Goal: Feedback & Contribution: Contribute content

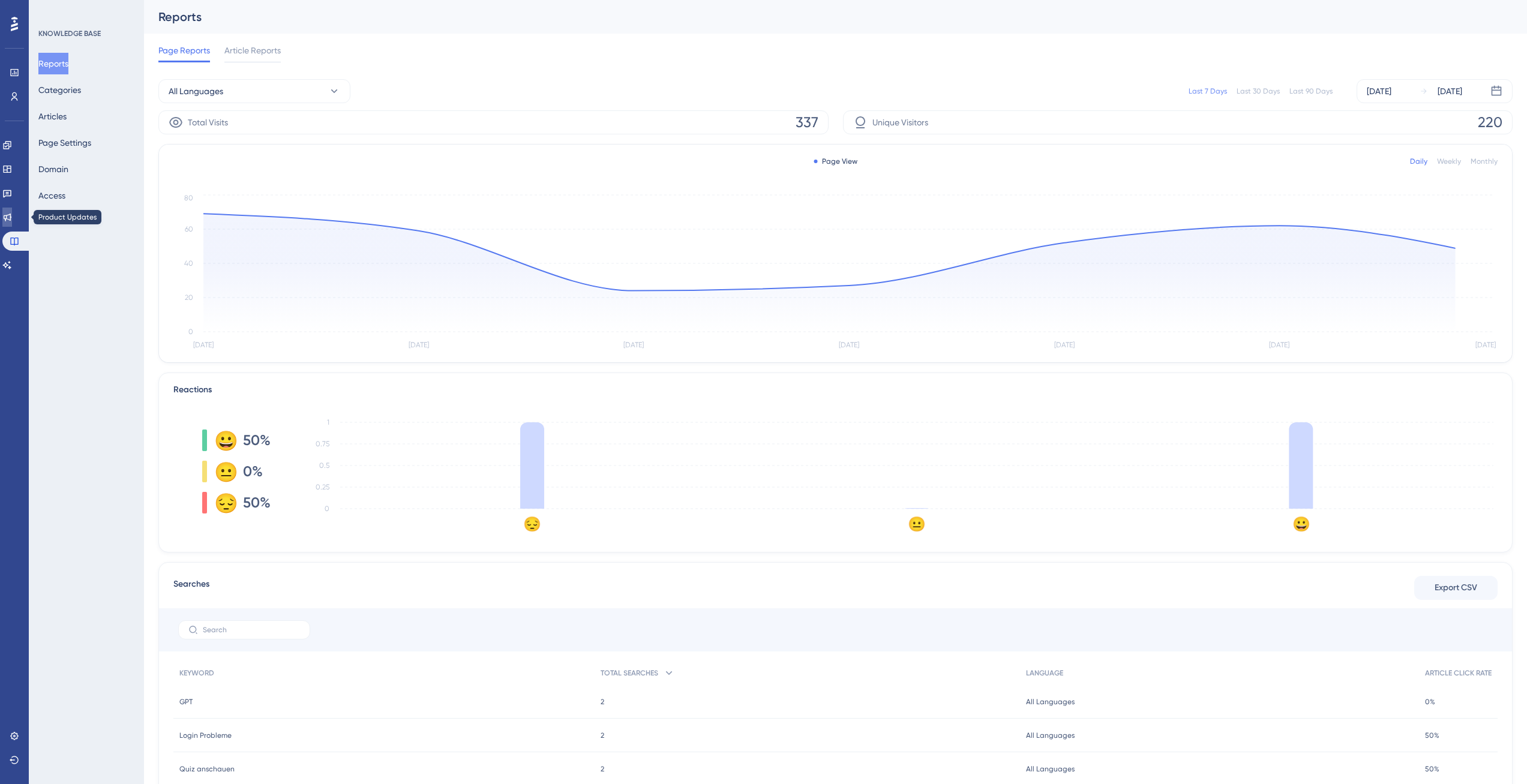
click at [12, 218] on icon at bounding box center [7, 217] width 10 height 10
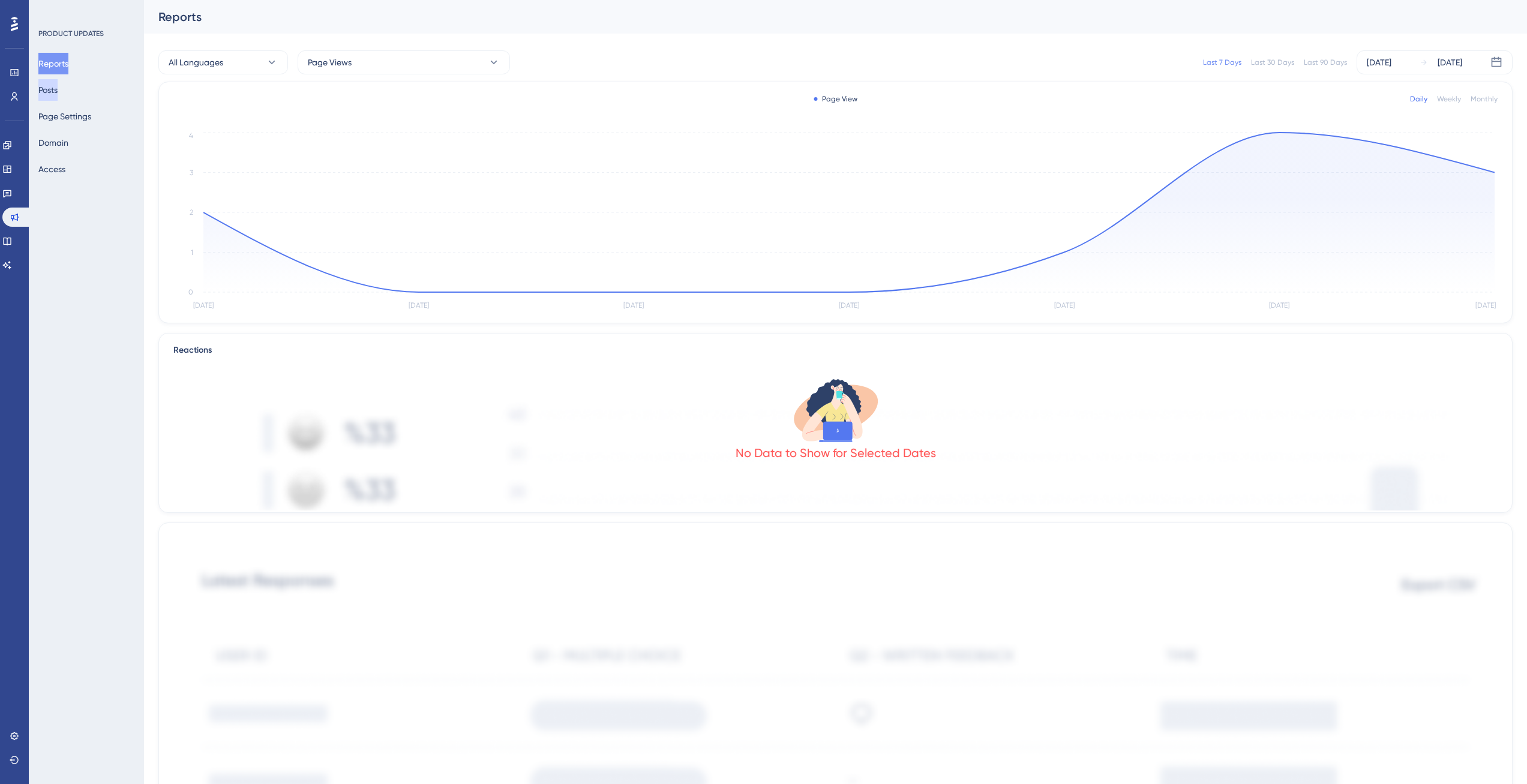
click at [58, 90] on button "Posts" at bounding box center [48, 89] width 19 height 21
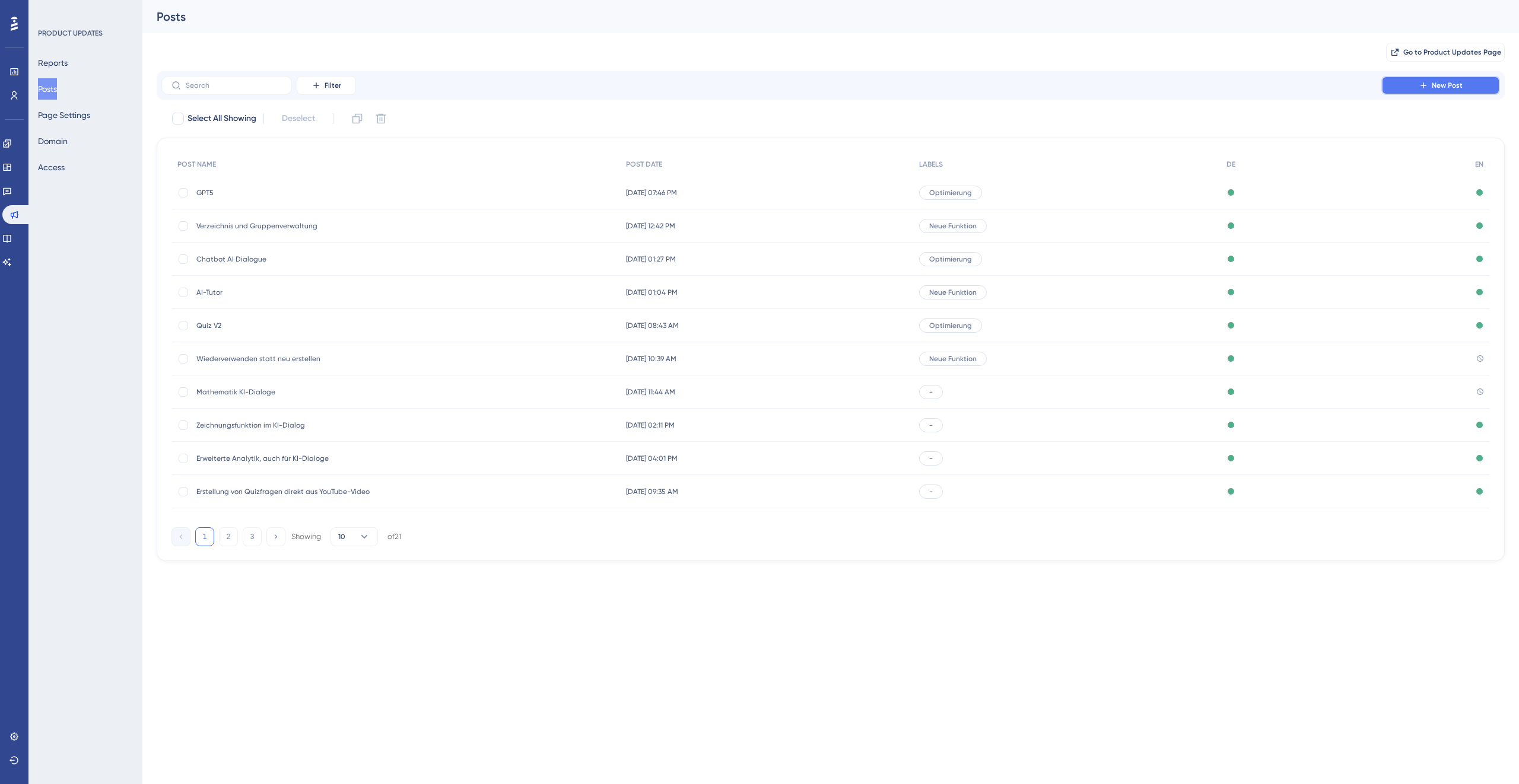
click at [1414, 89] on button "New Post" at bounding box center [1441, 86] width 118 height 19
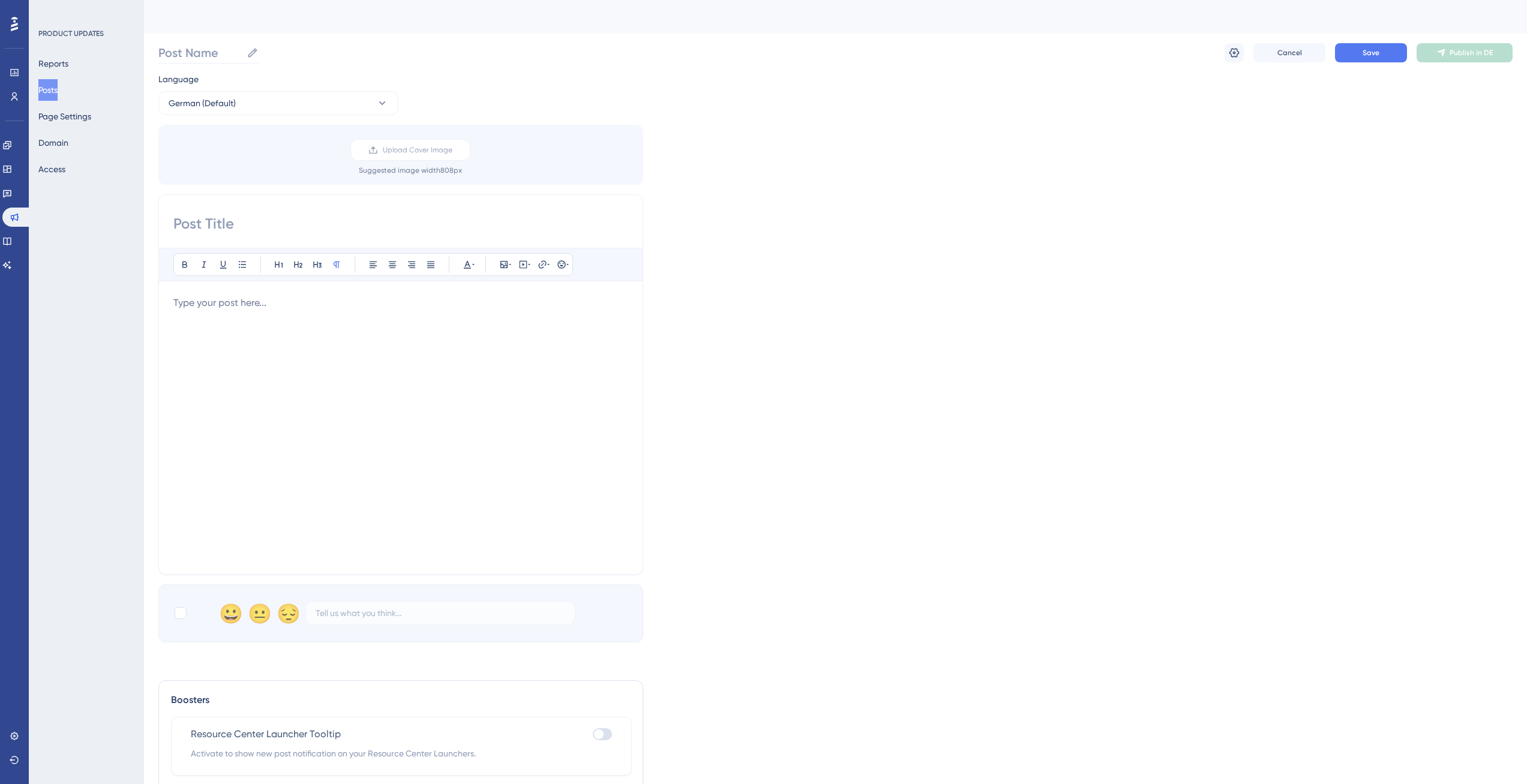
click at [196, 63] on label "Post Name" at bounding box center [209, 52] width 101 height 21
click at [196, 61] on input "Post Name" at bounding box center [200, 52] width 83 height 17
type input "Q"
type input "Special"
type input "Special Request for Quiz"
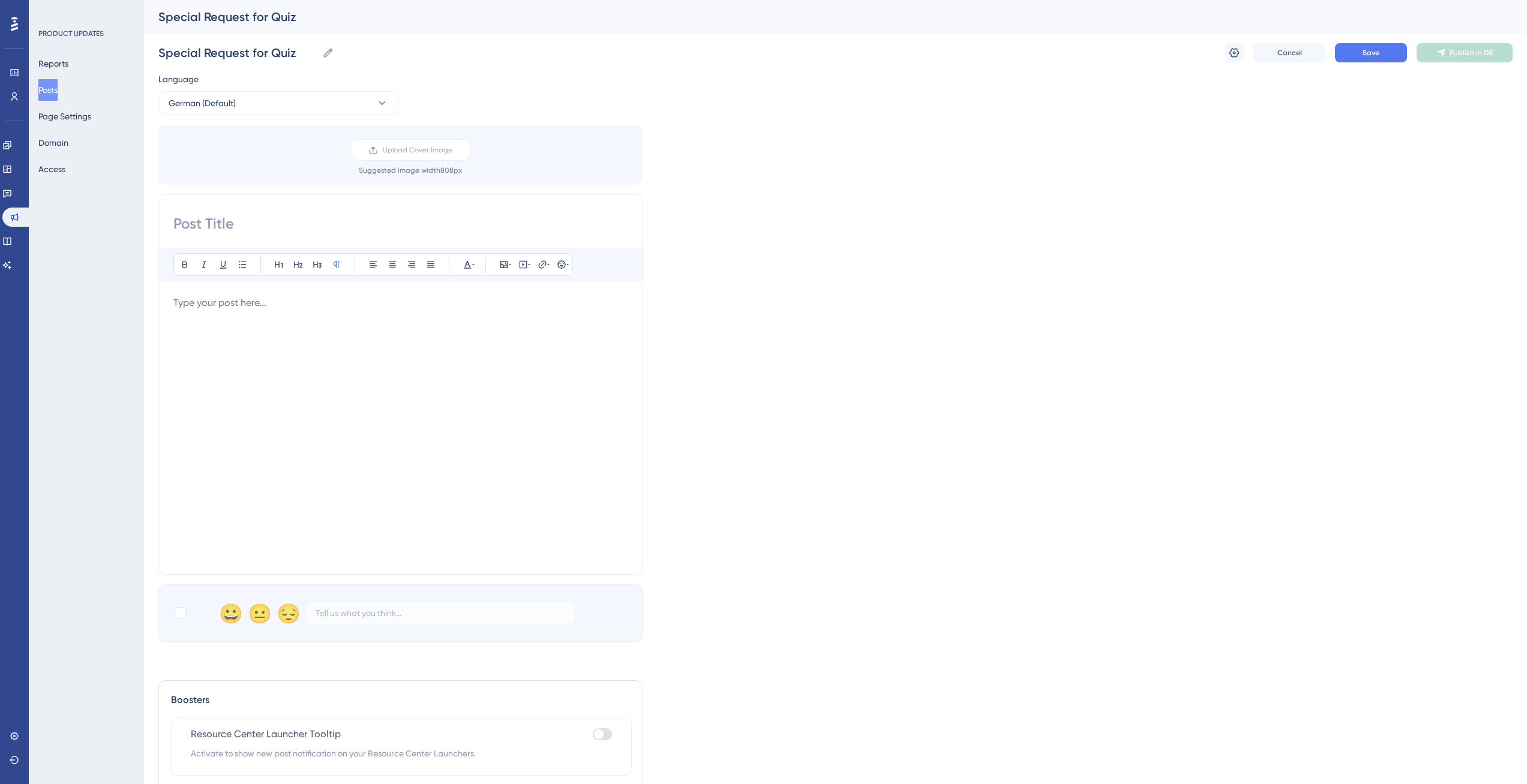
click at [220, 213] on div "Bold Italic Underline Bullet Point Heading 1 Heading 2 Heading 3 Normal Align L…" at bounding box center [401, 384] width 485 height 380
click at [220, 216] on input at bounding box center [401, 224] width 455 height 19
click at [210, 226] on input "Optimize your quizzes by adding" at bounding box center [401, 224] width 455 height 19
click at [275, 222] on input "Fine-tune your quizzes by adding" at bounding box center [401, 224] width 455 height 19
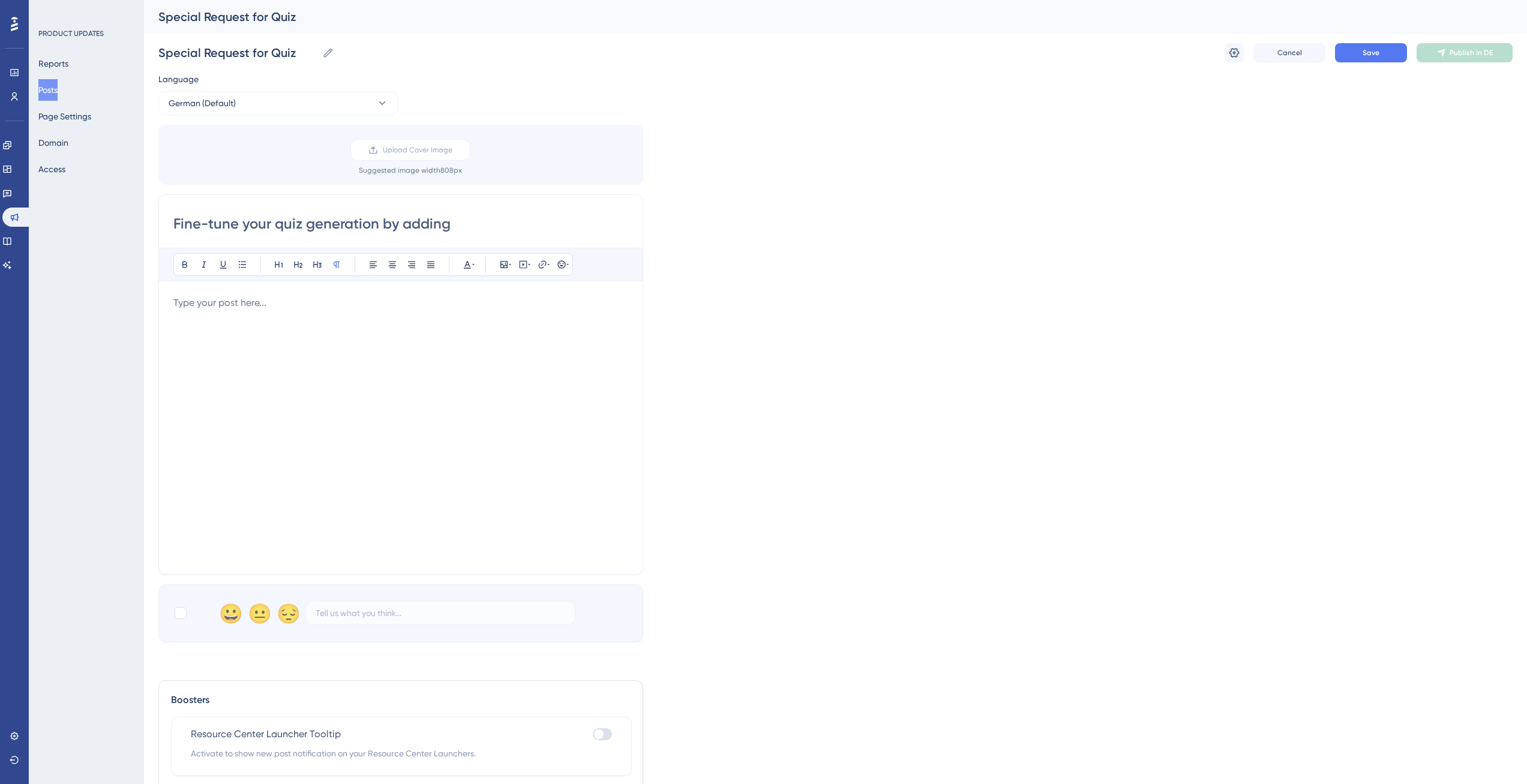
click at [452, 222] on input "Fine-tune your quiz generation by adding" at bounding box center [401, 224] width 455 height 19
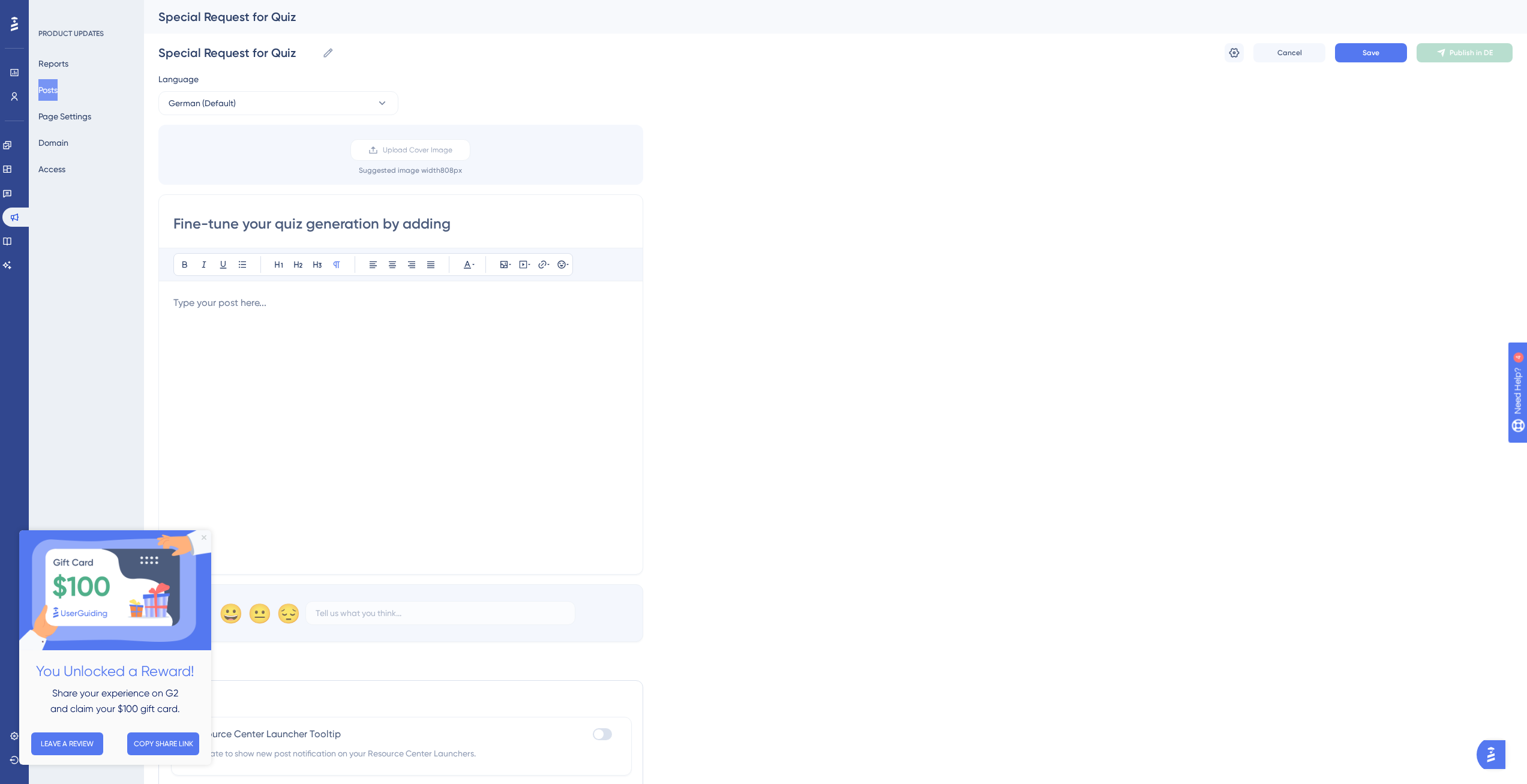
click at [202, 537] on icon "Close Preview" at bounding box center [204, 537] width 5 height 5
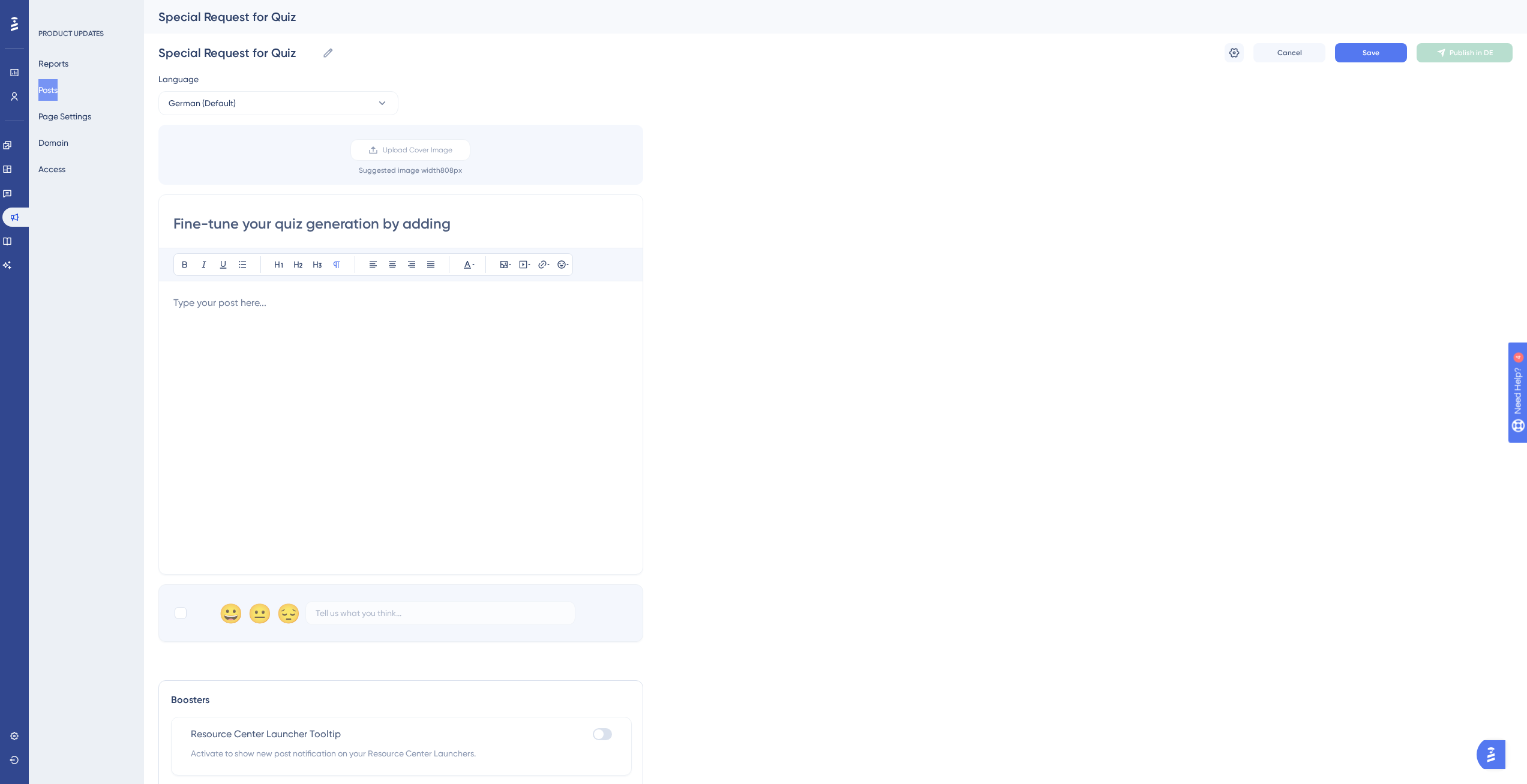
click at [474, 225] on input "Fine-tune your quiz generation by adding" at bounding box center [401, 224] width 455 height 19
type input "Fine-tune your quiz generation even further"
click at [361, 305] on p at bounding box center [401, 303] width 455 height 14
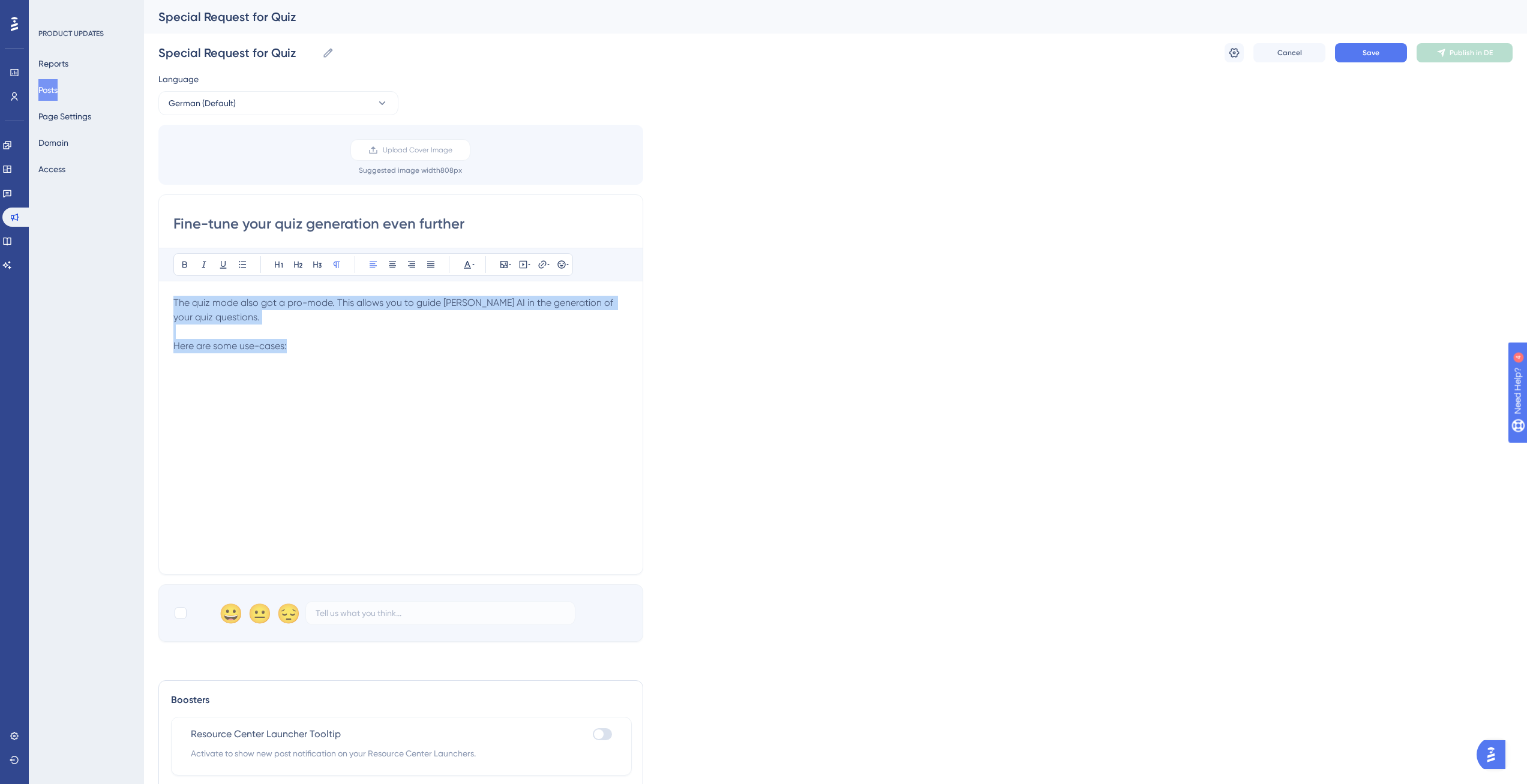
copy div "The quiz mode also got a pro-mode. This allows you to guide [PERSON_NAME] AI in…"
click at [408, 364] on div "The quiz mode also got a pro-mode. This allows you to guide [PERSON_NAME] AI in…" at bounding box center [401, 427] width 455 height 264
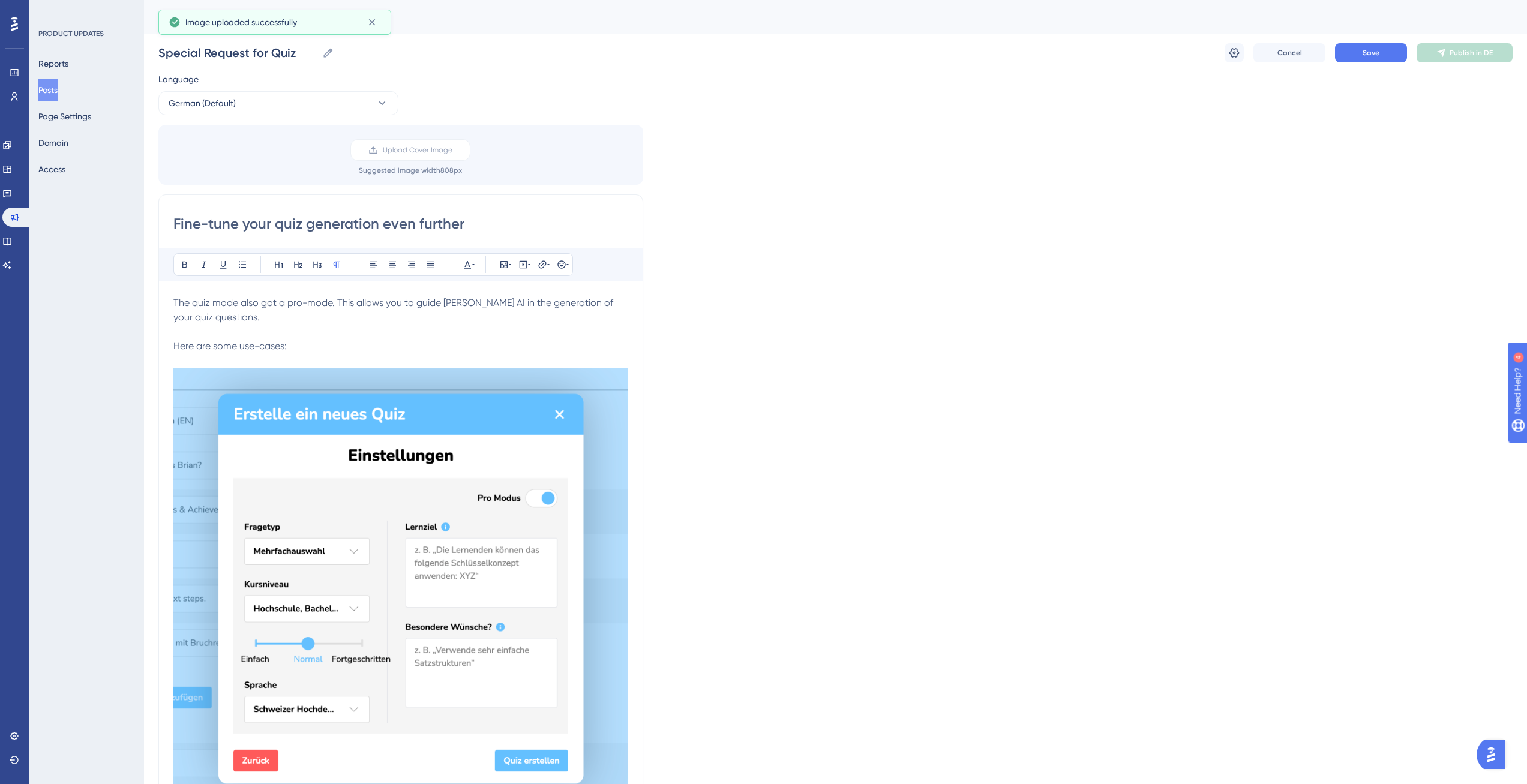
click at [339, 301] on span "The quiz mode also got a pro-mode. This allows you to guide [PERSON_NAME] AI in…" at bounding box center [394, 309] width 442 height 25
click at [277, 328] on p at bounding box center [401, 331] width 455 height 14
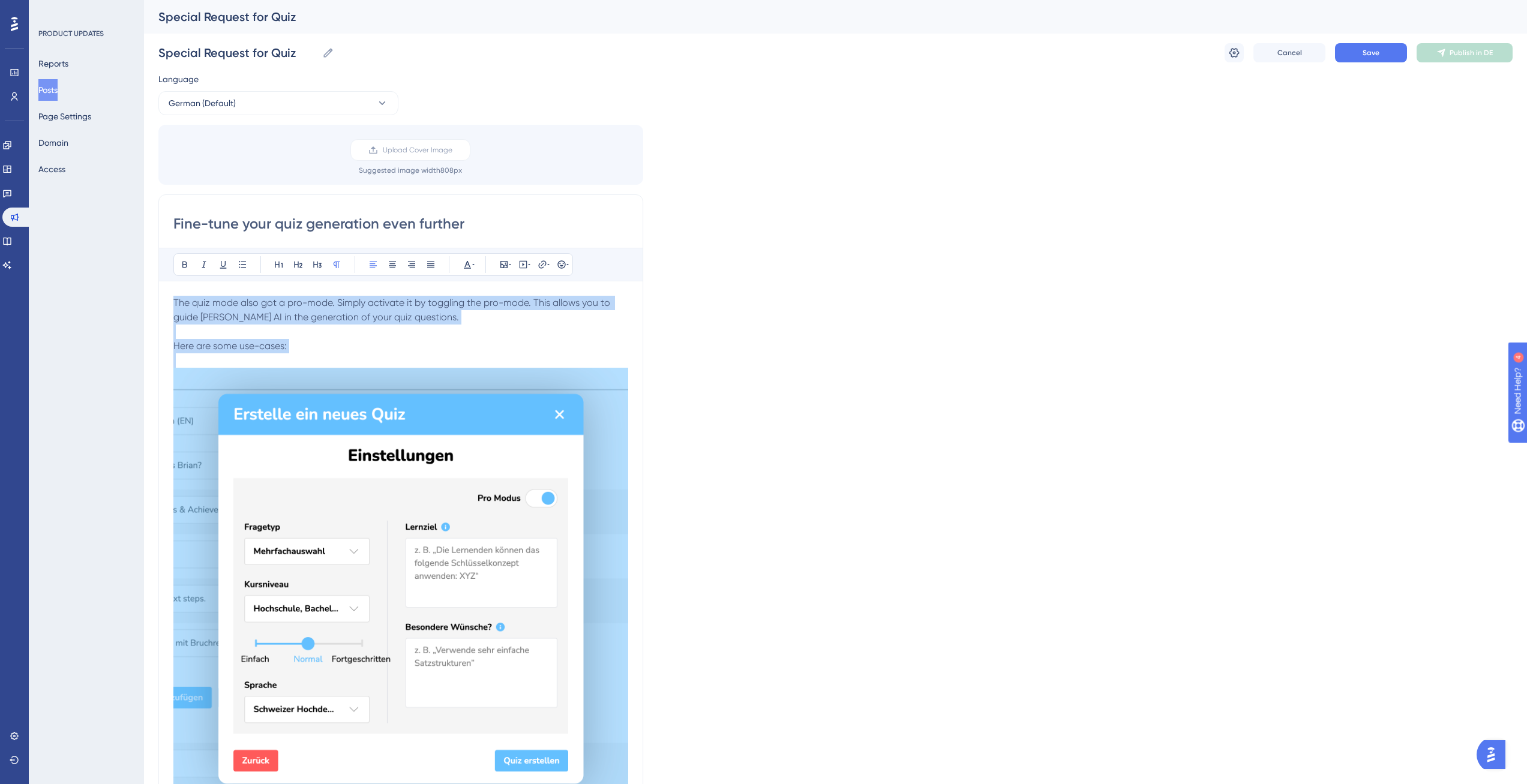
drag, startPoint x: 302, startPoint y: 354, endPoint x: 156, endPoint y: 278, distance: 164.6
click at [156, 278] on div "Performance Users Engagement Widgets Feedback Product Updates Knowledge Base AI…" at bounding box center [835, 575] width 1383 height 1152
copy div "The quiz mode also got a pro-mode. Simply activate it by toggling the pro-mode.…"
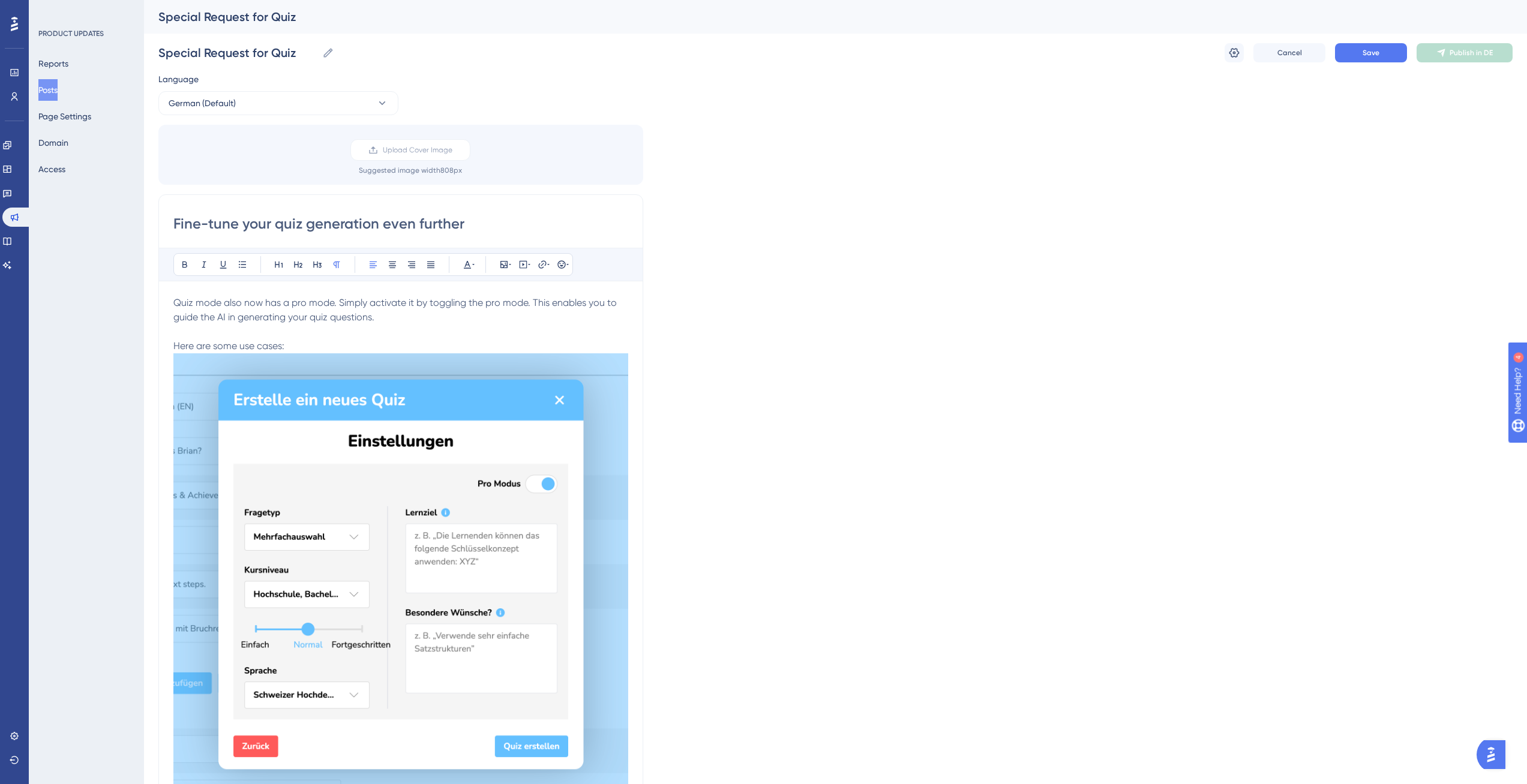
drag, startPoint x: 176, startPoint y: 315, endPoint x: 331, endPoint y: 317, distance: 155.0
click at [331, 317] on span "Quiz mode also now has a pro mode. Simply activate it by toggling the pro mode.…" at bounding box center [396, 324] width 445 height 54
click at [622, 302] on p "Quiz mode also now has a pro mode. Simply activate it by toggling the pro mode.…" at bounding box center [401, 325] width 455 height 58
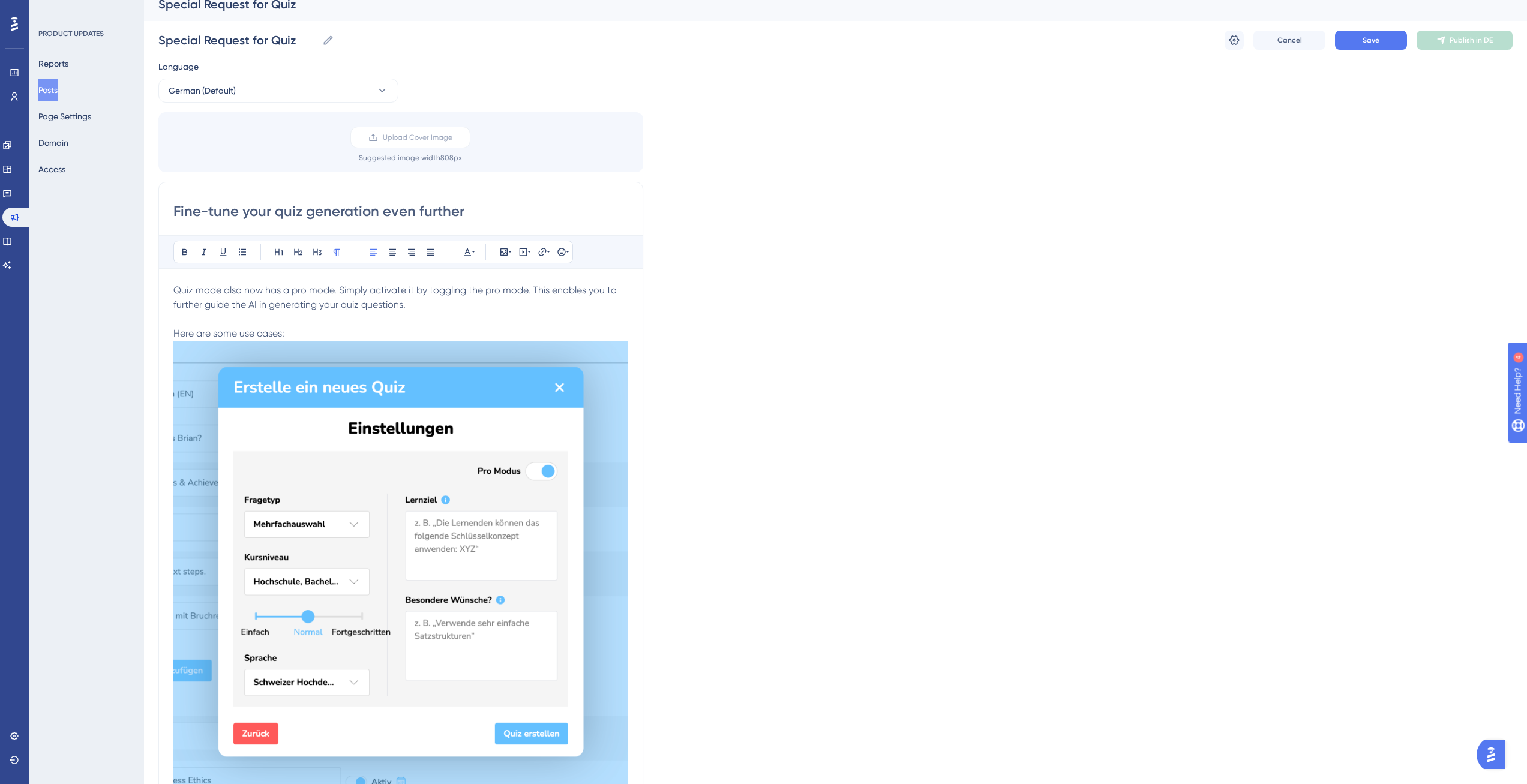
scroll to position [13, 0]
click at [348, 331] on p "Quiz mode also now has a pro mode. Simply activate it by toggling the pro mode.…" at bounding box center [401, 311] width 455 height 58
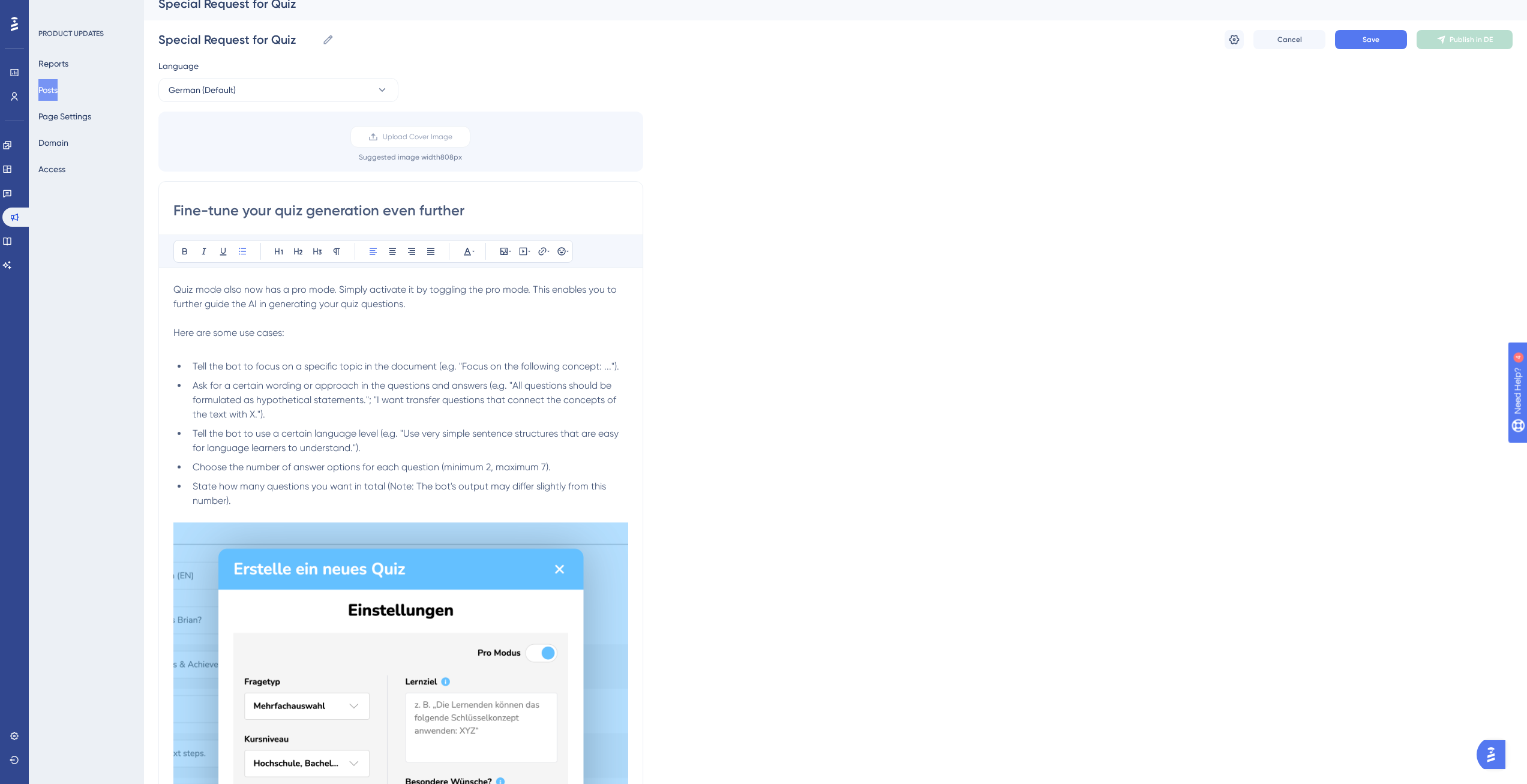
click at [644, 429] on div "Language German (Default) Upload Cover Image Suggested image width 808 px Fine-…" at bounding box center [835, 559] width 1354 height 1002
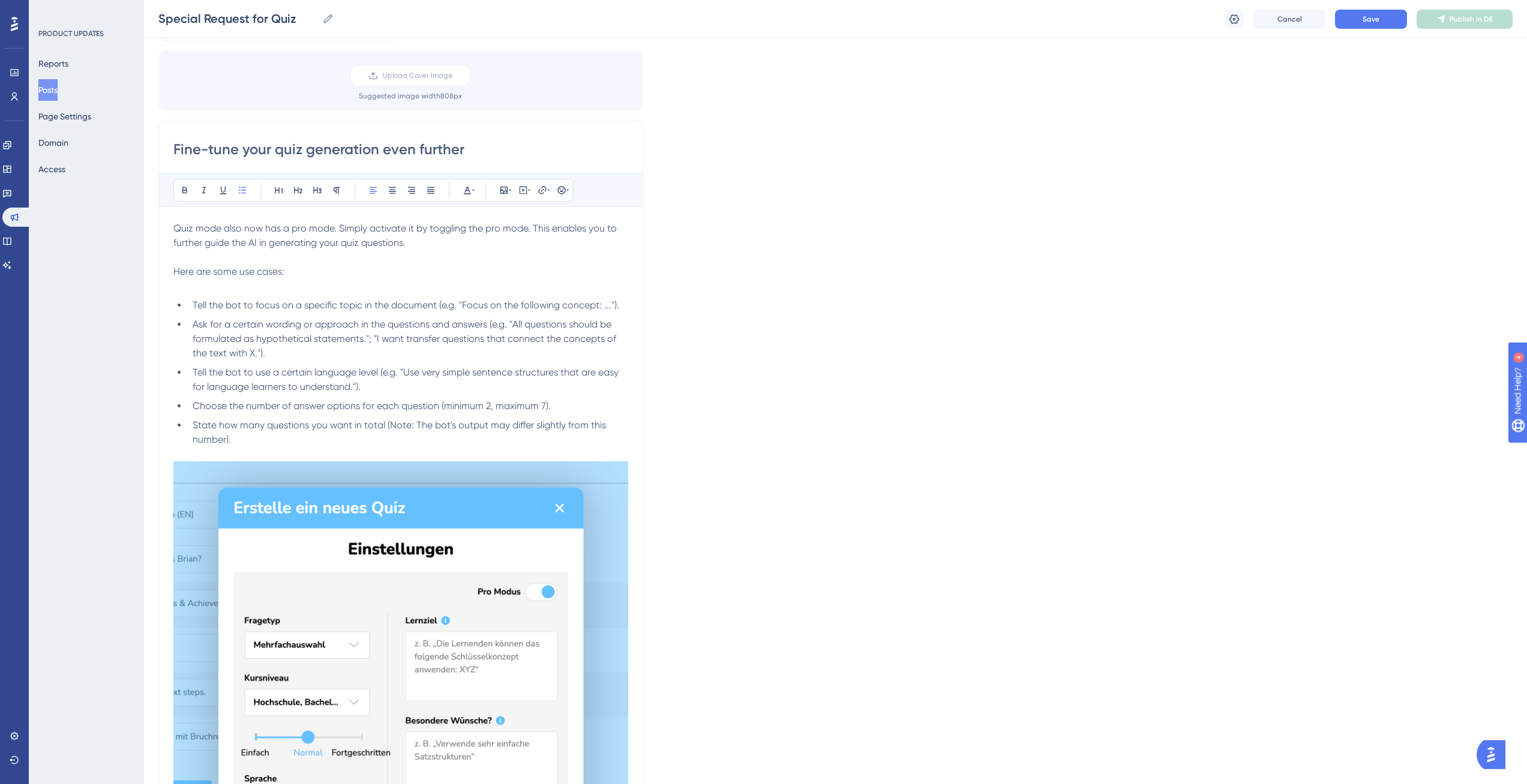
click at [523, 470] on img at bounding box center [401, 687] width 455 height 452
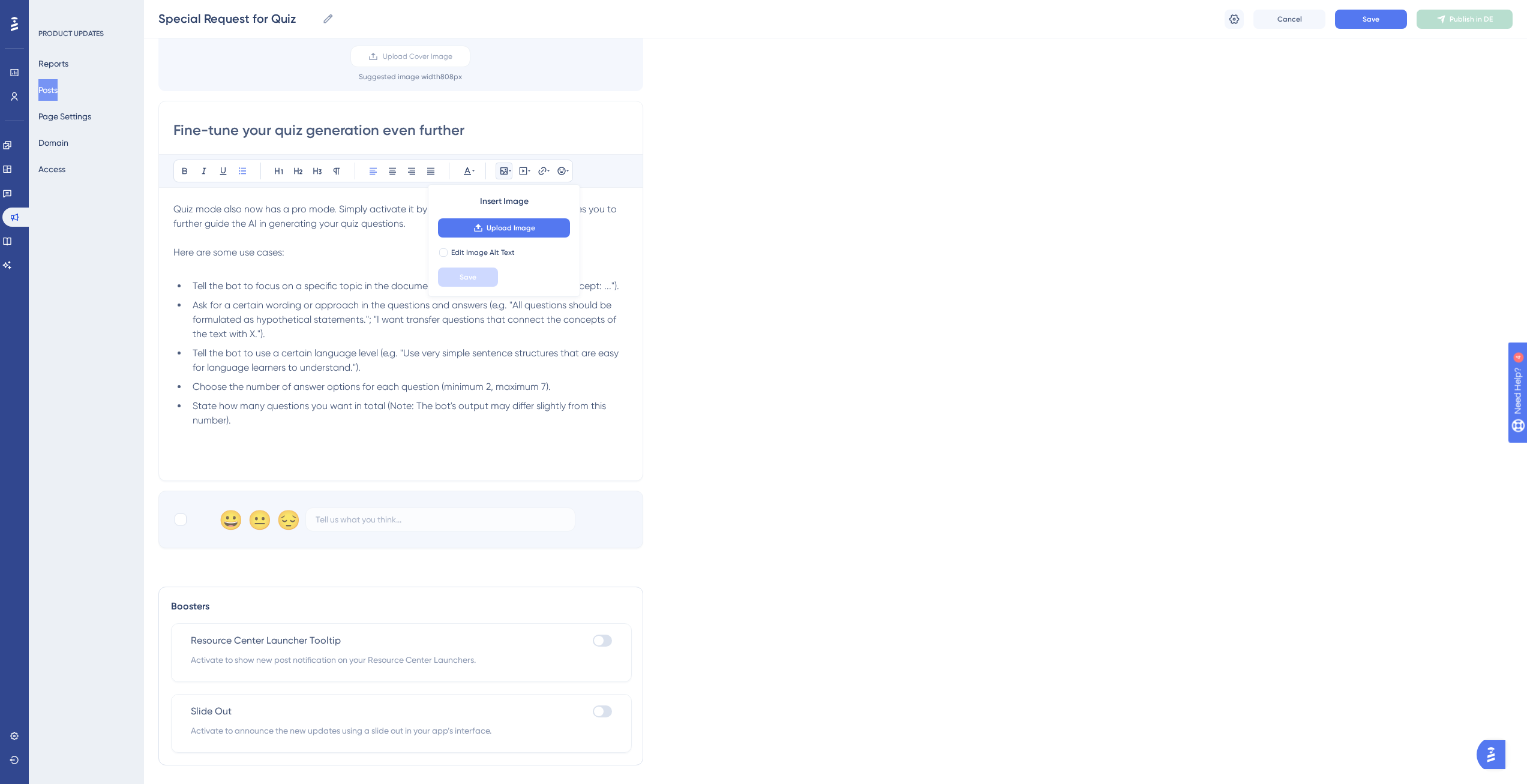
scroll to position [89, 0]
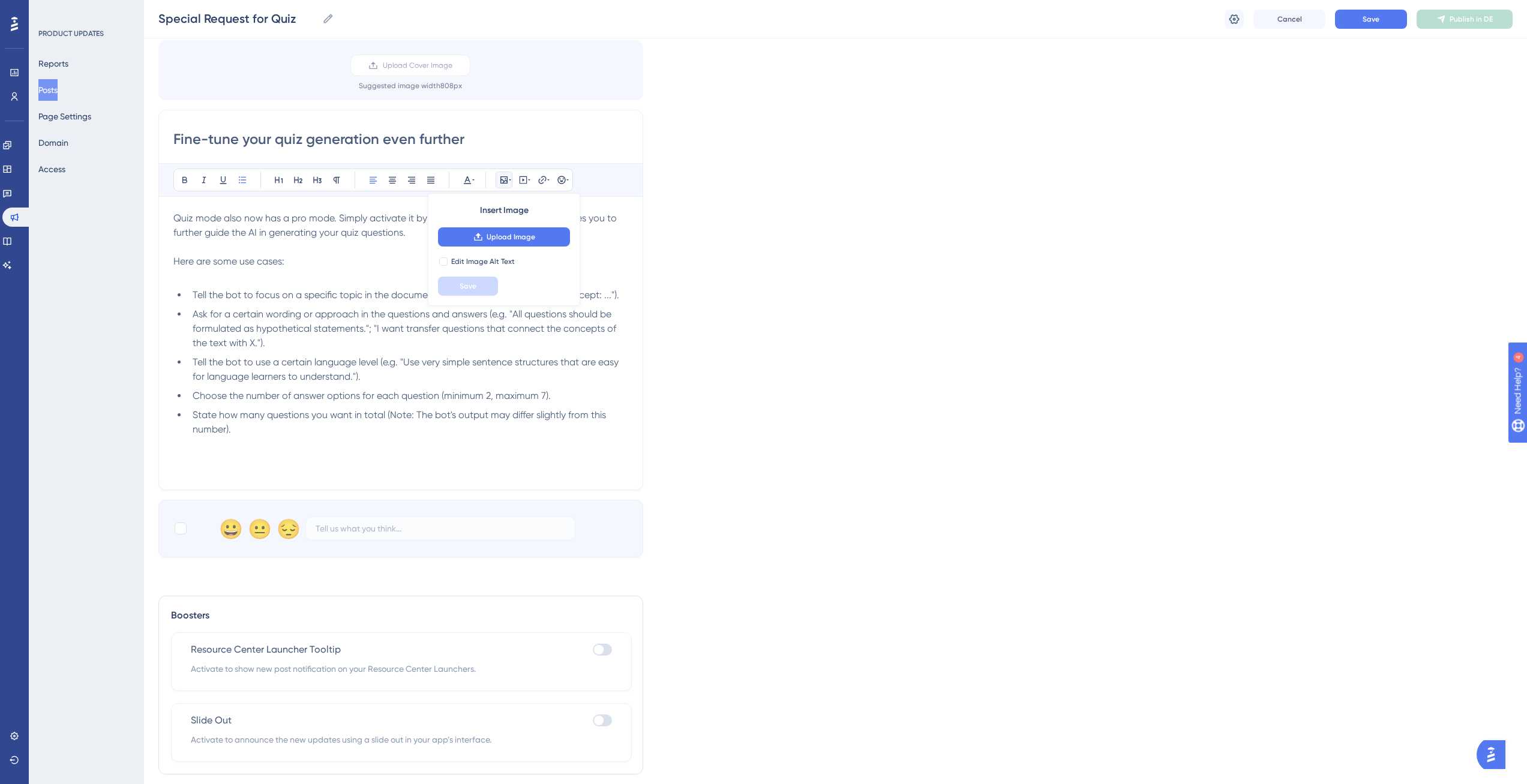
click at [357, 333] on span "Ask for a certain wording or approach in the questions and answers (e.g. "All q…" at bounding box center [406, 328] width 426 height 40
click at [295, 276] on p at bounding box center [401, 275] width 455 height 14
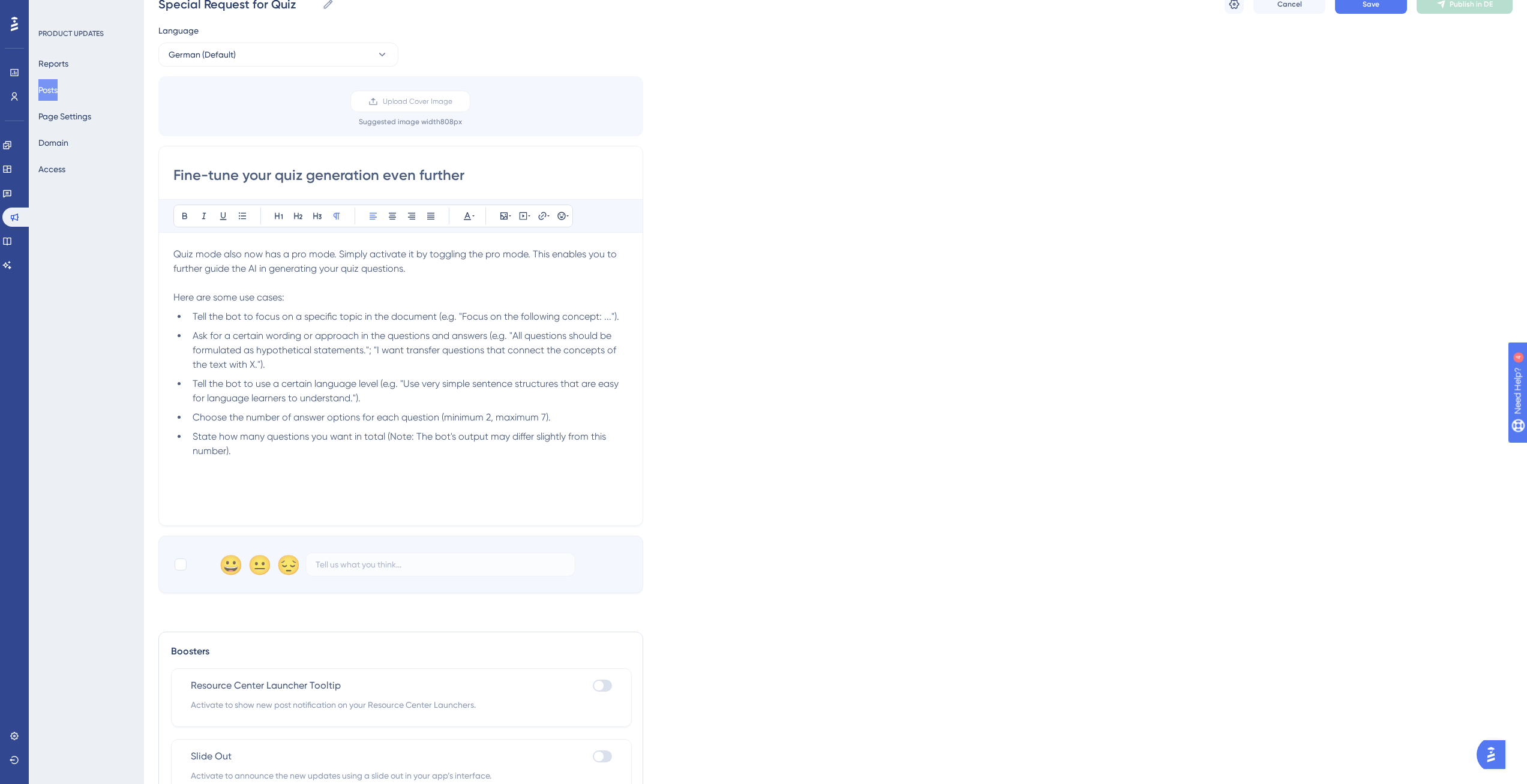
scroll to position [0, 0]
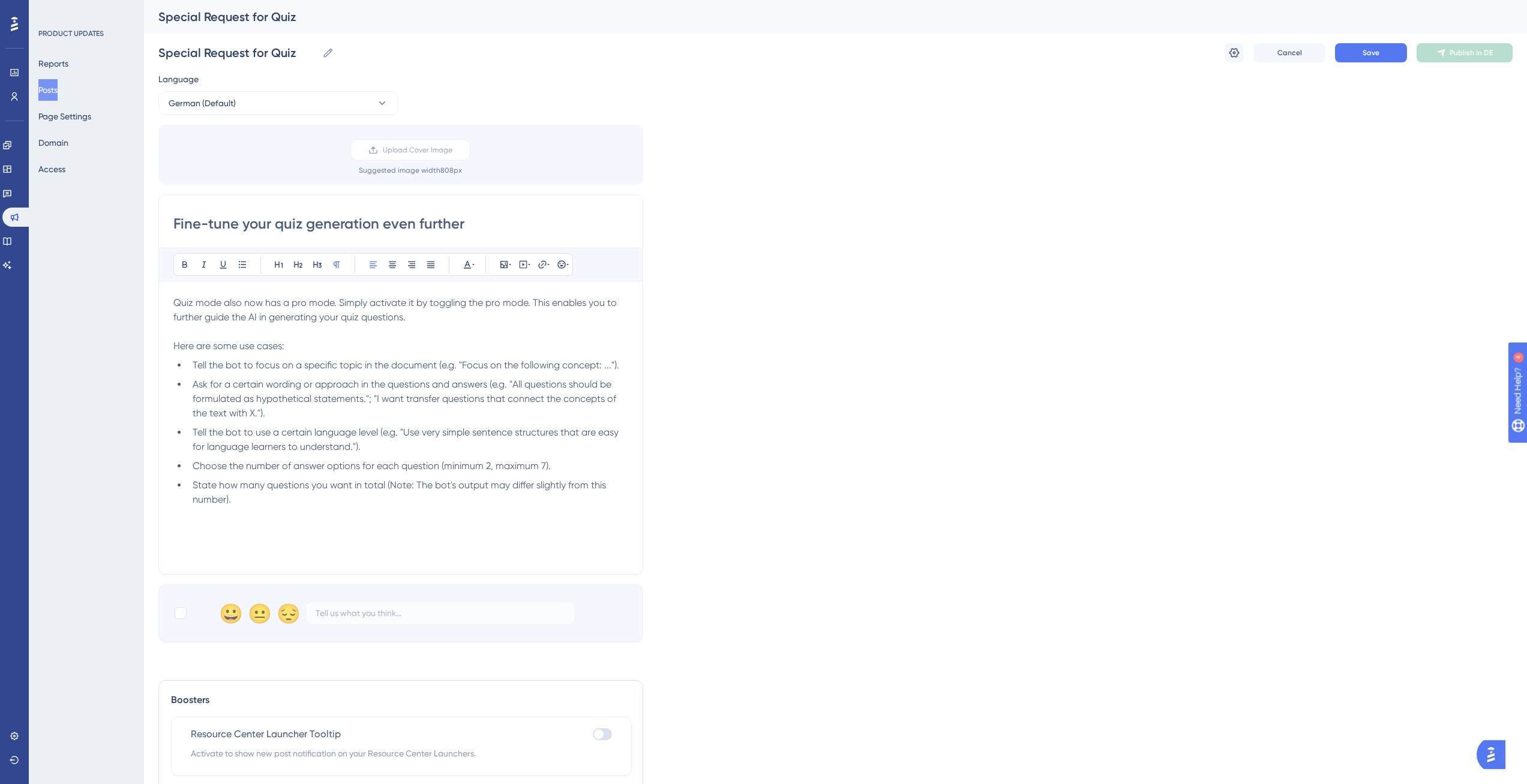
click at [245, 345] on span "Quiz mode also now has a pro mode. Simply activate it by toggling the pro mode.…" at bounding box center [396, 324] width 445 height 54
click at [726, 359] on div "Language German (Default) Upload Cover Image Suggested image width 808 px Fine-…" at bounding box center [835, 357] width 1354 height 570
click at [428, 151] on span "Upload Cover Image" at bounding box center [417, 150] width 70 height 10
click at [452, 150] on input "Upload Cover Image" at bounding box center [452, 150] width 0 height 0
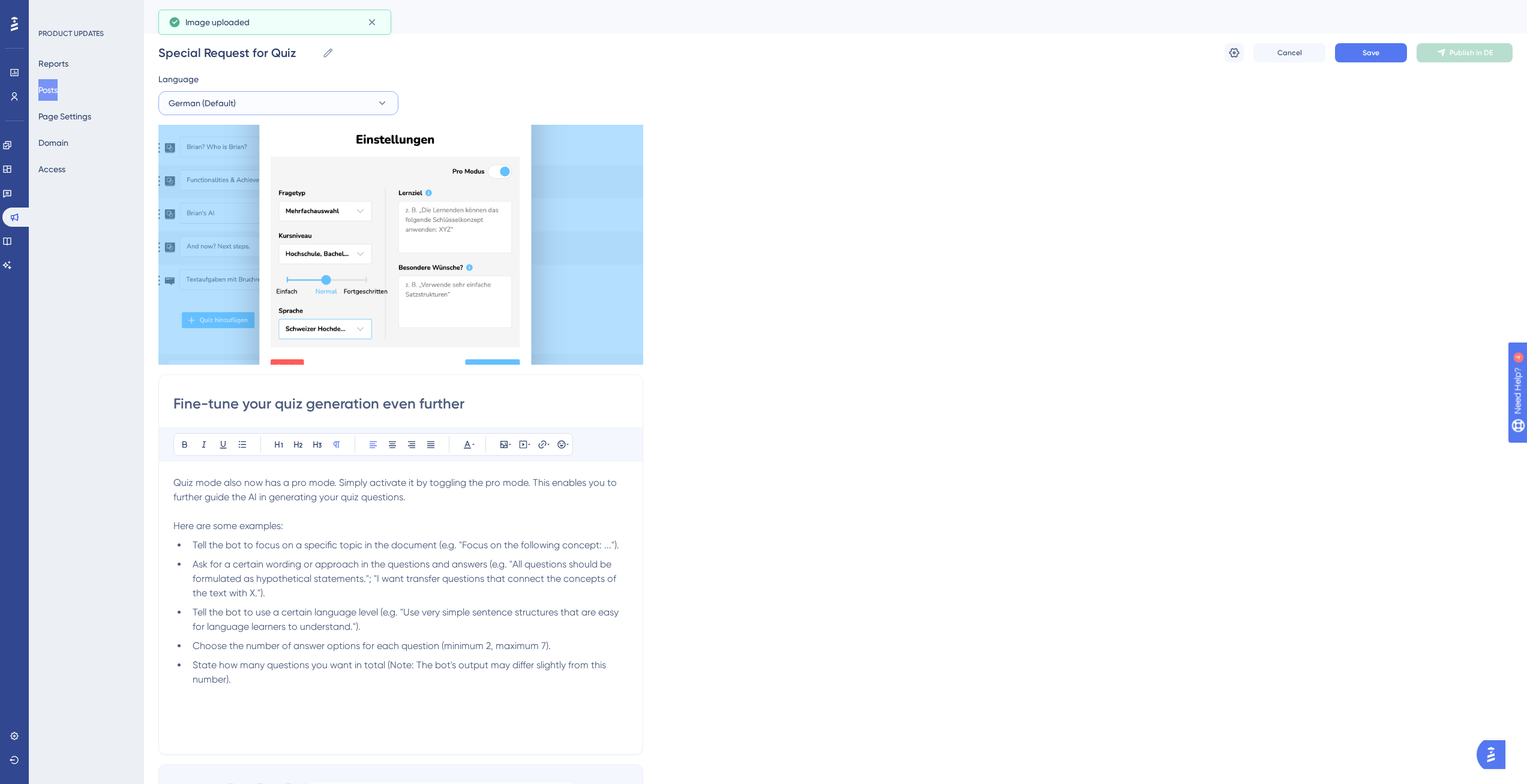
click at [292, 104] on button "German (Default)" at bounding box center [278, 103] width 240 height 24
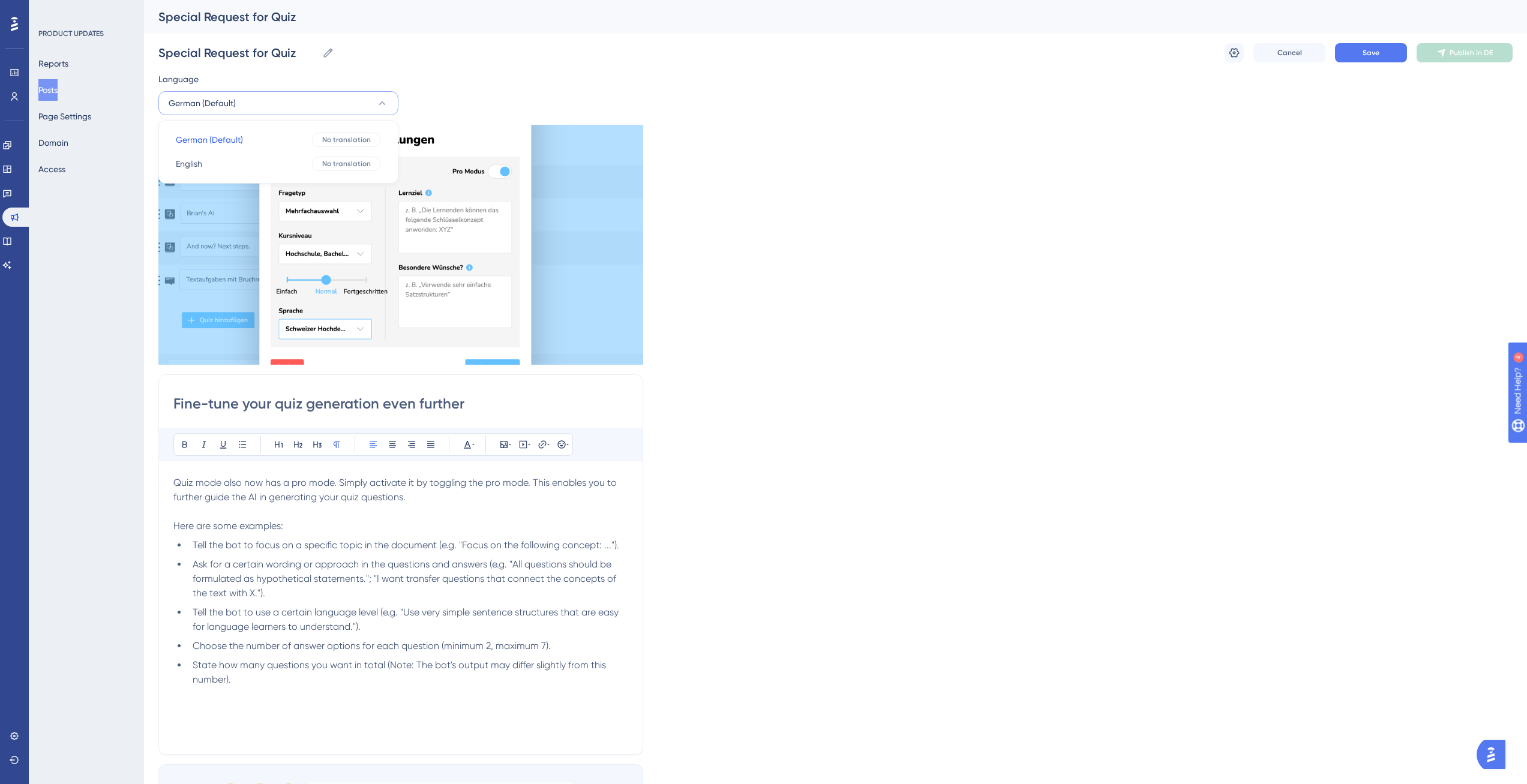
click at [310, 404] on input "Fine-tune your quiz generation even further" at bounding box center [401, 404] width 455 height 19
click at [422, 401] on input "Fine-tune your quiz generation even further" at bounding box center [401, 404] width 455 height 19
click at [474, 520] on p "Quiz mode also now has a pro mode. Simply activate it by toggling the pro mode.…" at bounding box center [401, 505] width 455 height 58
copy div "Quiz mode also now has a pro mode. Simply activate it by toggling the pro mode.…"
click at [479, 408] on input "Fine-tune your quiz generation even further" at bounding box center [401, 404] width 455 height 19
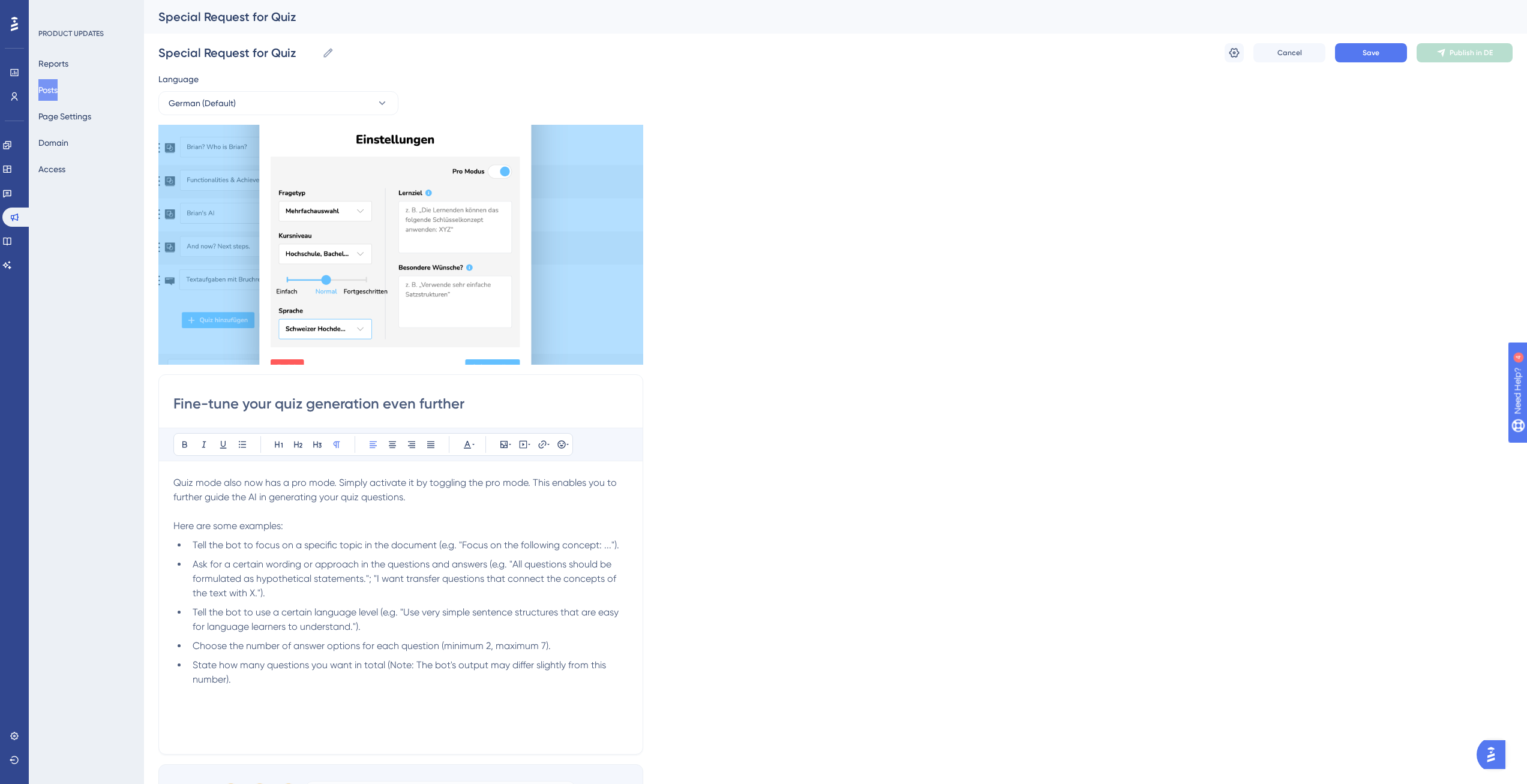
drag, startPoint x: 496, startPoint y: 403, endPoint x: 389, endPoint y: 404, distance: 107.0
click at [389, 404] on input "Fine-tune your quiz generation even further" at bounding box center [401, 404] width 455 height 19
click at [263, 402] on input "Fine-tune your quiz generation" at bounding box center [401, 404] width 455 height 19
click at [423, 414] on div "Fine-tune your quiz generation Bold Italic Underline Bullet Point Heading 1 Hea…" at bounding box center [401, 564] width 485 height 380
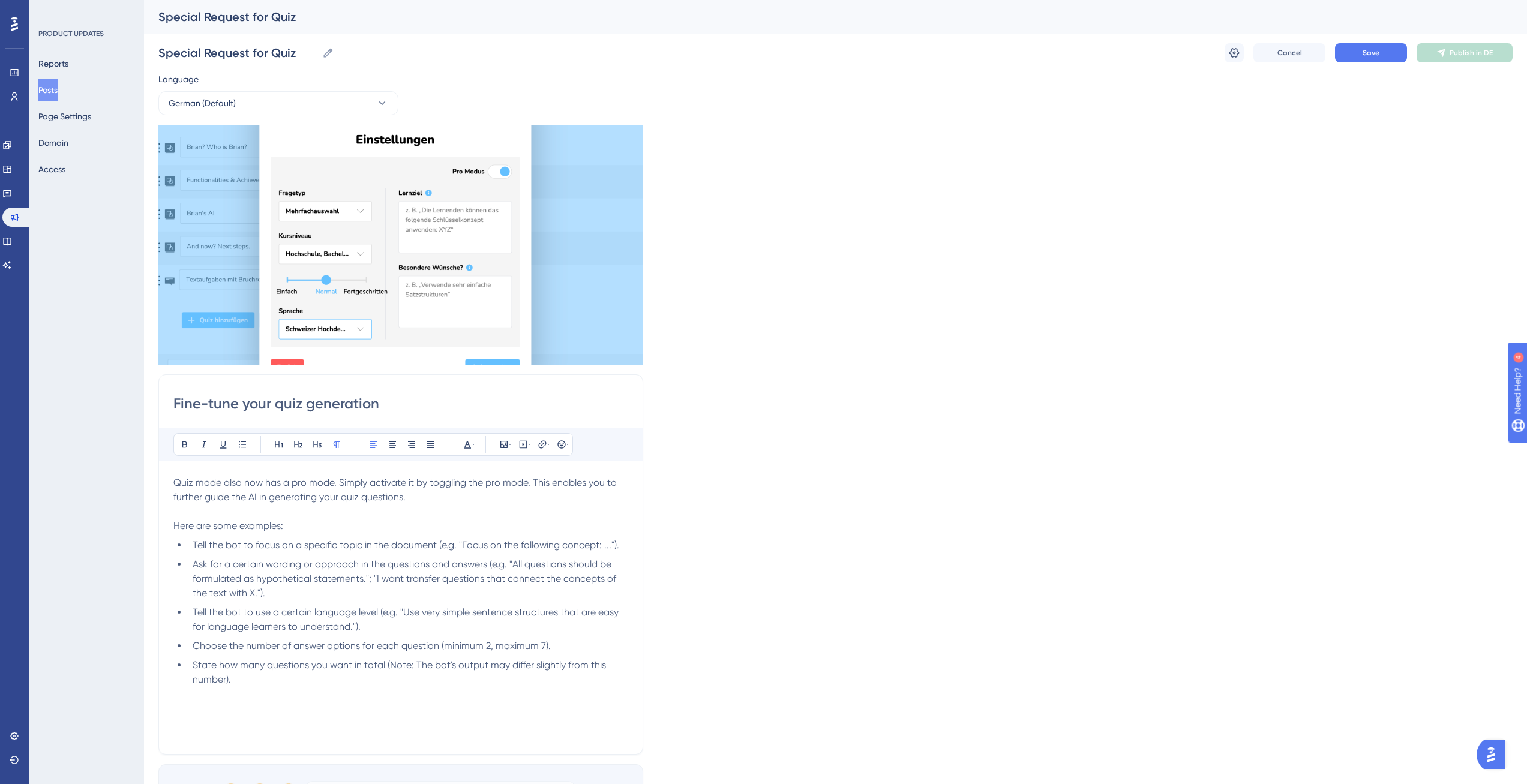
click at [427, 408] on input "Fine-tune your quiz generation" at bounding box center [401, 404] width 455 height 19
click at [383, 570] on li "Ask for a certain wording or approach in the questions and answers (e.g. "All q…" at bounding box center [408, 579] width 441 height 43
copy div "Quiz mode also now has a pro mode. Simply activate it by toggling the pro mode.…"
drag, startPoint x: 239, startPoint y: 401, endPoint x: 170, endPoint y: 401, distance: 69.0
click at [170, 401] on div "Fine-tune your quiz generation Bold Italic Underline Bullet Point Heading 1 Hea…" at bounding box center [401, 564] width 485 height 380
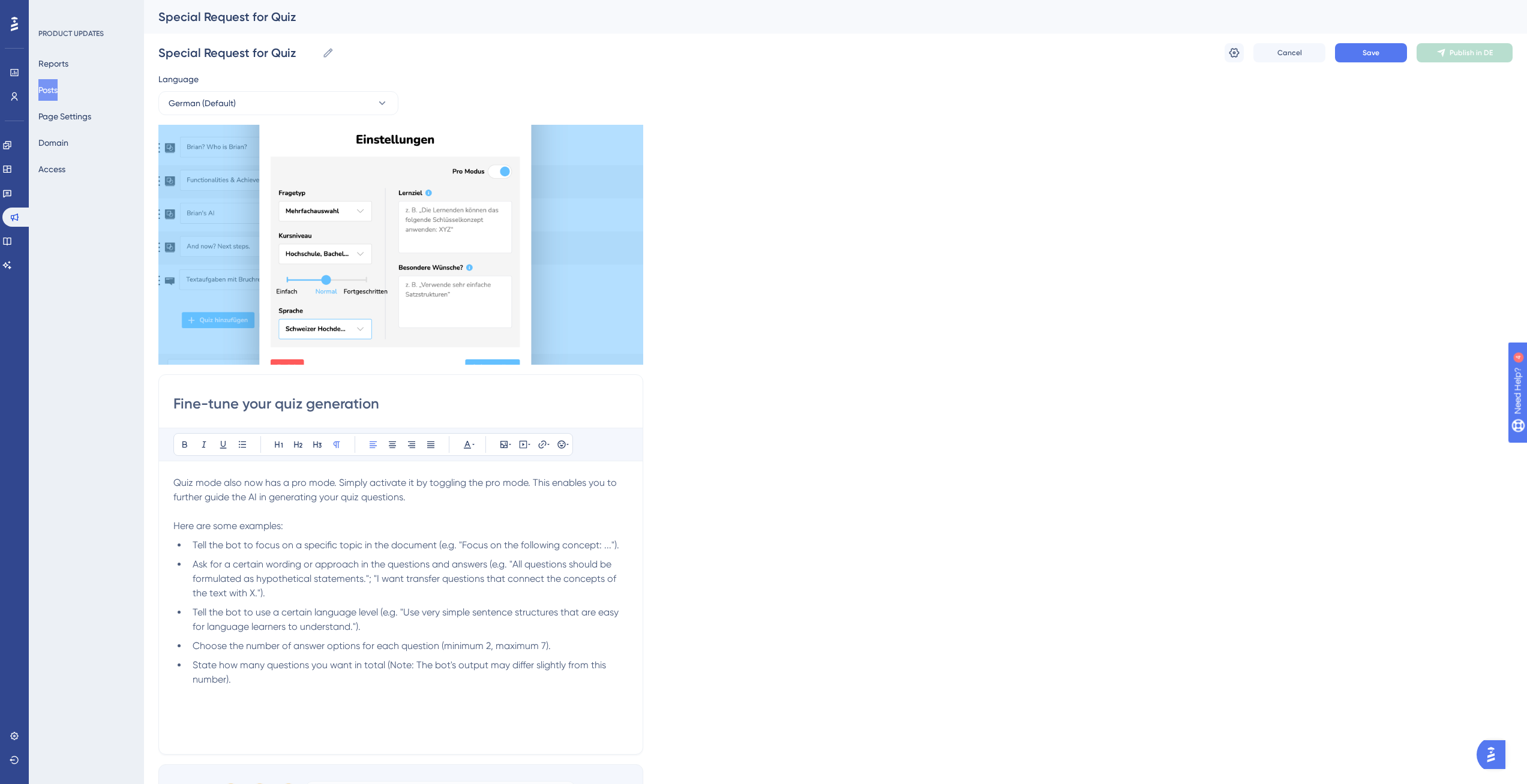
click at [394, 405] on input "Fine-tune your quiz generation" at bounding box center [401, 404] width 455 height 19
click at [529, 404] on input "Fine-tune your quiz generation with advanced control" at bounding box center [401, 404] width 455 height 19
paste input "zes with advanced controls."
click at [313, 405] on input "Fine-tune your quizzes with advanced controls." at bounding box center [401, 404] width 455 height 19
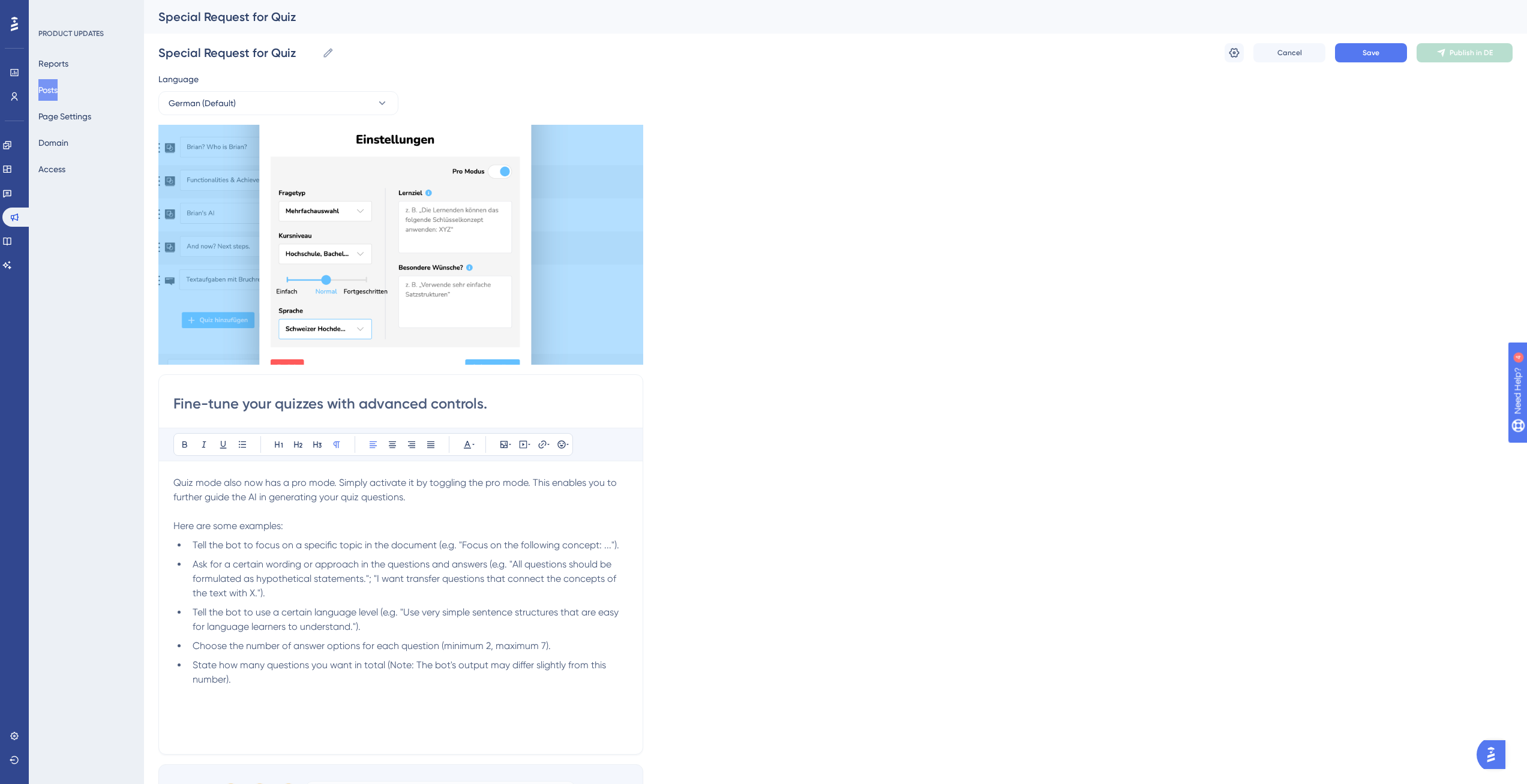
click at [488, 401] on input "Fine-tune your quizzes with advanced controls." at bounding box center [401, 404] width 455 height 19
type input "Fine-tune your quizzes with advanced controls"
click at [729, 443] on div "Language German (Default) Insert an Image Delete Fine-tune your quizzes with ad…" at bounding box center [835, 447] width 1354 height 750
click at [174, 483] on span "Quiz mode also now has a pro mode. Simply activate it by toggling the pro mode.…" at bounding box center [396, 504] width 445 height 54
copy div "The AI to generate quizzes also now has a pro mode. Simply activate it by toggl…"
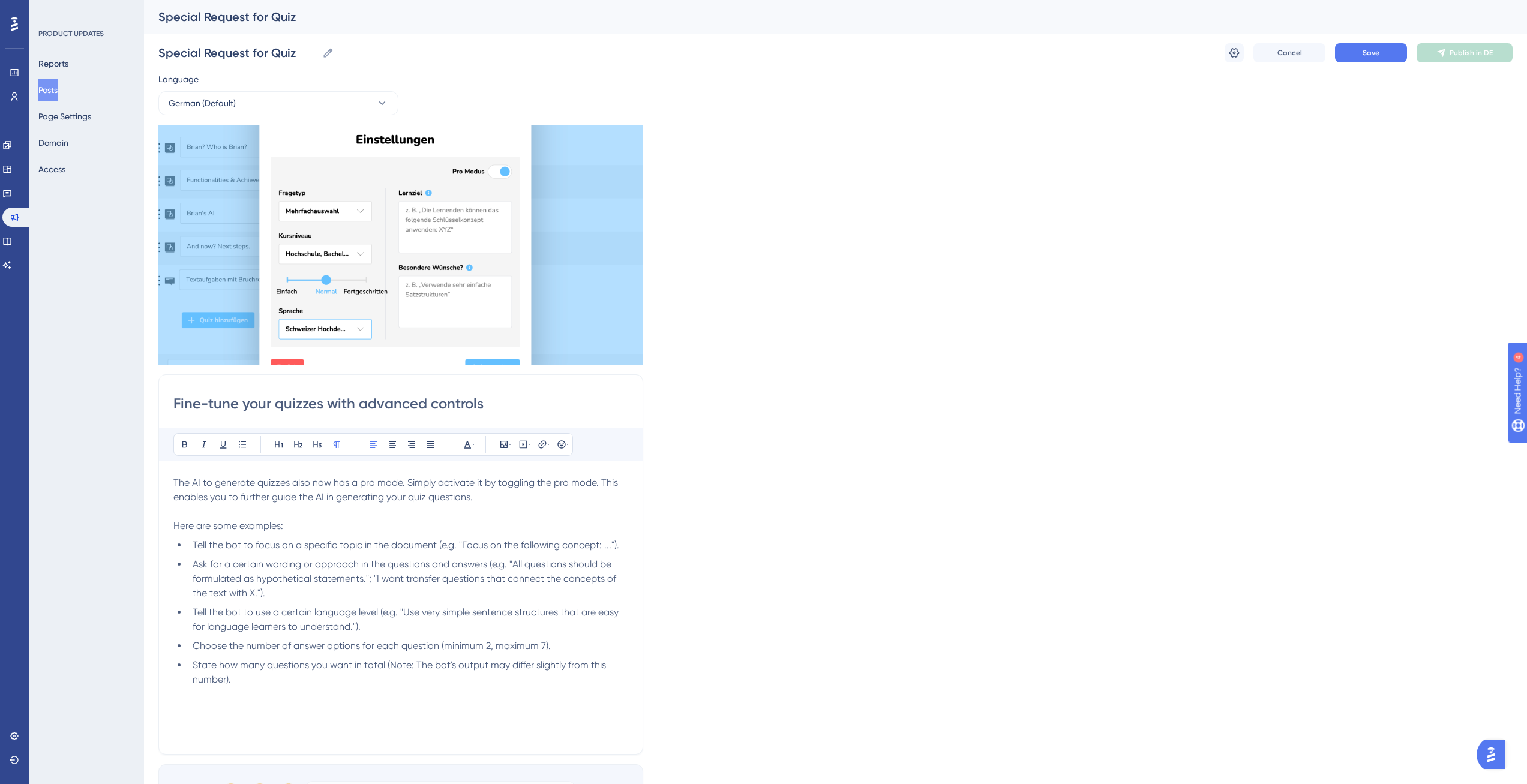
click at [405, 482] on span "The AI to generate quizzes also now has a pro mode. Simply activate it by toggl…" at bounding box center [397, 504] width 447 height 54
drag, startPoint x: 405, startPoint y: 482, endPoint x: 170, endPoint y: 486, distance: 235.0
click at [170, 486] on div "Fine-tune your quizzes with advanced controls Bold Italic Underline Bullet Poin…" at bounding box center [401, 564] width 485 height 380
drag, startPoint x: 333, startPoint y: 481, endPoint x: 398, endPoint y: 483, distance: 65.0
click at [398, 483] on span "Your quiz generator just got smarter — try the new Pro Mode.Simply activate it …" at bounding box center [388, 504] width 428 height 54
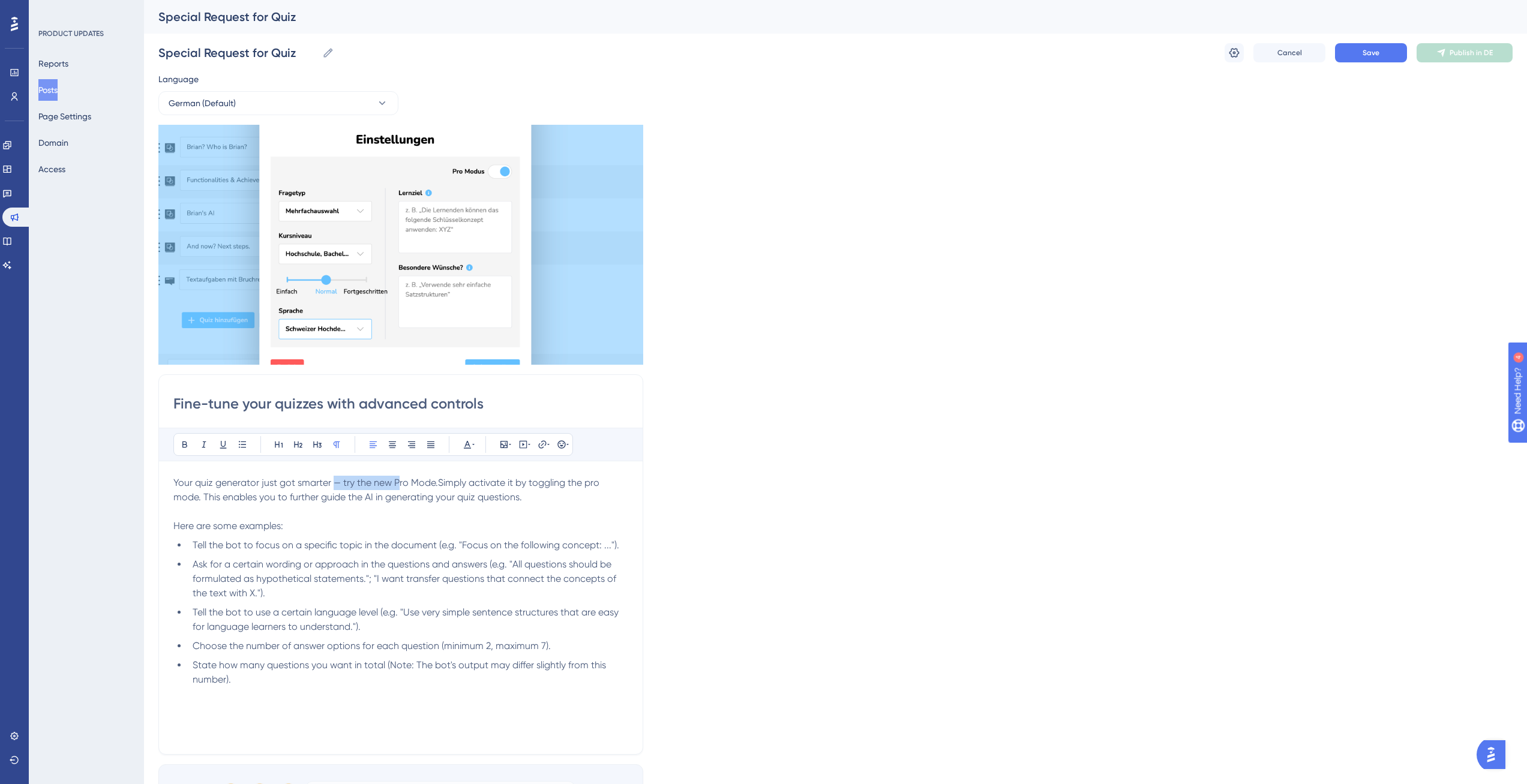
click at [398, 483] on span "Your quiz generator just got smarter — try the new Pro Mode.Simply activate it …" at bounding box center [388, 504] width 428 height 54
click at [398, 483] on span "Your quiz generator just got smarter — try the new Pro Mode.Simply activate it …" at bounding box center [388, 504] width 428 height 54
click at [582, 477] on span "Your quiz generator just got smarter — try the new Pro Mode. Simply activate it…" at bounding box center [389, 504] width 431 height 54
click at [185, 496] on span "Your quiz generator just got smarter — try the new Pro Mode. Simply activate it…" at bounding box center [388, 504] width 430 height 54
click at [344, 503] on p "Your quiz generator just got smarter — try the new Pro Mode. Simply activate it…" at bounding box center [401, 505] width 455 height 58
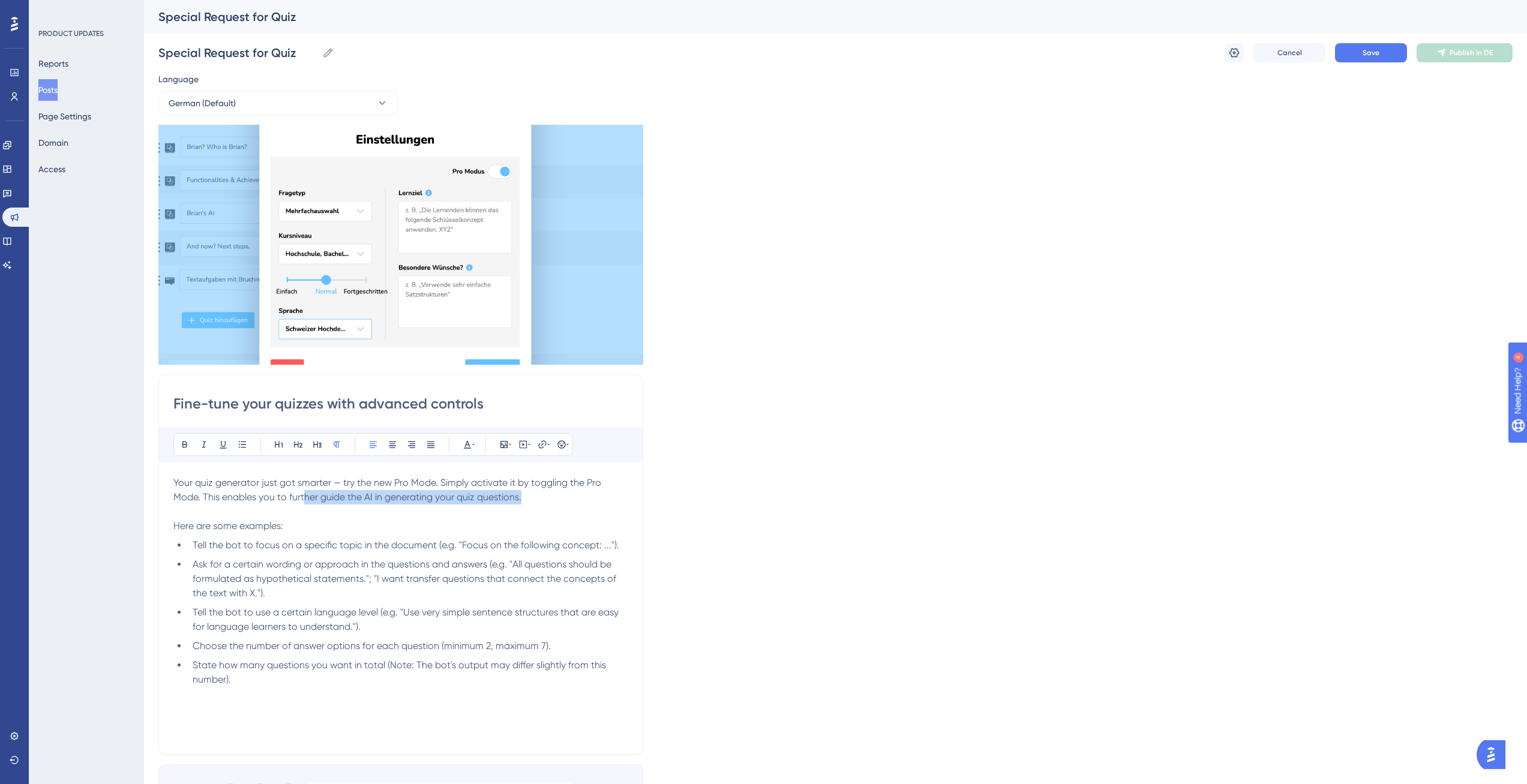
drag, startPoint x: 527, startPoint y: 496, endPoint x: 303, endPoint y: 498, distance: 224.0
click at [303, 498] on p "Your quiz generator just got smarter — try the new Pro Mode. Simply activate it…" at bounding box center [401, 505] width 455 height 58
click at [303, 498] on span "Your quiz generator just got smarter — try the new Pro Mode. Simply activate it…" at bounding box center [388, 504] width 430 height 54
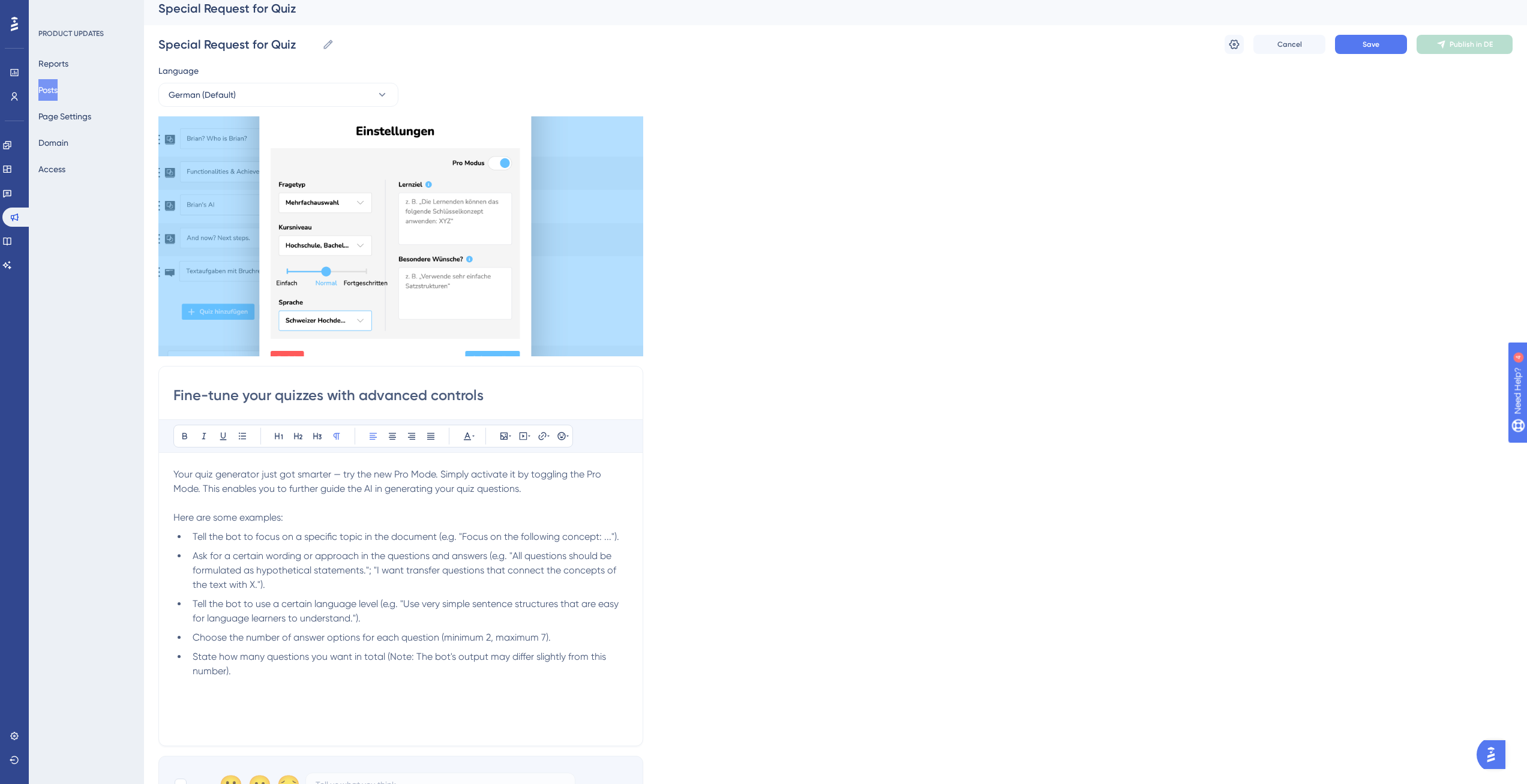
scroll to position [9, 0]
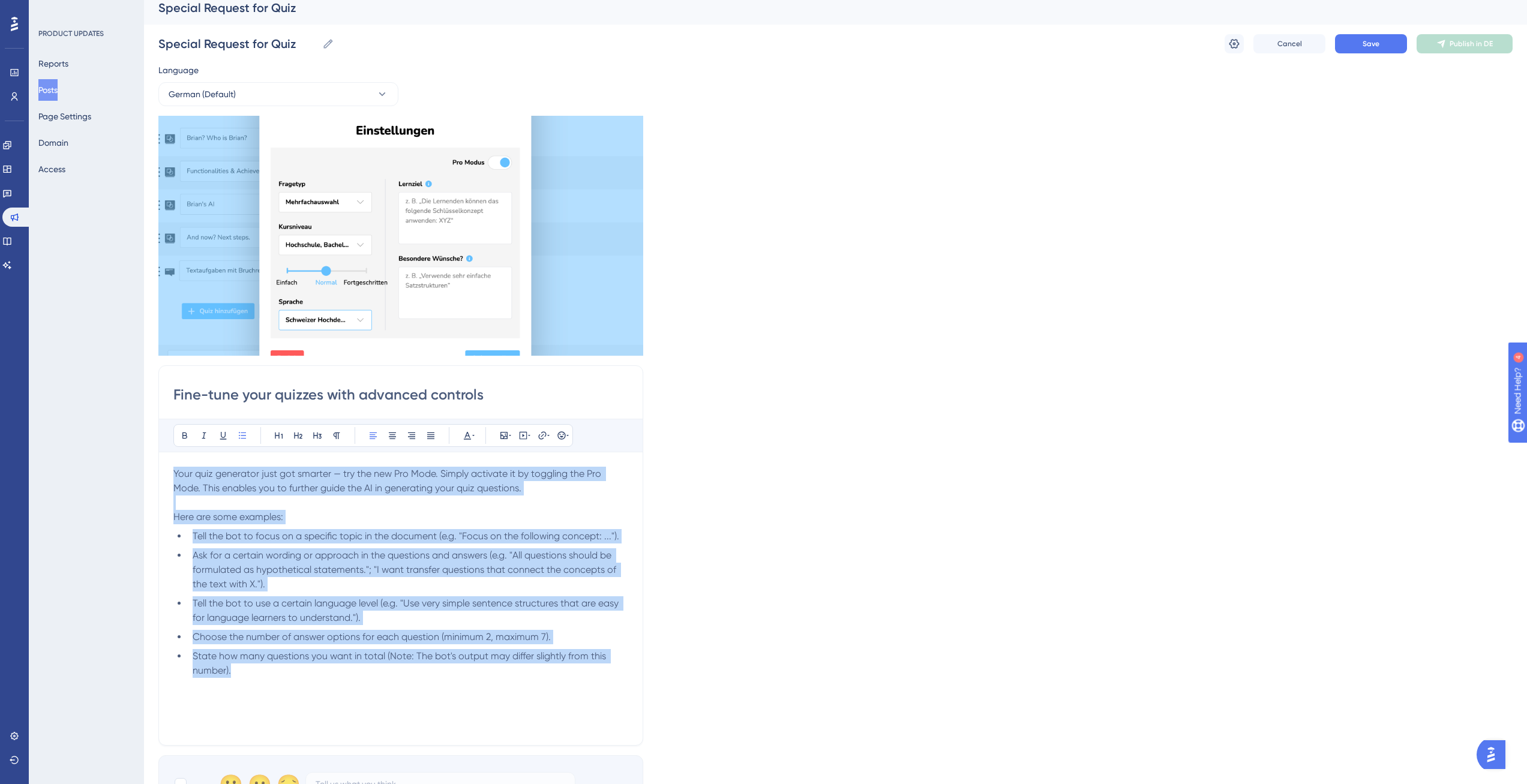
drag, startPoint x: 270, startPoint y: 668, endPoint x: 154, endPoint y: 471, distance: 228.6
click at [154, 471] on div "Performance Users Engagement Widgets Feedback Product Updates Knowledge Base AI…" at bounding box center [835, 525] width 1383 height 1068
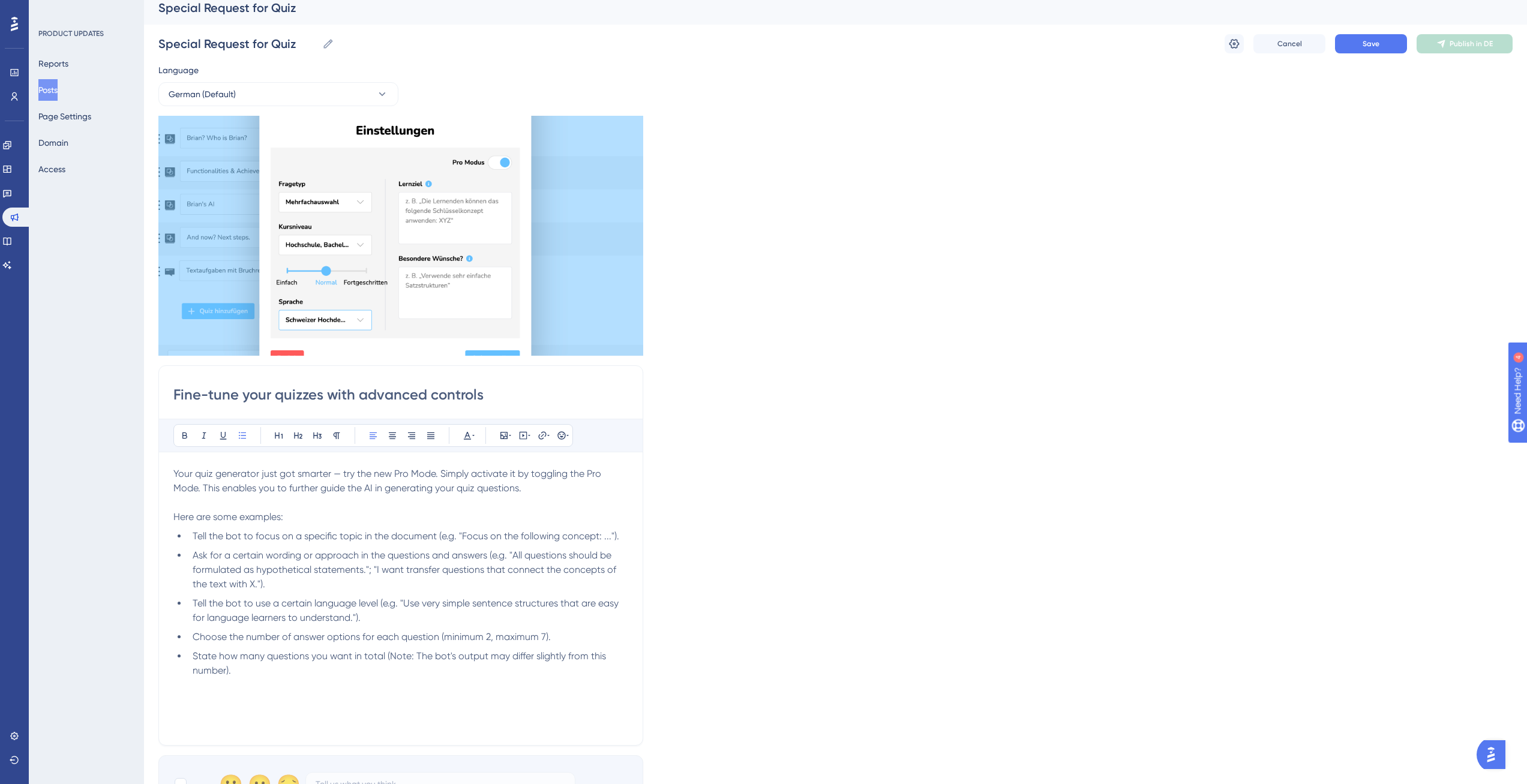
click at [829, 468] on div "Language German (Default) Insert an Image Delete Fine-tune your quizzes with ad…" at bounding box center [835, 438] width 1354 height 750
click at [1396, 34] on button "Save" at bounding box center [1371, 44] width 72 height 19
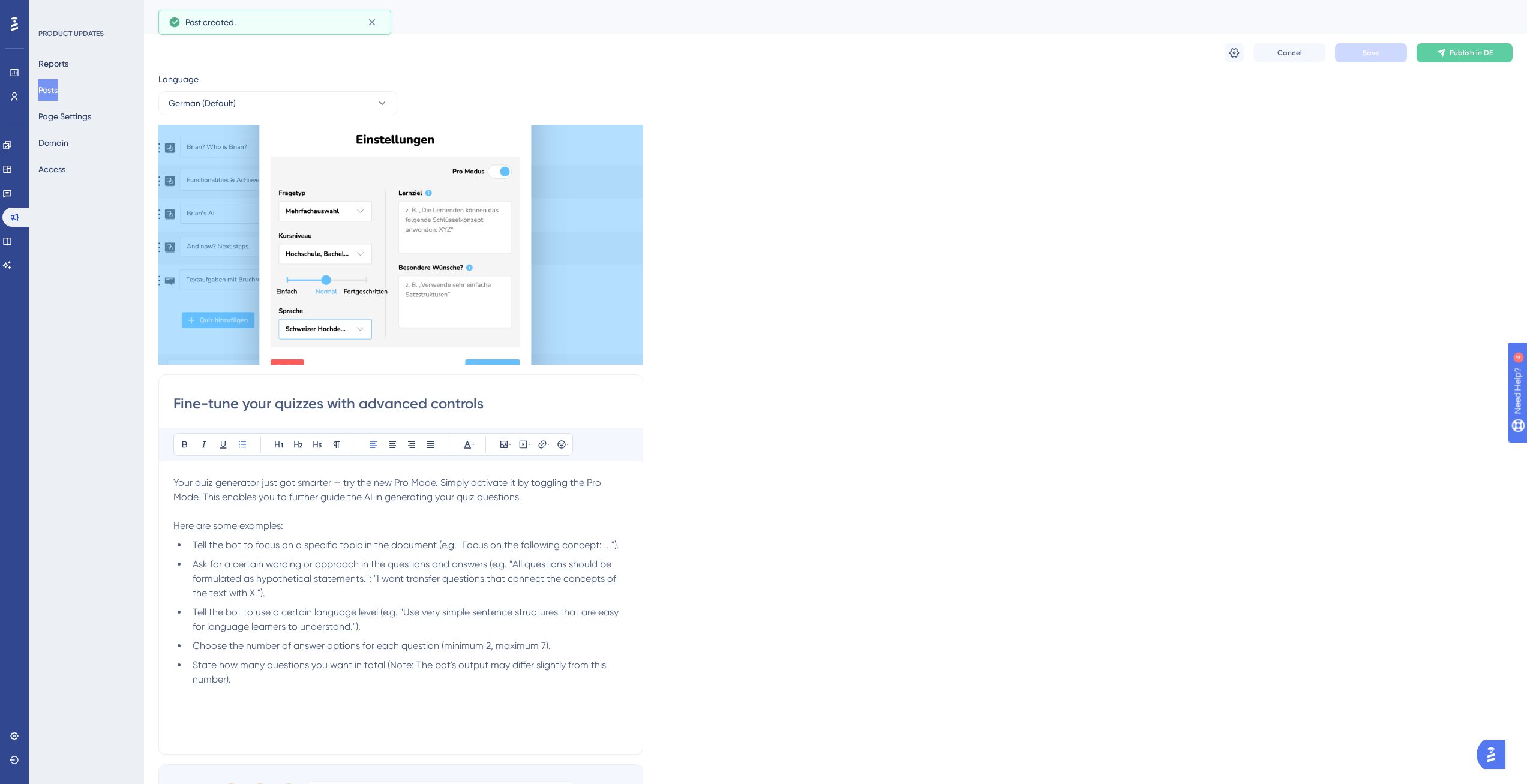
click at [408, 400] on input "Fine-tune your quizzes with advanced controls" at bounding box center [401, 404] width 455 height 19
click at [395, 547] on span "Tell the bot to focus on a specific topic in the document (e.g. "Focus on the f…" at bounding box center [406, 544] width 427 height 12
copy div "Your quiz generator just got smarter — try the new Pro Mode. Simply activate it…"
click at [349, 103] on button "German (Default)" at bounding box center [278, 103] width 240 height 24
click at [266, 161] on button "English English No translation" at bounding box center [278, 163] width 224 height 24
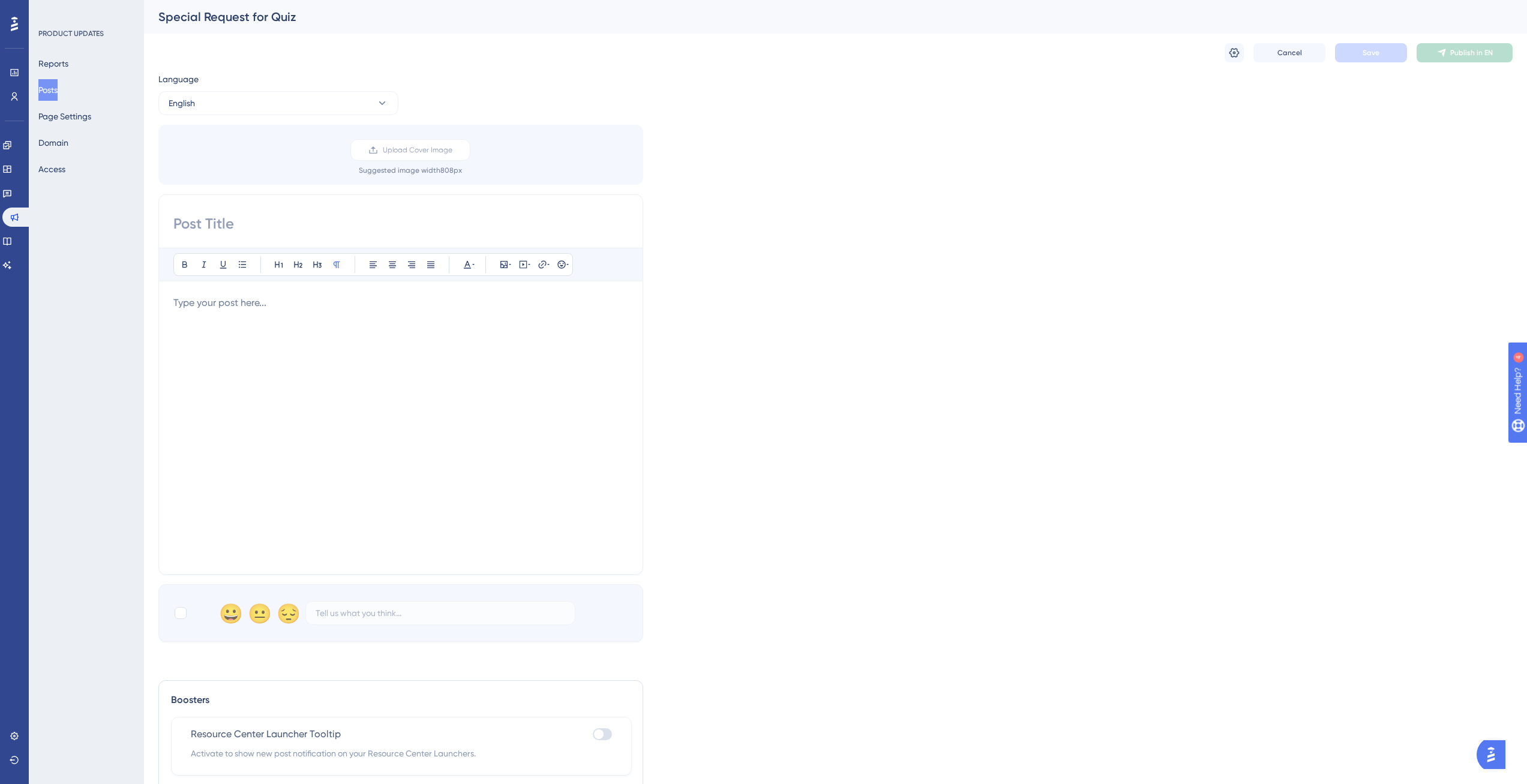
click at [210, 218] on input at bounding box center [401, 224] width 455 height 19
paste input "Fine-tune your quizzes with advanced controls"
type input "Fine-tune your quizzes with advanced controls"
click at [445, 338] on div at bounding box center [401, 427] width 455 height 264
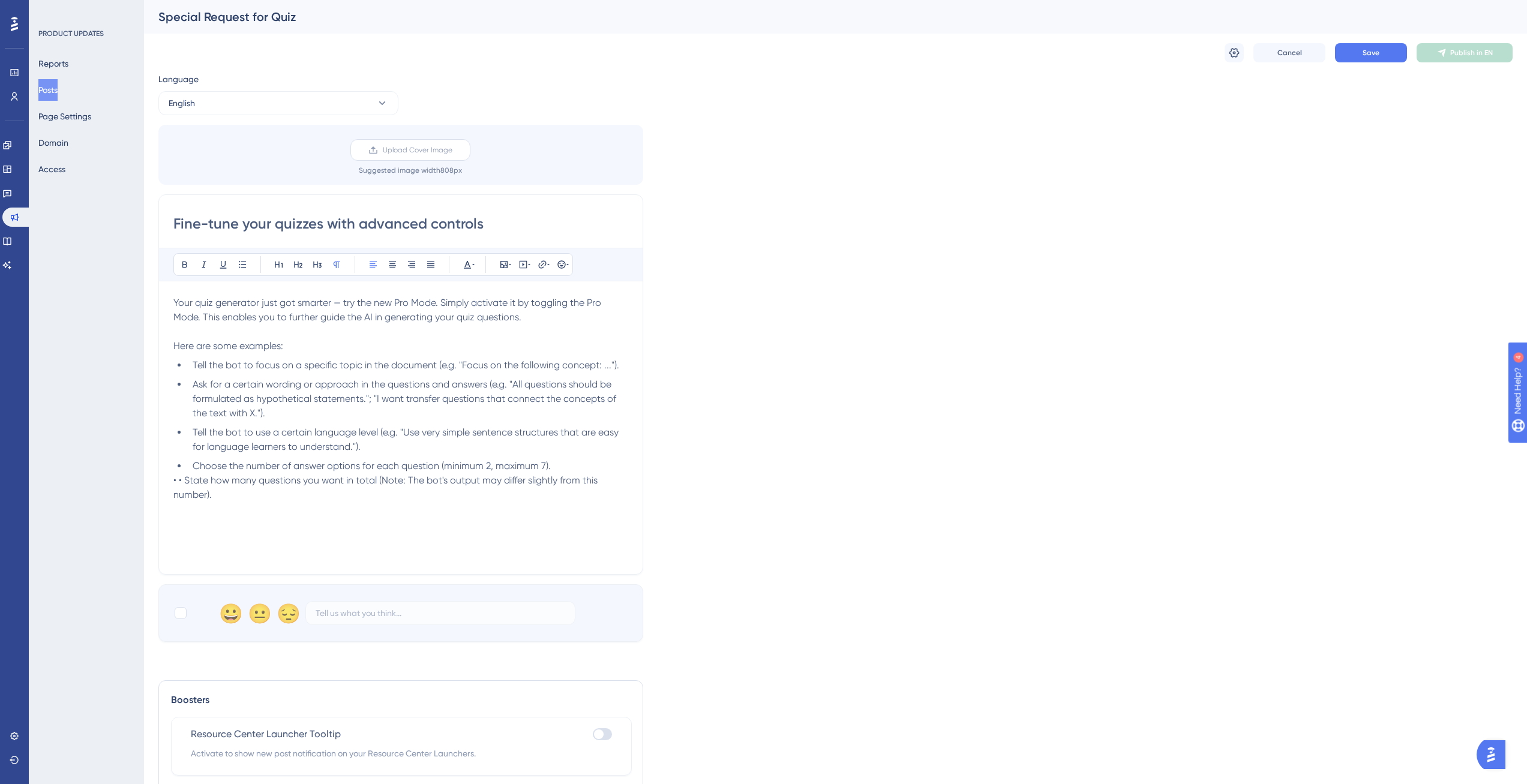
click at [450, 154] on span "Upload Cover Image" at bounding box center [417, 150] width 70 height 10
click at [452, 150] on input "Upload Cover Image" at bounding box center [452, 150] width 0 height 0
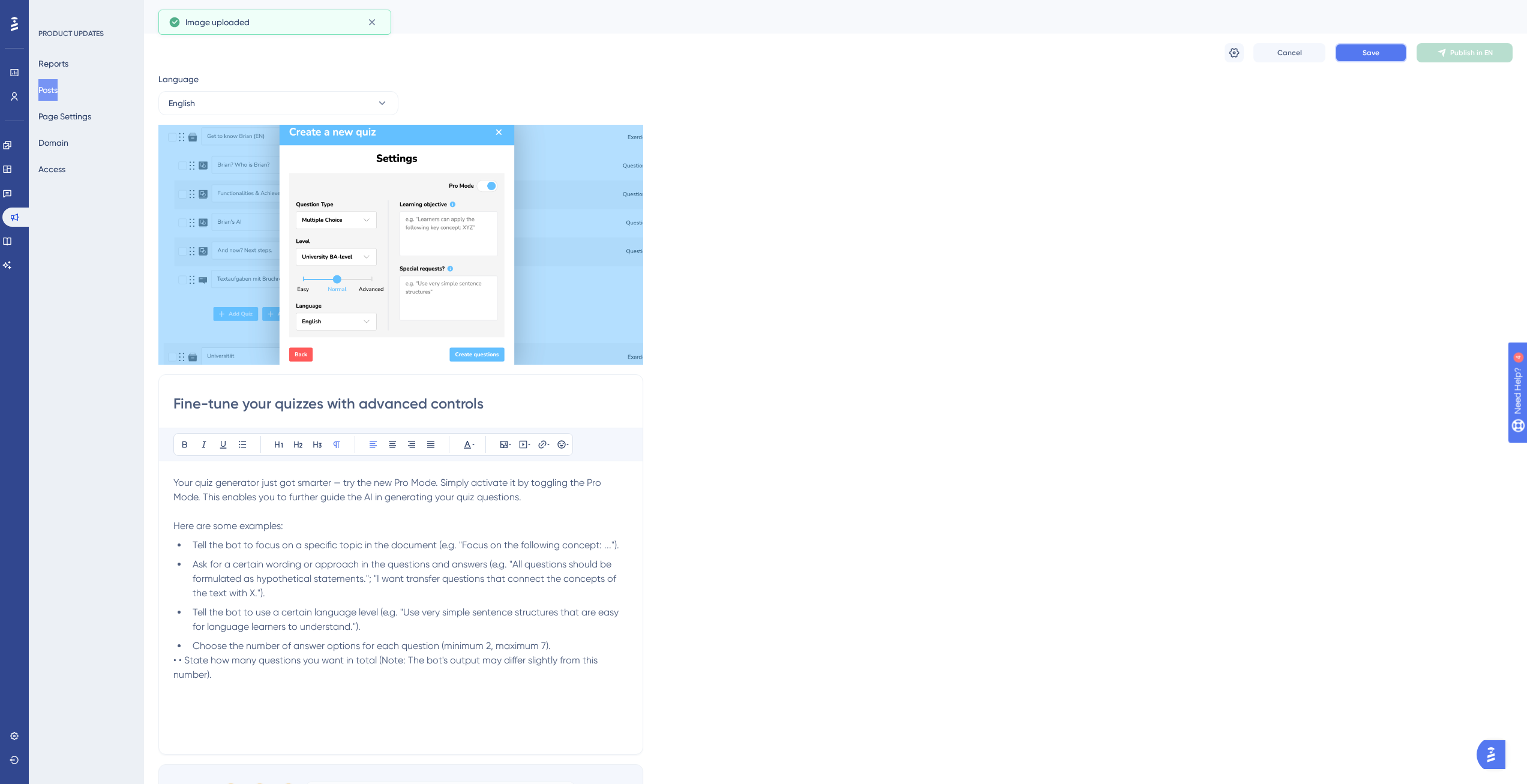
click at [1367, 50] on span "Save" at bounding box center [1371, 53] width 17 height 10
click at [390, 332] on button at bounding box center [391, 339] width 17 height 17
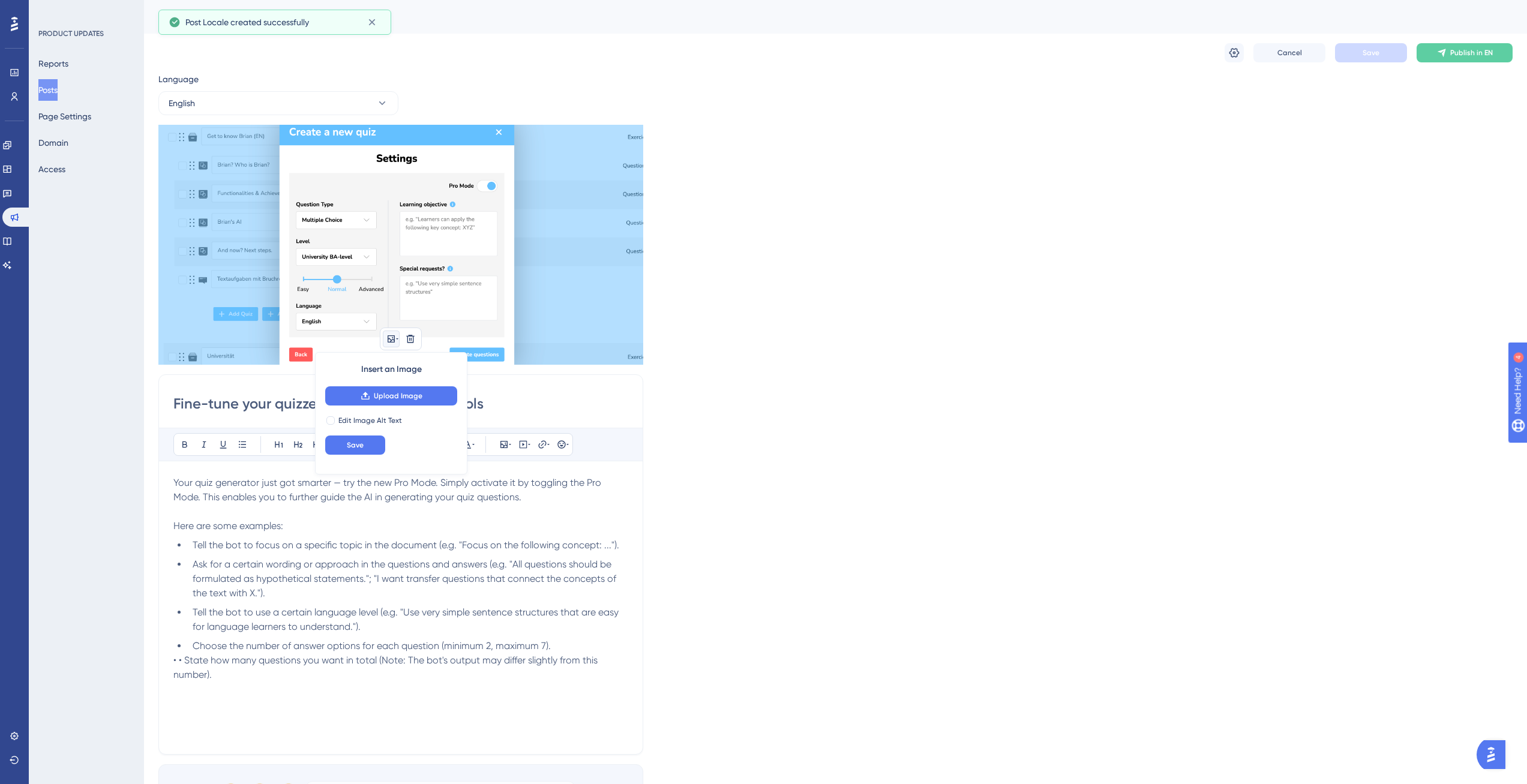
click at [761, 344] on div "Language English Insert an Image Upload Image Edit Image Alt Text Save Delete F…" at bounding box center [835, 447] width 1354 height 750
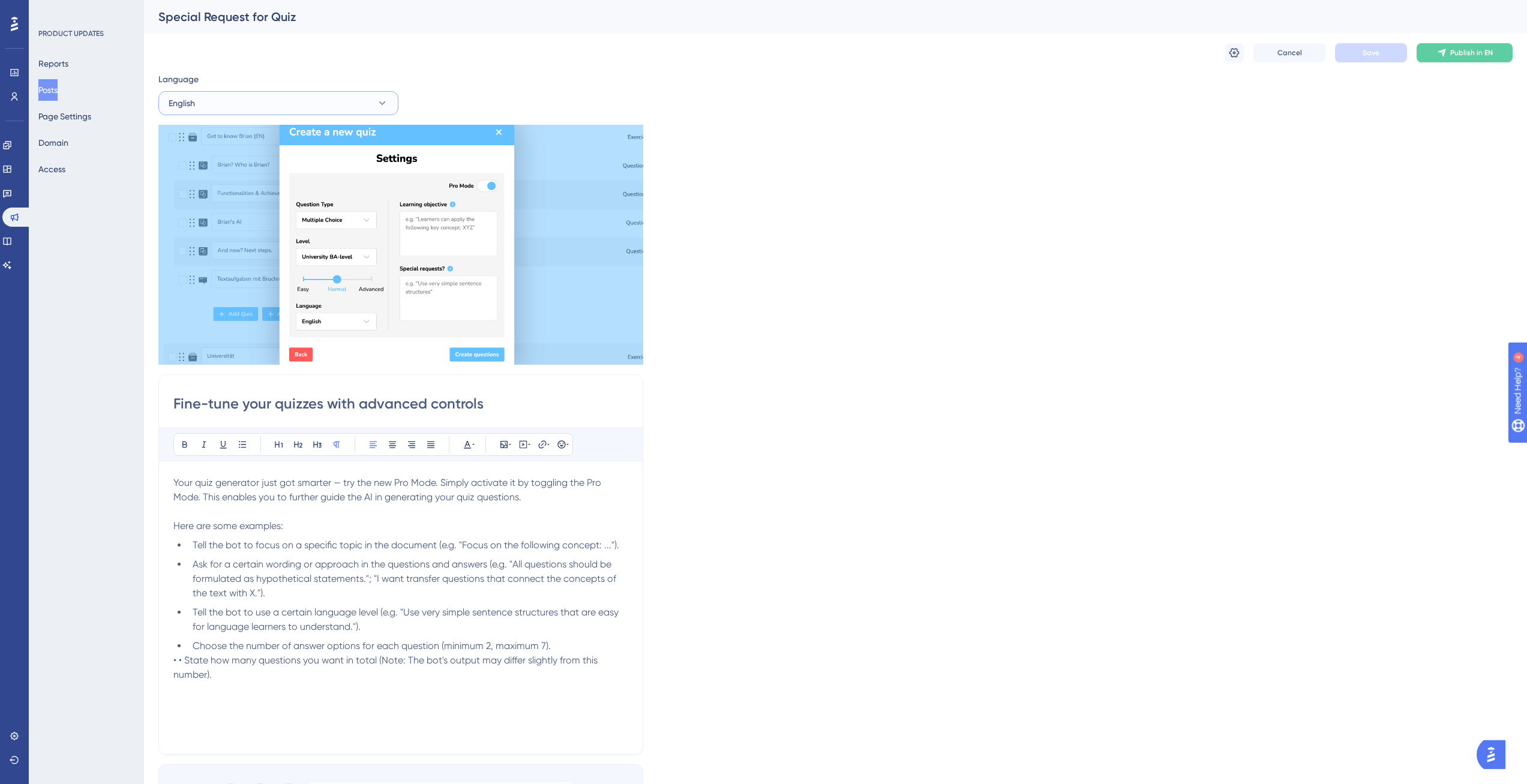
click at [329, 98] on button "English" at bounding box center [278, 103] width 240 height 24
click at [274, 134] on button "German (Default) German (Default) Draft" at bounding box center [278, 140] width 224 height 24
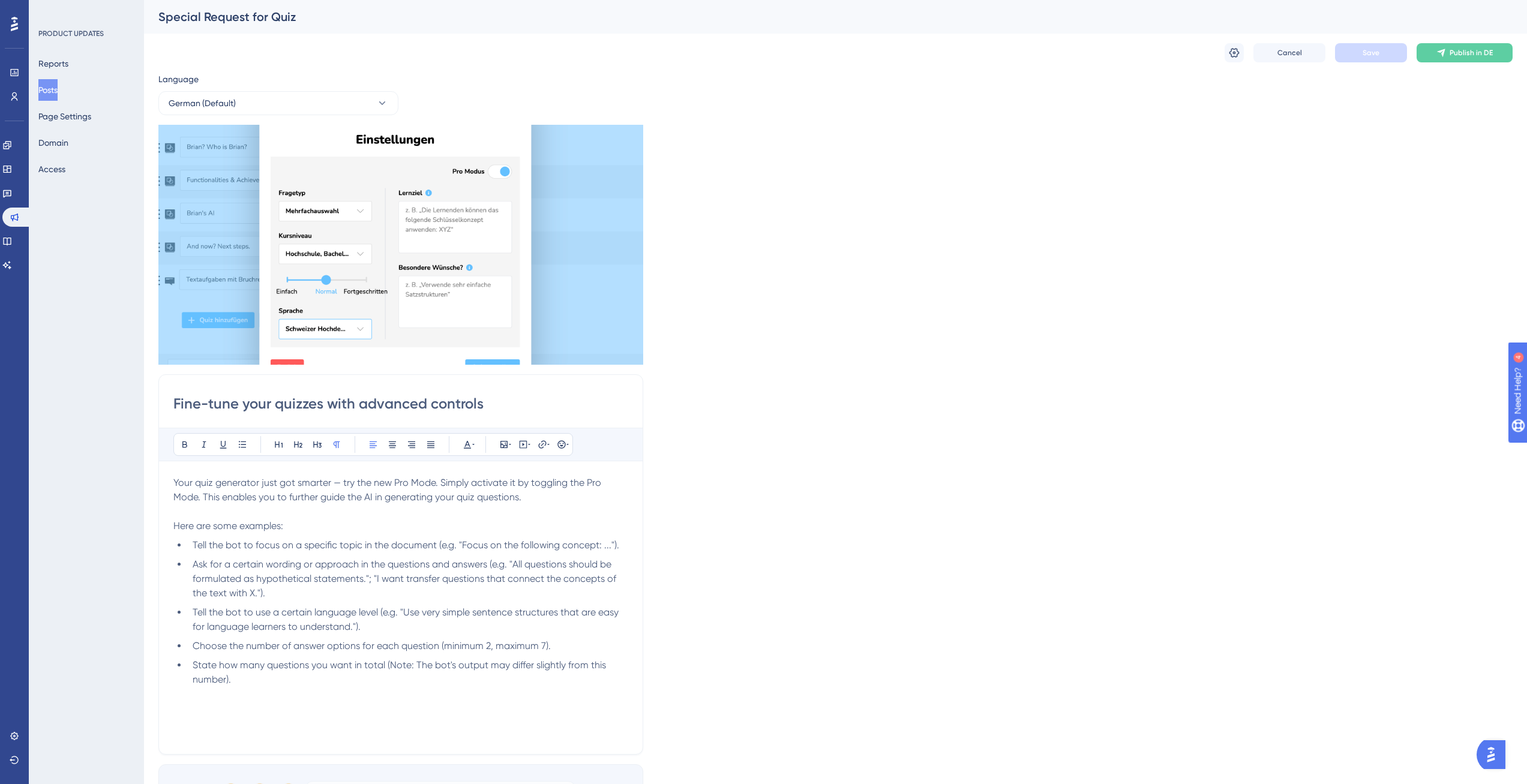
click at [428, 403] on input "Fine-tune your quizzes with advanced controls" at bounding box center [401, 404] width 455 height 19
paste input "Optimiere die Quizerstellung mit erweiterten Einstellmöglichkeiten Der Quizgene…"
click at [456, 496] on span "Your quiz generator just got smarter — try the new Pro Mode. Simply activate it…" at bounding box center [388, 504] width 430 height 54
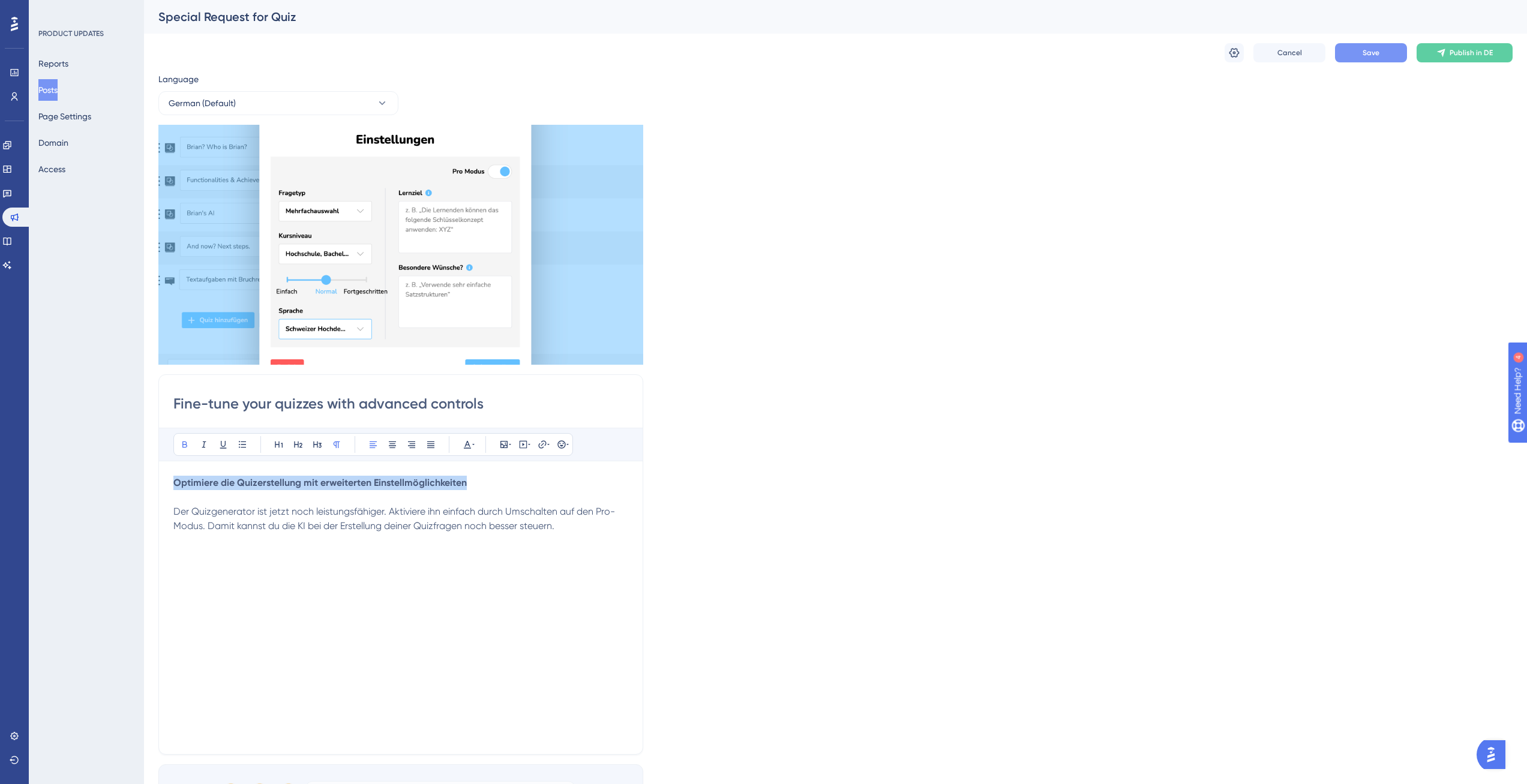
drag, startPoint x: 483, startPoint y: 478, endPoint x: 90, endPoint y: 478, distance: 393.0
click at [144, 478] on div "Performance Users Engagement Widgets Feedback Product Updates Knowledge Base AI…" at bounding box center [835, 533] width 1383 height 1068
click at [244, 403] on input "Fine-tune your quizzes with advanced controls" at bounding box center [401, 404] width 455 height 19
paste input "Optimiere die Quizerstellung mit erweiterten Einstellmöglichkeiten"
type input "Optimiere die Quizerstellung mit erweiterten Einstellmöglichkeiten"
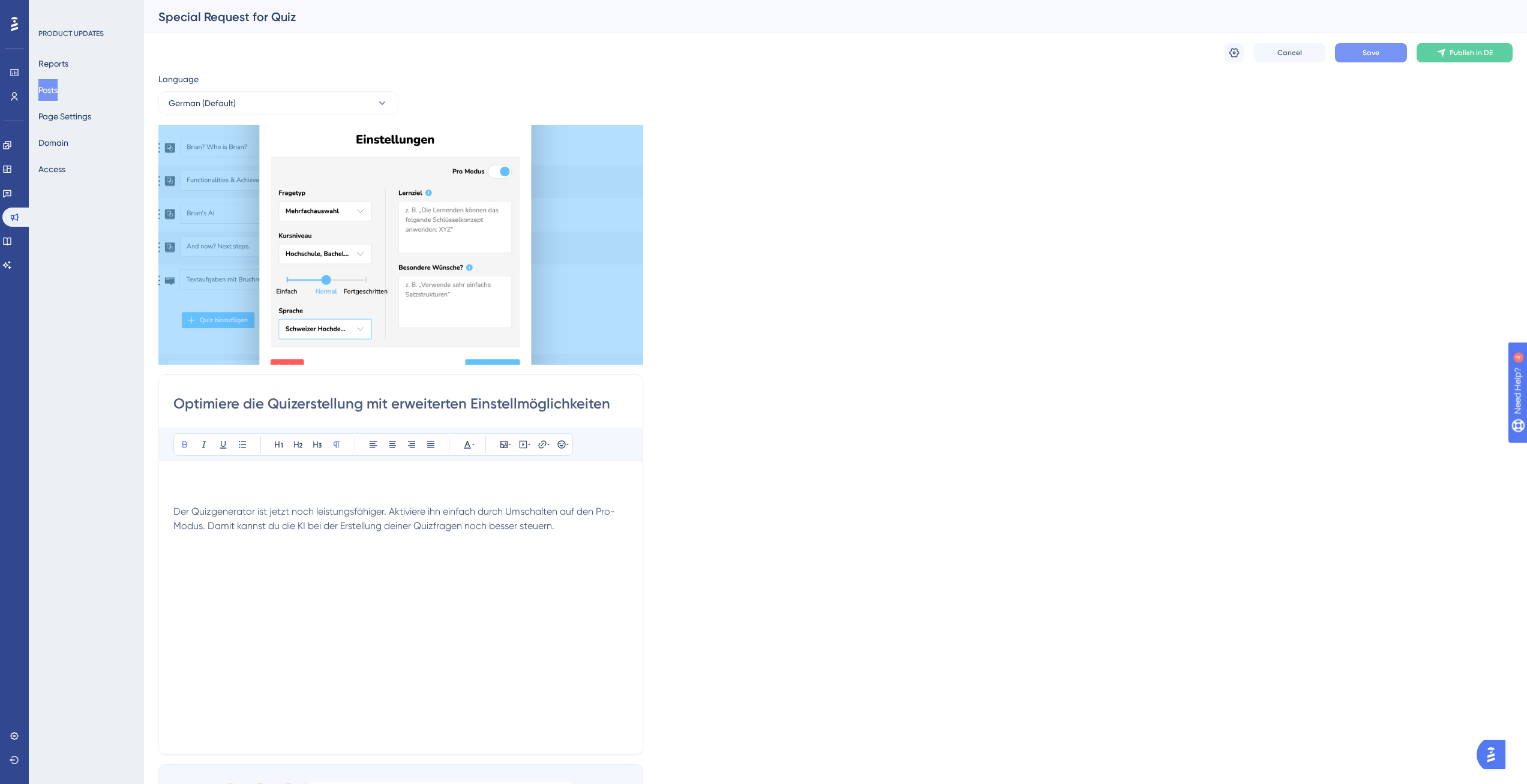
click at [223, 477] on p at bounding box center [401, 483] width 455 height 14
click at [491, 544] on div "Der Quizgenerator ist jetzt noch leistungsfähiger. Aktiviere ihn einfach durch …" at bounding box center [401, 607] width 455 height 264
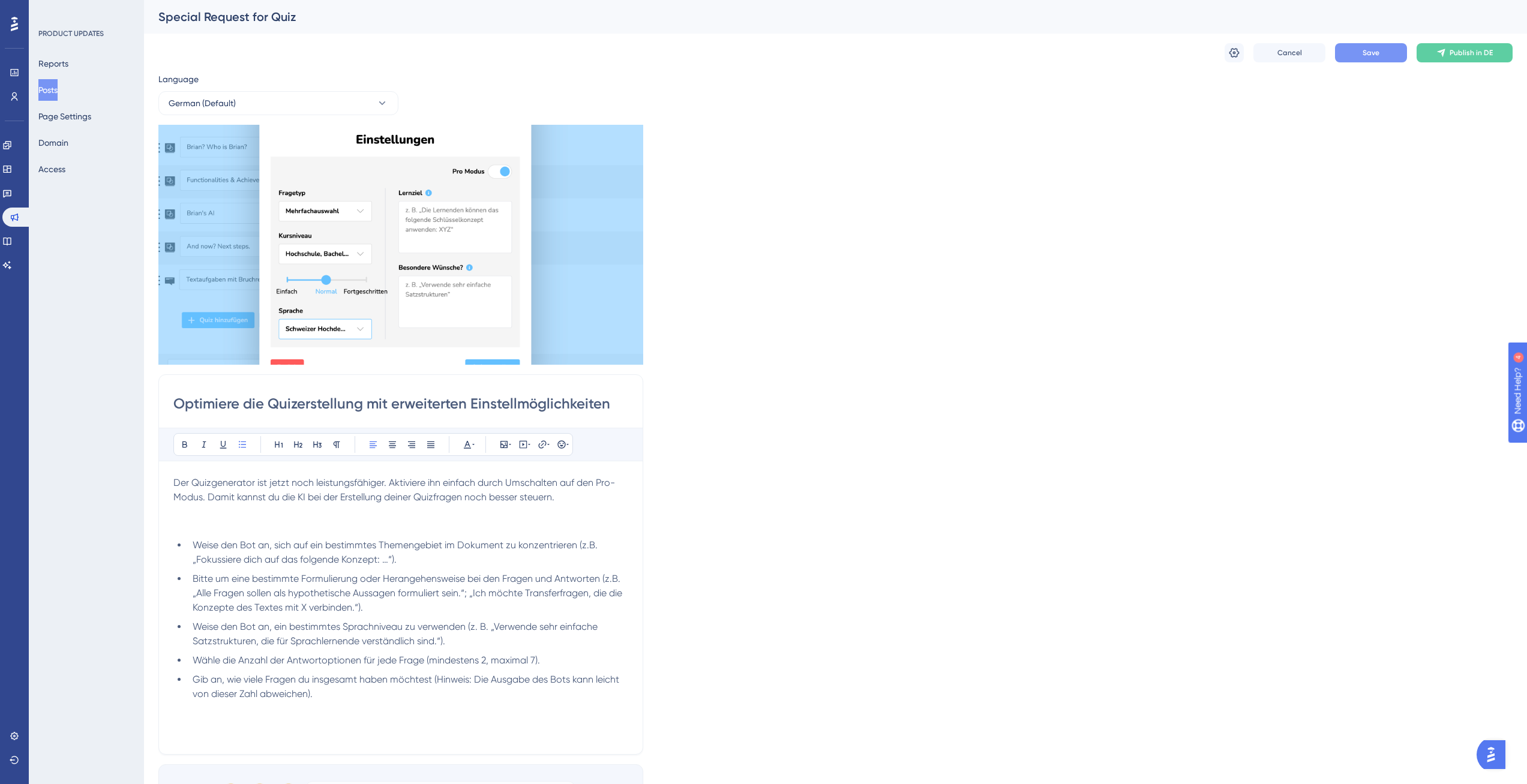
click at [371, 525] on p at bounding box center [401, 526] width 455 height 14
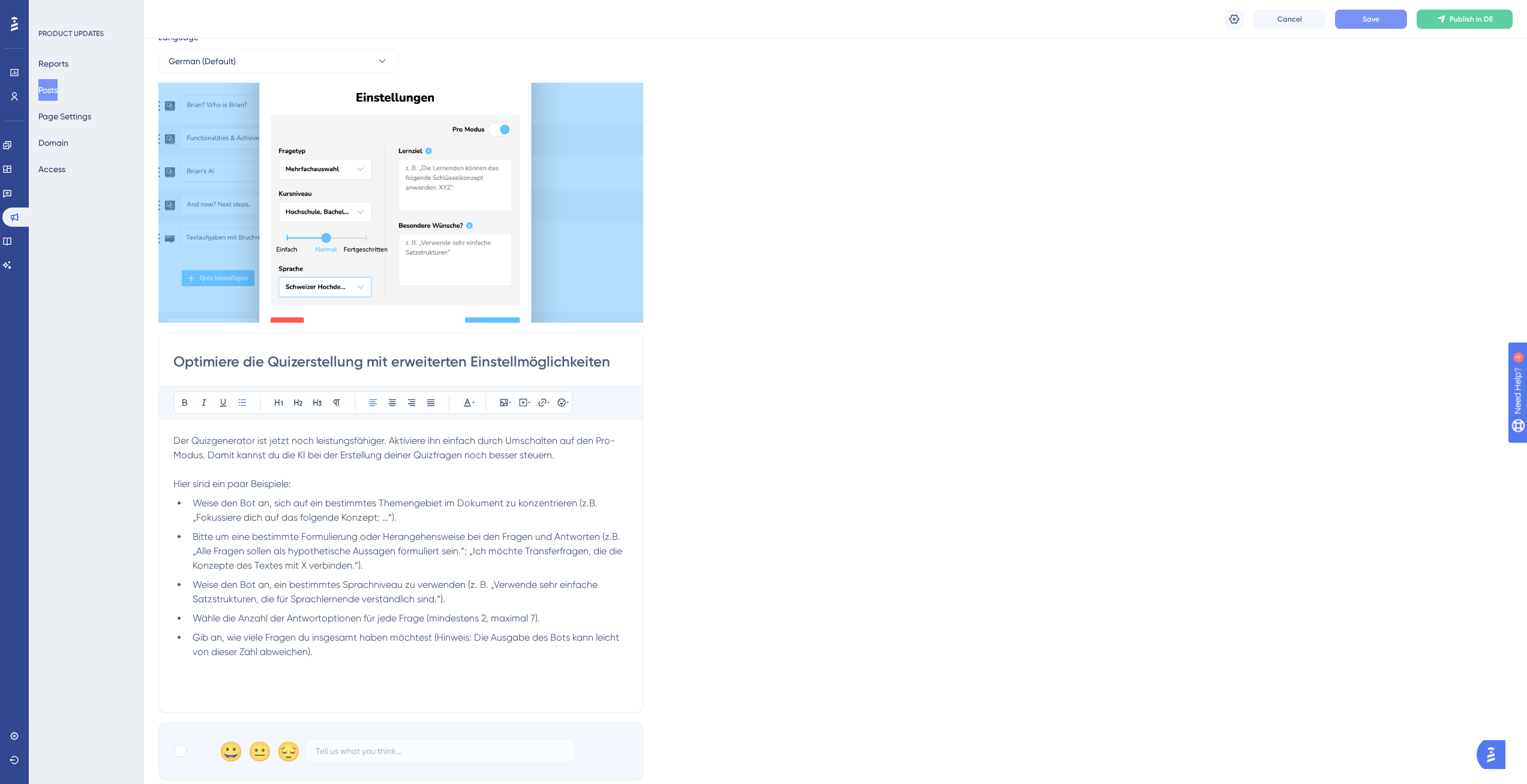
click at [331, 690] on div "Der Quizgenerator ist jetzt noch leistungsfähiger. Aktiviere ihn einfach durch …" at bounding box center [401, 565] width 455 height 264
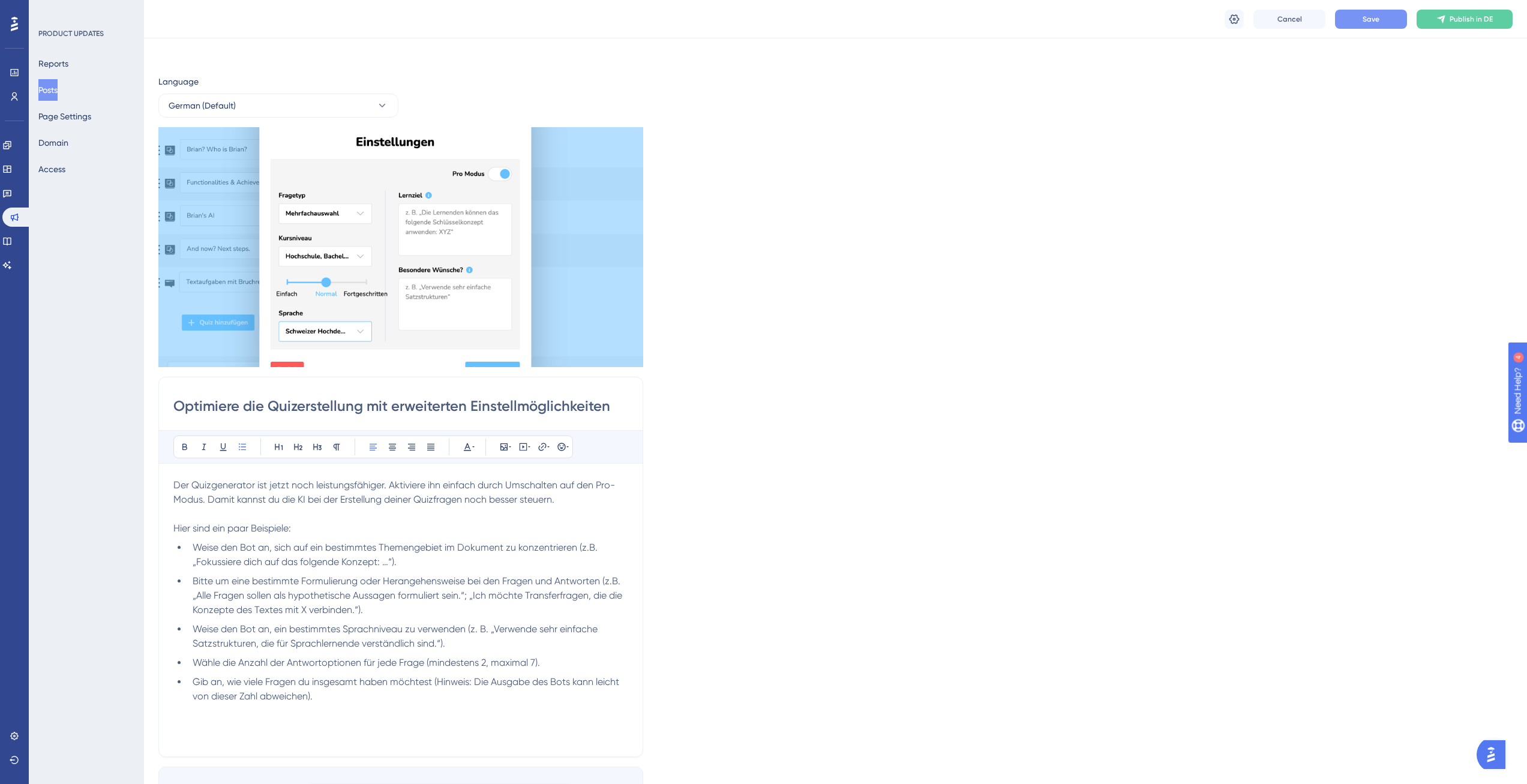
scroll to position [0, 0]
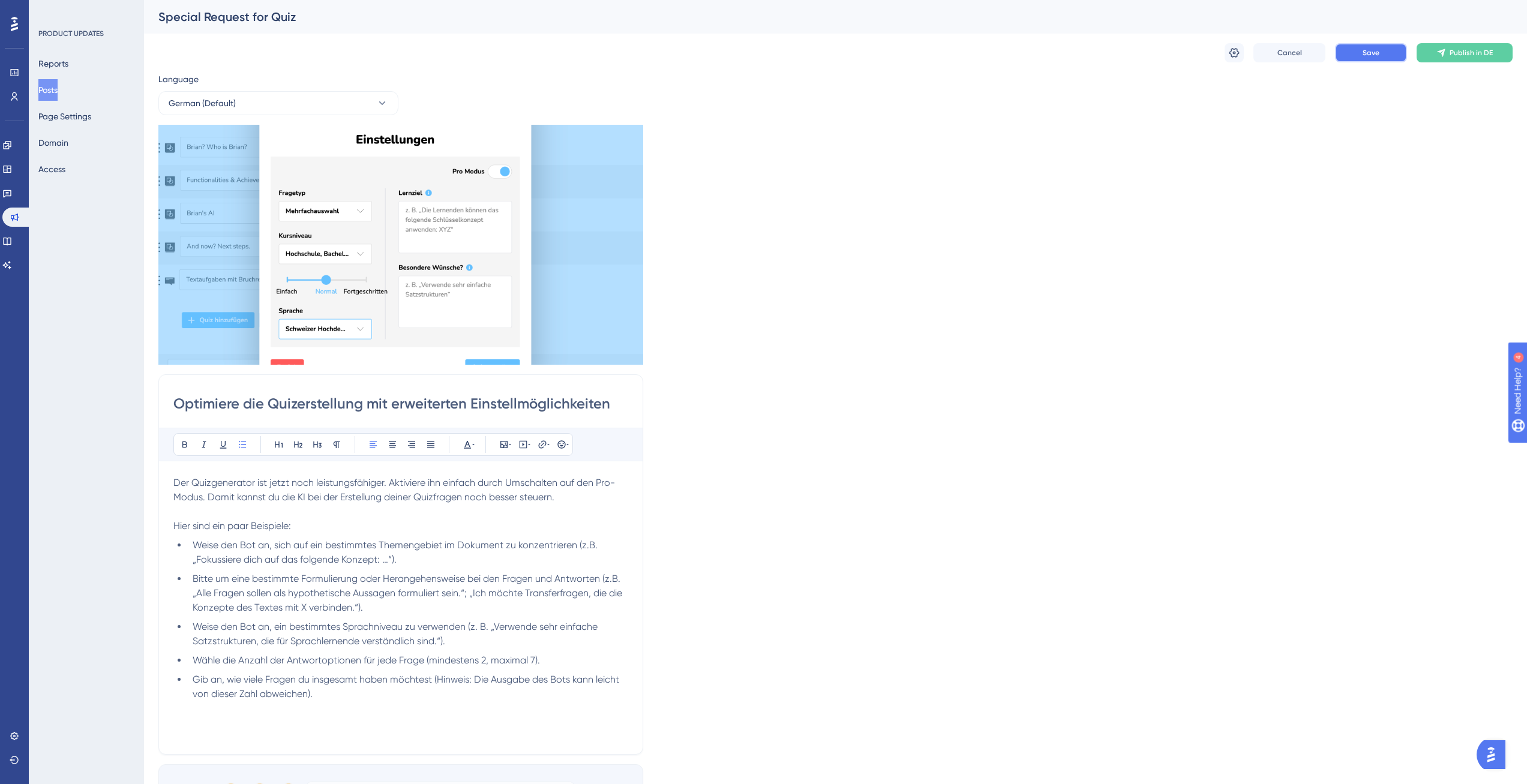
click at [1351, 60] on button "Save" at bounding box center [1371, 53] width 72 height 19
click at [295, 109] on button "German (Default)" at bounding box center [278, 103] width 240 height 24
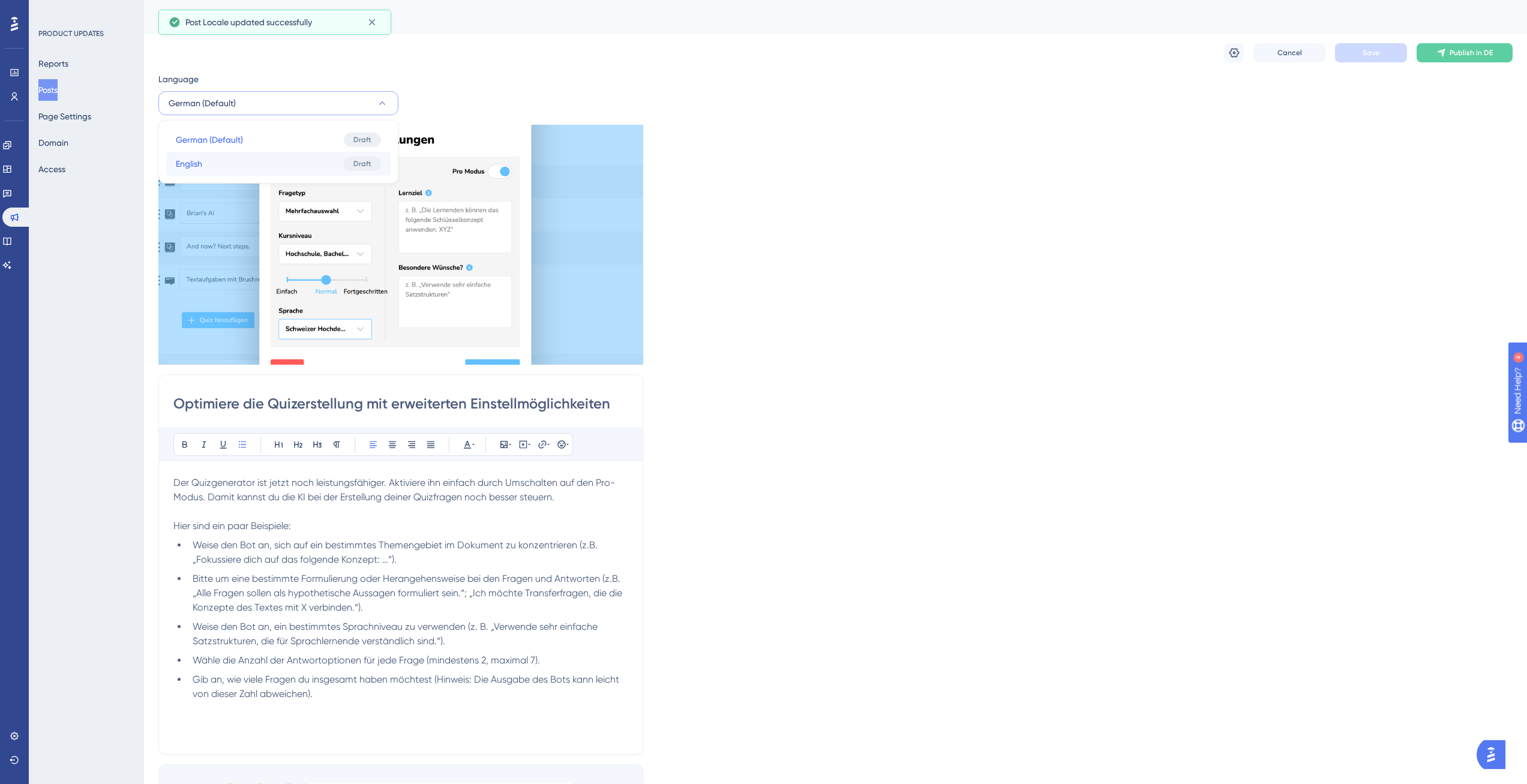
click at [255, 165] on button "English English Draft" at bounding box center [278, 163] width 224 height 24
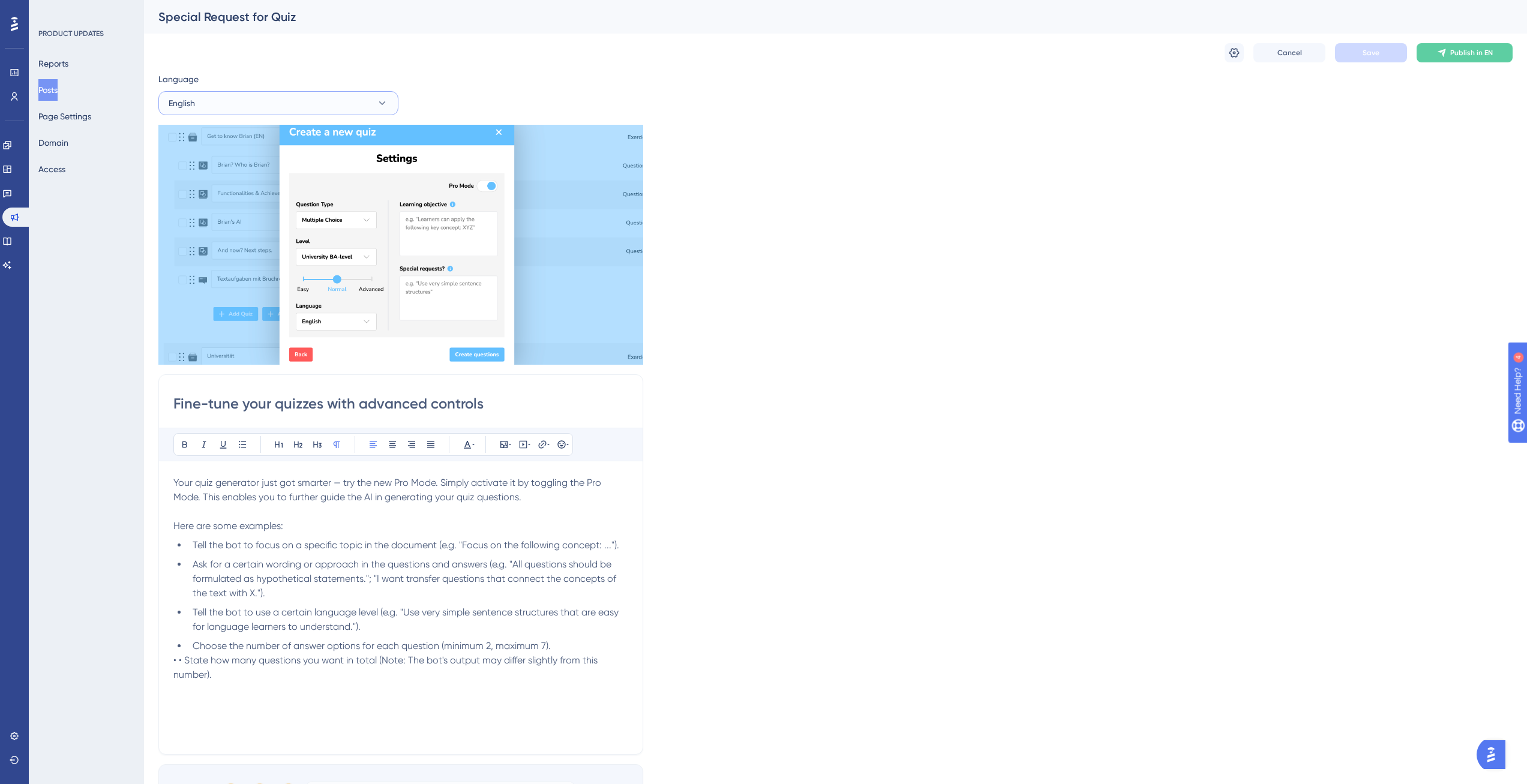
click at [279, 101] on button "English" at bounding box center [278, 103] width 240 height 24
click at [243, 145] on button "German (Default) German (Default) Draft" at bounding box center [278, 140] width 224 height 24
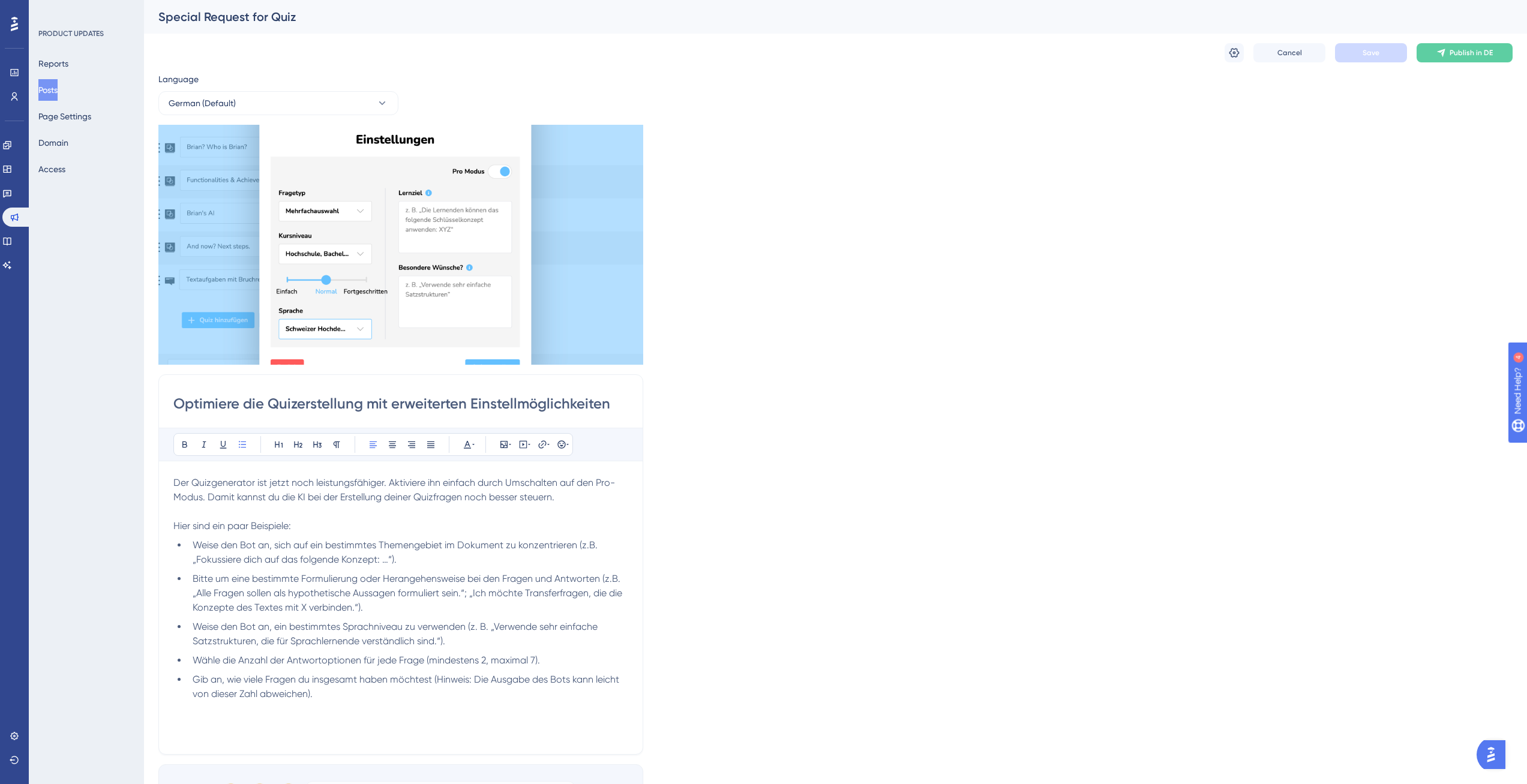
click at [546, 403] on input "Optimiere die Quizerstellung mit erweiterten Einstellmöglichkeiten" at bounding box center [401, 404] width 455 height 19
click at [450, 406] on input "Optimiere die Quizerstellung mit erweiterten Einstellmöglichkeiten" at bounding box center [401, 404] width 455 height 19
type input "Optimiere die Quizerstellung mit neuen Einstellmöglichkeiten"
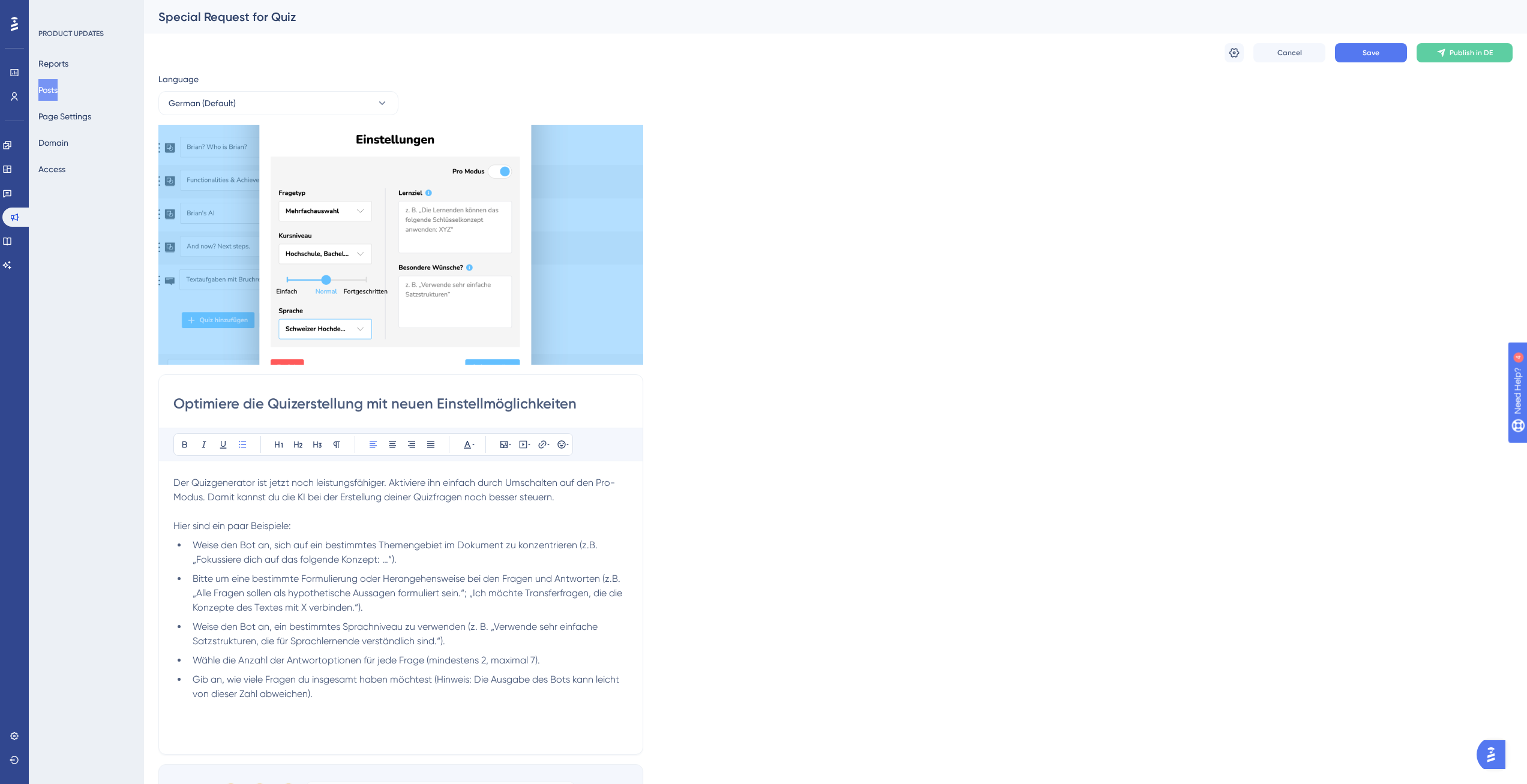
click at [714, 407] on div "Language German (Default) Insert an Image Delete Optimiere die Quizerstellung m…" at bounding box center [835, 447] width 1354 height 750
click at [1357, 61] on button "Save" at bounding box center [1371, 53] width 72 height 19
click at [175, 480] on span "Der Quizgenerator ist jetzt noch leistungsfähiger. Aktiviere ihn einfach durch …" at bounding box center [394, 489] width 441 height 25
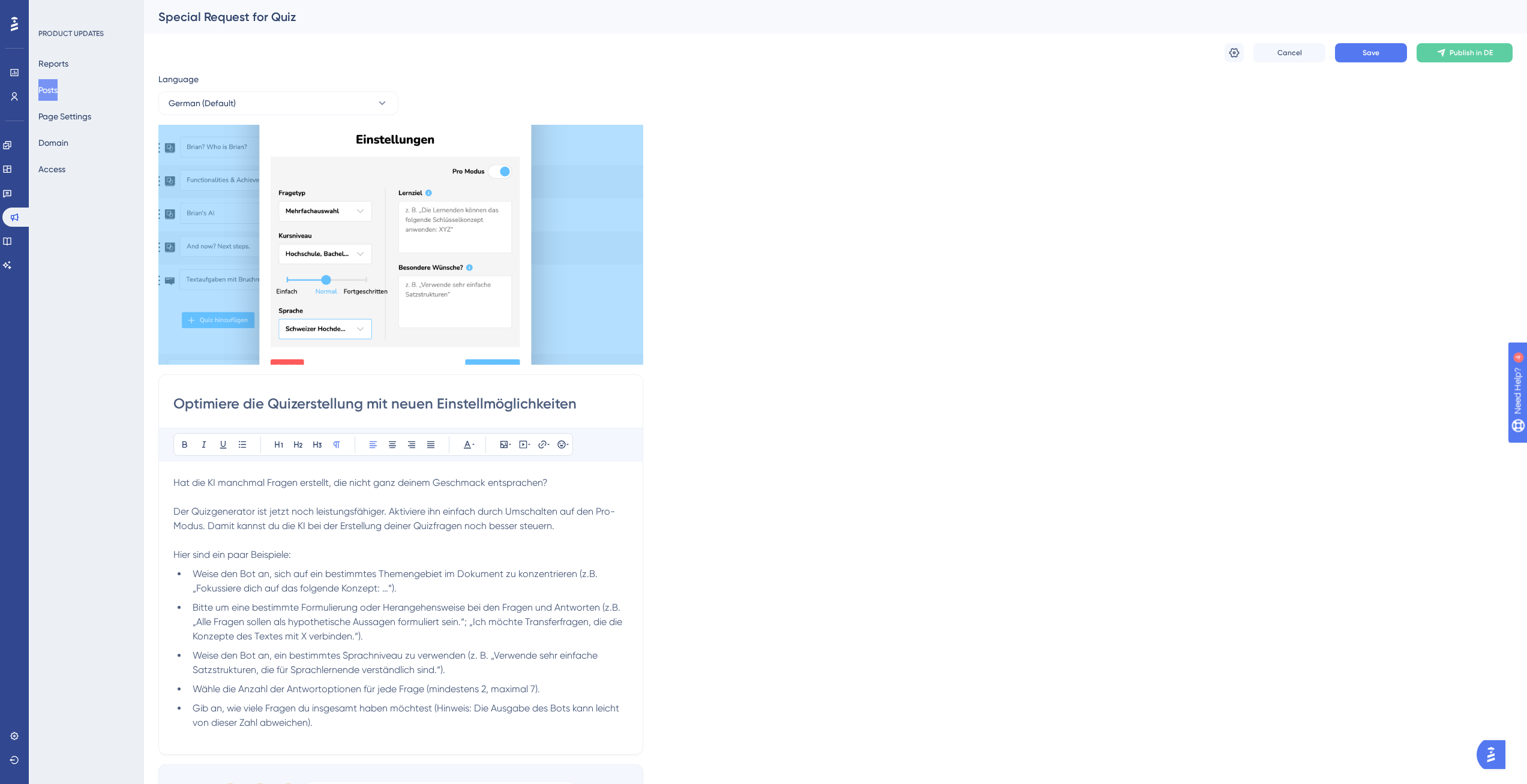
click at [465, 483] on span "Hat die KI manchmal Fragen erstellt, die nicht ganz deinem Geschmack entsprache…" at bounding box center [361, 483] width 375 height 12
click at [573, 480] on p "Hat die KI manchmal Fragen erstellt, die nicht ganz deinem Wunsch entsprachen?" at bounding box center [401, 483] width 455 height 14
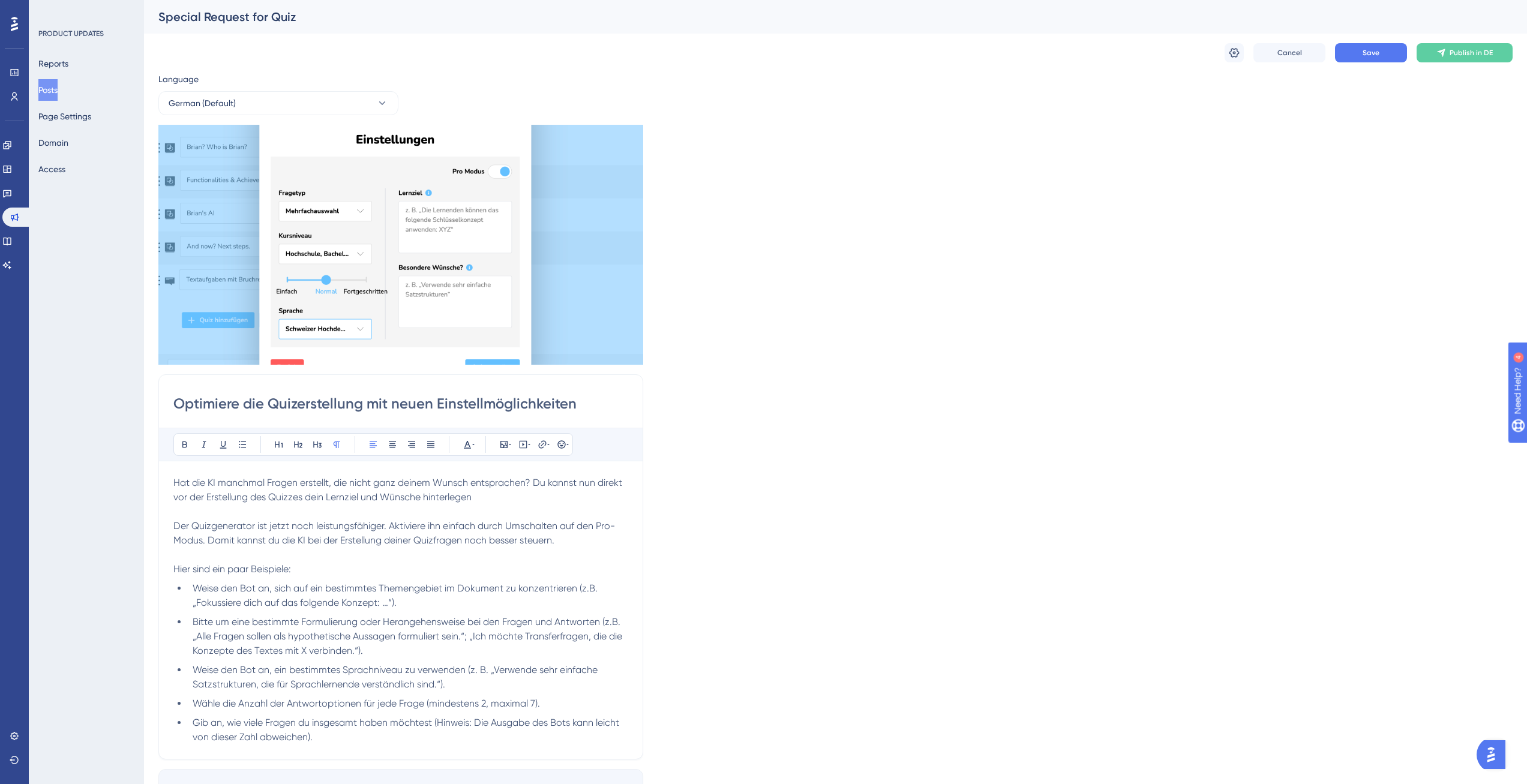
click at [489, 525] on span "Der Quizgenerator ist jetzt noch leistungsfähiger. Aktiviere ihn einfach durch …" at bounding box center [394, 533] width 441 height 25
drag, startPoint x: 244, startPoint y: 540, endPoint x: 545, endPoint y: 528, distance: 301.2
click at [545, 528] on span "Der Quizgenerator ist jetzt noch leistungsfähiger. Aktiviere ihn einfach den Pr…" at bounding box center [396, 533] width 445 height 25
click at [483, 498] on p "Hat die KI manchmal Fragen erstellt, die nicht ganz deinem Wunsch entsprachen? …" at bounding box center [401, 490] width 455 height 29
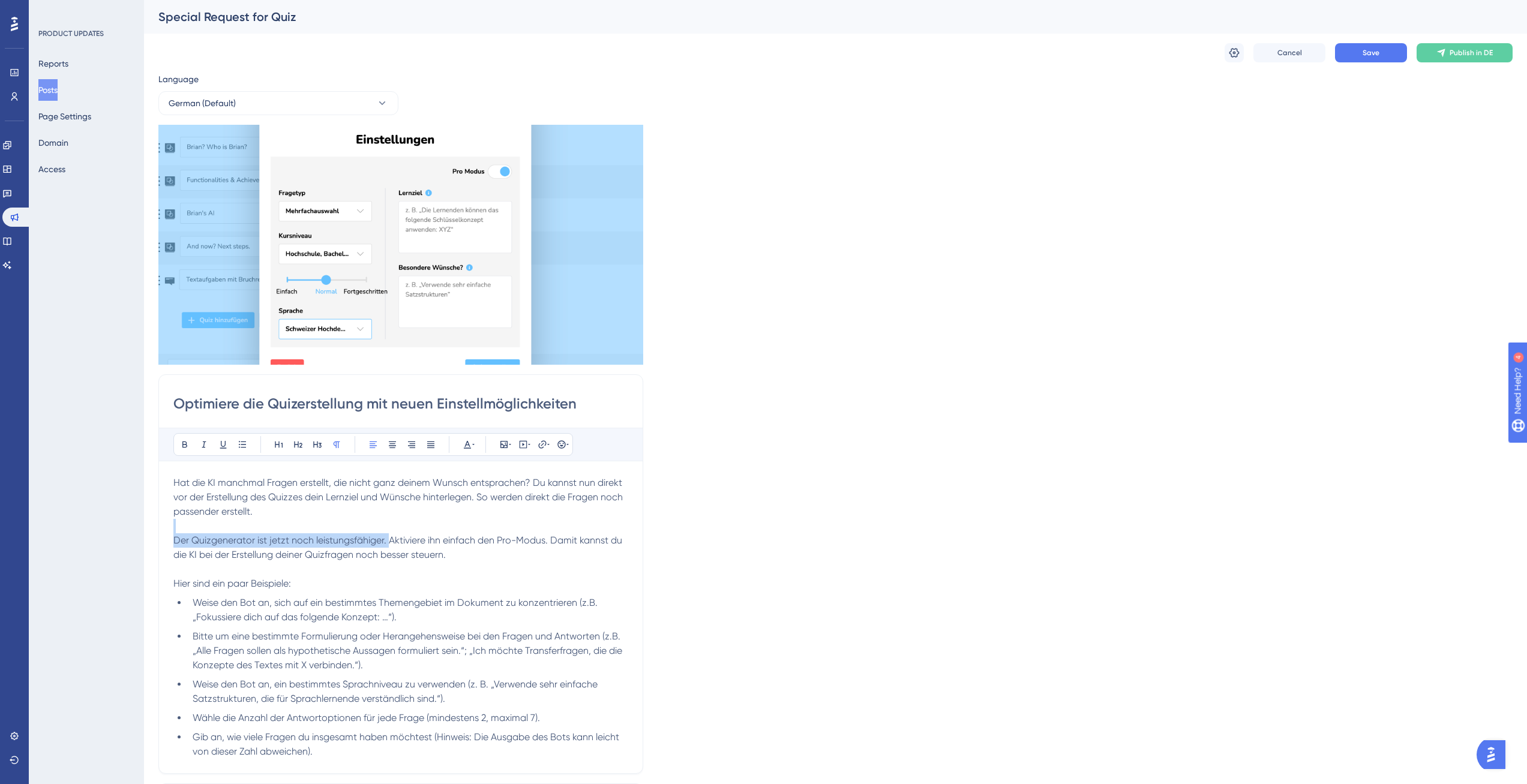
drag, startPoint x: 388, startPoint y: 539, endPoint x: 169, endPoint y: 530, distance: 219.2
click at [169, 530] on div "Optimiere die Quizerstellung mit neuen Einstellmöglichkeiten Bold Italic Underl…" at bounding box center [401, 574] width 485 height 399
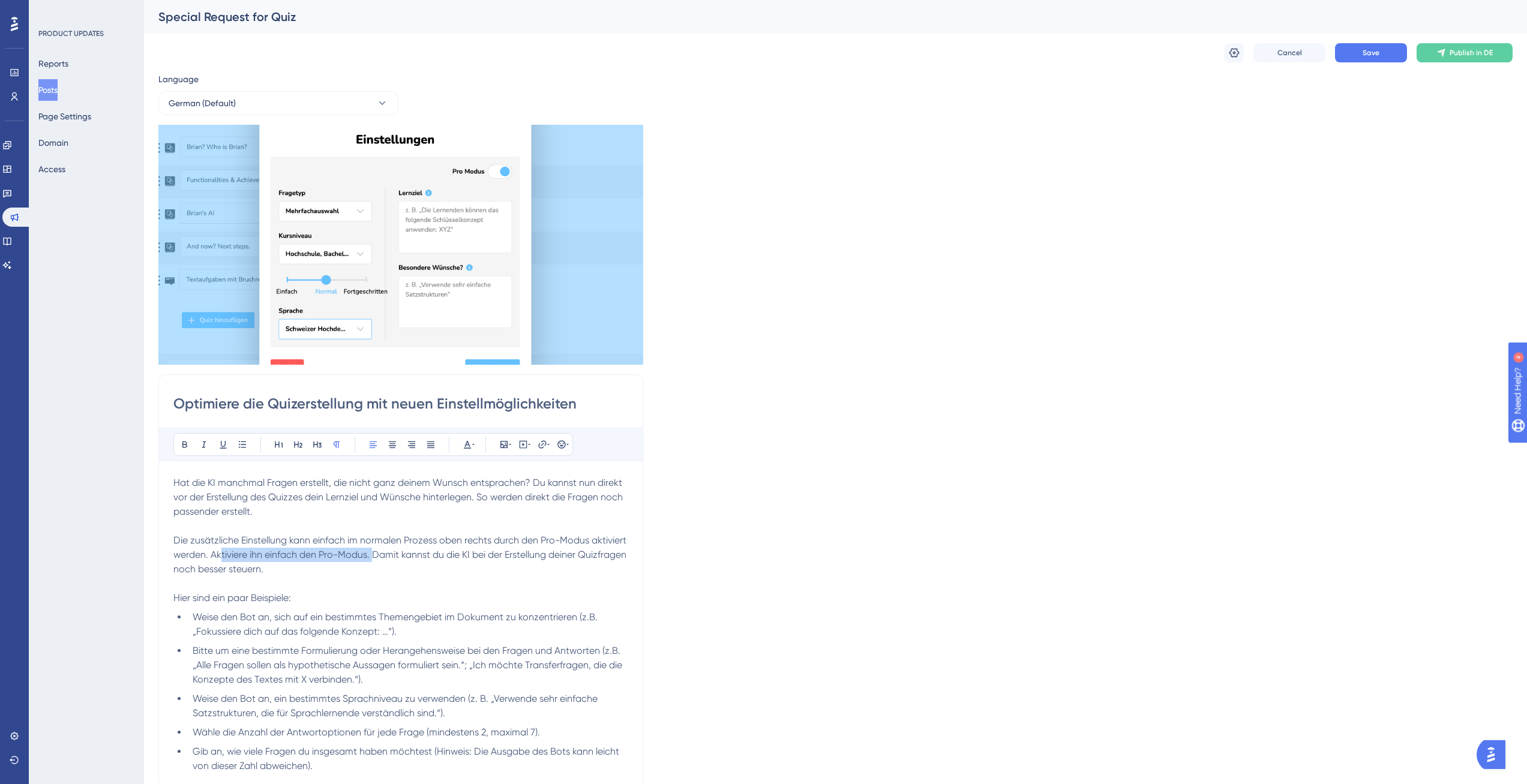
drag, startPoint x: 372, startPoint y: 555, endPoint x: 217, endPoint y: 554, distance: 155.0
click at [217, 554] on span "Die zusätzliche Einstellung kann einfach im normalen Prozess oben rechts durch …" at bounding box center [401, 554] width 455 height 40
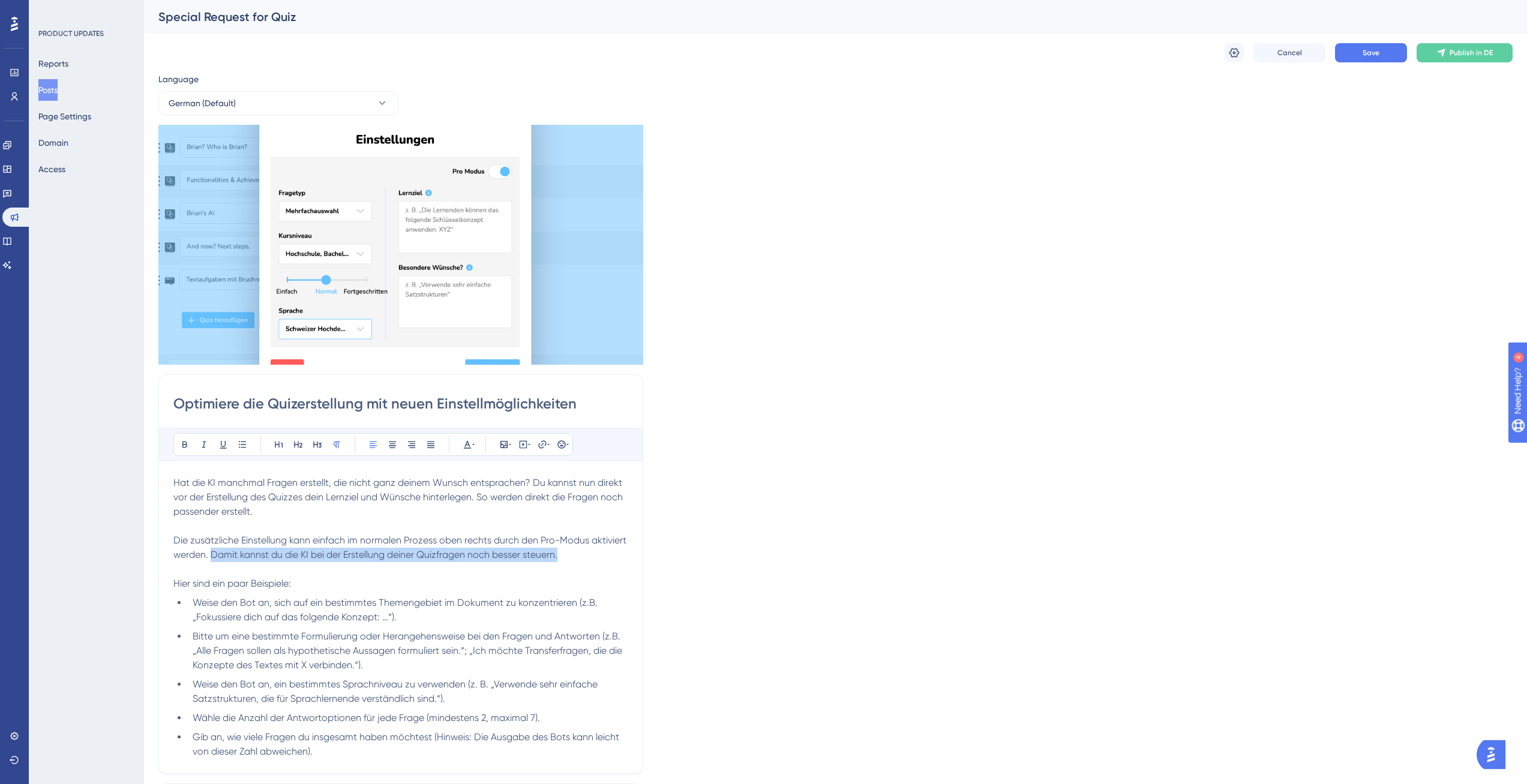
drag, startPoint x: 573, startPoint y: 560, endPoint x: 212, endPoint y: 553, distance: 361.1
click at [212, 553] on p "Die zusätzliche Einstellung kann einfach im normalen Prozess oben rechts durch …" at bounding box center [401, 548] width 455 height 29
click at [429, 520] on p at bounding box center [401, 526] width 455 height 14
click at [390, 509] on p "Hat die KI manchmal Fragen erstellt, die nicht ganz deinem Wunsch entsprachen? …" at bounding box center [401, 497] width 455 height 43
click at [268, 551] on p "Die zusätzliche Einstellung kann einfach im normalen Prozess oben rechts durch …" at bounding box center [401, 548] width 455 height 29
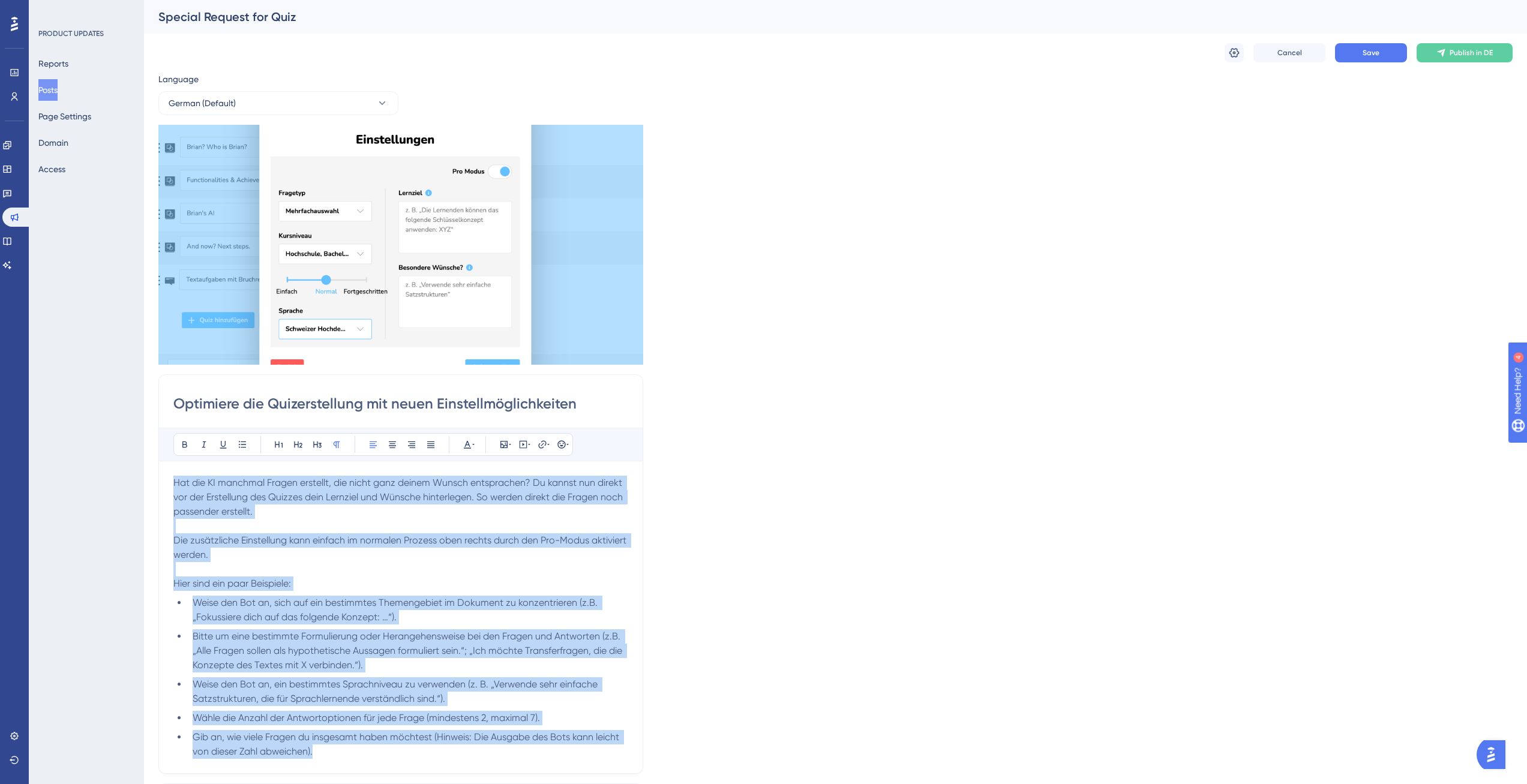
copy div "Lor ips DO sitametc Adipis elitsedd, eiu tempo inci utlabo Etdolo magnaaliqua? …"
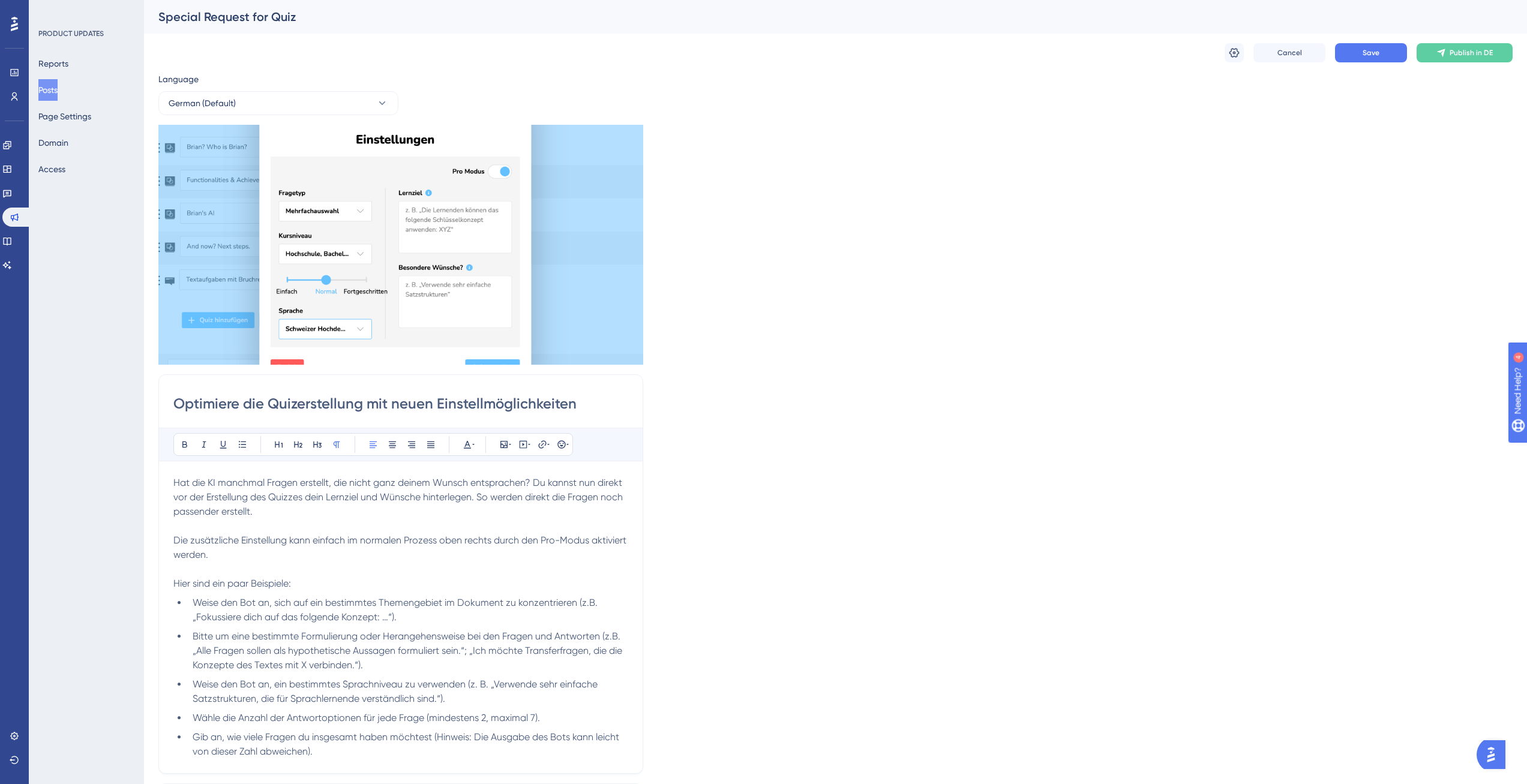
click at [291, 525] on p at bounding box center [401, 526] width 455 height 14
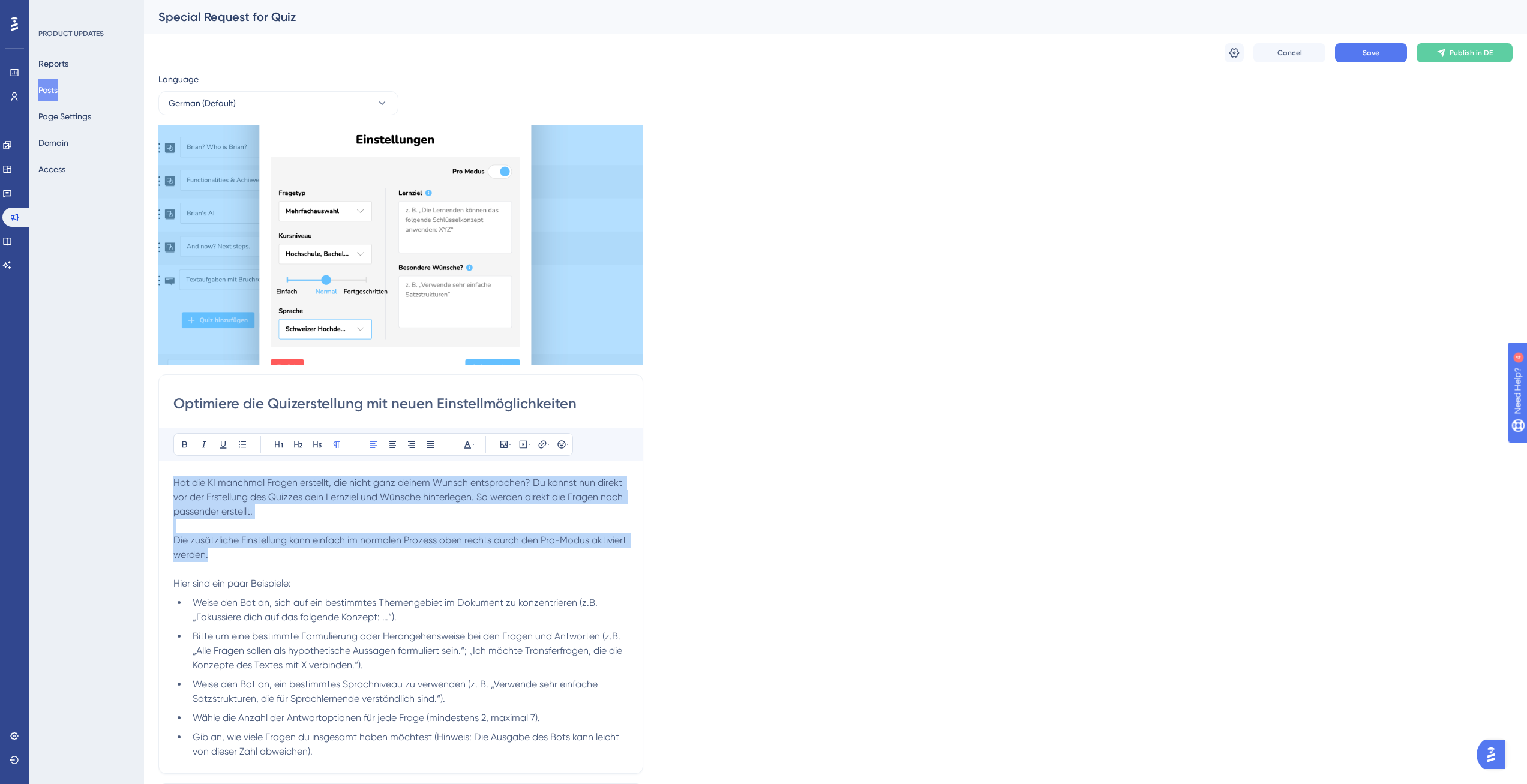
drag, startPoint x: 233, startPoint y: 552, endPoint x: 131, endPoint y: 432, distance: 157.5
click at [144, 432] on div "Performance Users Engagement Widgets Feedback Product Updates Knowledge Base AI…" at bounding box center [835, 543] width 1383 height 1087
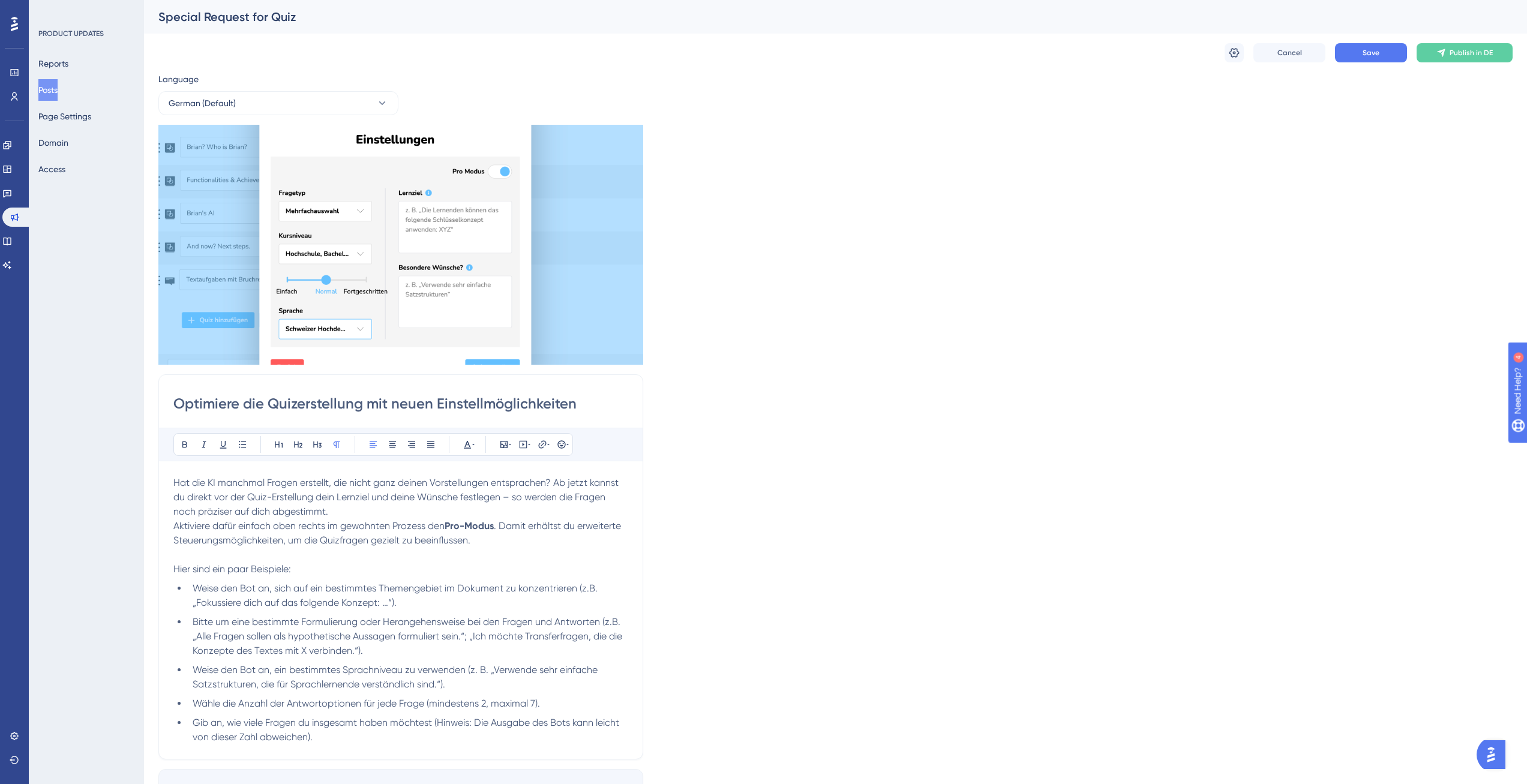
click at [366, 511] on p "Hat die KI manchmal Fragen erstellt, die nicht ganz deinen Vorstellungen entspr…" at bounding box center [401, 497] width 455 height 43
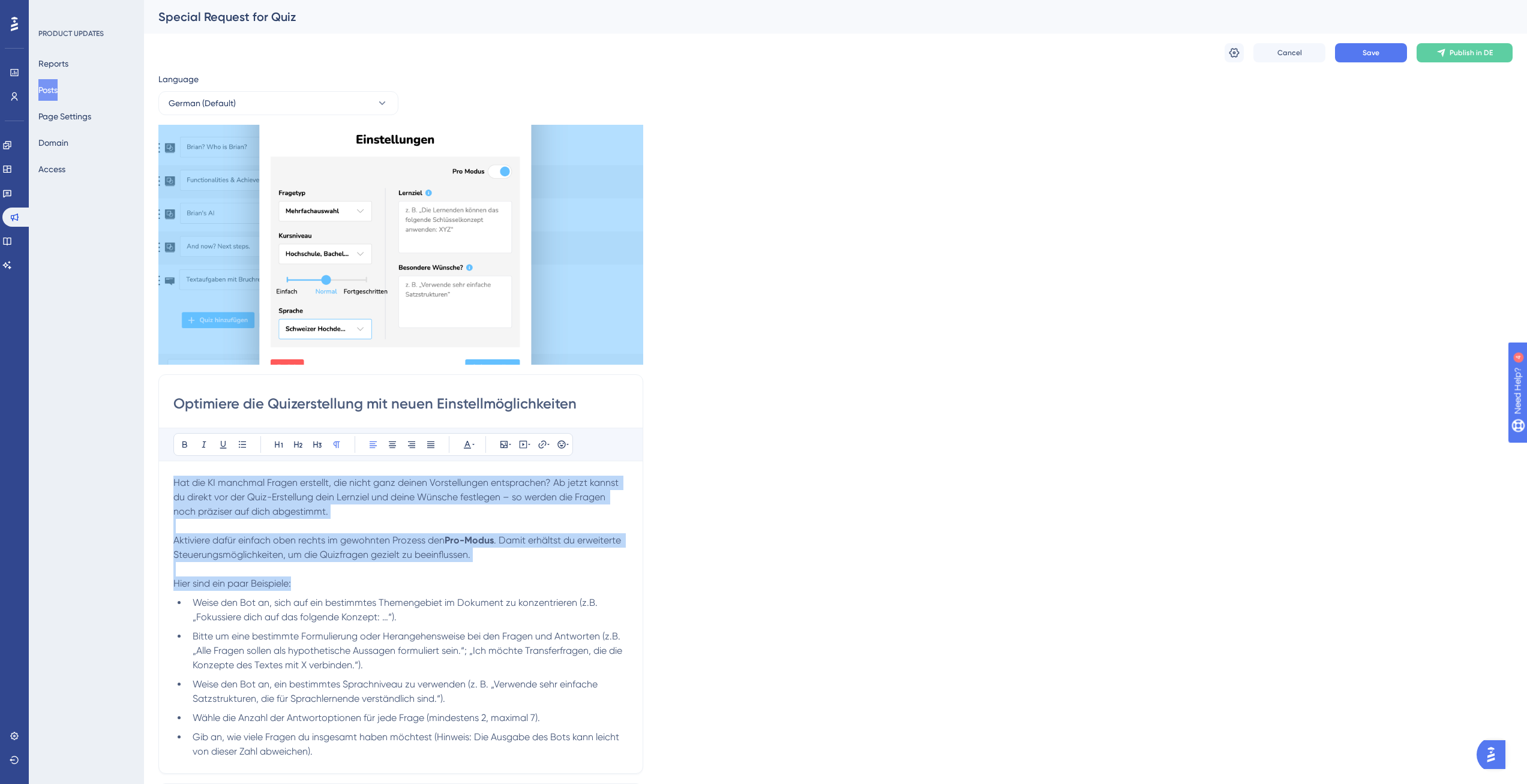
drag, startPoint x: 313, startPoint y: 586, endPoint x: 172, endPoint y: 483, distance: 174.6
click at [172, 483] on div "Optimiere die Quizerstellung mit neuen Einstellmöglichkeiten Bold Italic Underl…" at bounding box center [401, 574] width 485 height 399
copy div "Hat die KI manchmal Fragen erstellt, die nicht ganz deinen Vorstellungen entspr…"
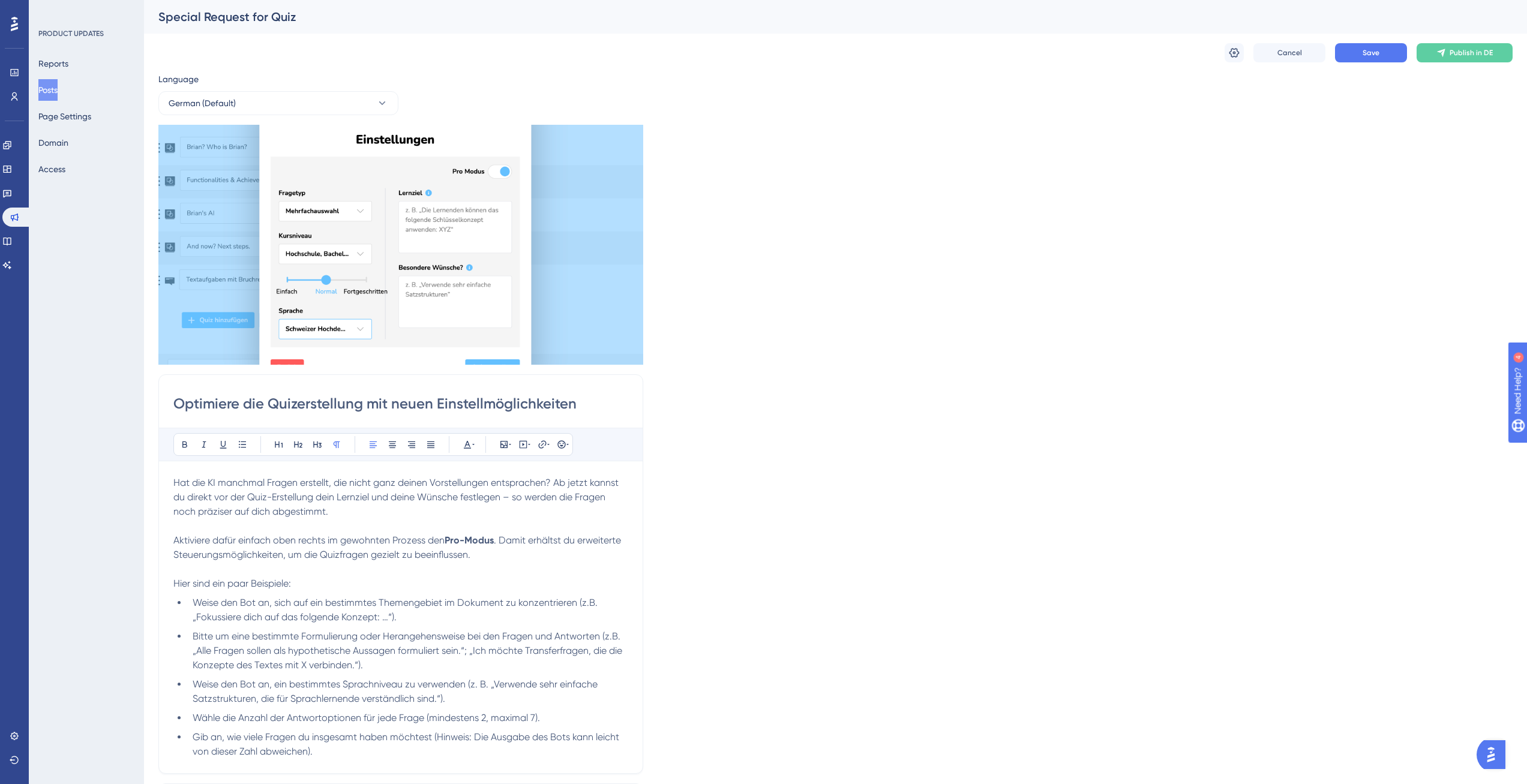
click at [865, 416] on div "Language German (Default) Insert an Image Delete Optimiere die Quizerstellung m…" at bounding box center [835, 456] width 1354 height 769
click at [212, 400] on input "Optimiere die Quizerstellung mit neuen Einstellmöglichkeiten" at bounding box center [401, 404] width 455 height 19
type input "Verfeinere die Quizerstellung mit neuen Einstellmöglichkeiten"
click at [812, 388] on div "Language German (Default) Insert an Image Delete Verfeinere die Quizerstellung …" at bounding box center [835, 456] width 1354 height 769
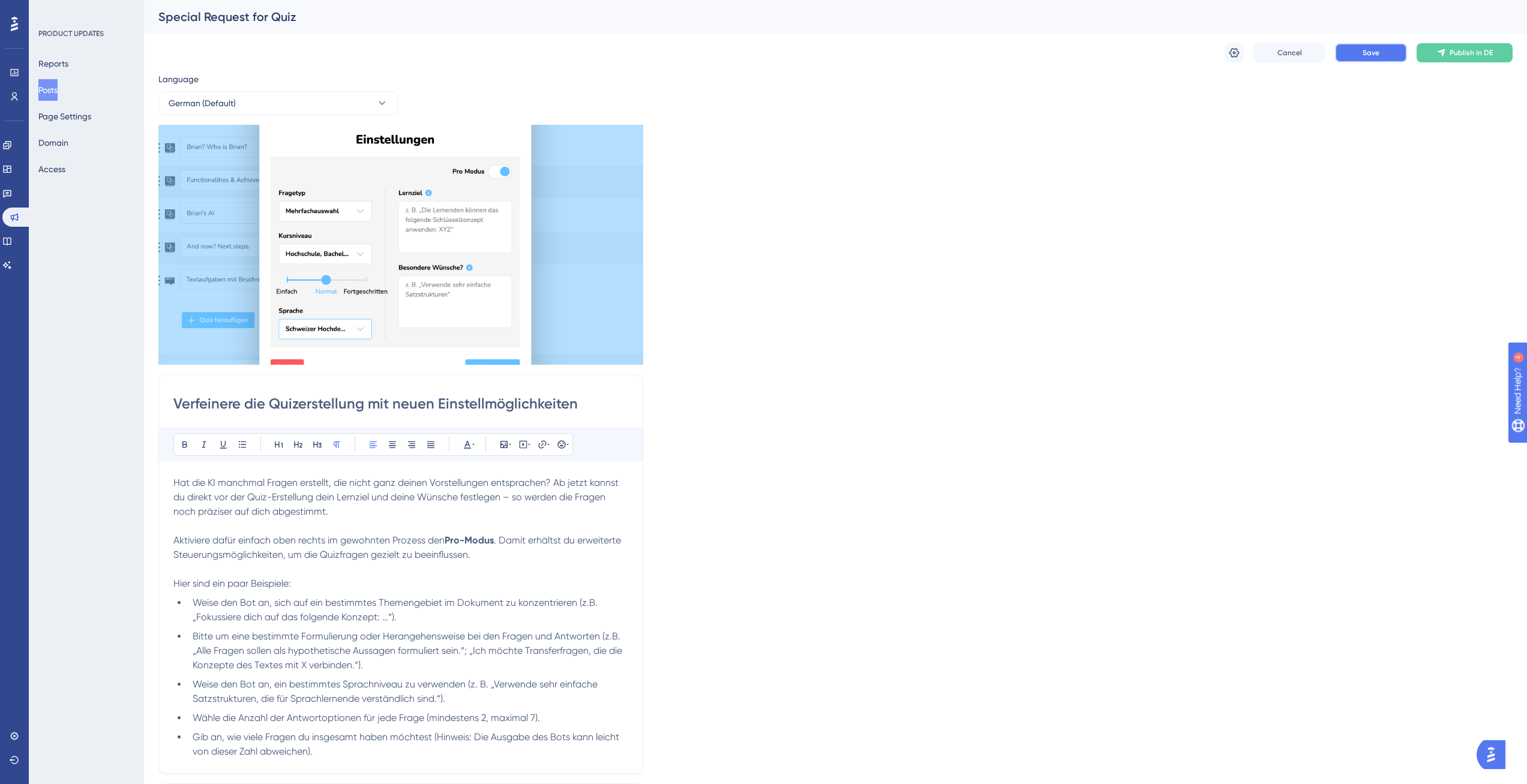
click at [1373, 59] on button "Save" at bounding box center [1371, 53] width 72 height 19
click at [1452, 49] on span "Publish in DE" at bounding box center [1471, 53] width 43 height 10
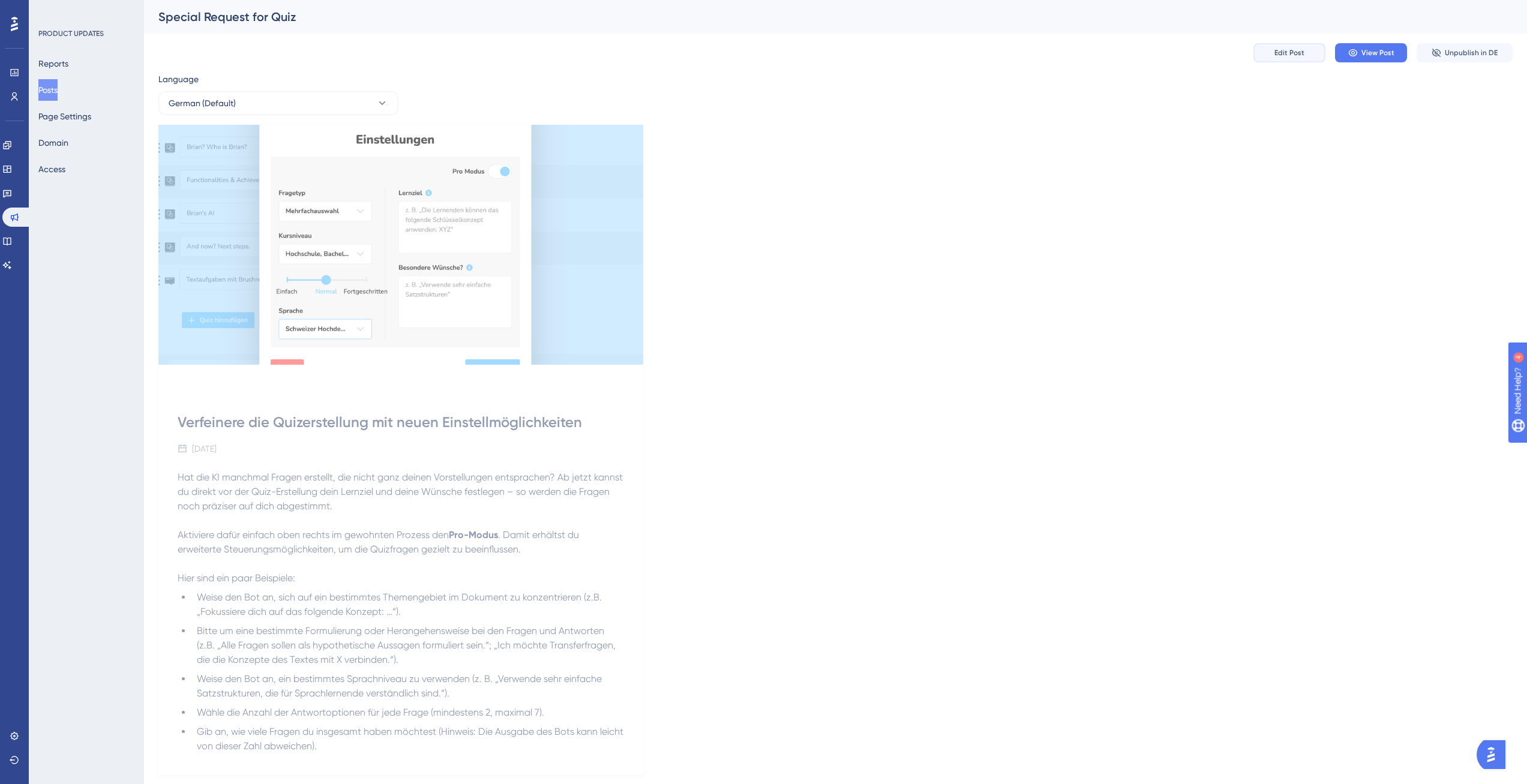
click at [1285, 46] on button "Edit Post" at bounding box center [1289, 53] width 72 height 19
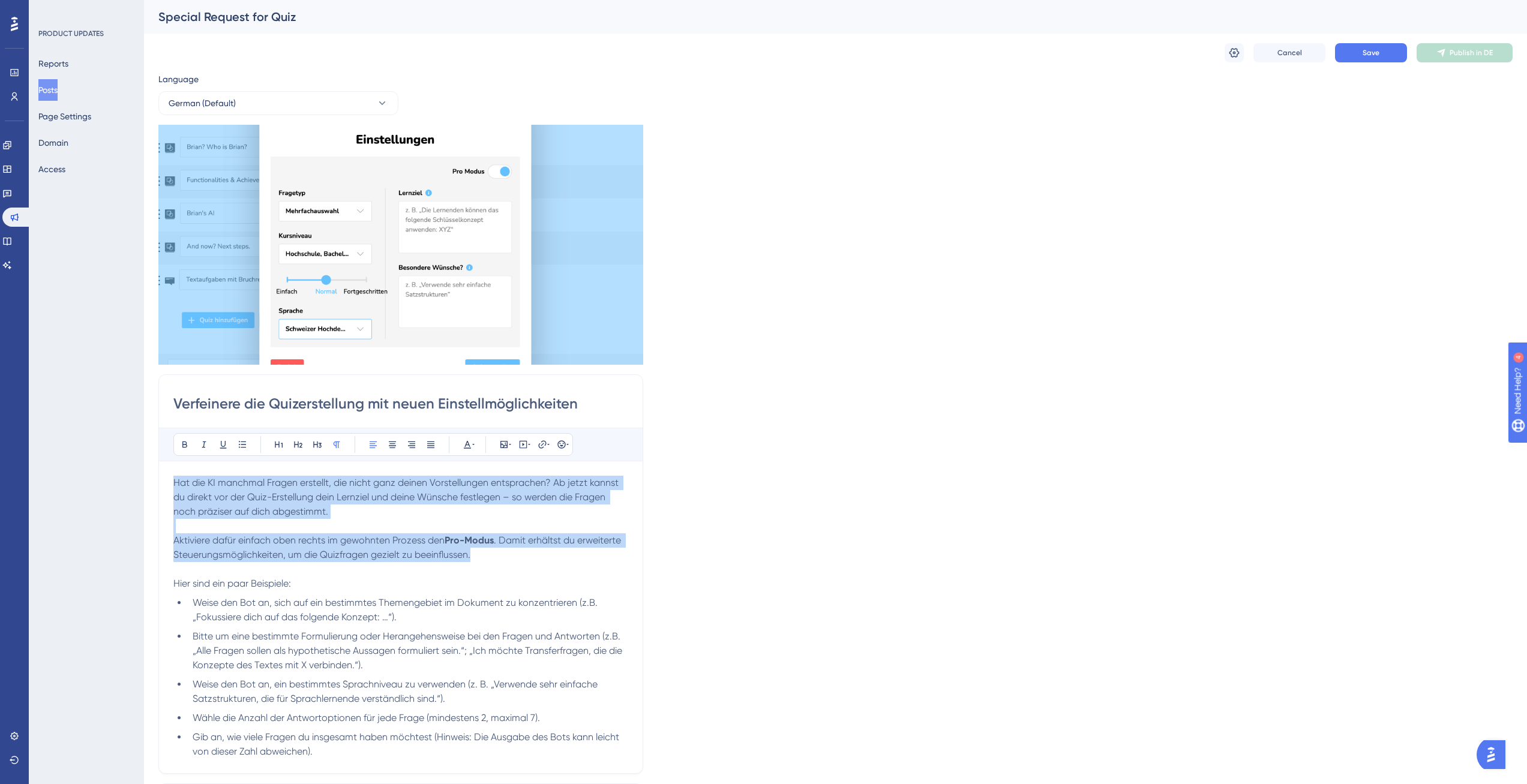
drag, startPoint x: 463, startPoint y: 556, endPoint x: 126, endPoint y: 480, distance: 345.5
click at [144, 480] on div "Performance Users Engagement Widgets Feedback Product Updates Knowledge Base AI…" at bounding box center [835, 543] width 1383 height 1087
copy div "Hat die KI manchmal Fragen erstellt, die nicht ganz deinen Vorstellungen entspr…"
click at [375, 407] on input "Verfeinere die Quizerstellung mit neuen Einstellmöglichkeiten" at bounding box center [401, 404] width 455 height 19
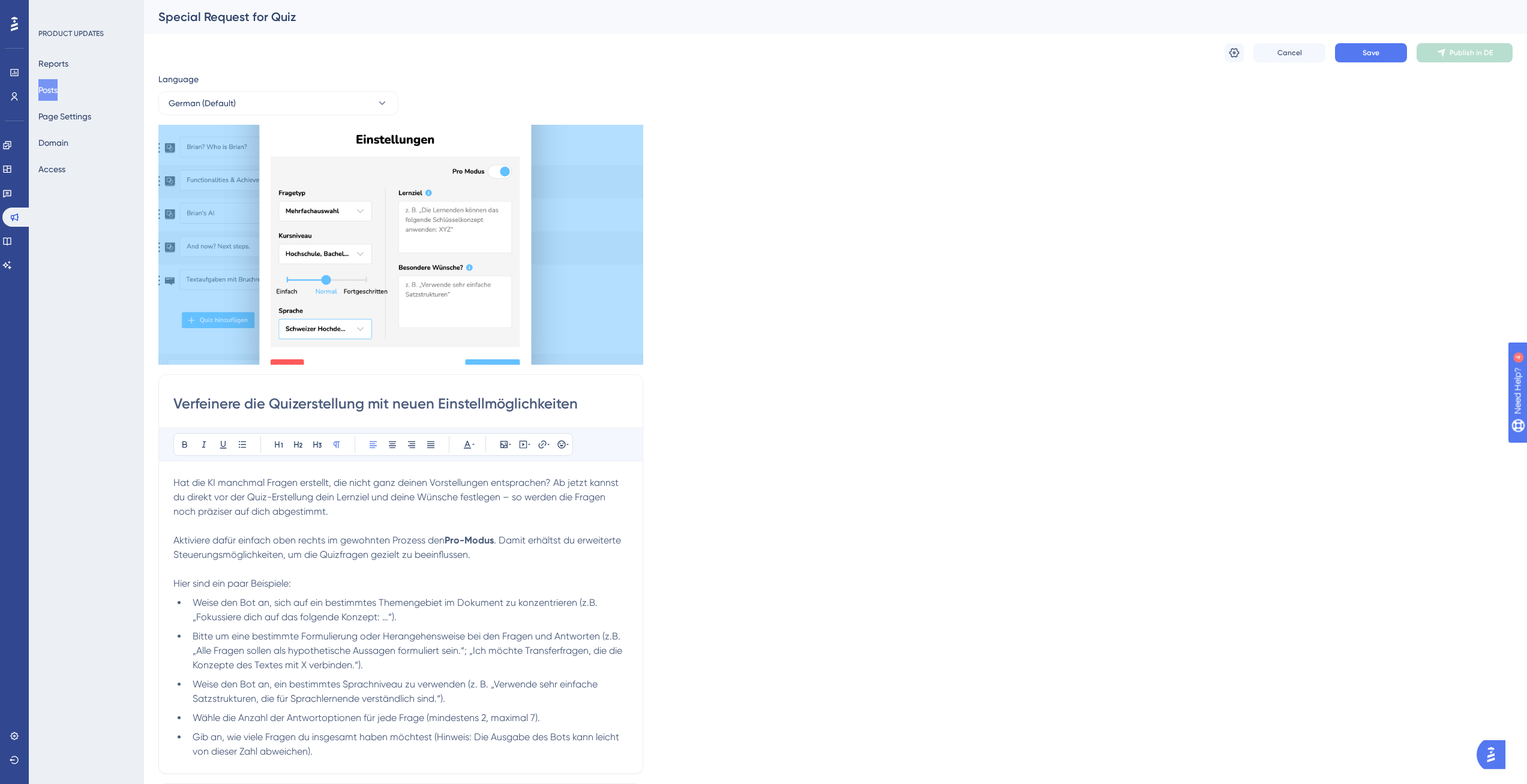
click at [913, 270] on div "Language German (Default) Insert an Image Delete Verfeinere die Quizerstellung …" at bounding box center [835, 456] width 1354 height 769
click at [319, 96] on button "German (Default)" at bounding box center [278, 103] width 240 height 24
click at [272, 165] on button "English English Draft" at bounding box center [278, 163] width 224 height 24
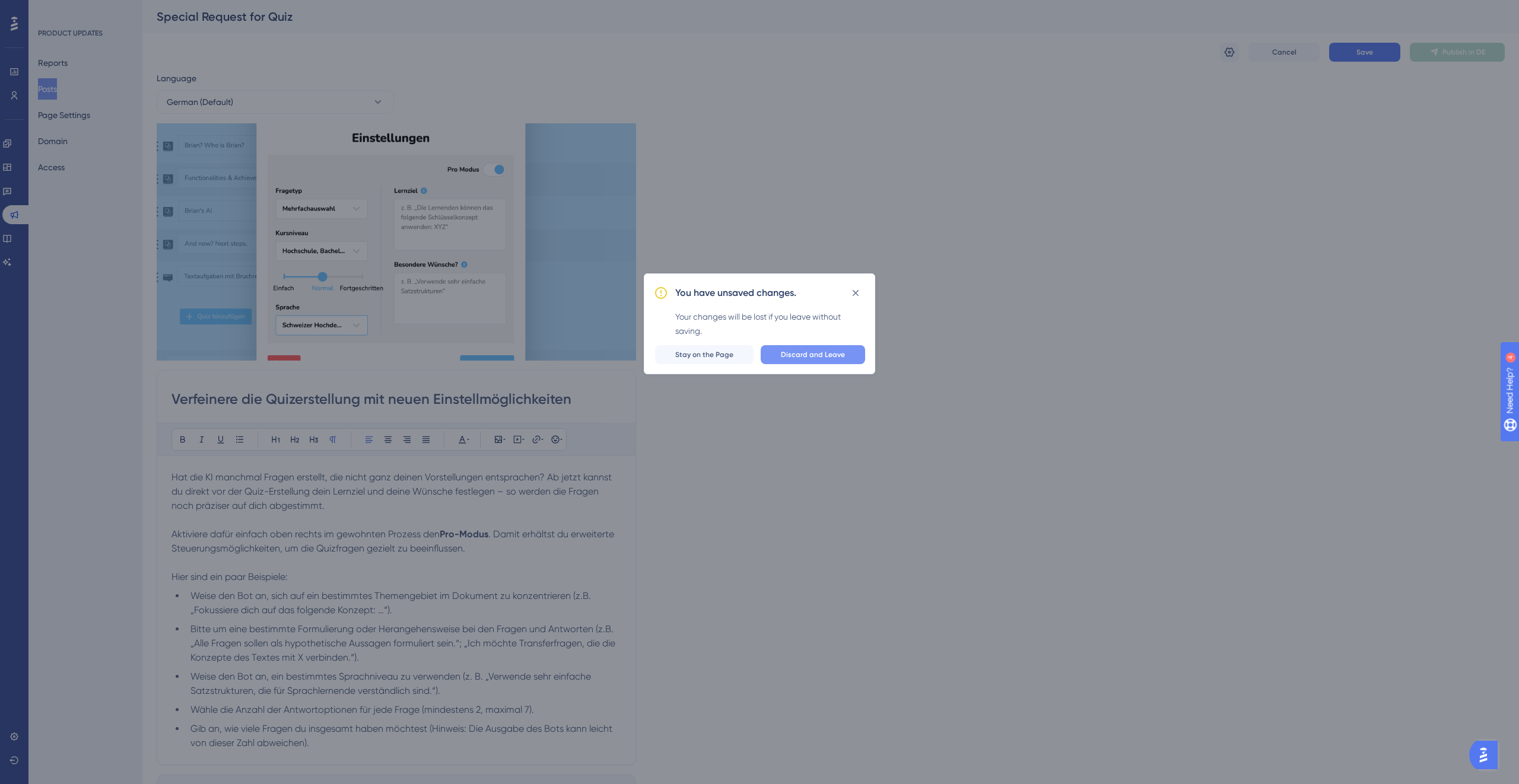
click at [781, 354] on button "Discard and Leave" at bounding box center [812, 355] width 104 height 19
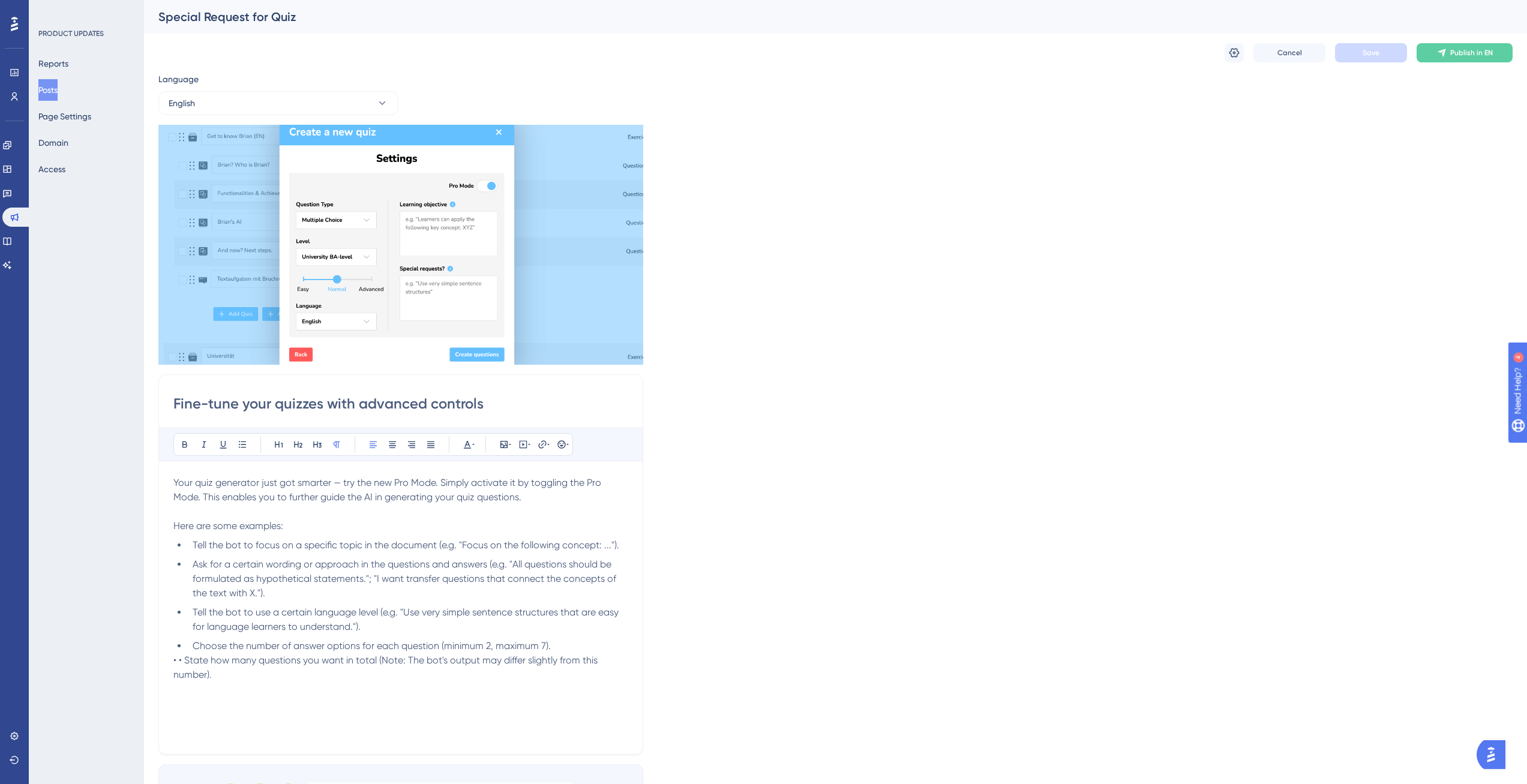
click at [463, 406] on input "Fine-tune your quizzes with advanced controls" at bounding box center [401, 404] width 455 height 19
paste input "creation with new customization option"
type input "Fine-tune your quiz creation with new customization options"
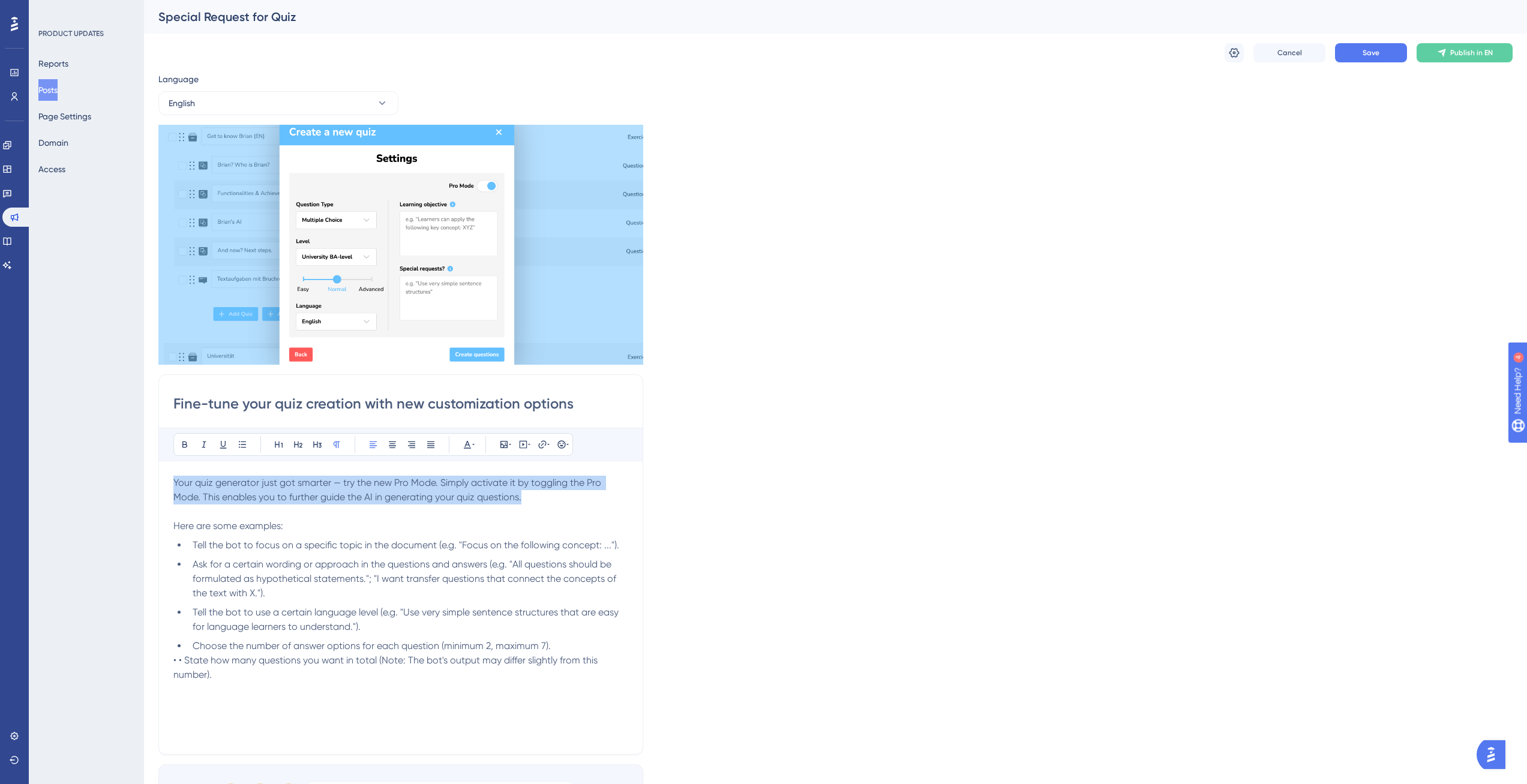
drag, startPoint x: 553, startPoint y: 502, endPoint x: 78, endPoint y: 435, distance: 479.7
click at [144, 435] on div "Performance Users Engagement Widgets Feedback Product Updates Knowledge Base AI…" at bounding box center [835, 533] width 1383 height 1068
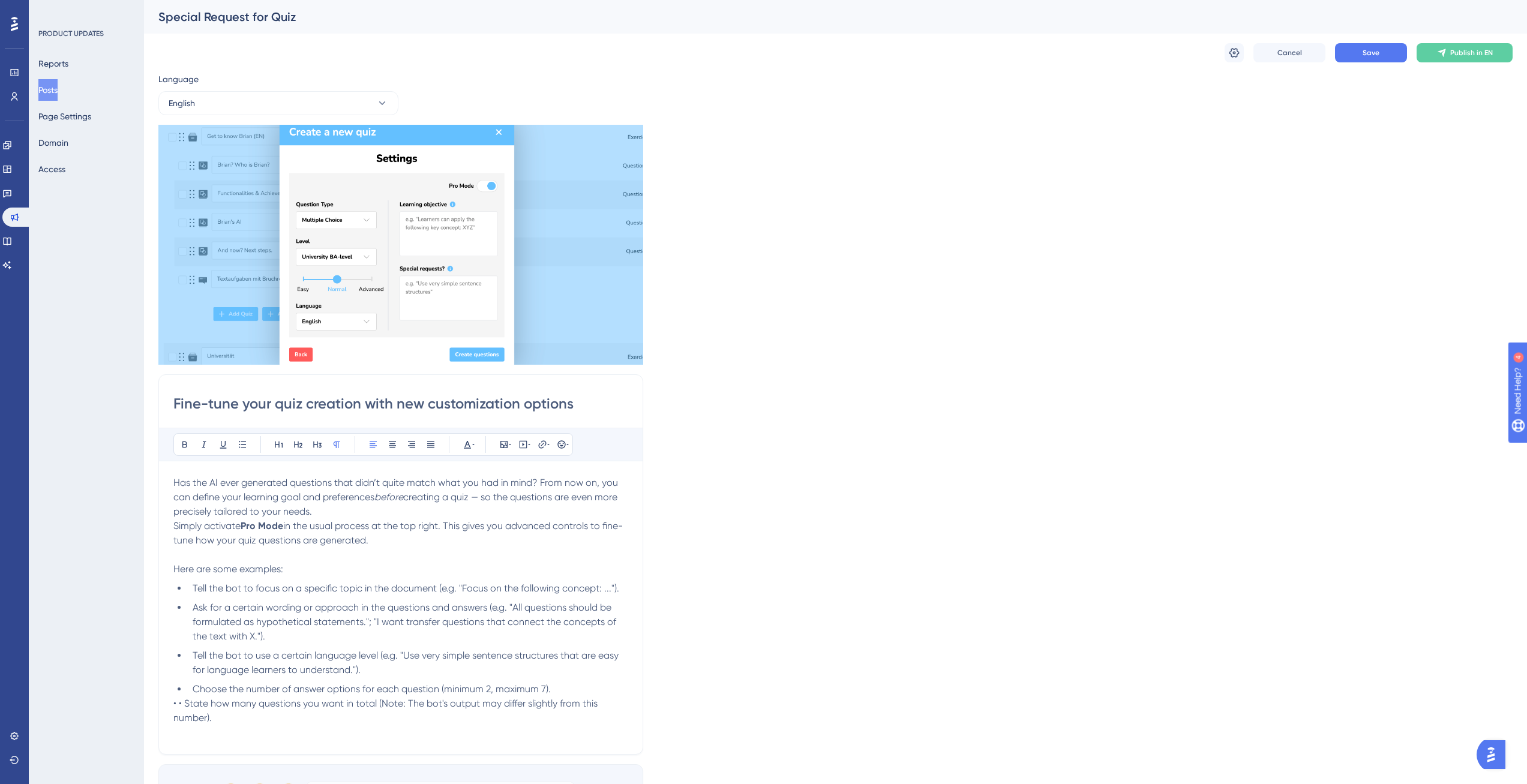
click at [337, 515] on p "Has the AI ever generated questions that didn’t quite match what you had in min…" at bounding box center [401, 497] width 455 height 43
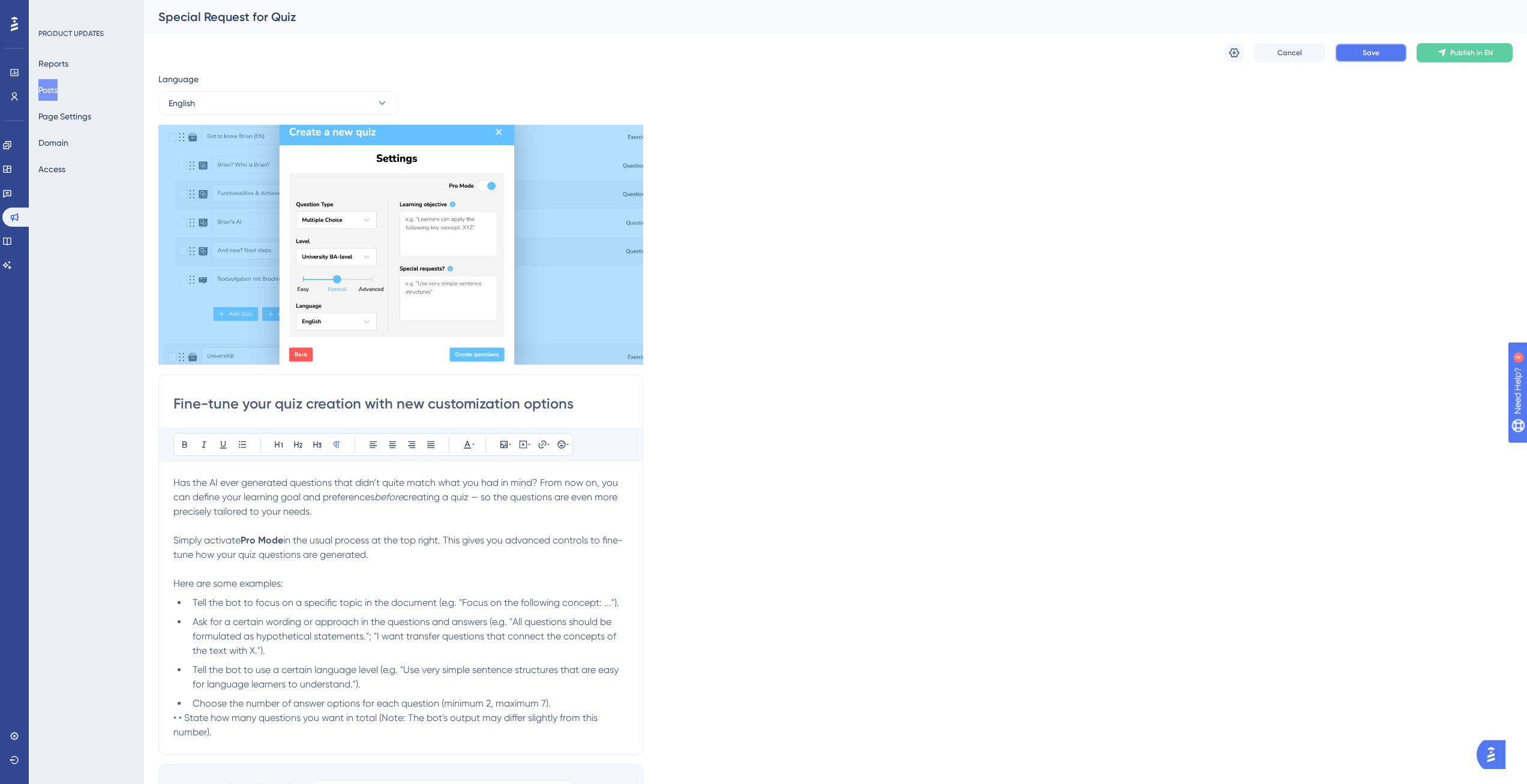
click at [1362, 49] on span "Save" at bounding box center [1371, 53] width 17 height 10
click at [1449, 49] on button "Publish in EN" at bounding box center [1464, 53] width 96 height 19
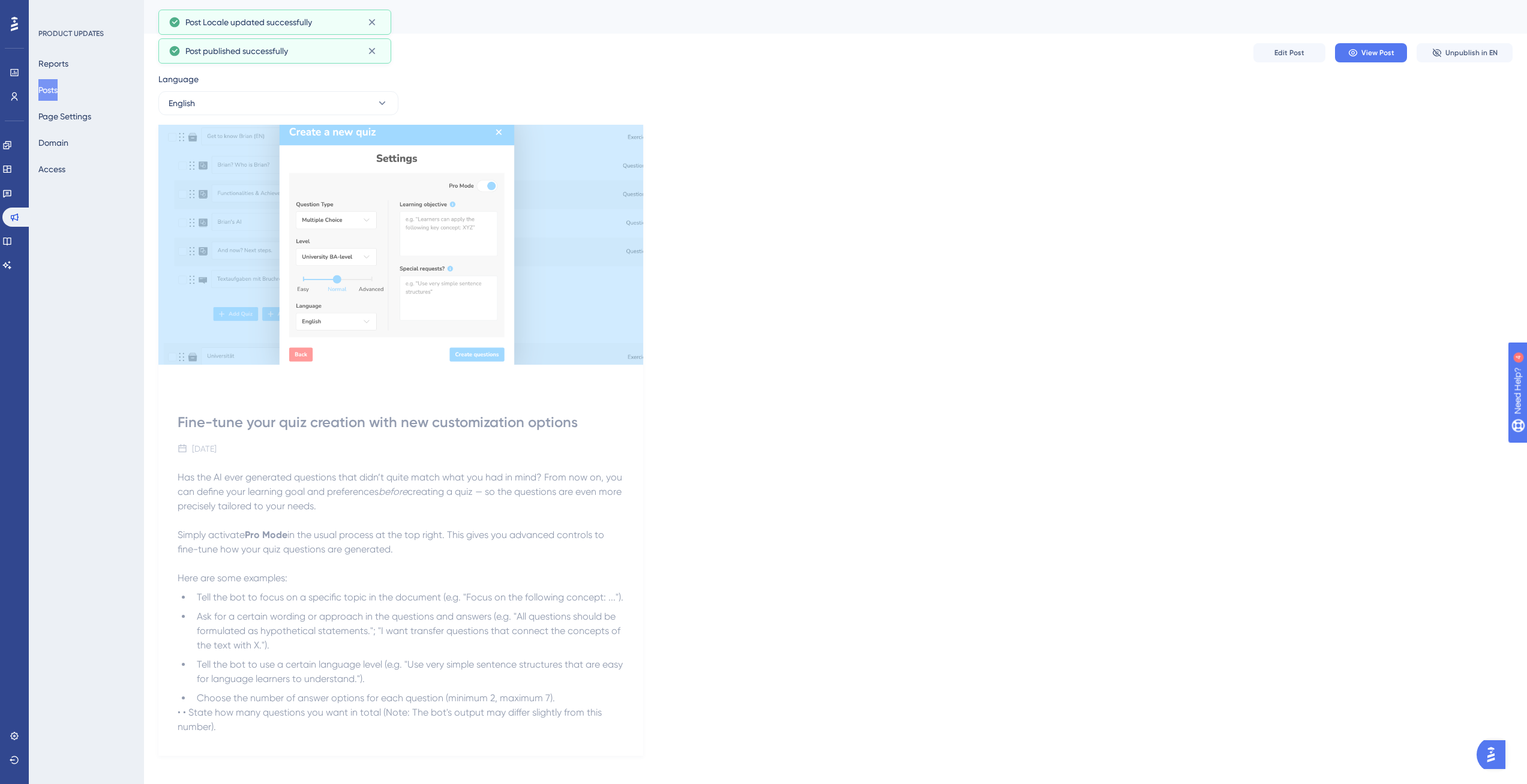
scroll to position [10, 0]
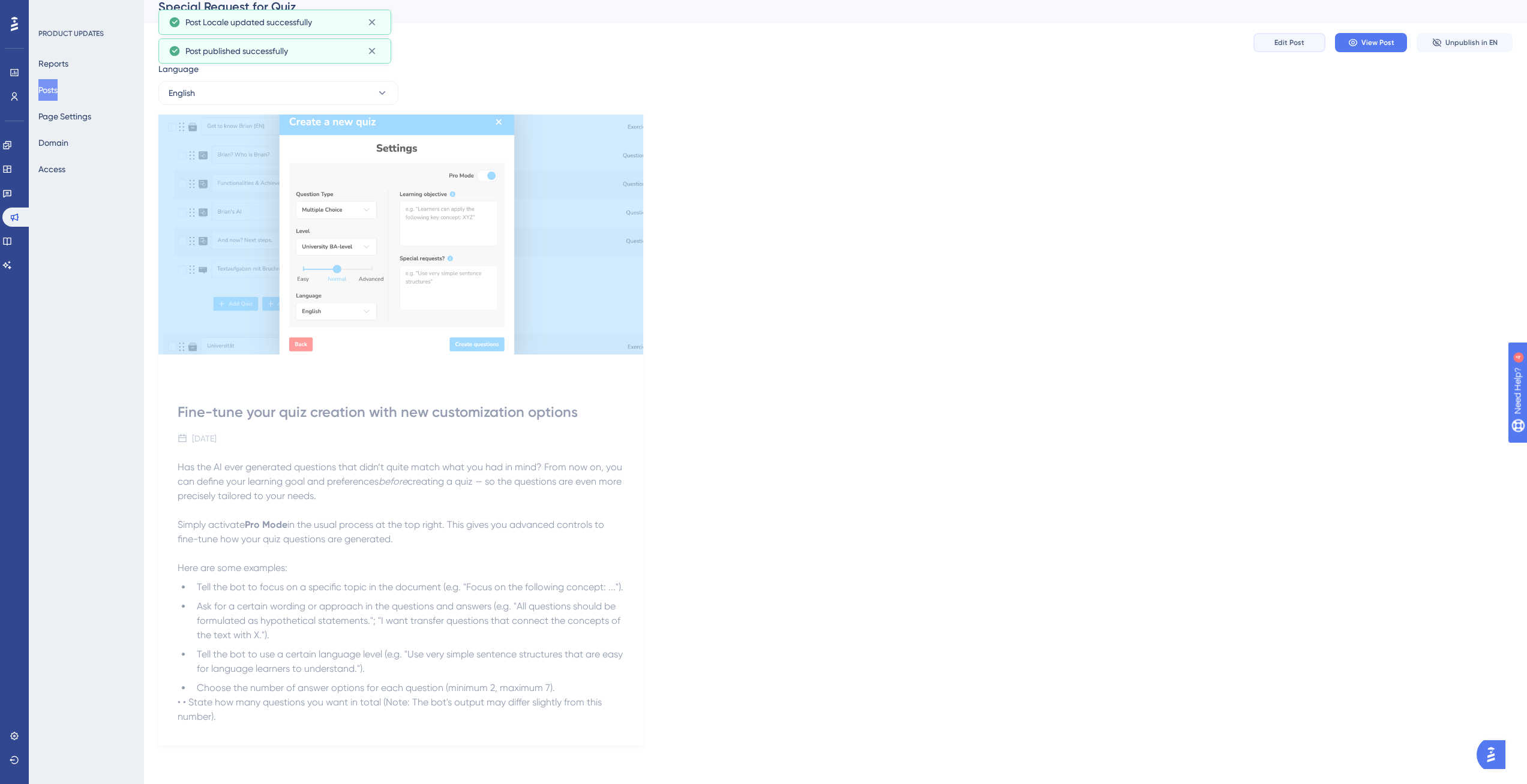
click at [1294, 45] on span "Edit Post" at bounding box center [1289, 43] width 30 height 10
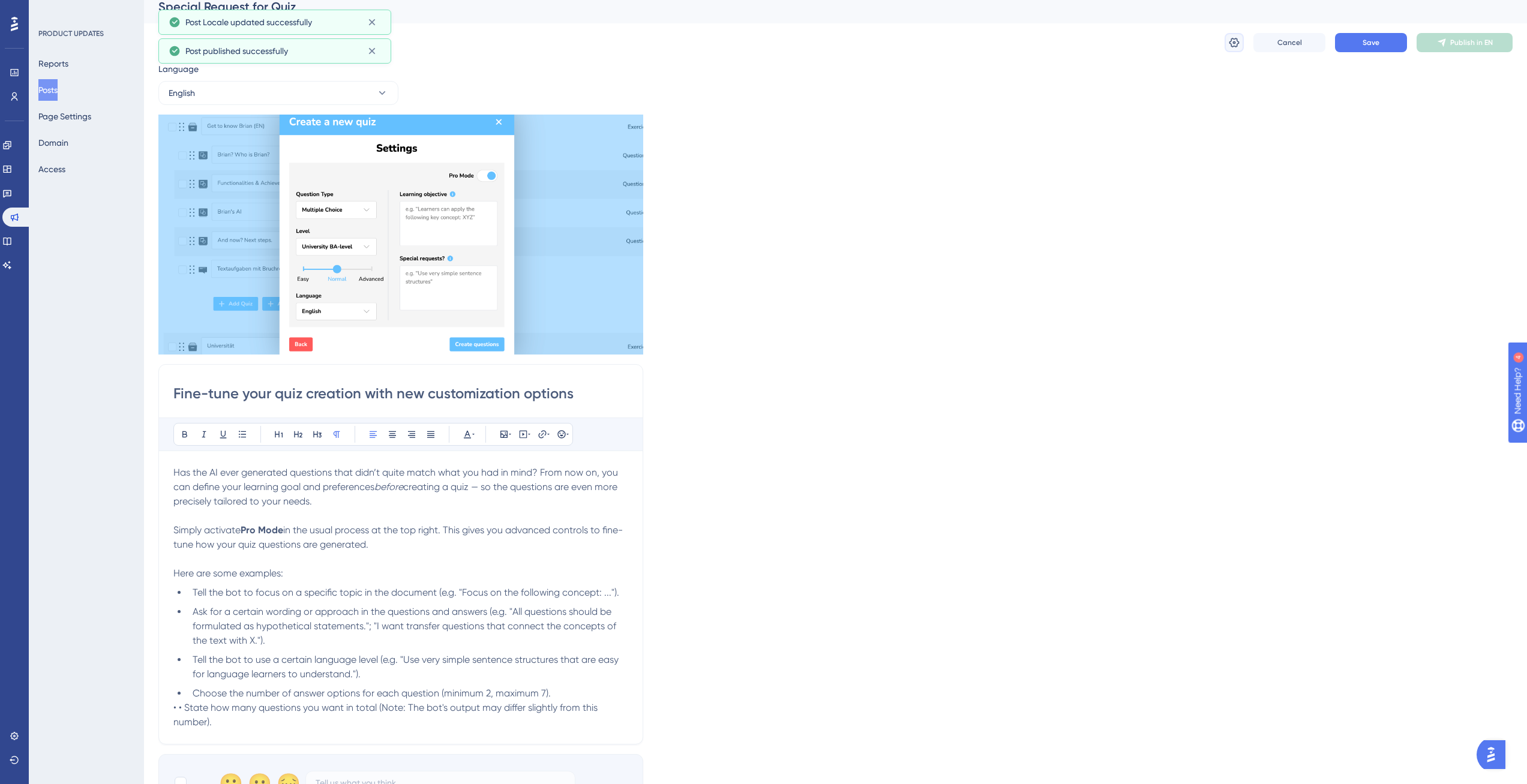
click at [1234, 46] on icon at bounding box center [1234, 43] width 10 height 10
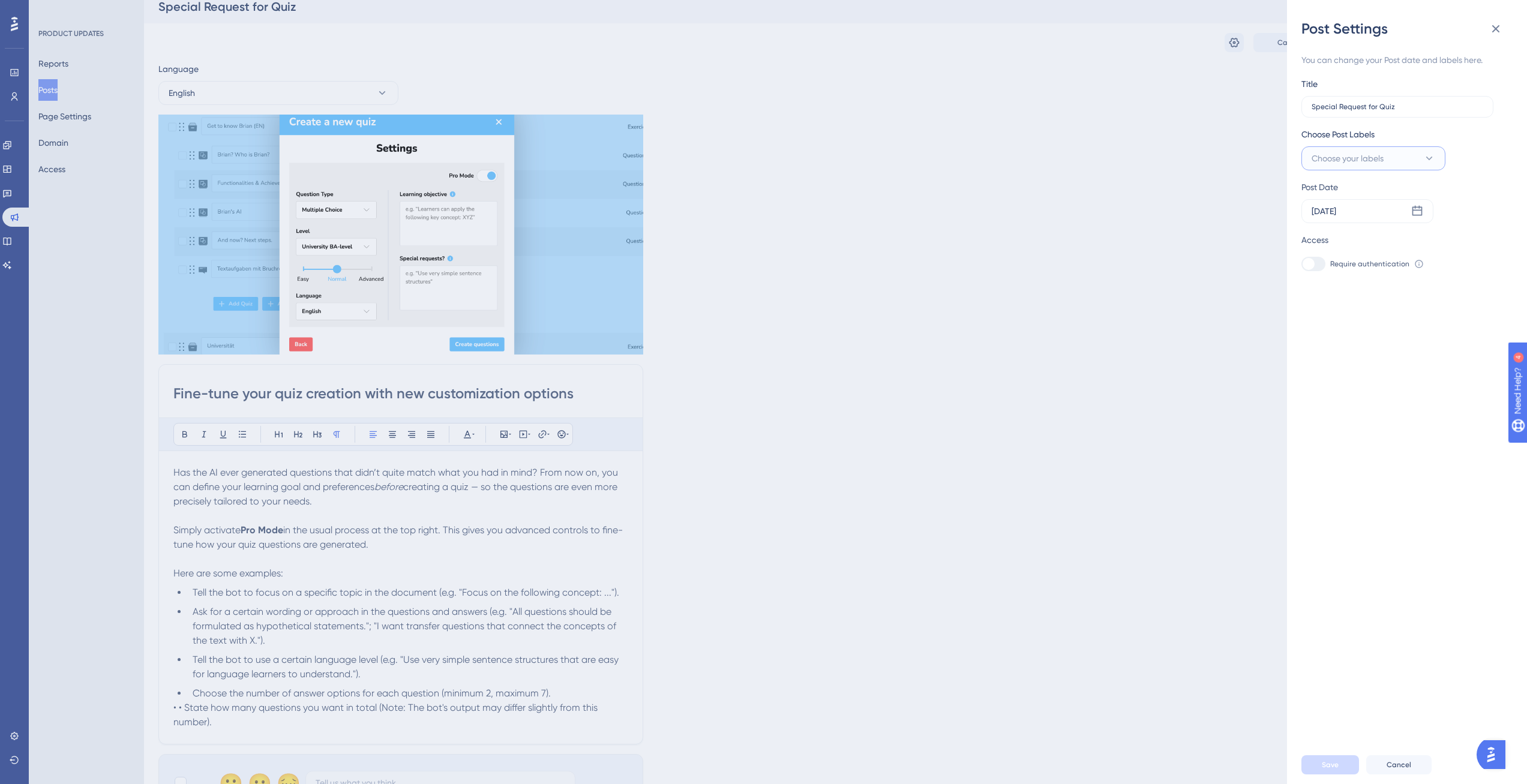
click at [1382, 156] on span "Choose your labels" at bounding box center [1347, 158] width 72 height 14
click at [1388, 237] on input "New Feature" at bounding box center [1368, 232] width 51 height 15
click at [1314, 232] on div at bounding box center [1315, 231] width 10 height 10
checkbox input "true"
click at [1353, 355] on div "You can change your Post date and labels here. Title Special Request for Quiz C…" at bounding box center [1411, 392] width 221 height 707
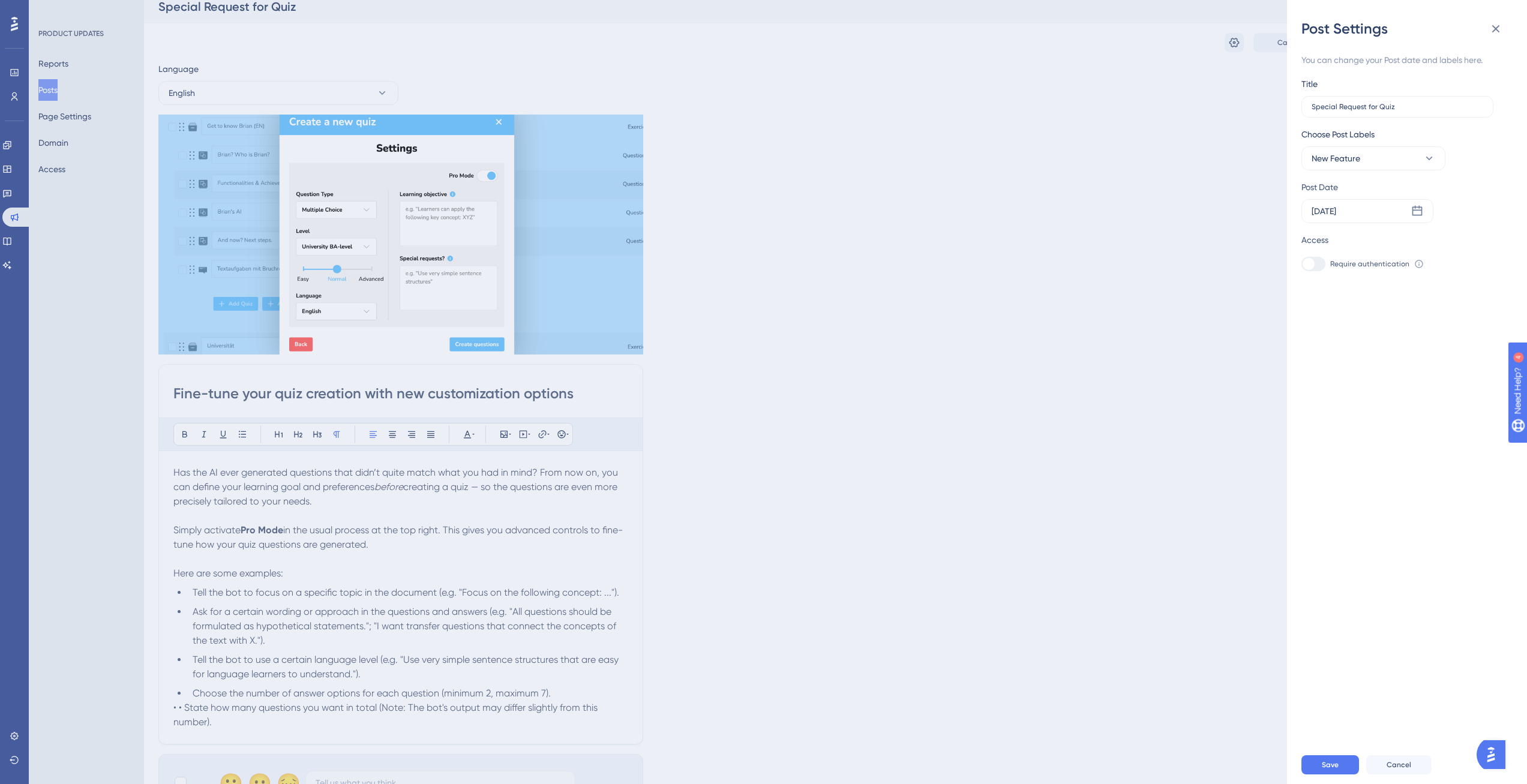
scroll to position [0, 0]
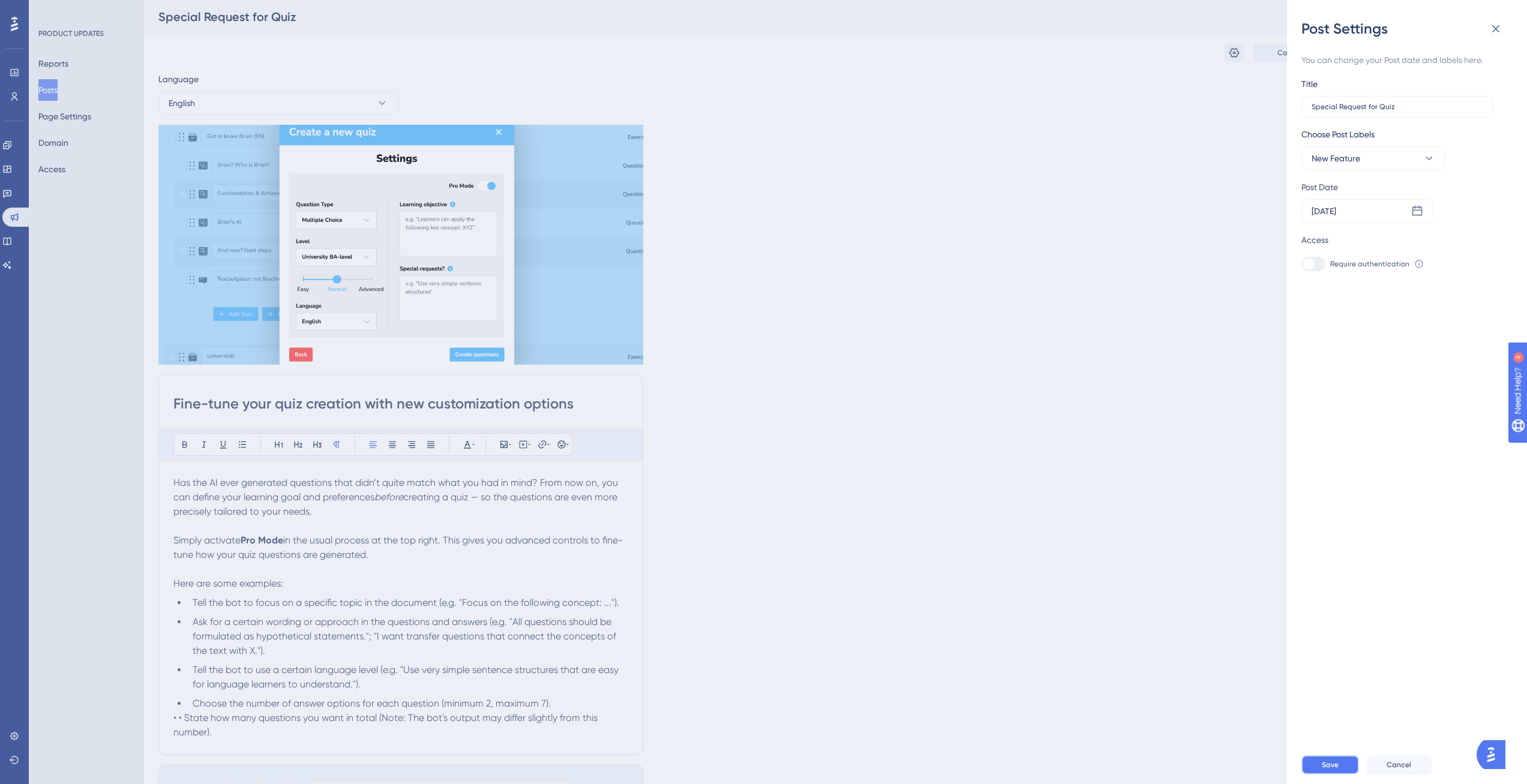
click at [1342, 768] on button "Save" at bounding box center [1330, 765] width 58 height 19
click at [1493, 31] on icon at bounding box center [1495, 28] width 14 height 14
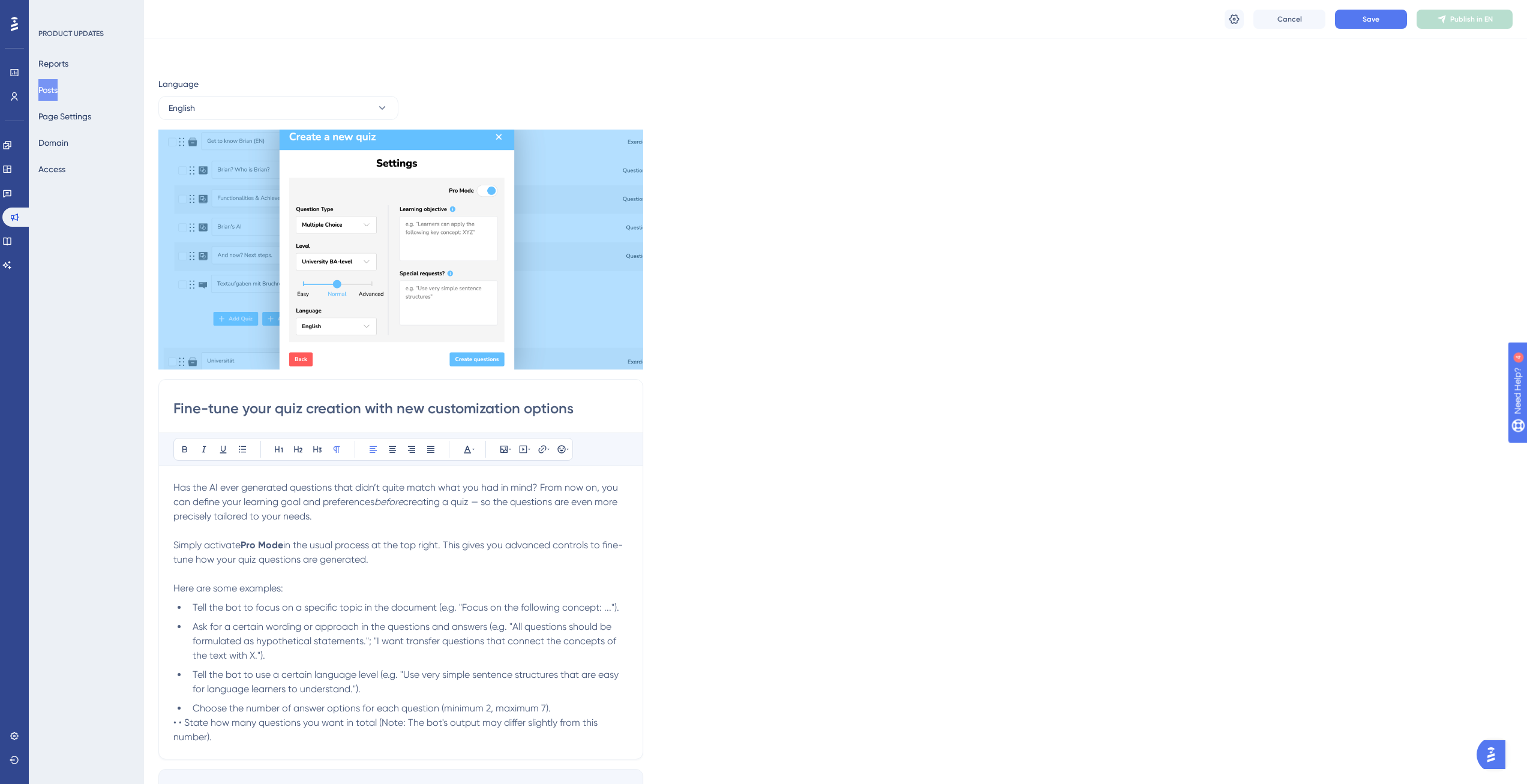
scroll to position [308, 0]
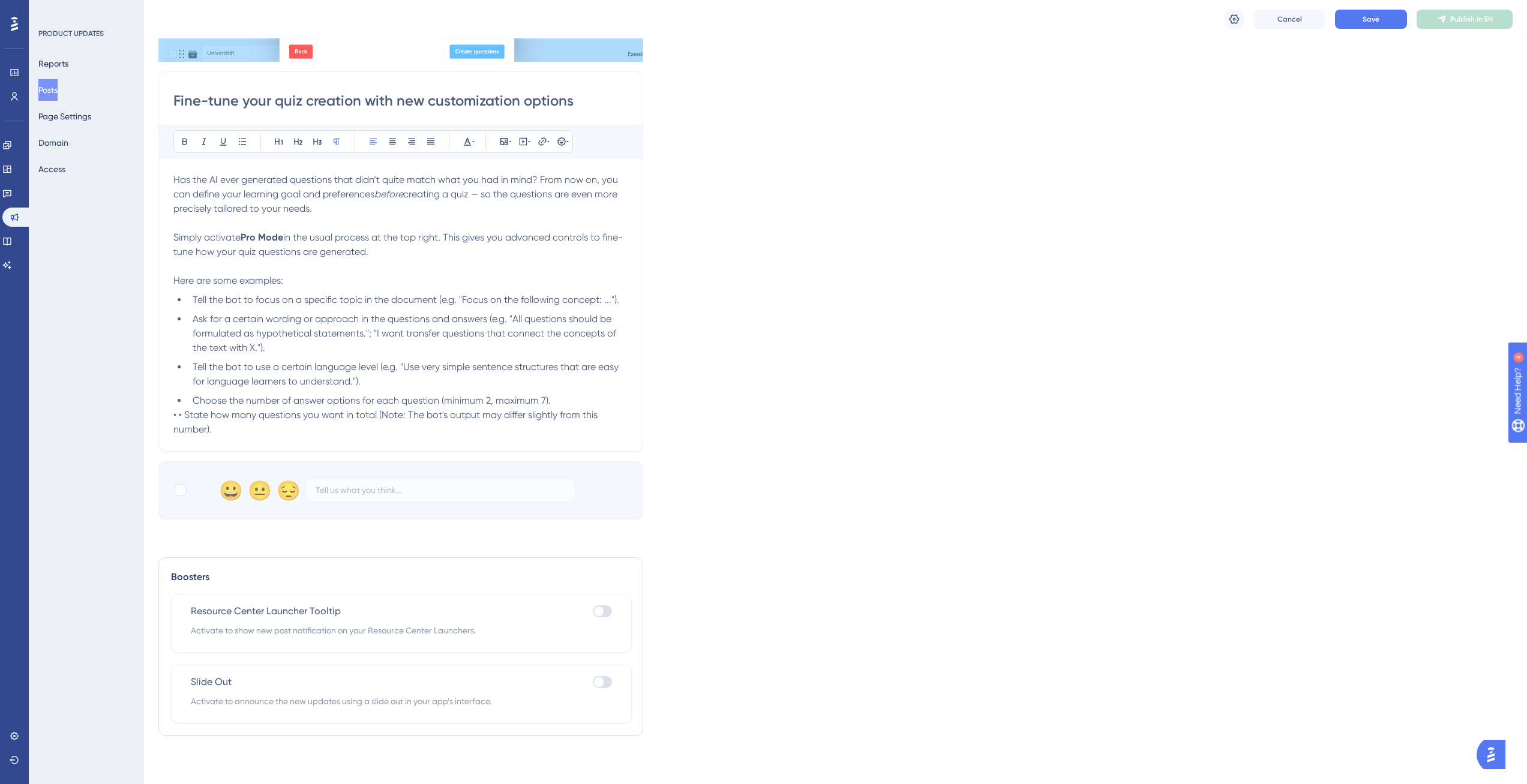
click at [605, 682] on div at bounding box center [602, 681] width 19 height 12
click at [593, 682] on input "checkbox" at bounding box center [592, 682] width 1 height 1
checkbox input "true"
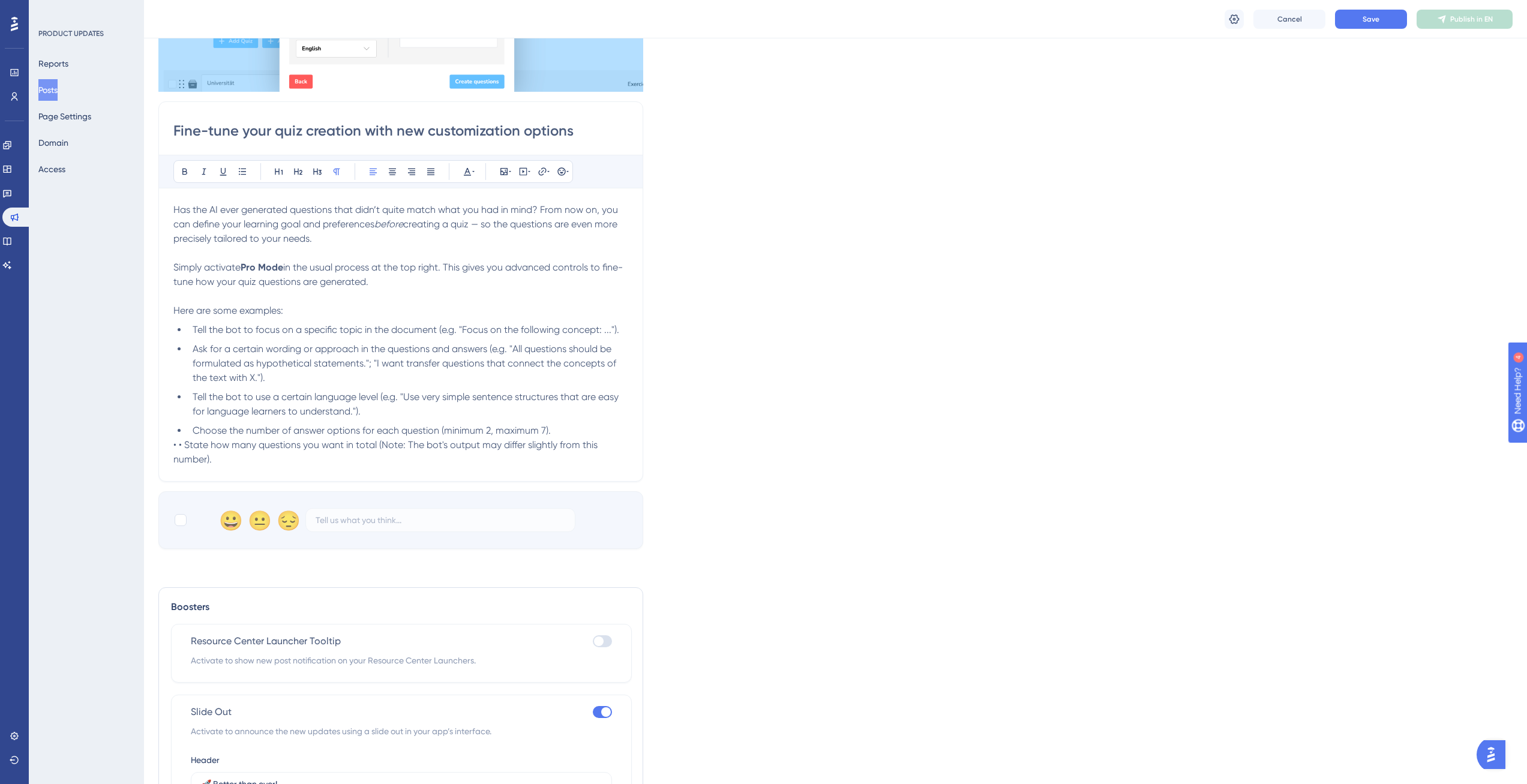
scroll to position [290, 0]
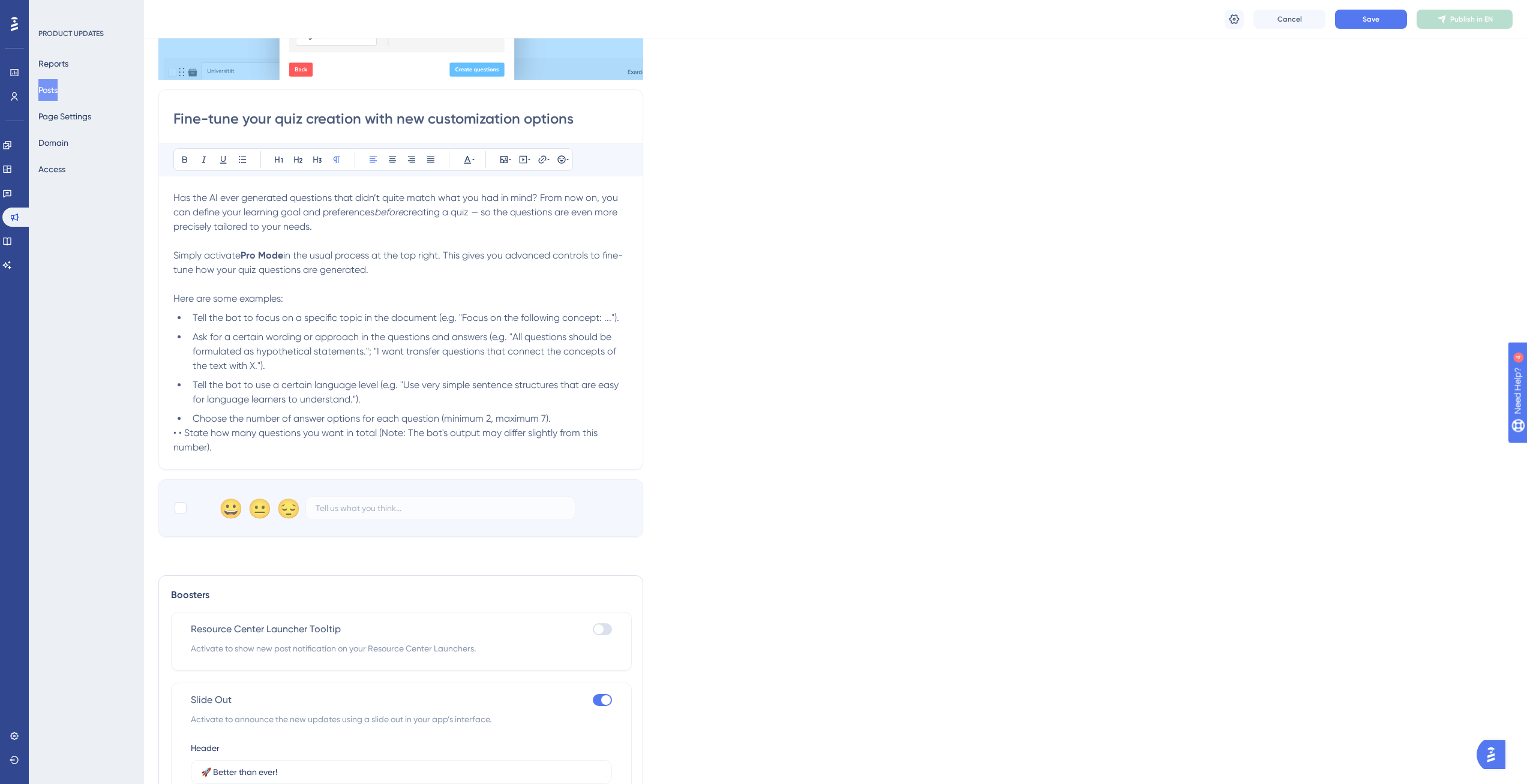
drag, startPoint x: 360, startPoint y: 117, endPoint x: 119, endPoint y: 117, distance: 241.0
click at [144, 117] on div "Performance Users Engagement Widgets Feedback Product Updates Knowledge Base AI…" at bounding box center [835, 427] width 1383 height 1434
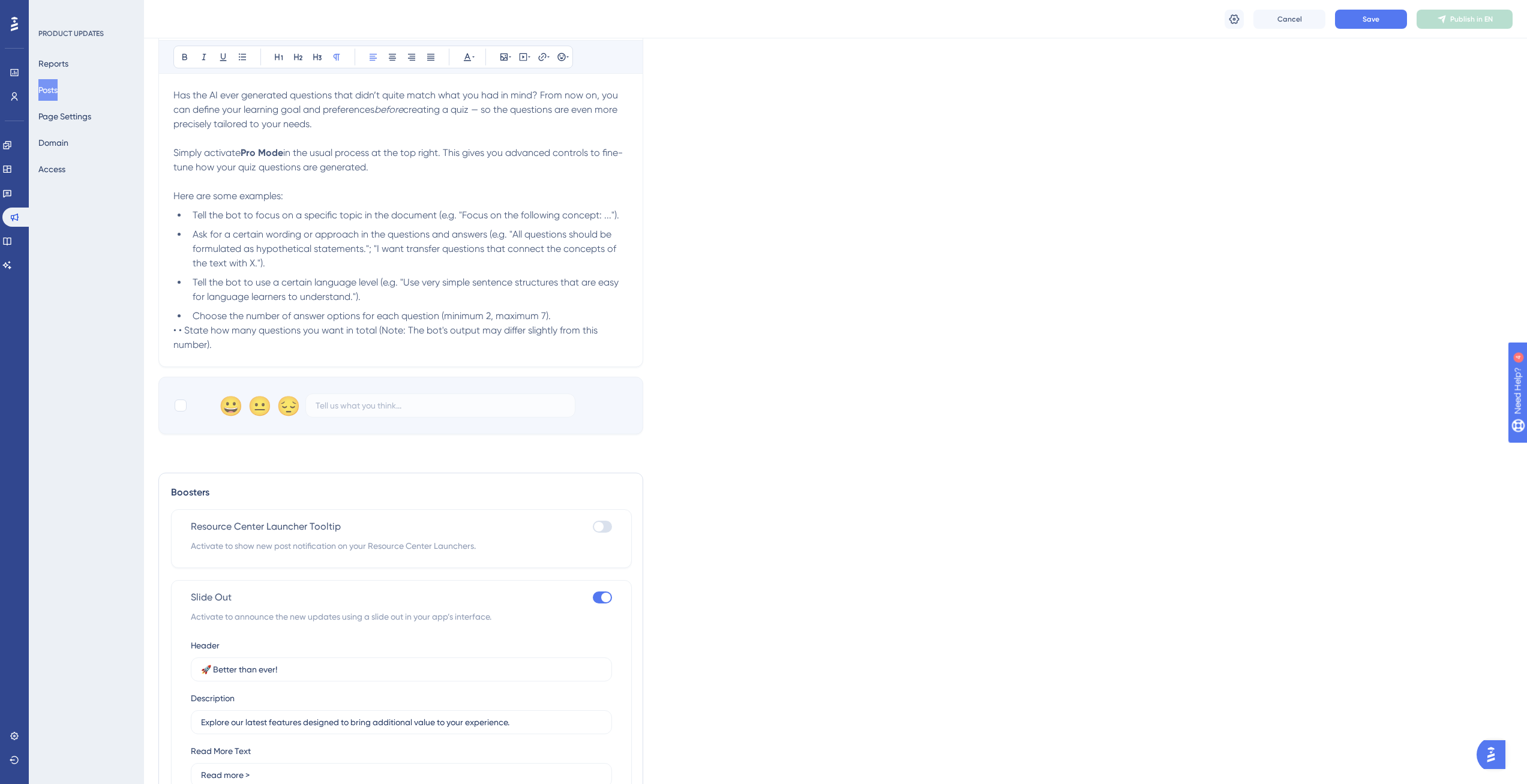
scroll to position [207, 0]
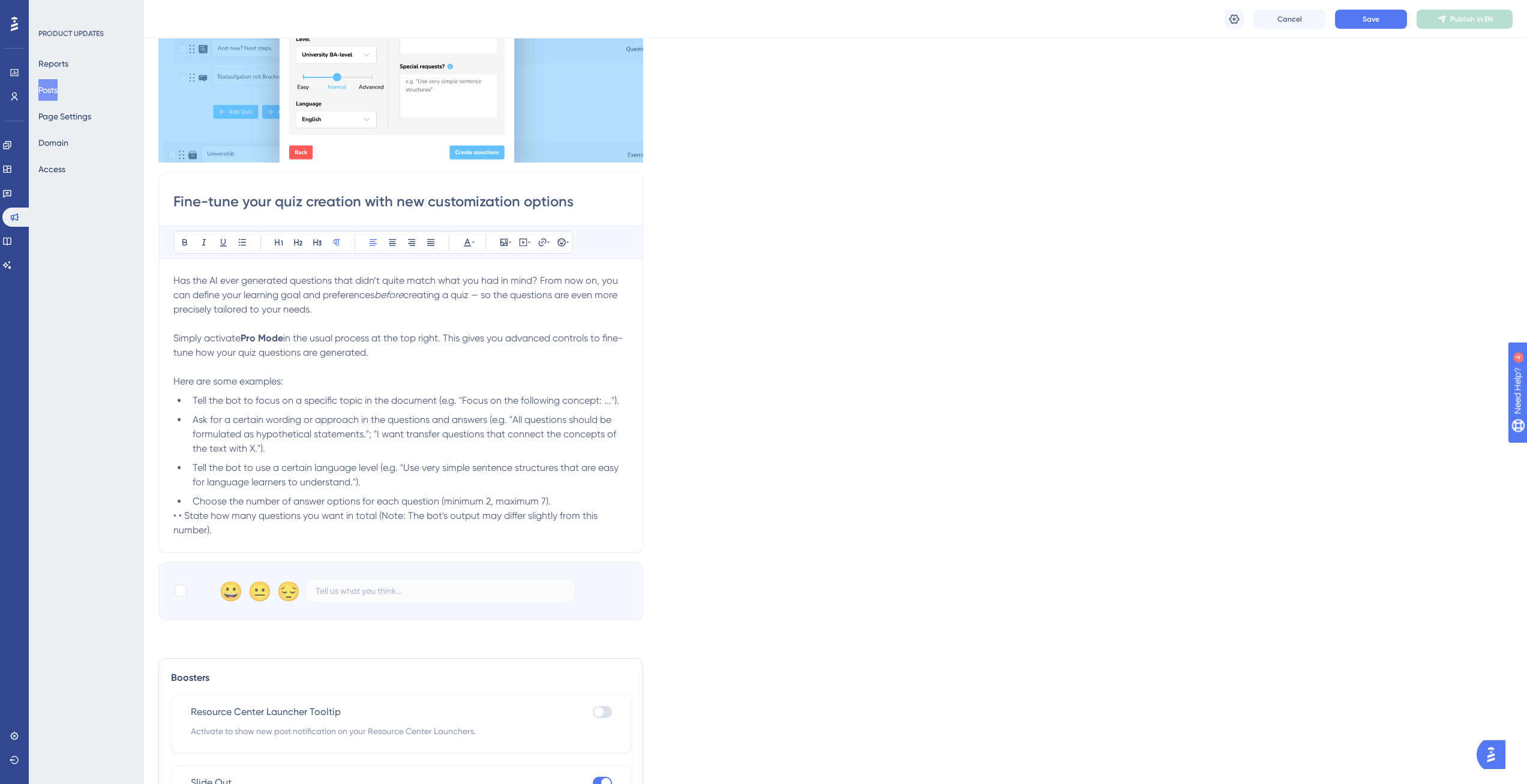
drag, startPoint x: 582, startPoint y: 209, endPoint x: 211, endPoint y: 209, distance: 371.0
click at [213, 209] on input "Fine-tune your quiz creation with new customization options" at bounding box center [401, 202] width 455 height 19
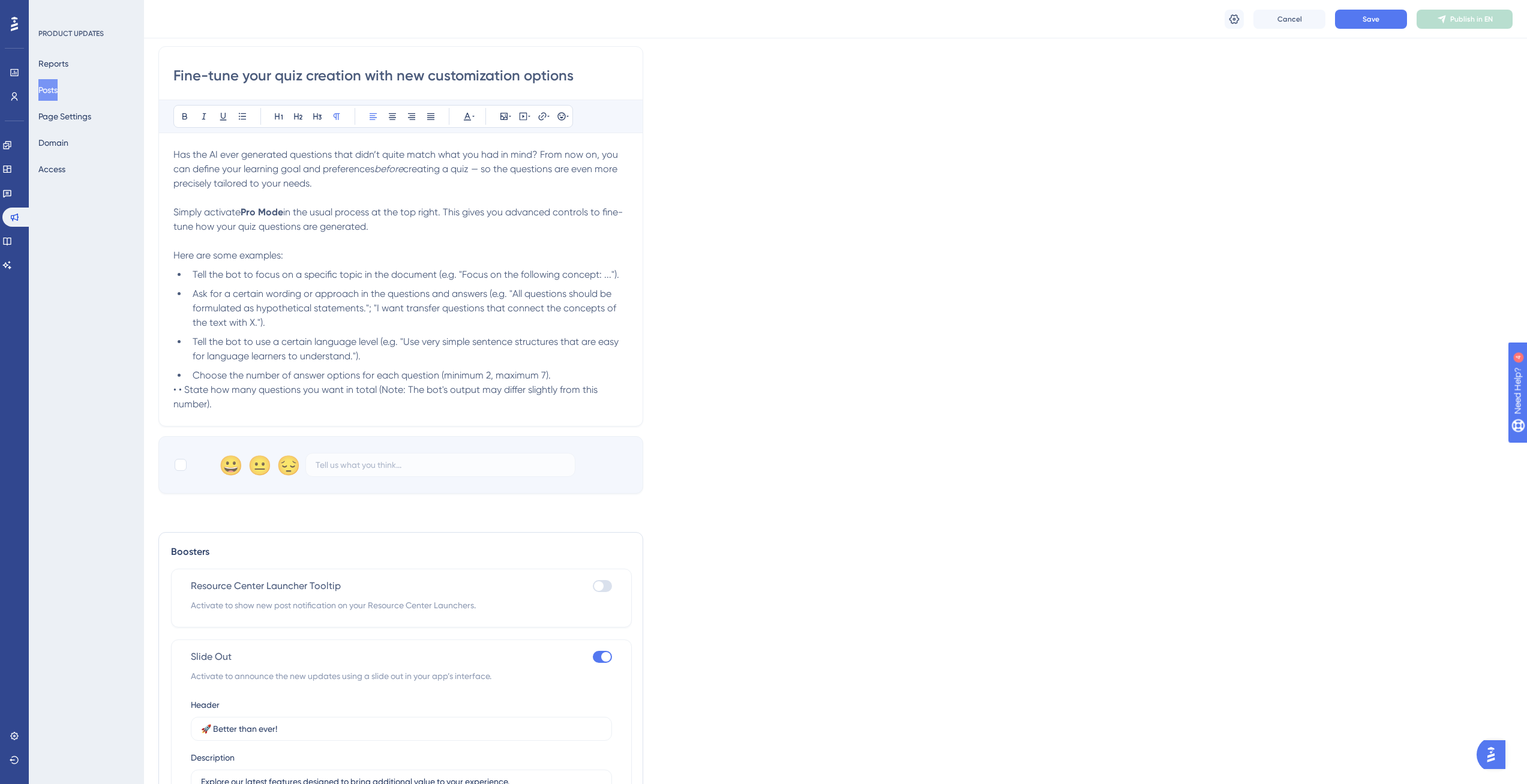
scroll to position [489, 0]
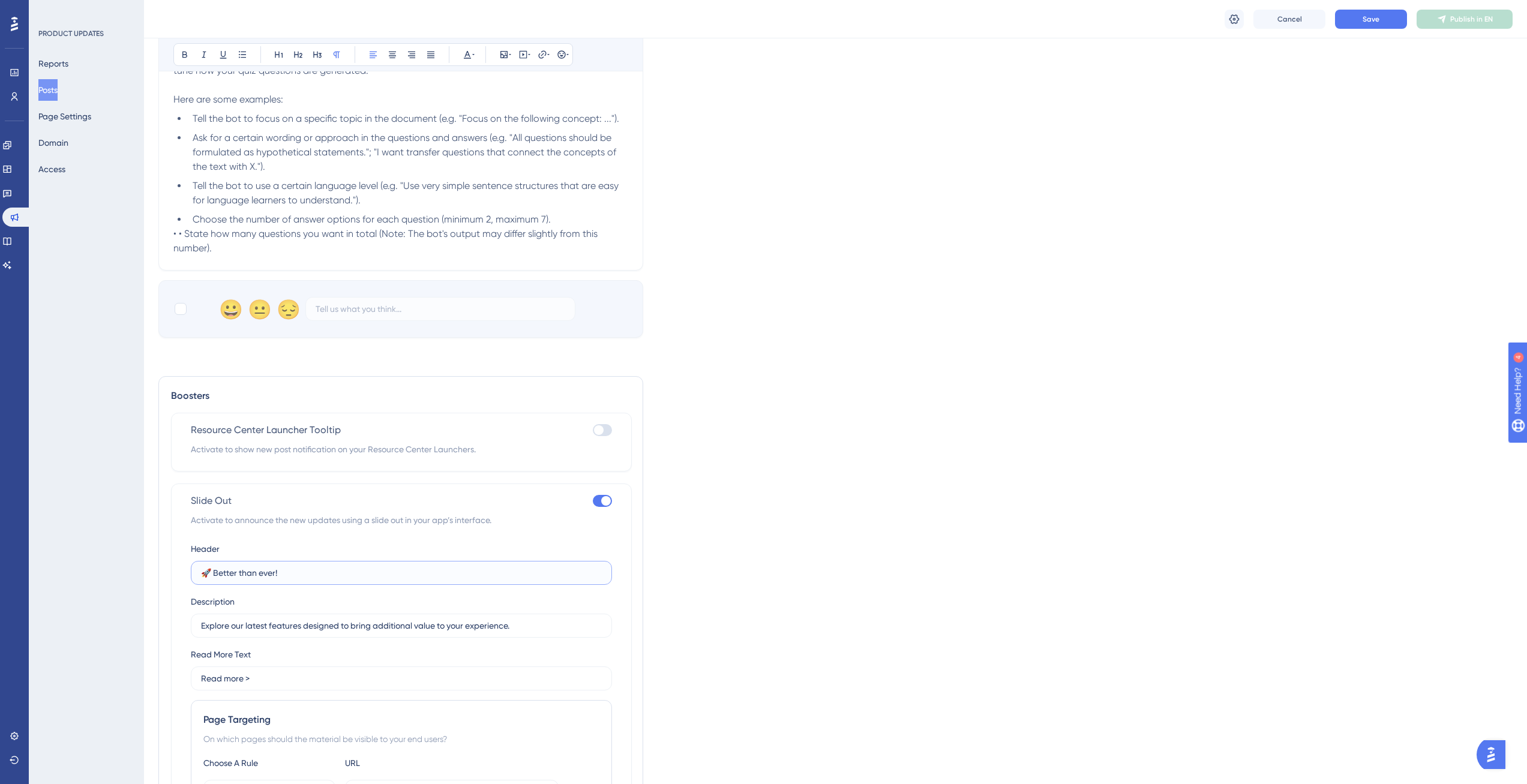
click at [256, 574] on input "🚀 Better than ever!" at bounding box center [401, 573] width 401 height 13
paste input "Fine-tune your quiz creation with new customization options"
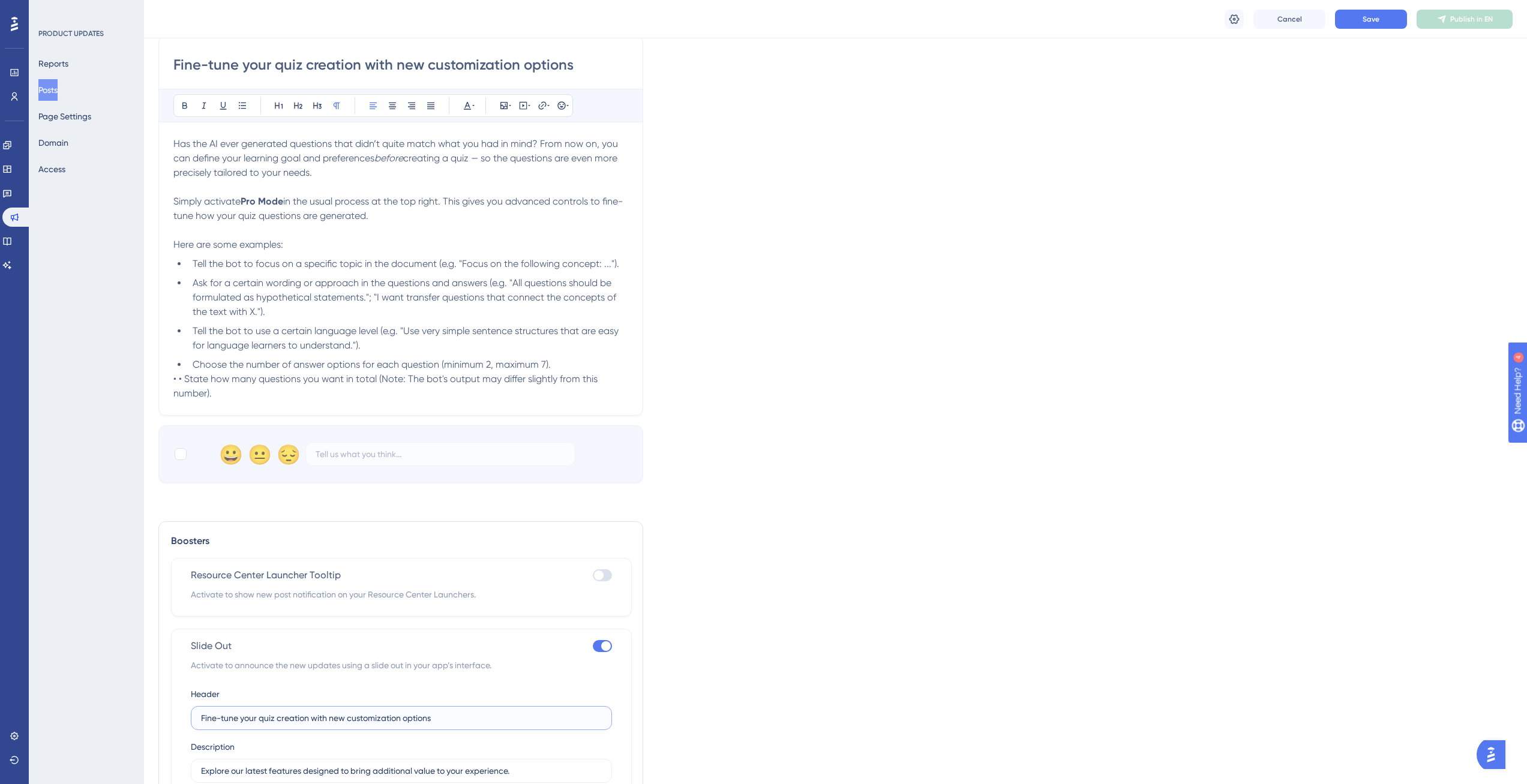
type input "Fine-tune your quiz creation with new customization options"
drag, startPoint x: 333, startPoint y: 172, endPoint x: 162, endPoint y: 140, distance: 174.0
click at [162, 140] on div "Fine-tune your quiz creation with new customization options Bold Italic Underli…" at bounding box center [401, 225] width 485 height 380
copy p "Has the AI ever generated questions that didn’t quite match what you had in min…"
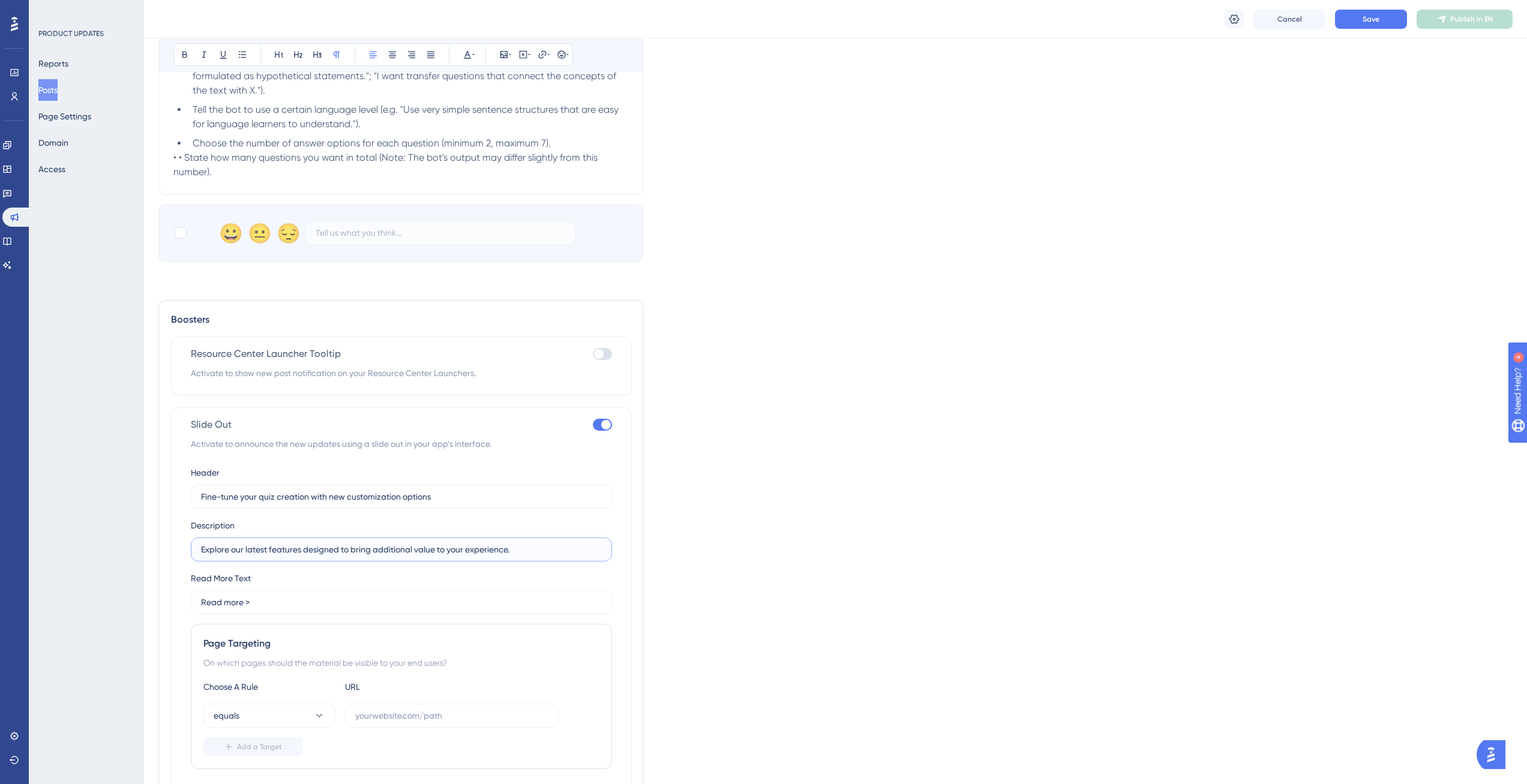
click at [295, 555] on input "Explore our latest features designed to bring additional value to your experien…" at bounding box center [401, 549] width 401 height 13
paste input "Has the AI ever generated questions that didn’t quite match what you had in min…"
type input "Has the AI ever generated questions that didn’t quite match what you had in min…"
click at [348, 575] on div "Read More Text Read more >" at bounding box center [401, 593] width 421 height 43
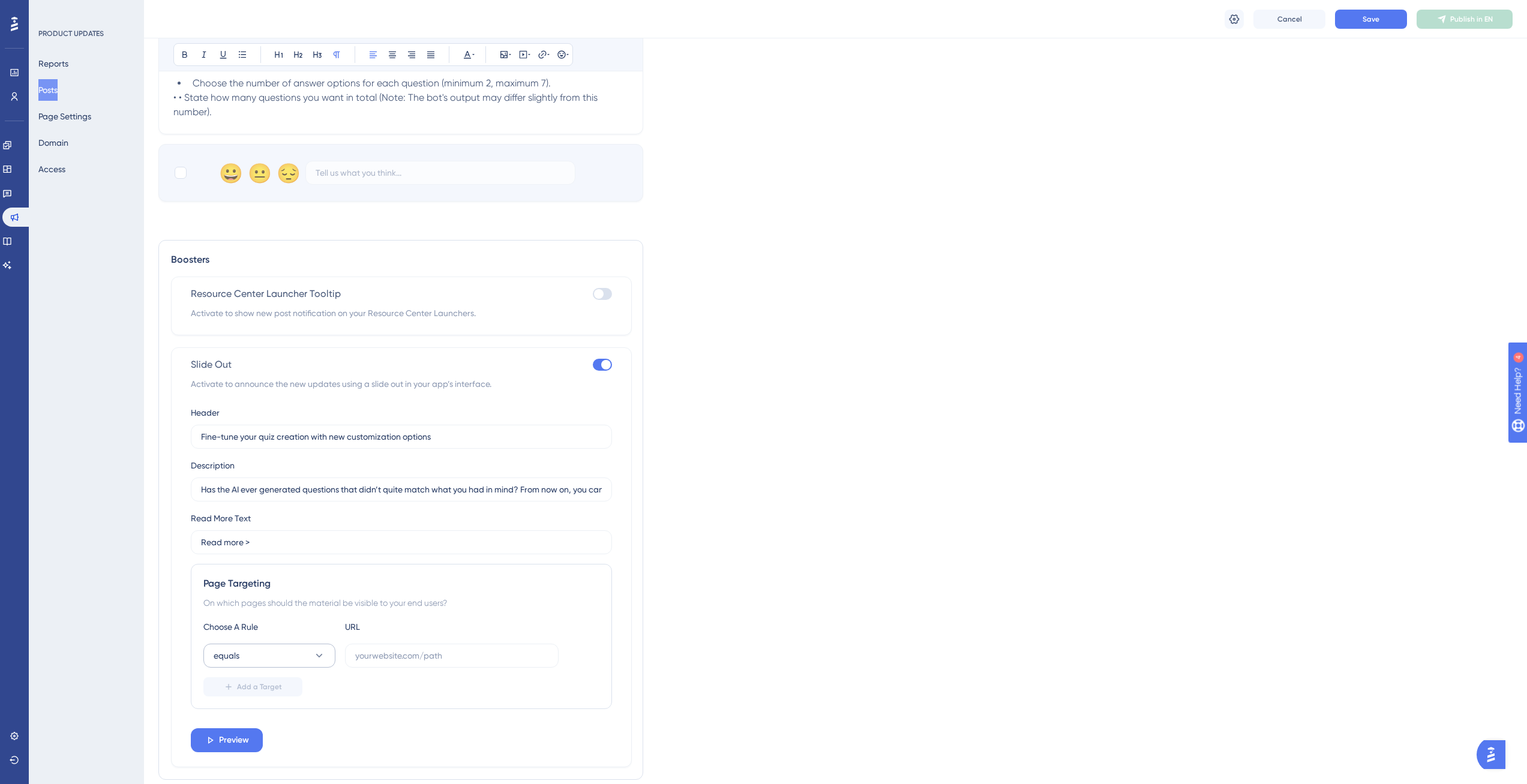
scroll to position [631, 0]
click at [386, 651] on input "text" at bounding box center [452, 650] width 193 height 13
click at [271, 649] on button "equals" at bounding box center [269, 650] width 132 height 24
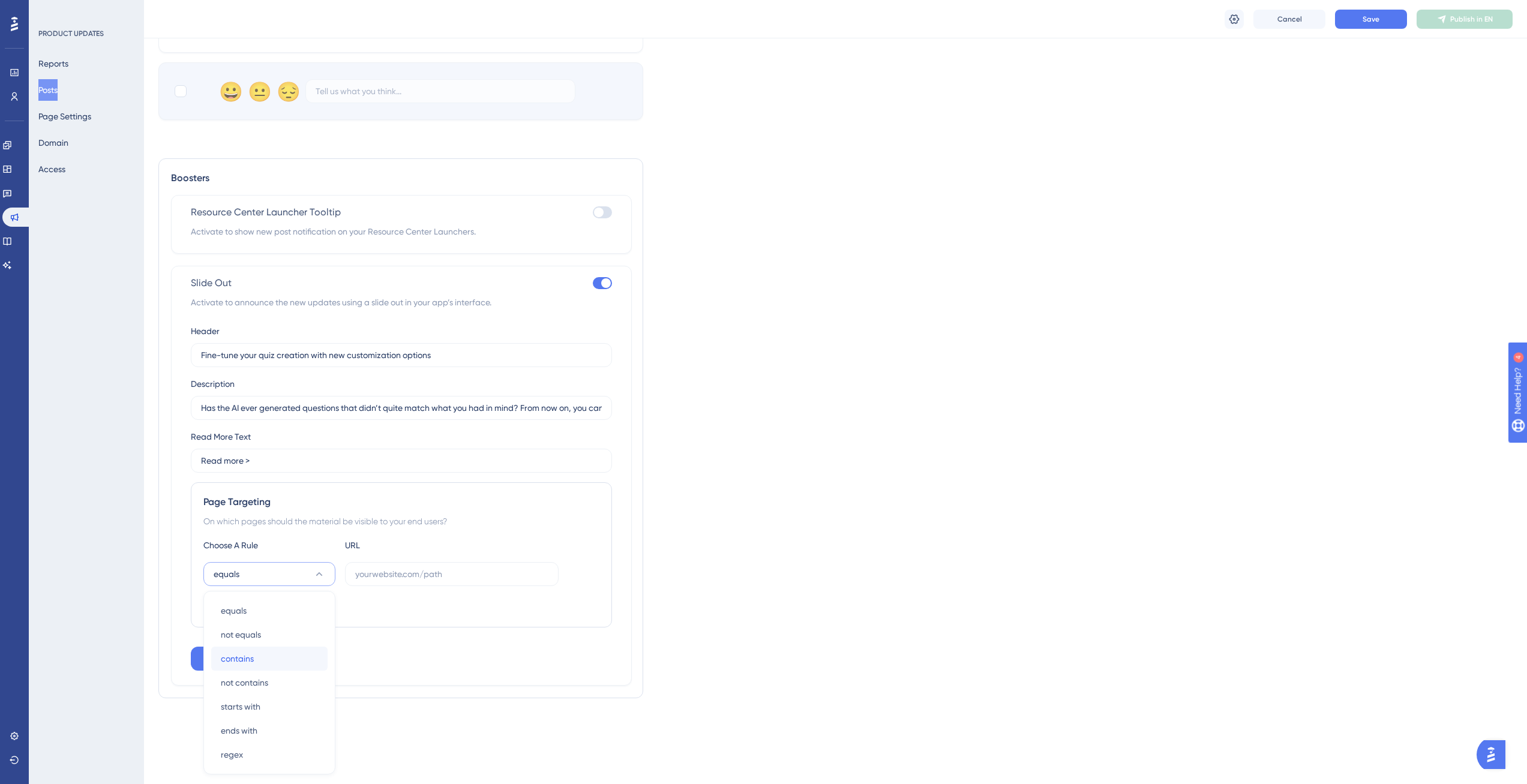
click at [270, 661] on div "contains contains" at bounding box center [269, 658] width 97 height 24
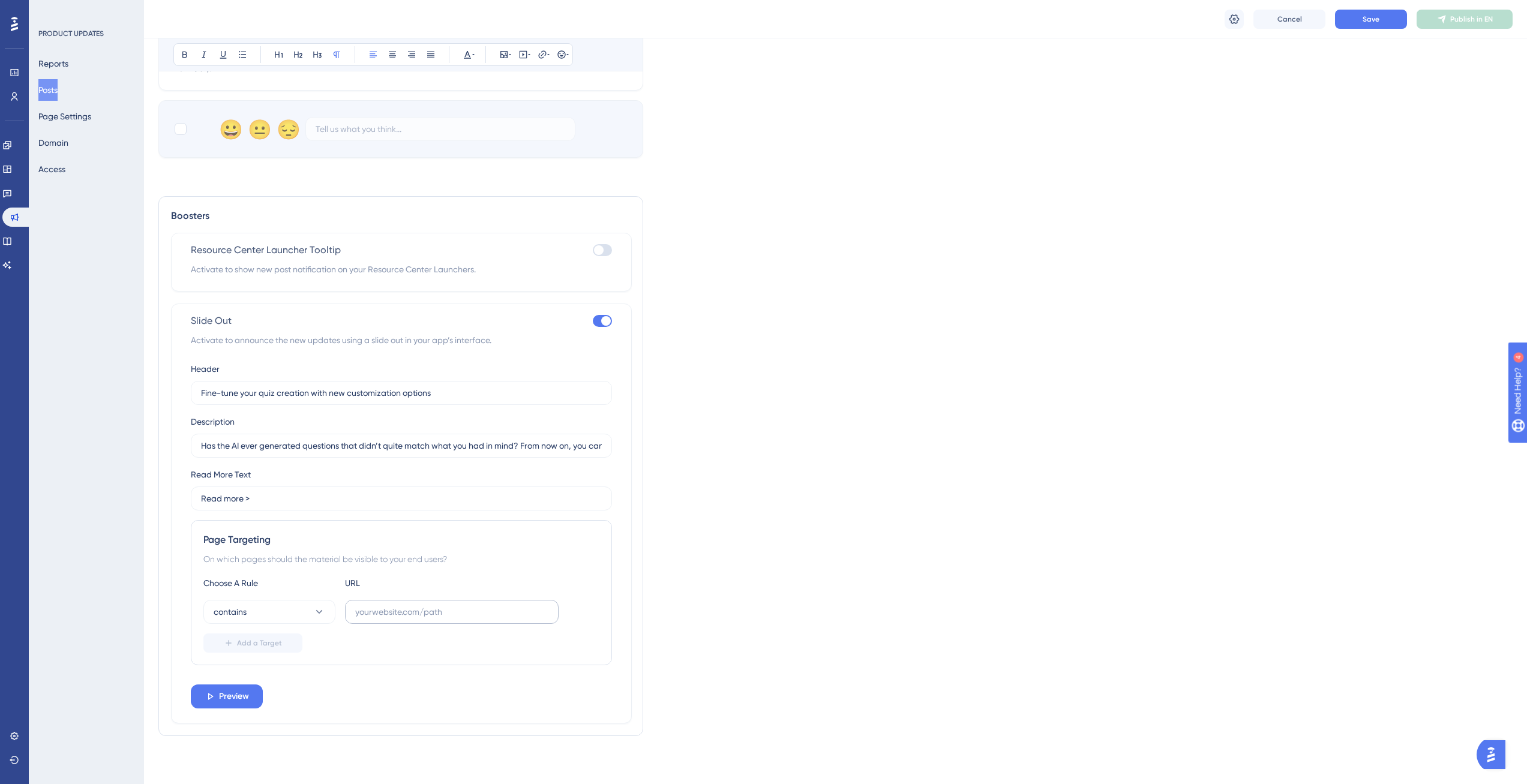
scroll to position [669, 0]
click at [388, 604] on label at bounding box center [452, 611] width 213 height 24
click at [388, 605] on input "text" at bounding box center [452, 611] width 193 height 13
paste input "course/content/"
click at [385, 613] on input "course/content/" at bounding box center [452, 611] width 193 height 13
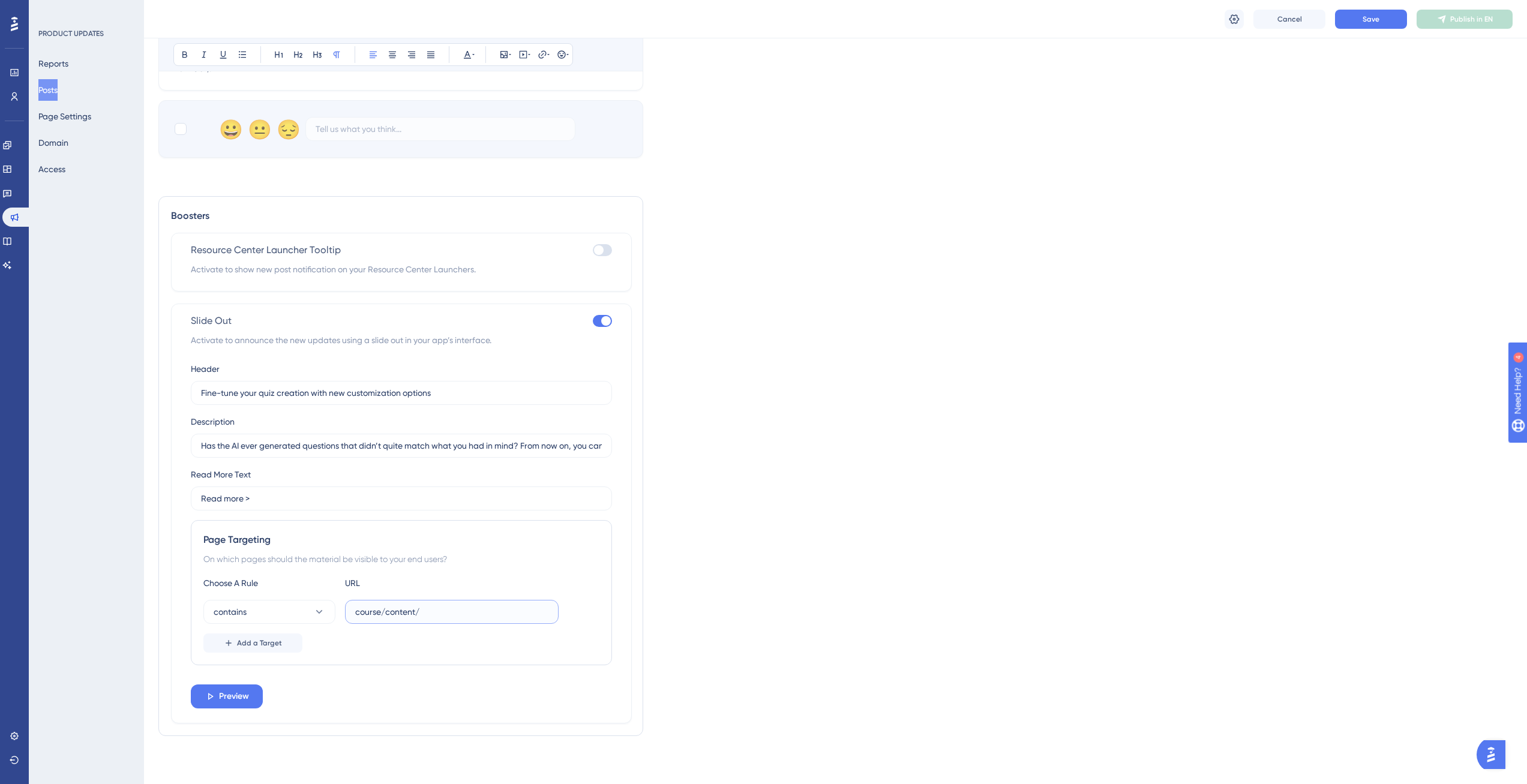
paste input "/"
type input "/course/content/"
click at [366, 701] on div "Header Fine-tune your quiz creation with new customization options Description …" at bounding box center [401, 535] width 421 height 347
click at [232, 707] on button "Preview" at bounding box center [227, 696] width 72 height 24
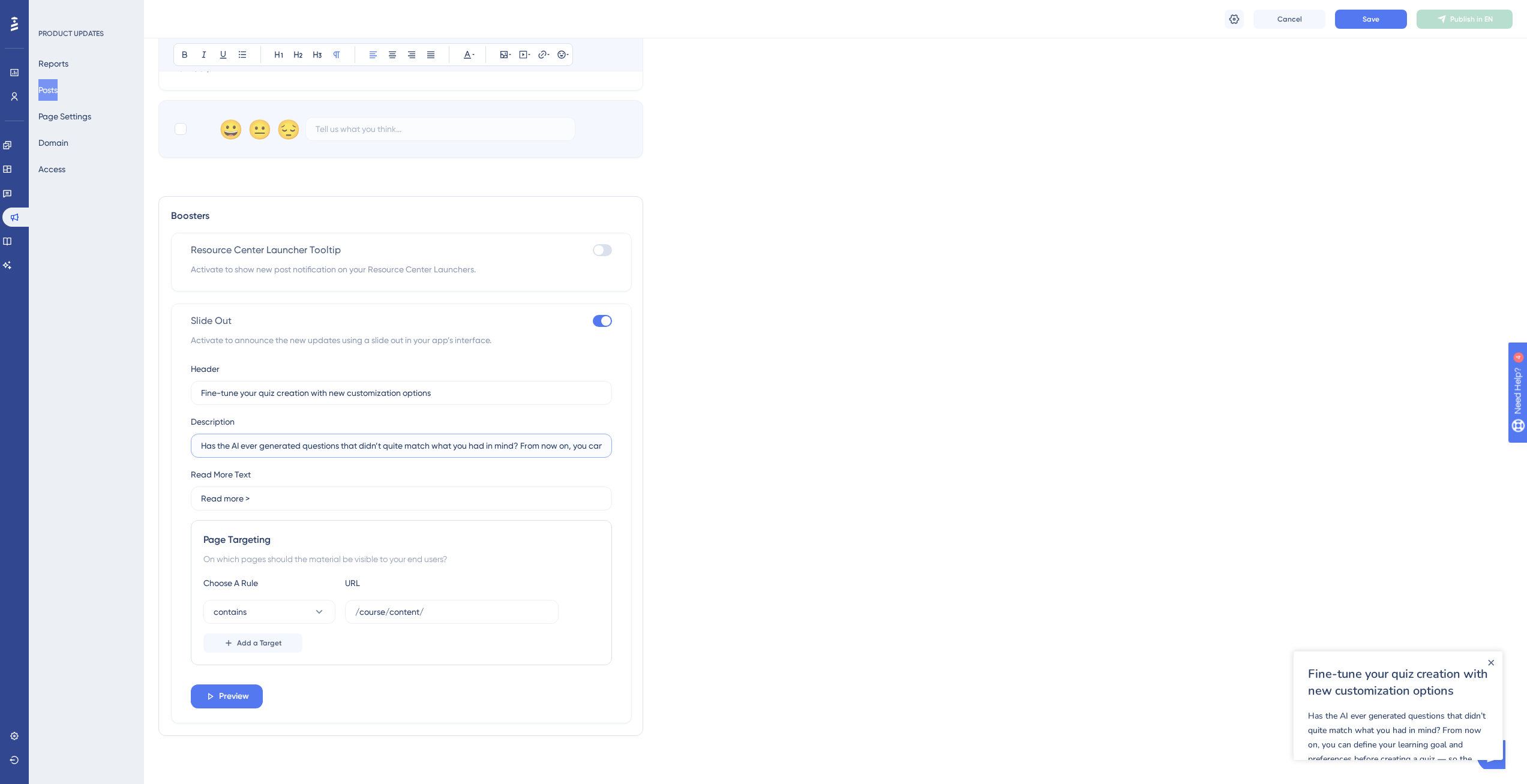
scroll to position [0, 512]
drag, startPoint x: 485, startPoint y: 445, endPoint x: 492, endPoint y: 446, distance: 7.1
click at [492, 446] on input "Has the AI ever generated questions that didn’t quite match what you had in min…" at bounding box center [401, 445] width 401 height 13
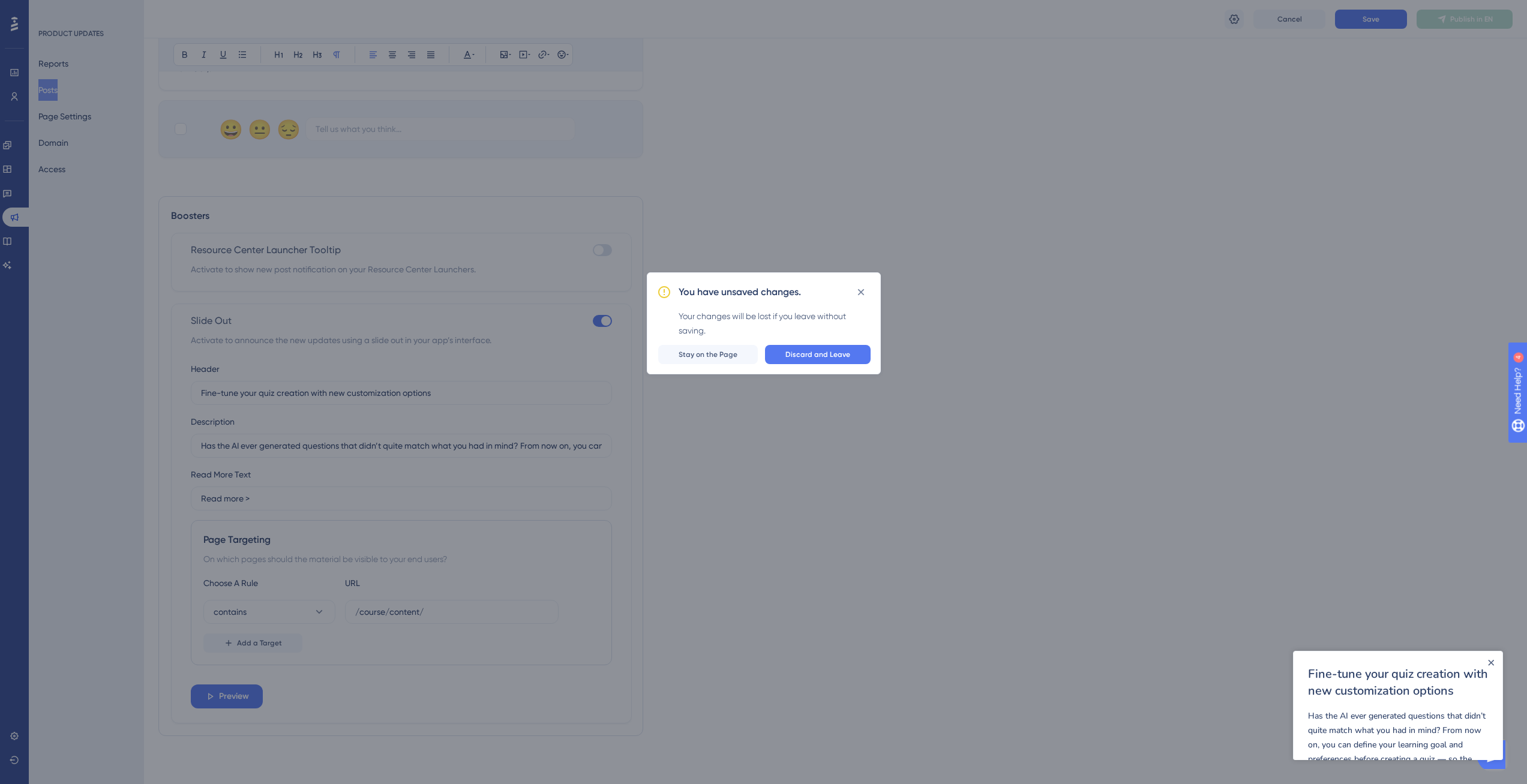
scroll to position [660, 0]
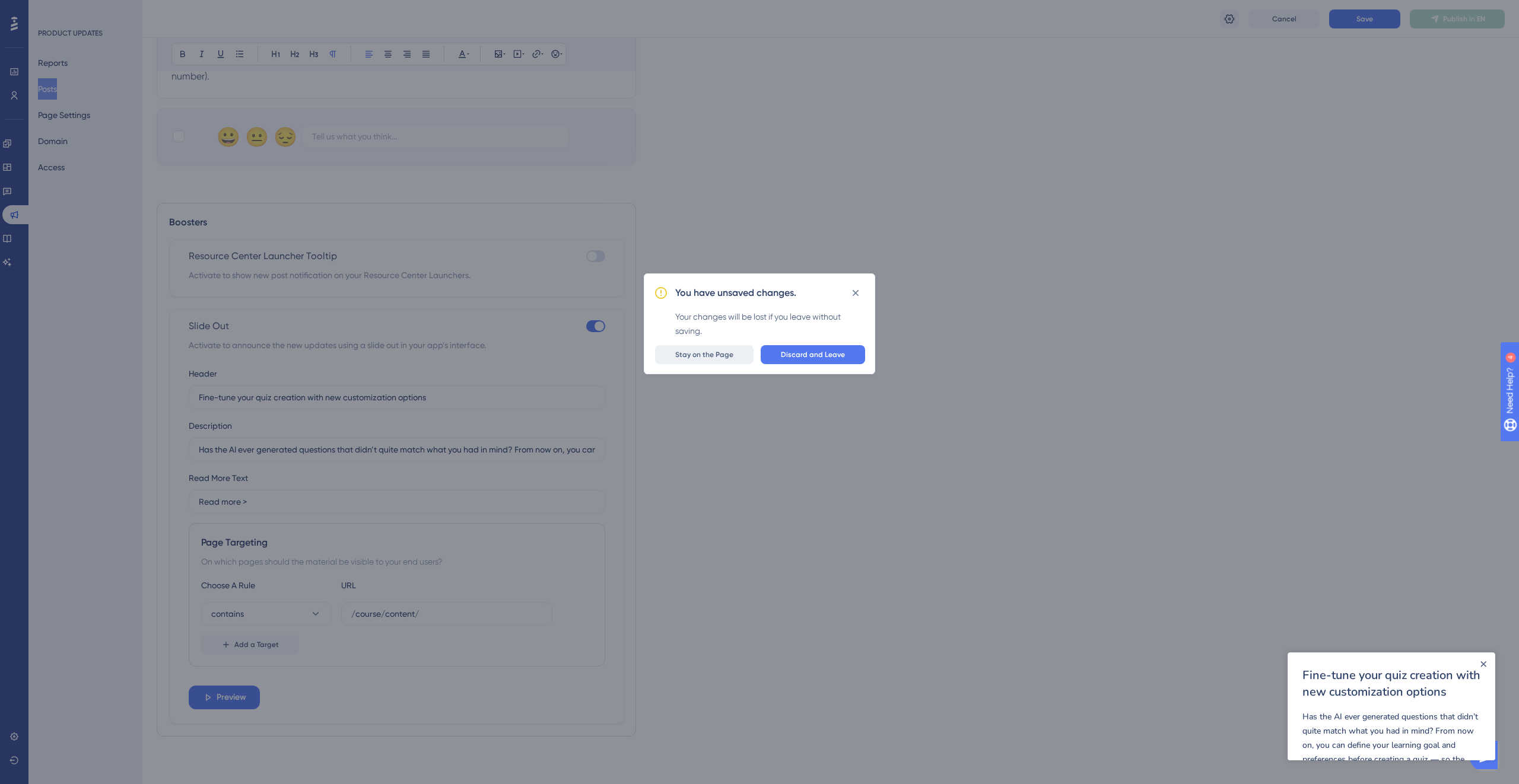
click at [716, 360] on button "Stay on the Page" at bounding box center [704, 355] width 99 height 19
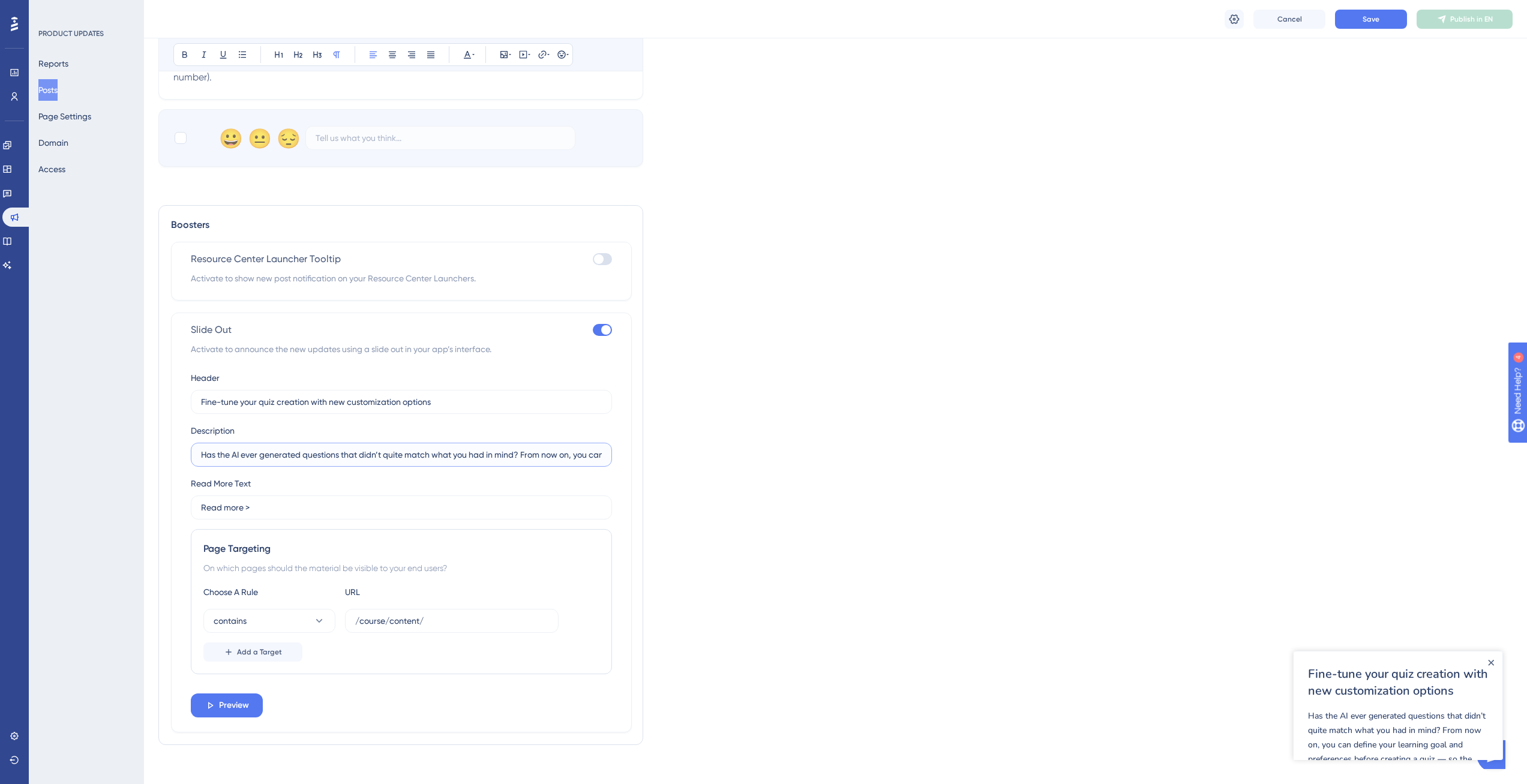
click at [493, 460] on input "Has the AI ever generated questions that didn’t quite match what you had in min…" at bounding box center [401, 454] width 401 height 13
drag, startPoint x: 523, startPoint y: 455, endPoint x: 81, endPoint y: 460, distance: 442.0
click at [144, 460] on div "Performance Users Engagement Widgets Feedback Product Updates Knowledge Base AI…" at bounding box center [835, 56] width 1383 height 1434
type input "From now on, you can define your learning goal and preferences before creating …"
click at [198, 399] on label "Fine-tune your quiz creation with new customization options" at bounding box center [401, 401] width 421 height 24
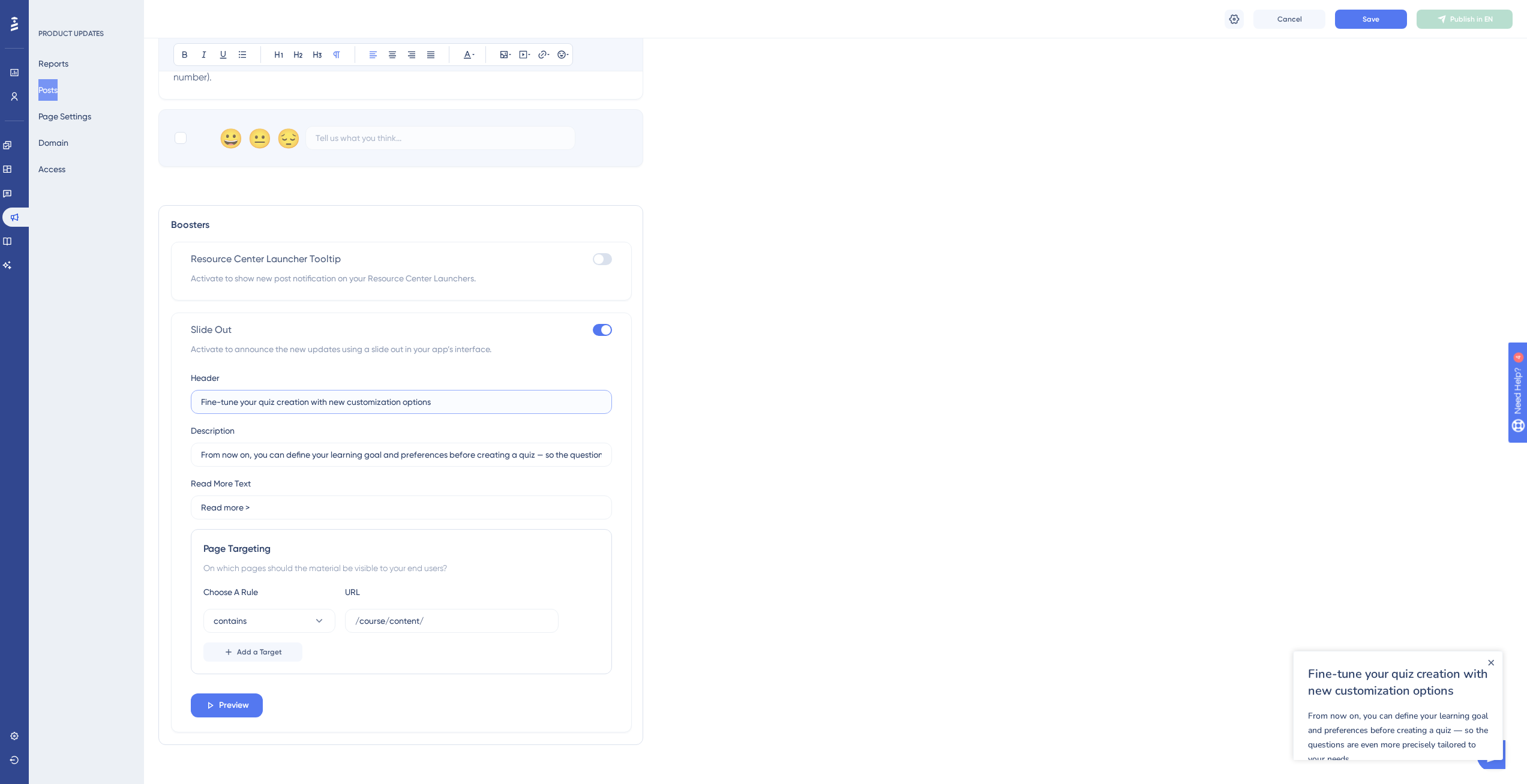
click at [201, 399] on input "Fine-tune your quiz creation with new customization options" at bounding box center [401, 401] width 401 height 13
drag, startPoint x: 341, startPoint y: 401, endPoint x: 565, endPoint y: 400, distance: 224.0
click at [565, 400] on input "NEW: Fine-tune your quiz creation with new customization options" at bounding box center [401, 401] width 401 height 13
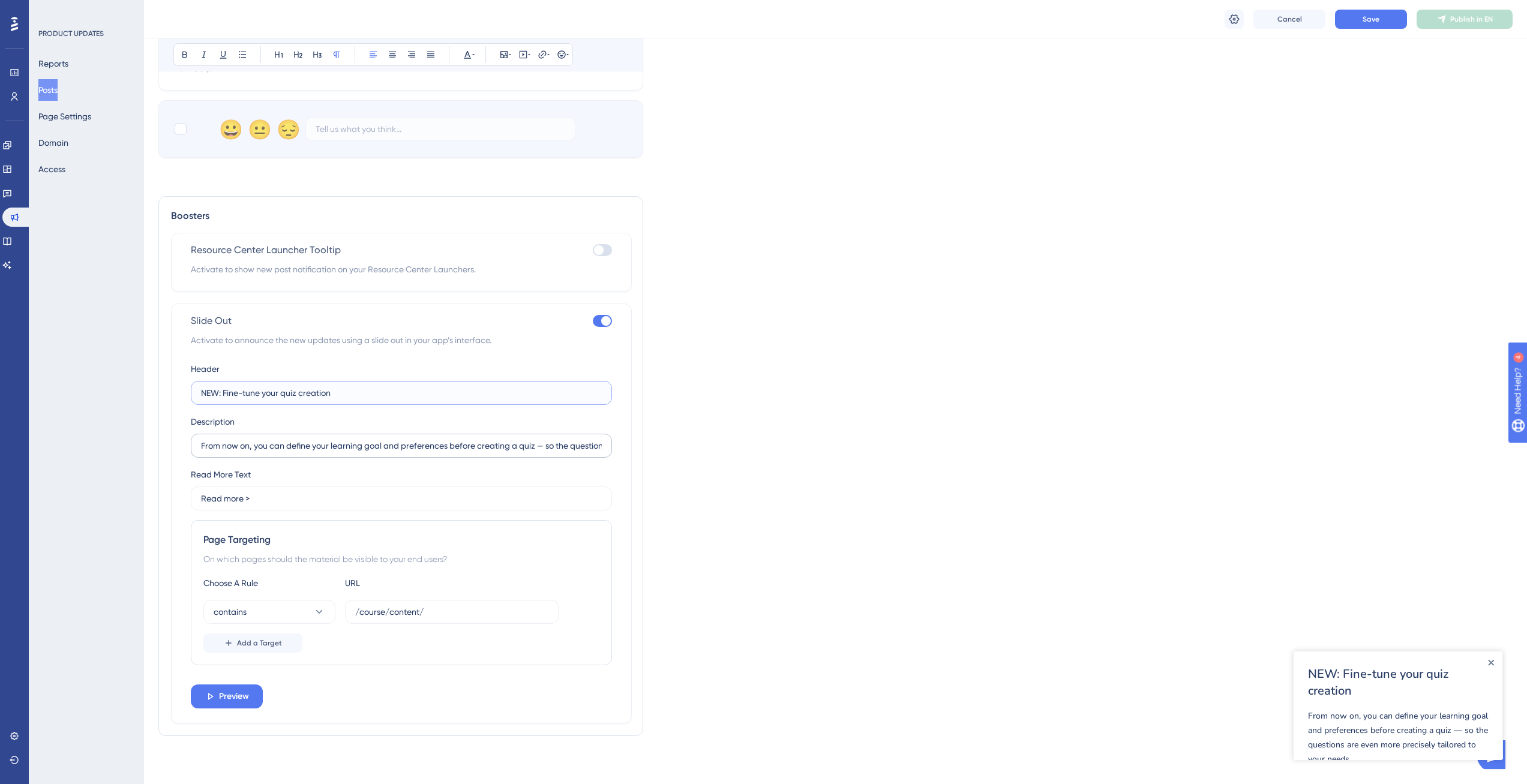
type input "NEW: Fine-tune your quiz creation"
drag, startPoint x: 538, startPoint y: 445, endPoint x: 744, endPoint y: 445, distance: 206.0
click at [743, 446] on div "Language English Insert an Image Delete Fine-tune your quiz creation with new c…" at bounding box center [835, 76] width 1354 height 1337
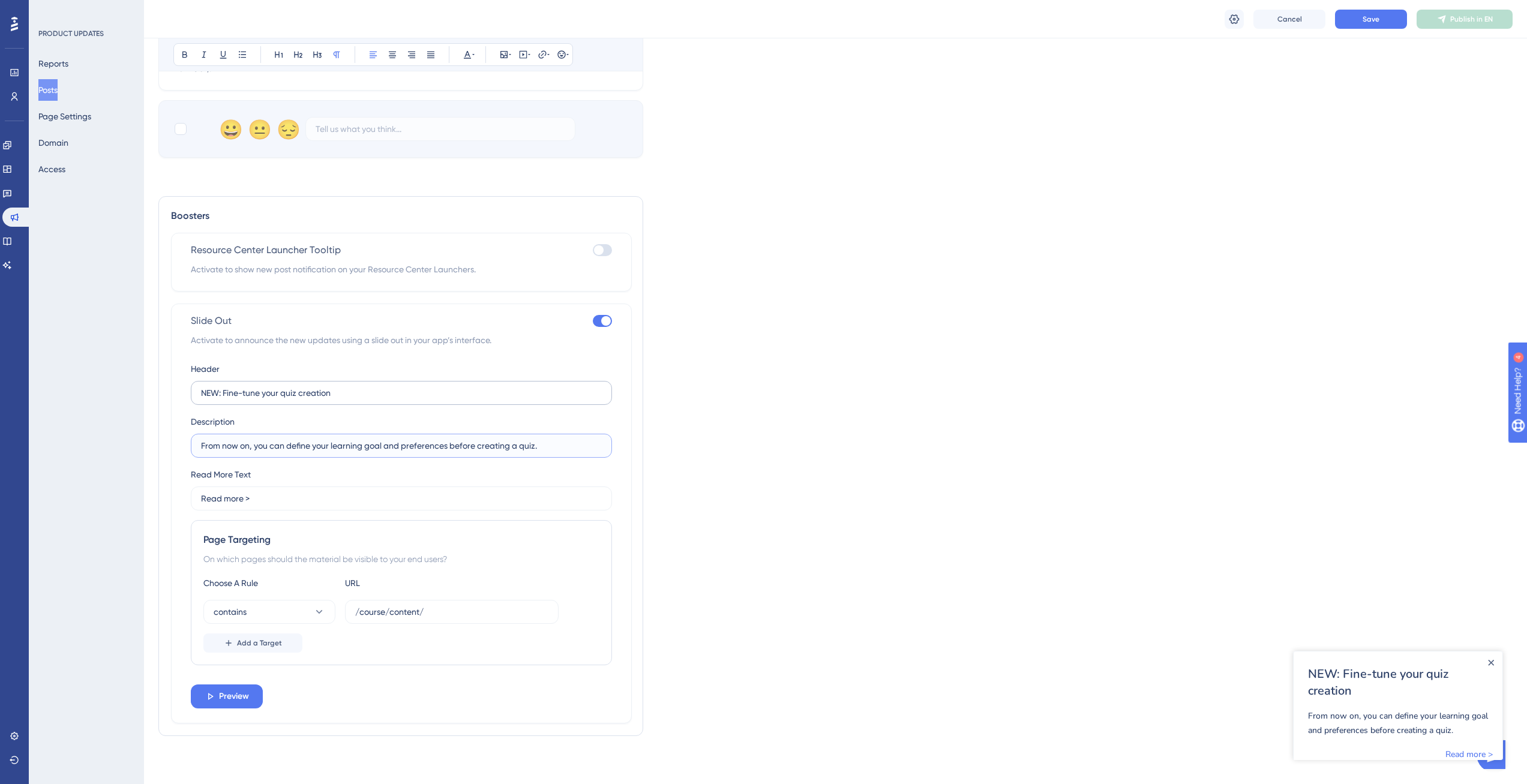
type input "From now on, you can define your learning goal and preferences before creating …"
click at [267, 400] on label "NEW: Fine-tune your quiz creation" at bounding box center [401, 392] width 421 height 24
click at [267, 399] on input "NEW: Fine-tune your quiz creation" at bounding box center [401, 392] width 401 height 13
drag, startPoint x: 223, startPoint y: 394, endPoint x: 76, endPoint y: 388, distance: 147.1
click at [144, 388] on div "Performance Users Engagement Widgets Feedback Product Updates Knowledge Base AI…" at bounding box center [835, 47] width 1383 height 1434
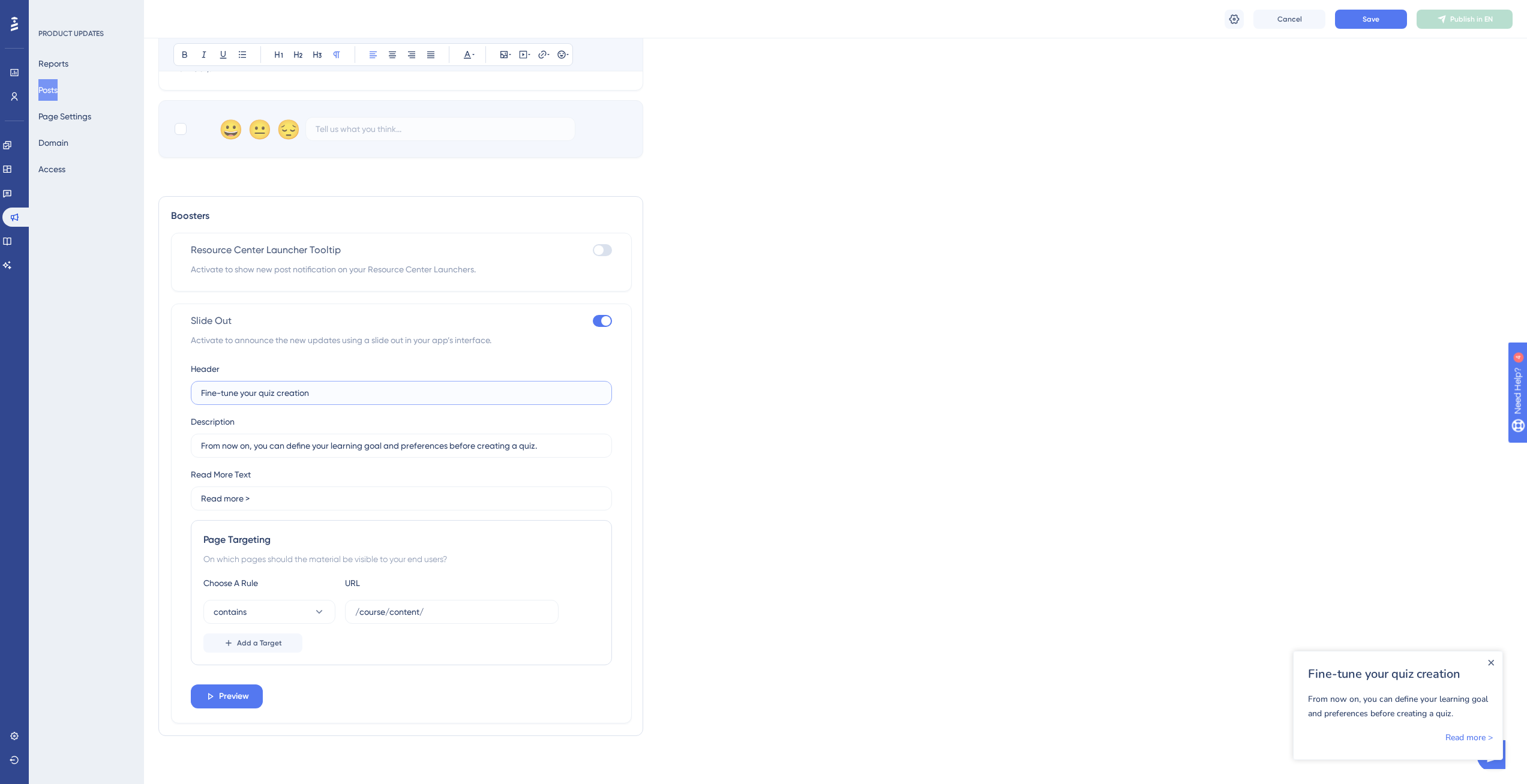
type input "NEW: Fine-tune your quiz creation"
click at [228, 412] on div "Header NEW: Fine-tune your quiz creation Description From now on, you can defin…" at bounding box center [401, 535] width 421 height 347
click at [1362, 26] on button "Save" at bounding box center [1371, 19] width 72 height 19
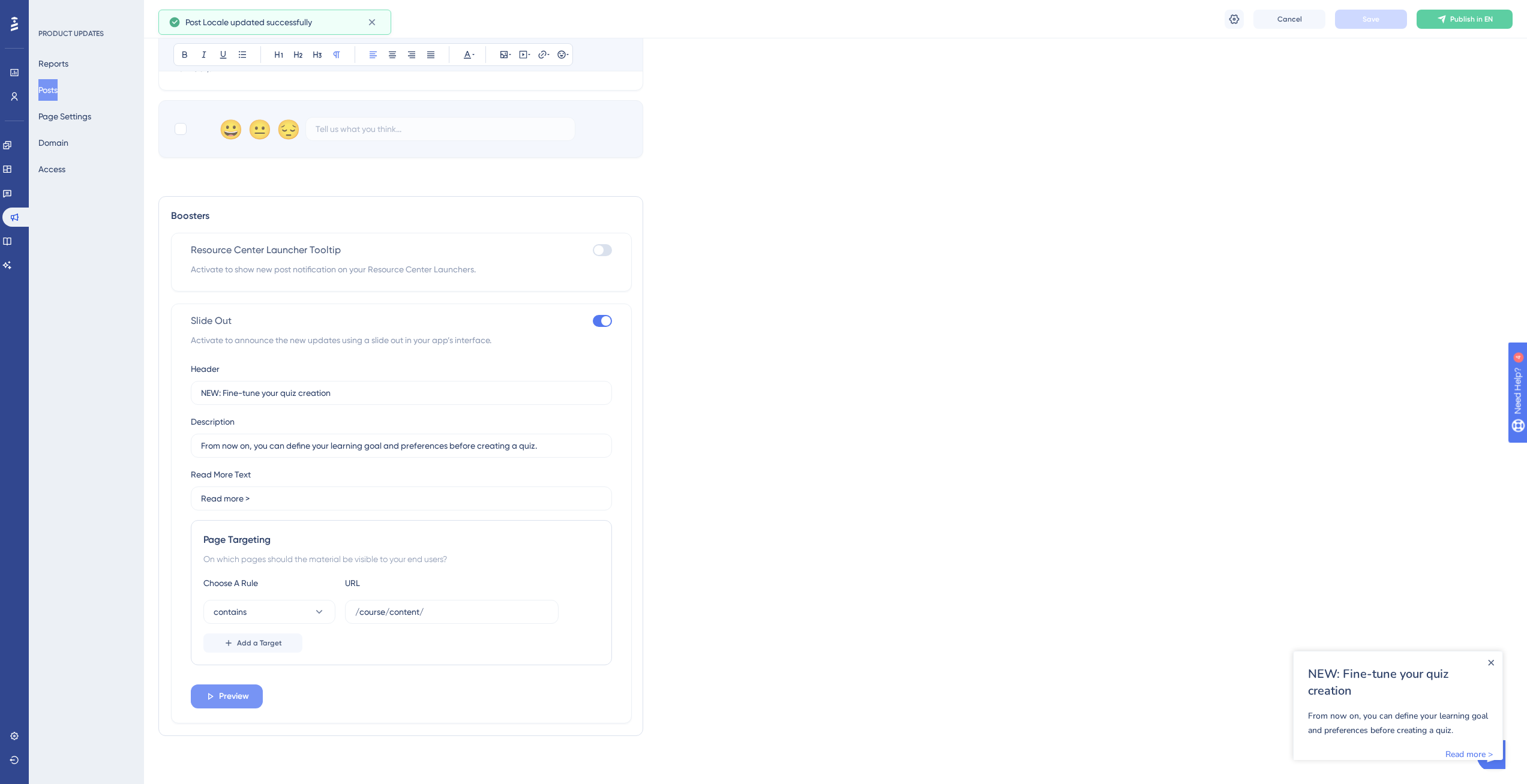
click at [238, 695] on span "Preview" at bounding box center [234, 696] width 30 height 14
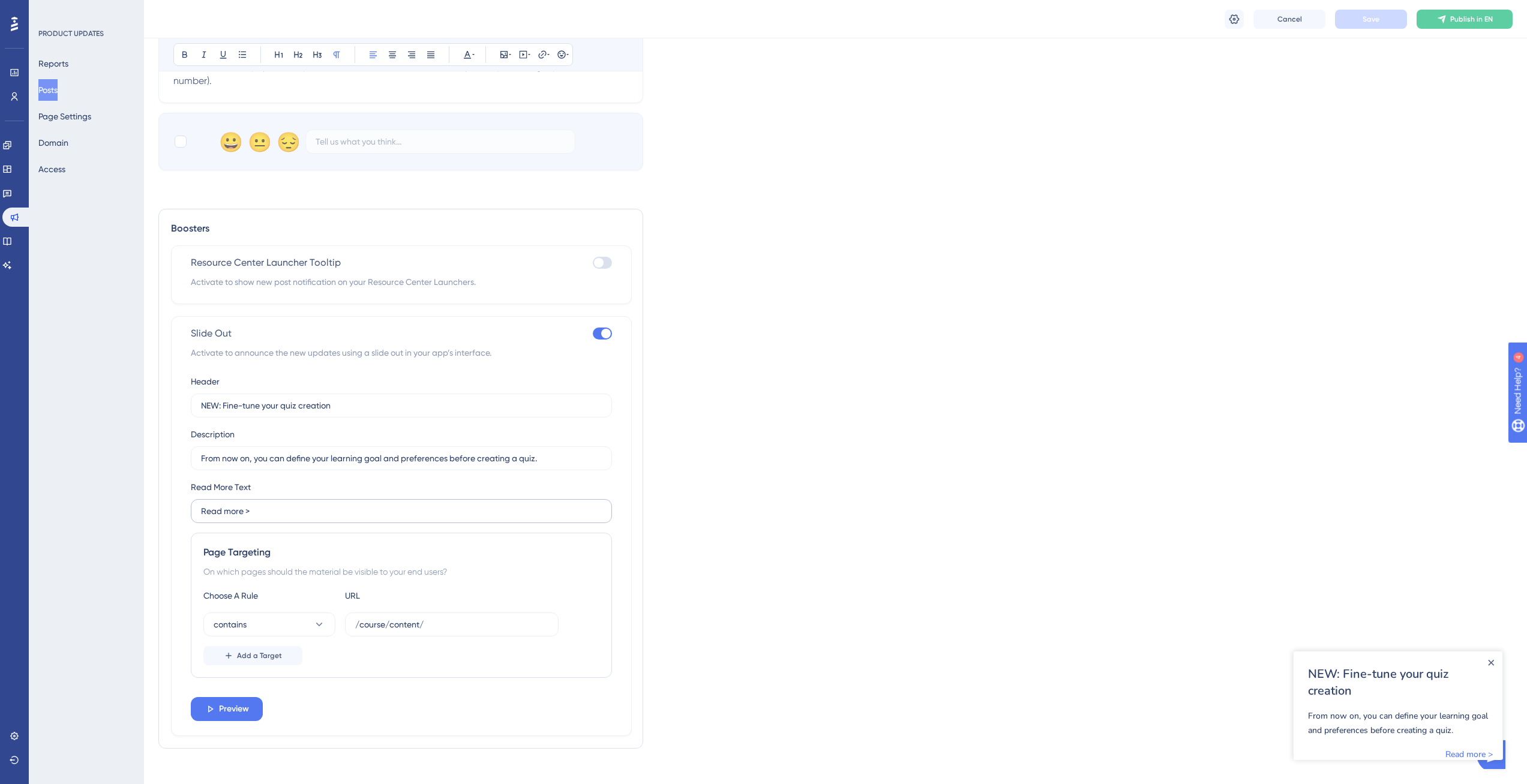
scroll to position [648, 0]
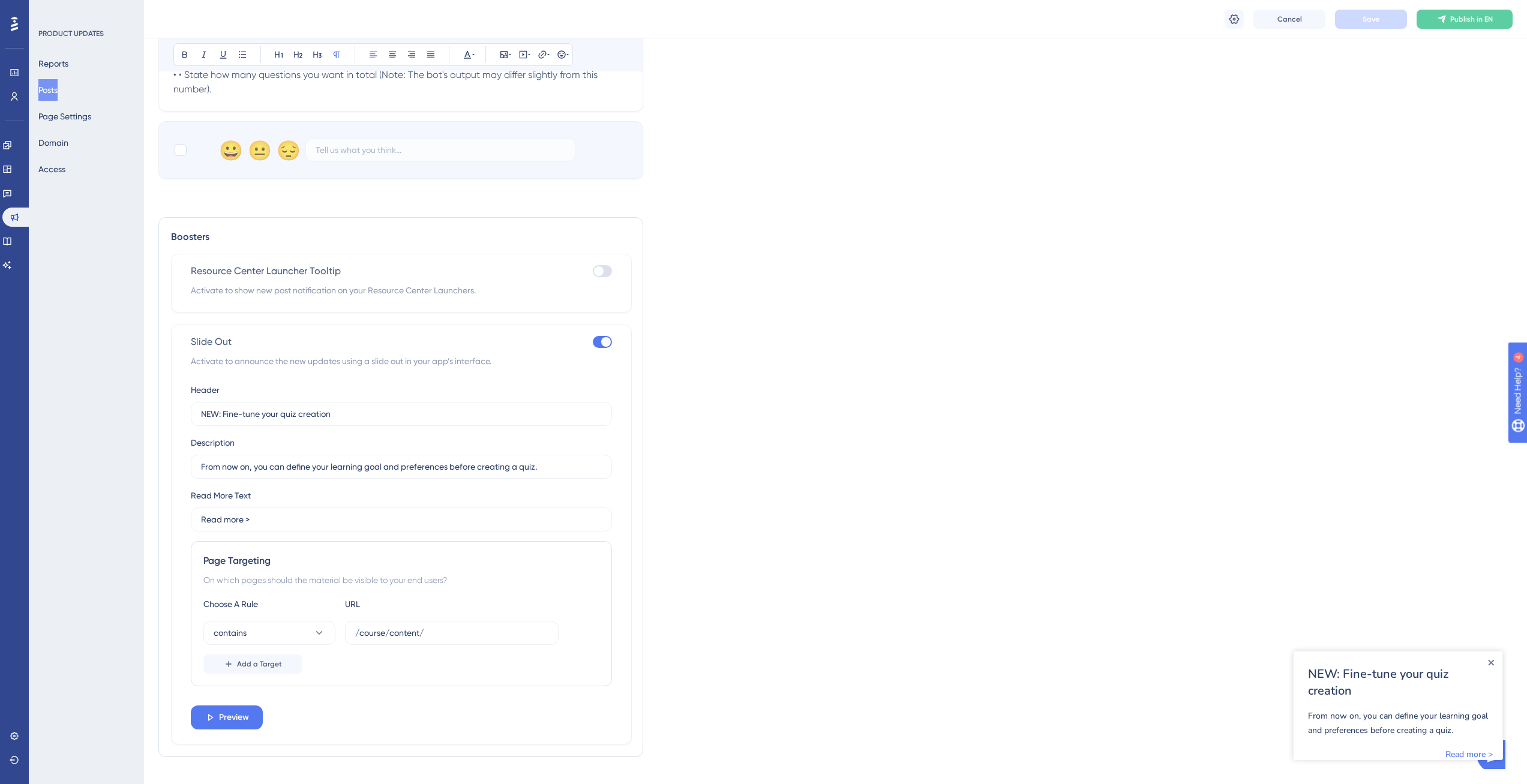
click at [604, 268] on div at bounding box center [602, 271] width 19 height 12
click at [593, 271] on input "checkbox" at bounding box center [592, 271] width 1 height 1
checkbox input "true"
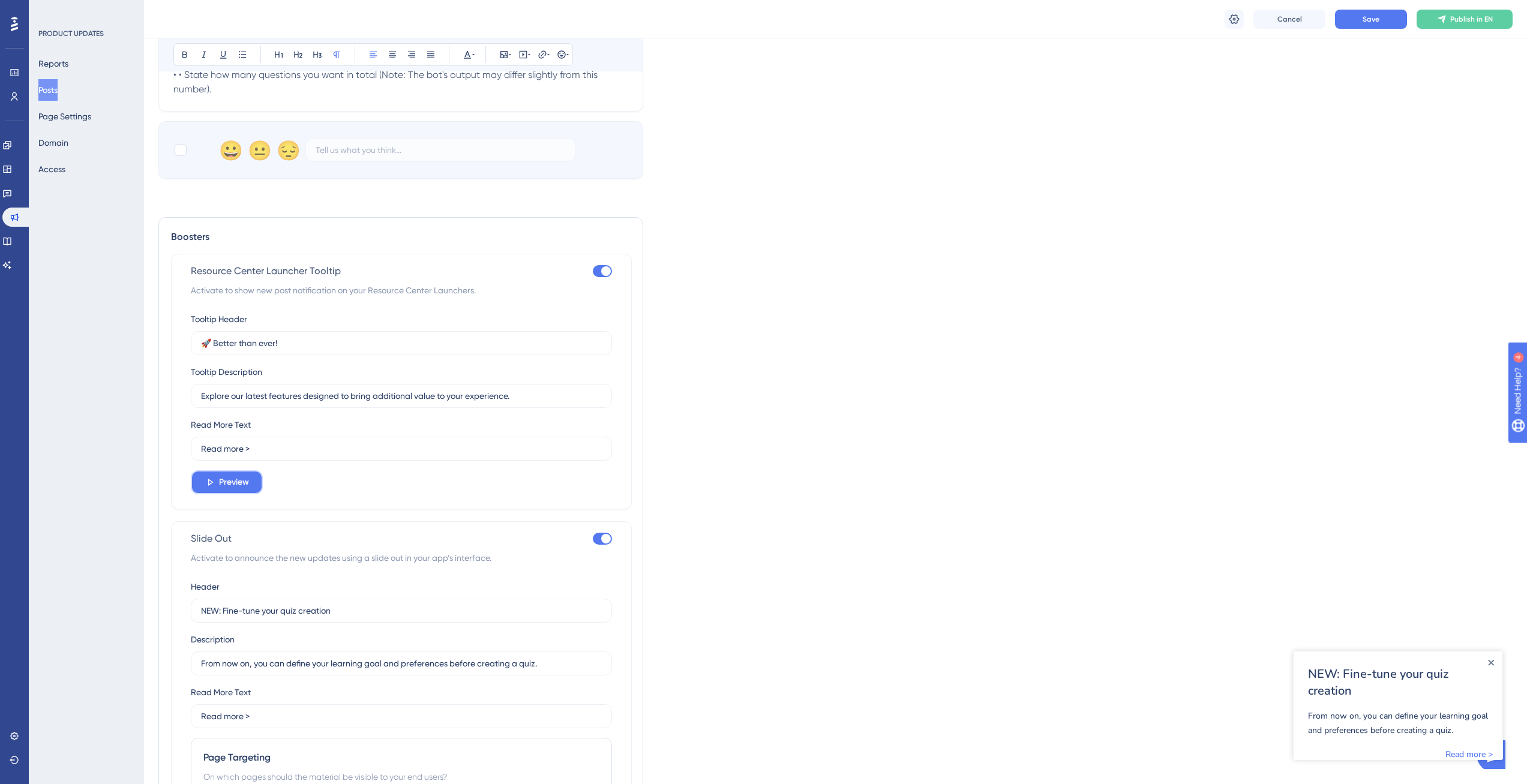
click at [227, 490] on button "Preview" at bounding box center [227, 482] width 72 height 24
click at [332, 606] on input "NEW: Fine-tune your quiz creation" at bounding box center [401, 611] width 401 height 13
click at [291, 352] on label "🚀 Better than ever!" at bounding box center [401, 343] width 421 height 24
click at [291, 350] on input "🚀 Better than ever!" at bounding box center [401, 343] width 401 height 13
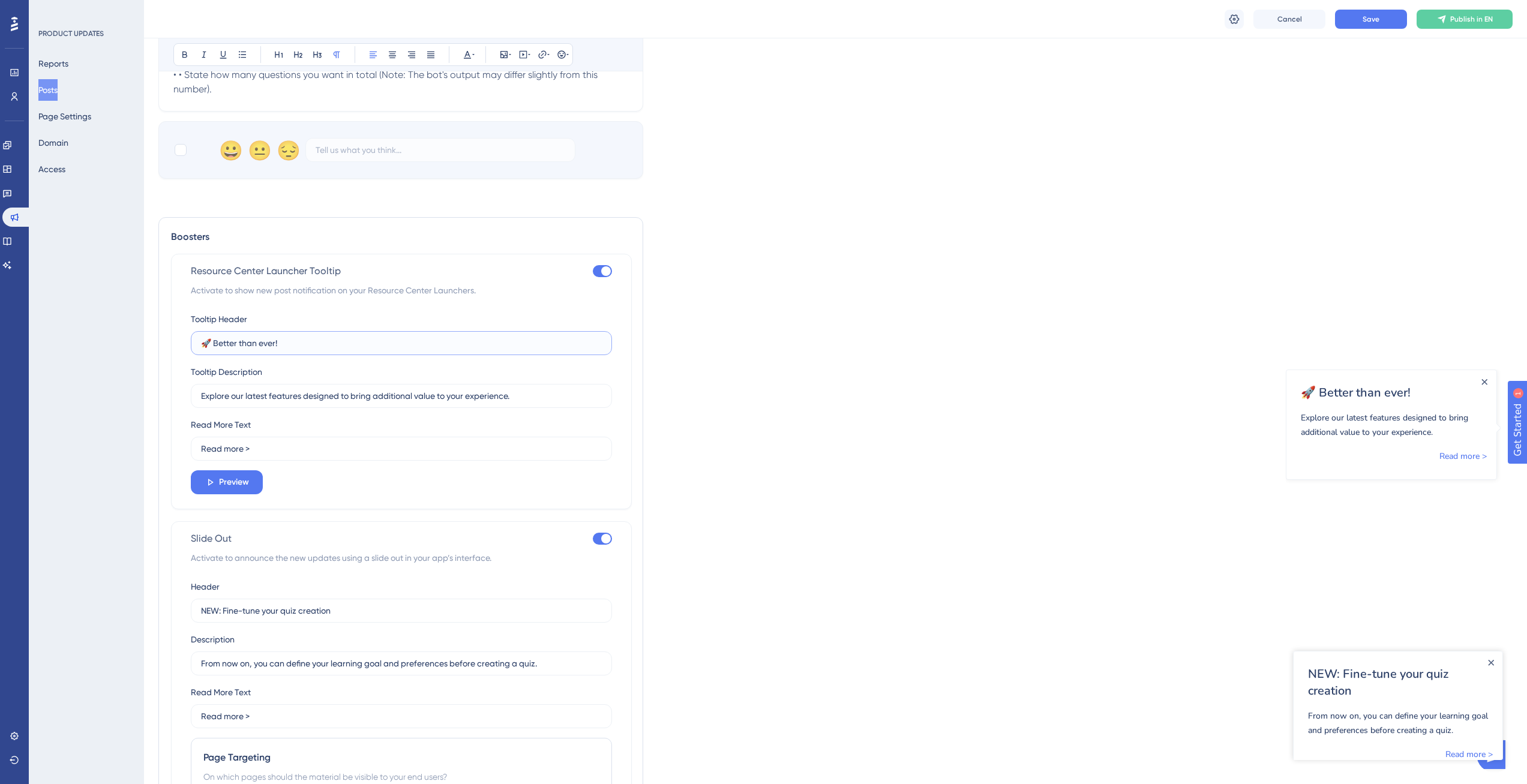
paste input "NEW: Fine-tune your quiz creation"
type input "NEW: Fine-tune your quiz creation"
click at [314, 659] on input "From now on, you can define your learning goal and preferences before creating …" at bounding box center [401, 663] width 401 height 13
click at [315, 662] on input "From now on, you can define your learning goal and preferences before creating …" at bounding box center [401, 663] width 401 height 13
click at [297, 397] on input "Explore our latest features designed to bring additional value to your experien…" at bounding box center [401, 396] width 401 height 13
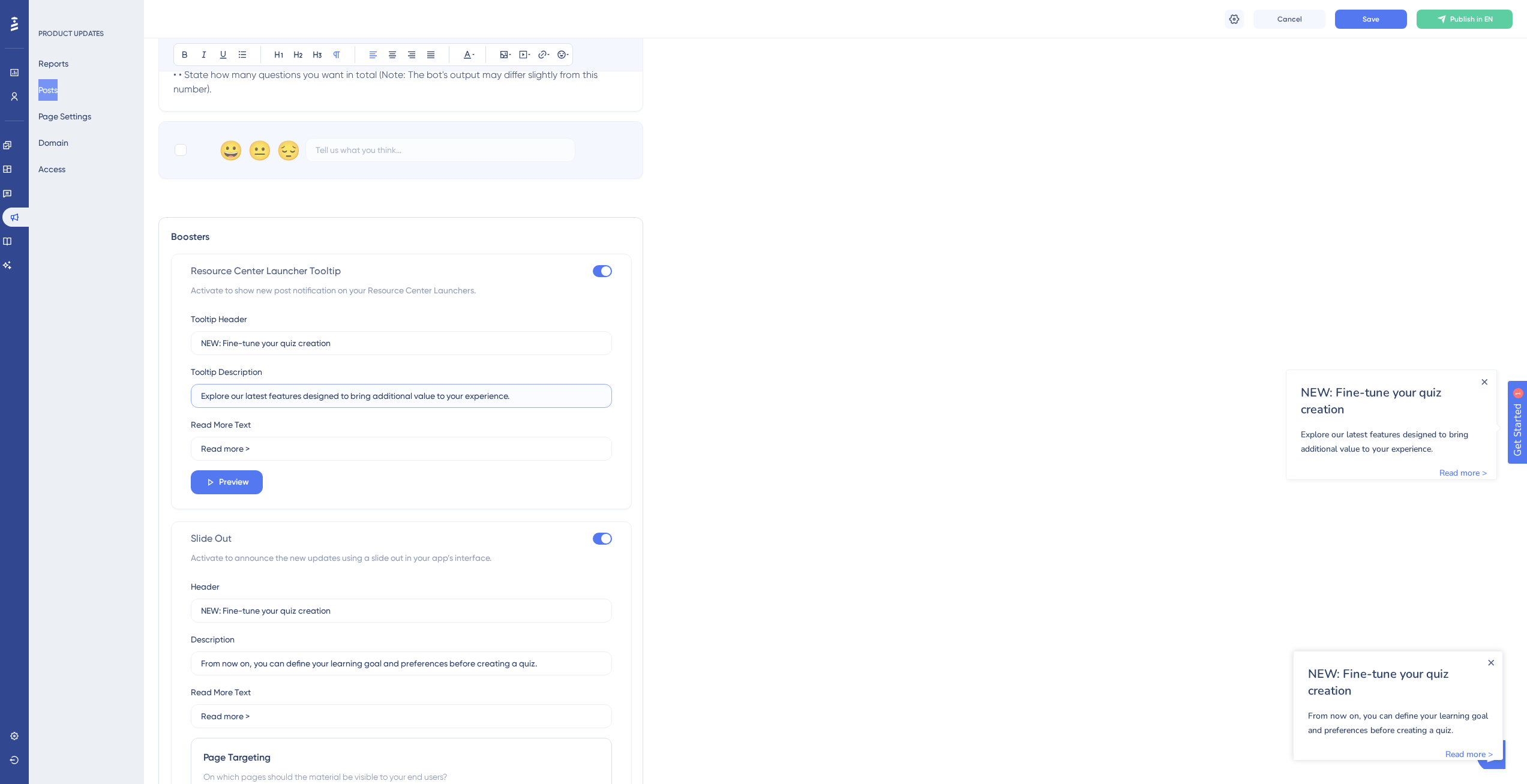
paste input "From now on, you can define your learning goal and preferences before creating …"
type input "From now on, you can define your learning goal and preferences before creating …"
click at [241, 494] on div "Resource Center Launcher Tooltip Activate to show new post notification on your…" at bounding box center [401, 381] width 461 height 255
click at [239, 487] on span "Preview" at bounding box center [234, 482] width 30 height 14
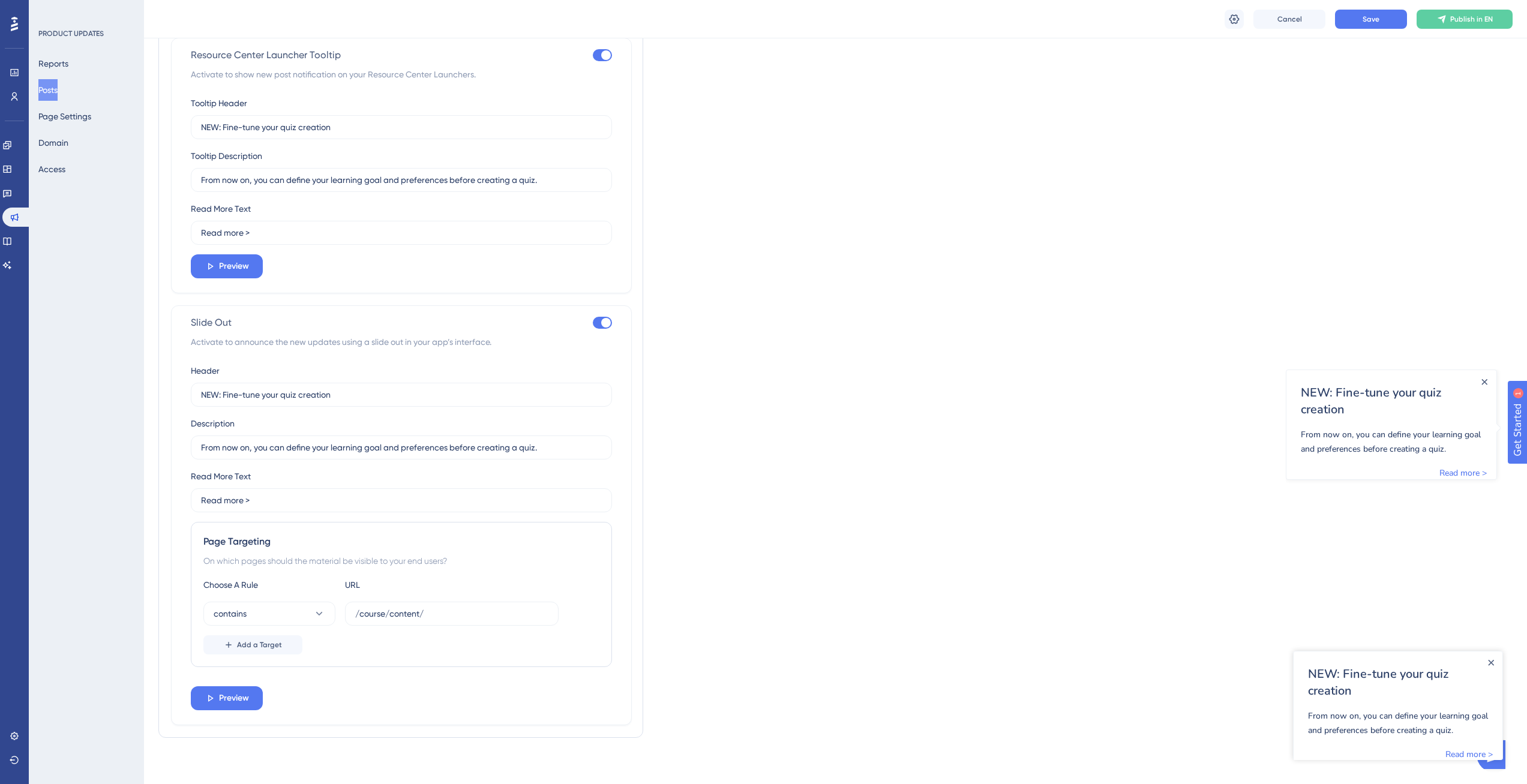
scroll to position [865, 0]
click at [601, 319] on div at bounding box center [606, 321] width 10 height 10
click at [593, 321] on input "checkbox" at bounding box center [592, 321] width 1 height 1
checkbox input "false"
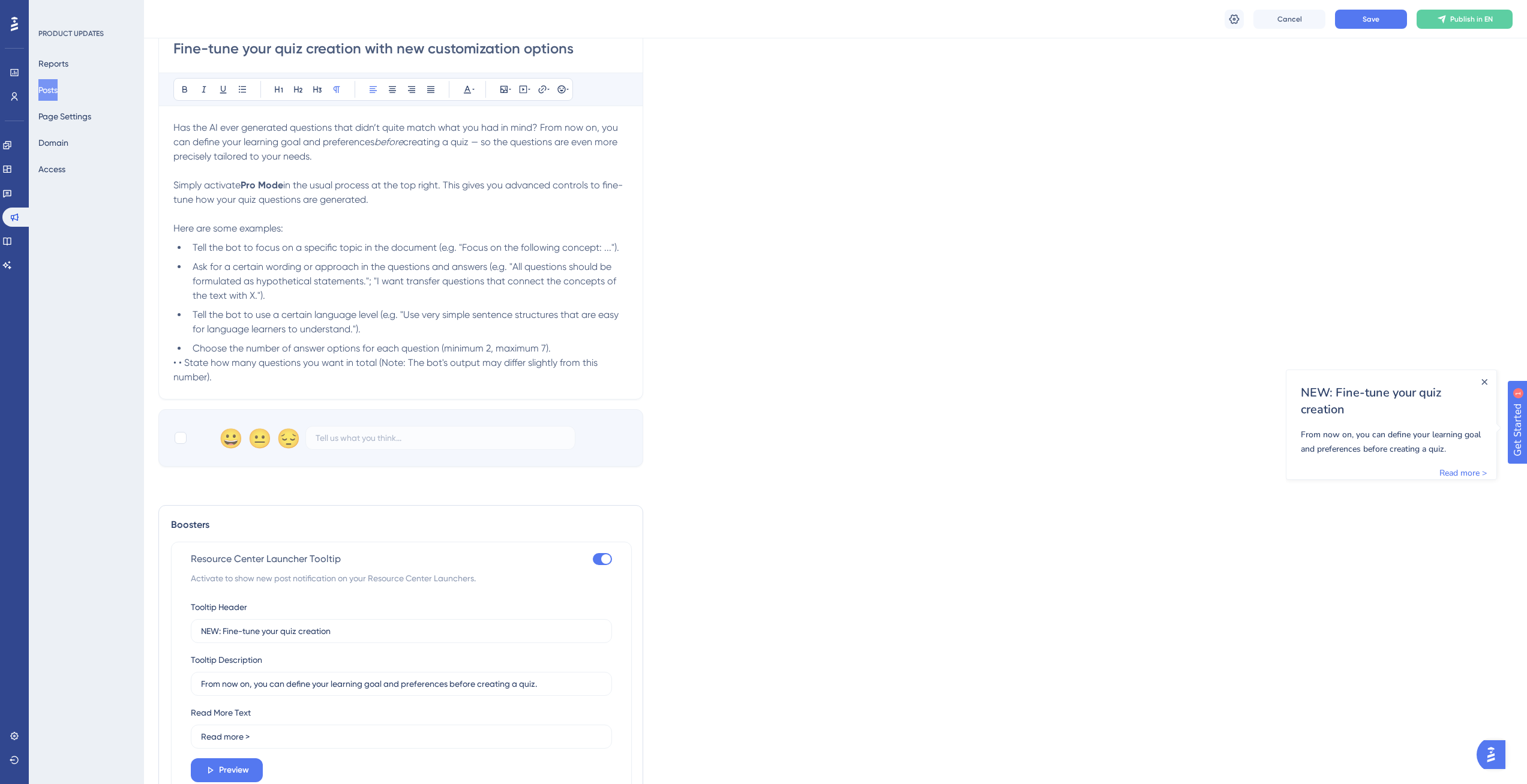
scroll to position [246, 0]
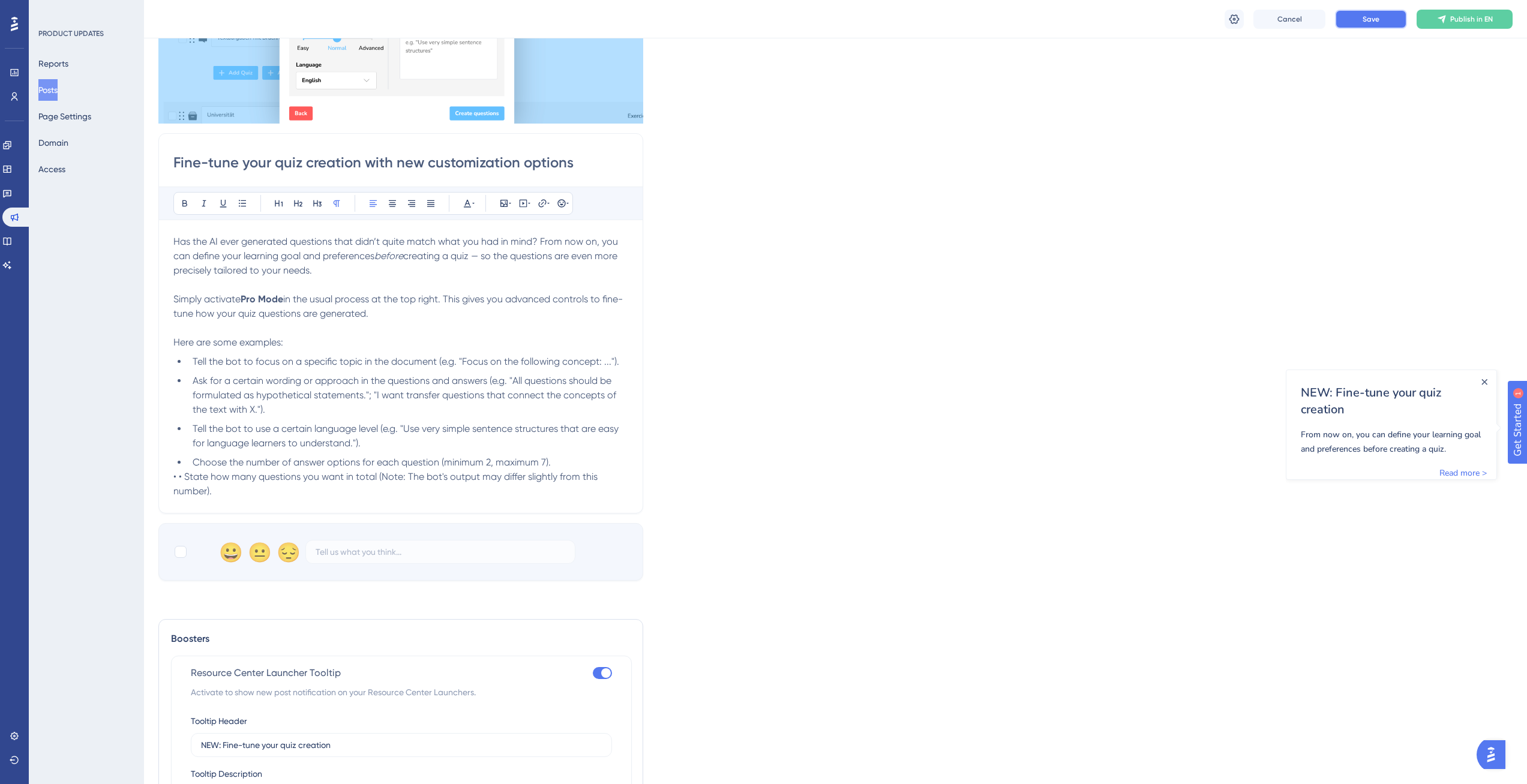
click at [1356, 20] on button "Save" at bounding box center [1371, 19] width 72 height 19
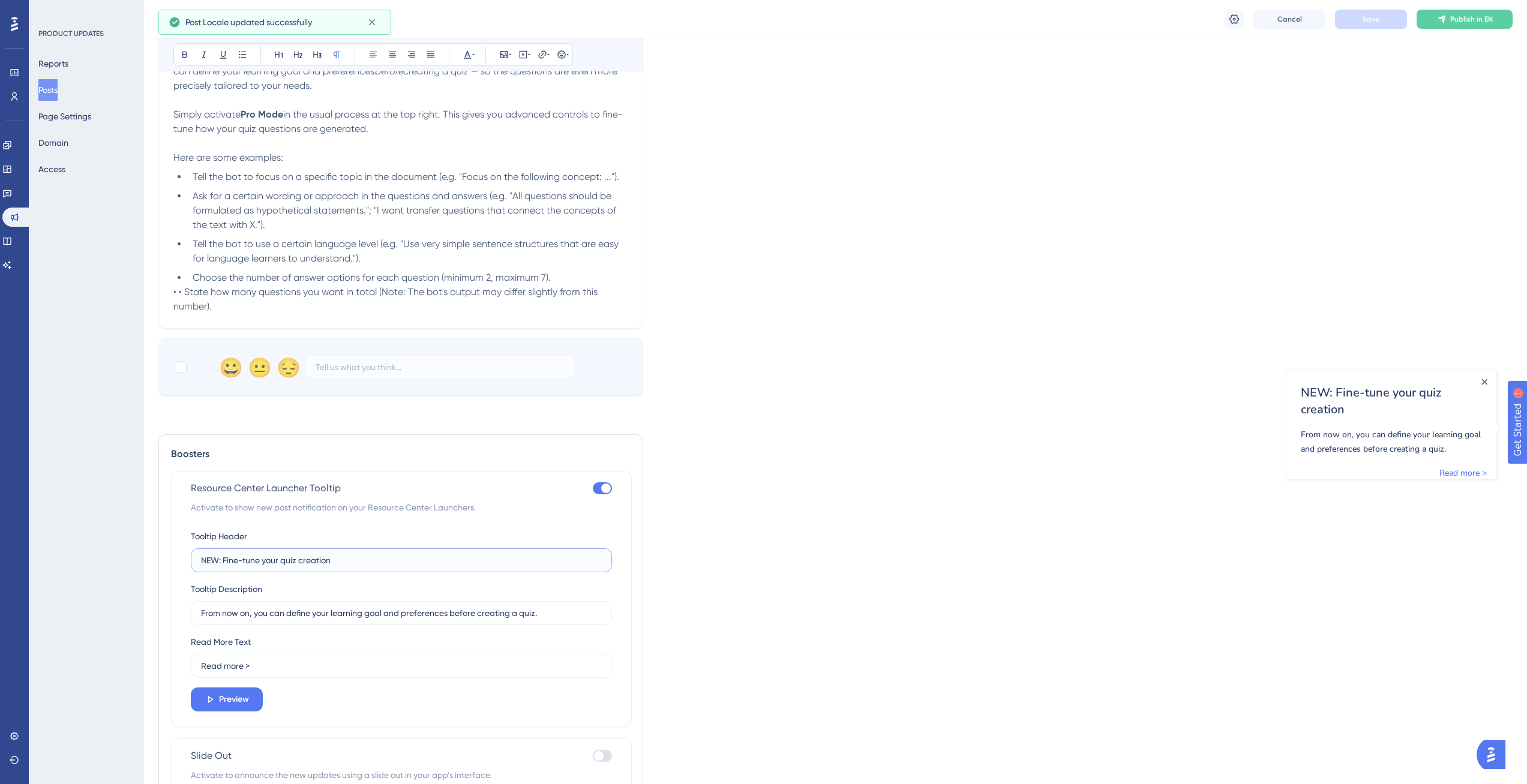
click at [336, 558] on input "NEW: Fine-tune your quiz creation" at bounding box center [401, 560] width 401 height 13
click at [325, 611] on input "From now on, you can define your learning goal and preferences before creating …" at bounding box center [401, 613] width 401 height 13
click at [1484, 498] on div "Language English Insert an Image Delete Fine-tune your quiz creation with new c…" at bounding box center [835, 233] width 1354 height 1174
click at [284, 651] on div "Read More Text Read more >" at bounding box center [401, 656] width 421 height 43
click at [277, 668] on input "Read more >" at bounding box center [401, 666] width 401 height 13
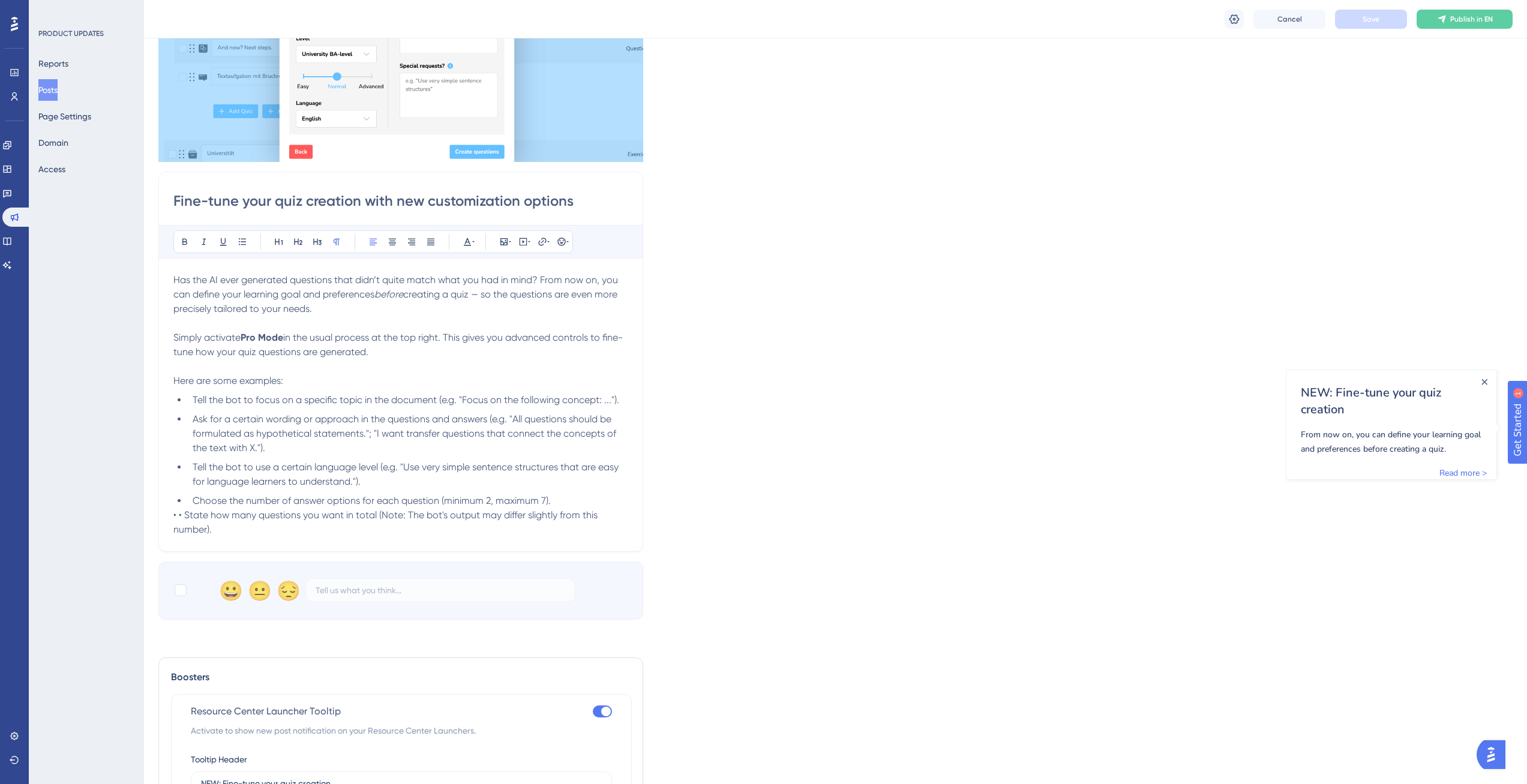
scroll to position [0, 0]
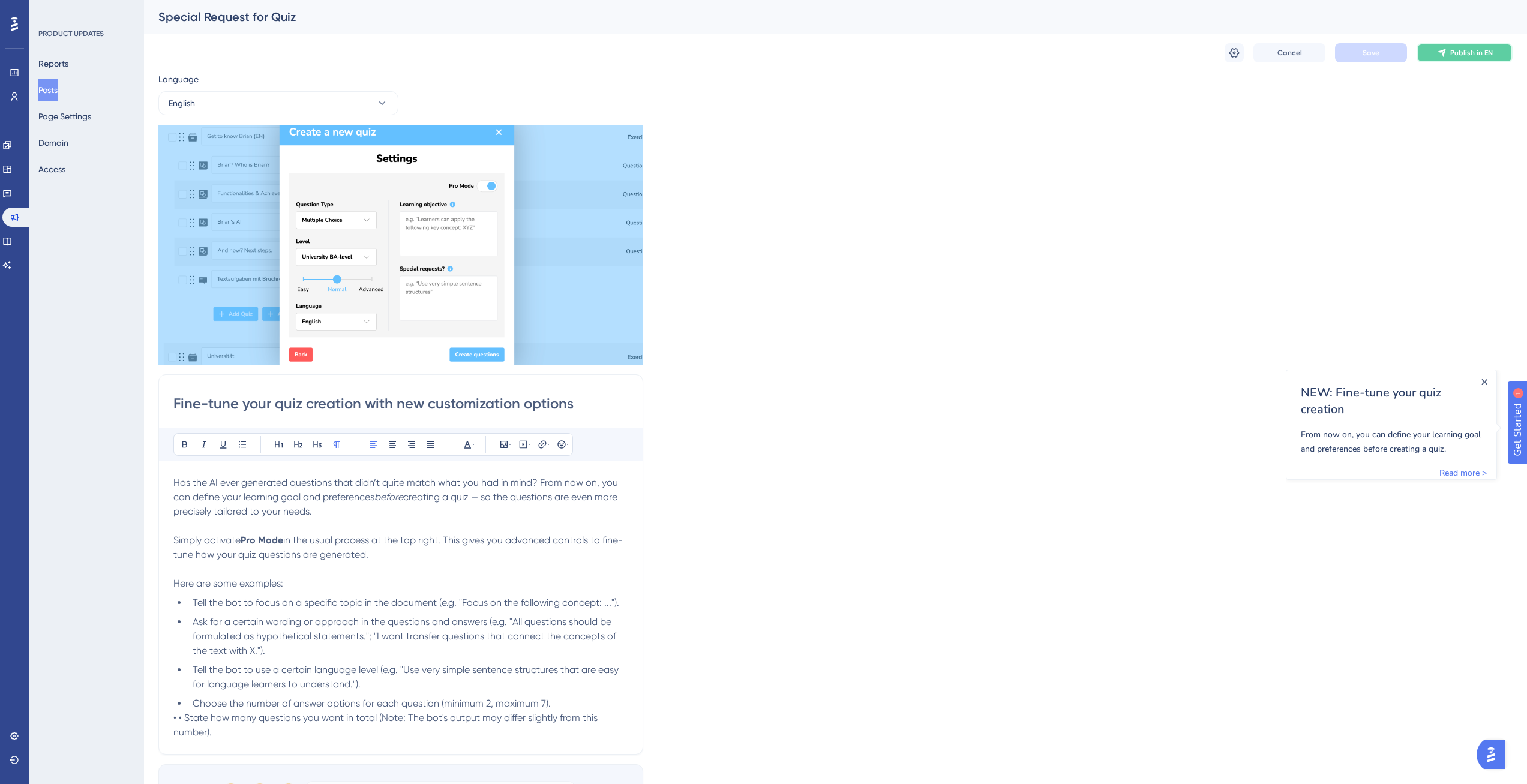
click at [1445, 55] on icon at bounding box center [1442, 53] width 10 height 10
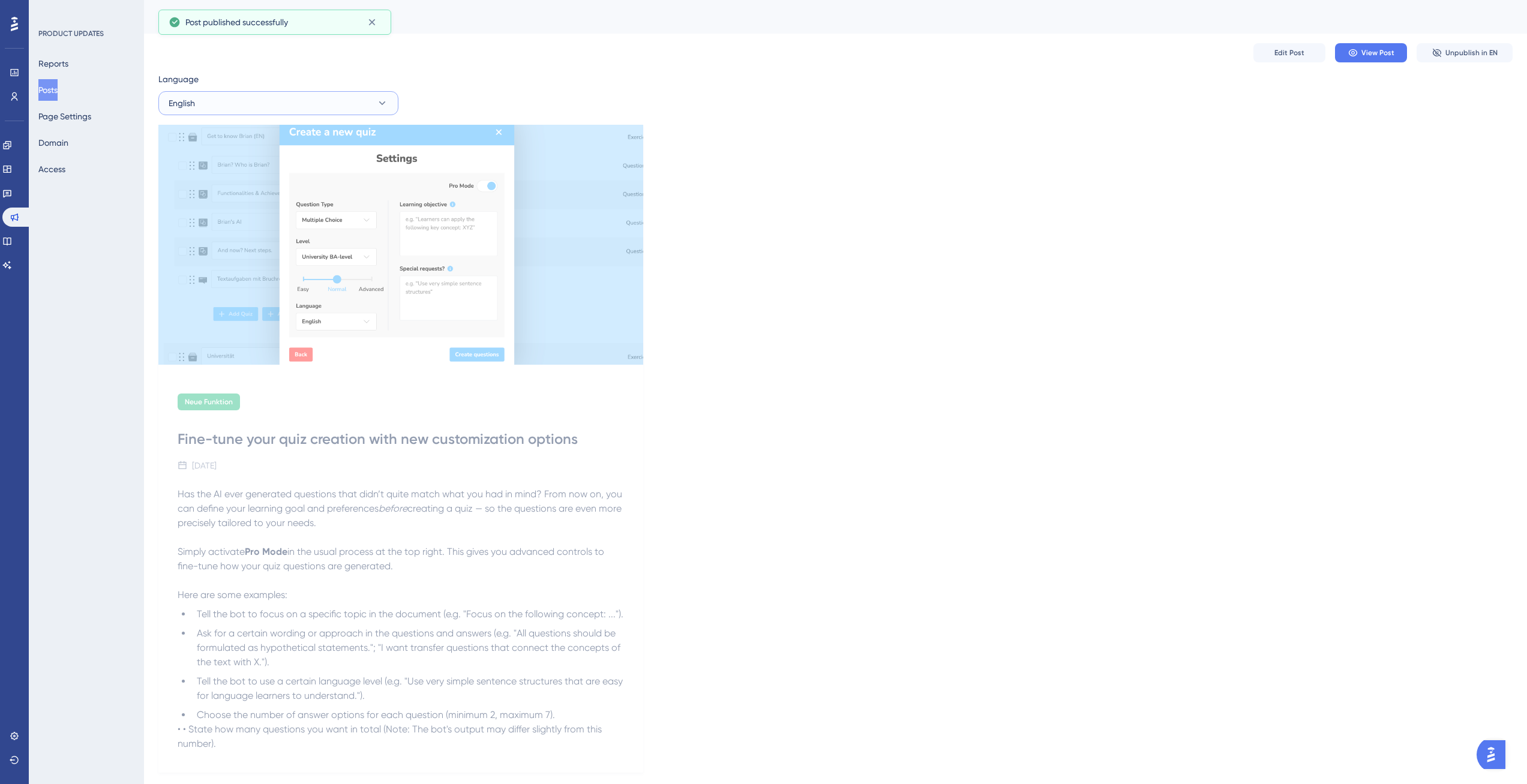
click at [288, 105] on button "English" at bounding box center [278, 103] width 240 height 24
click at [249, 139] on button "German (Default) German (Default) Published" at bounding box center [278, 140] width 224 height 24
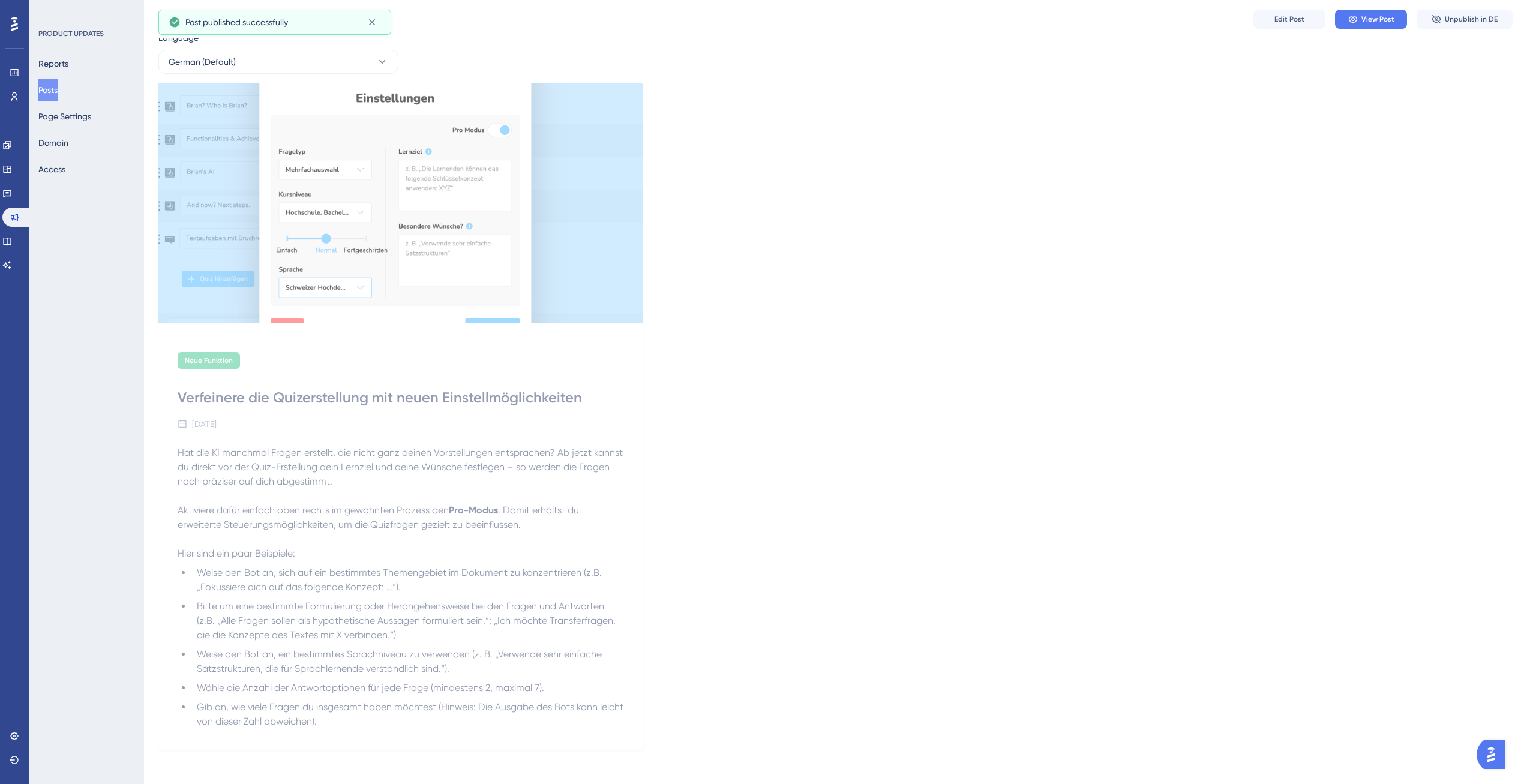
scroll to position [51, 0]
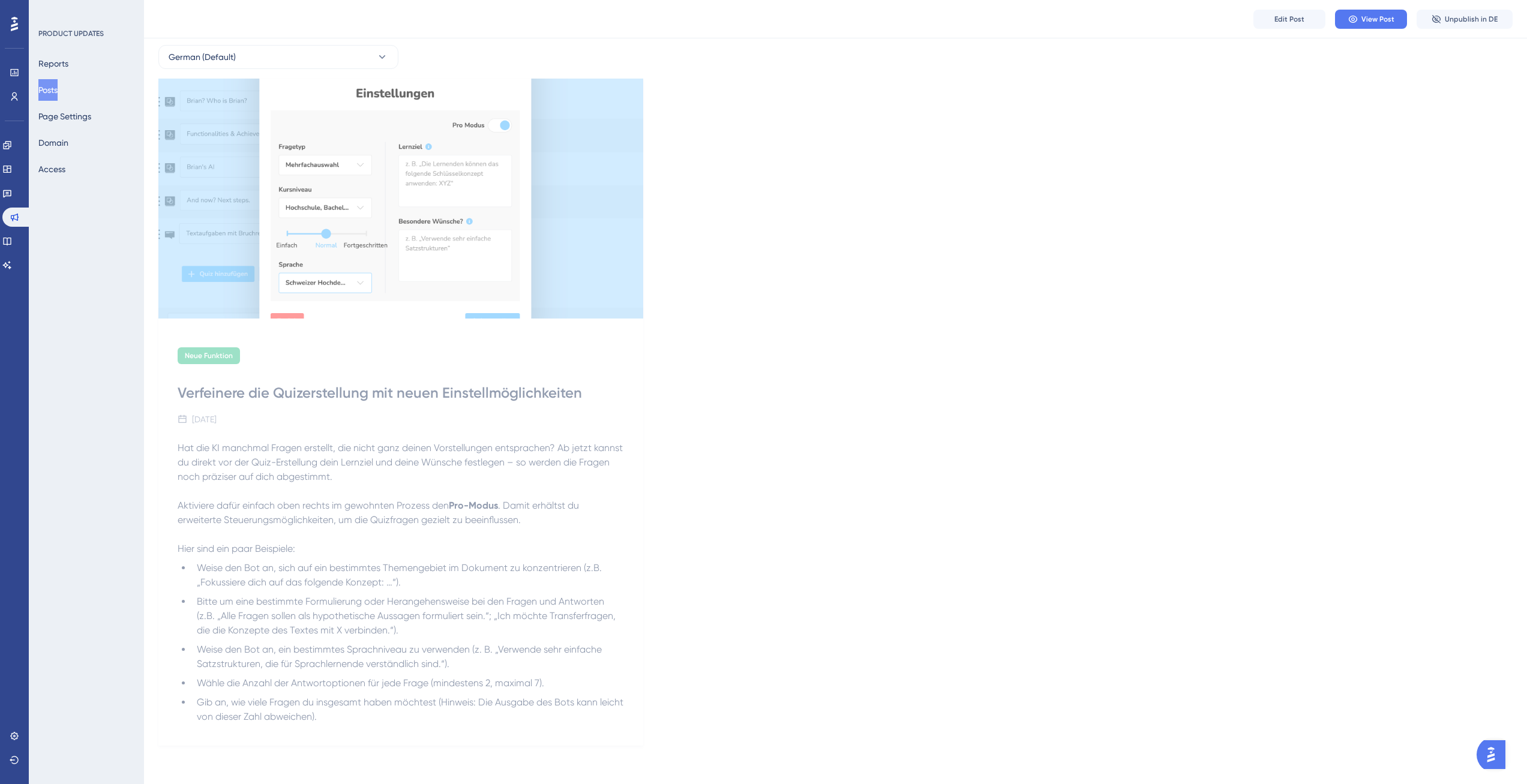
click at [1256, 32] on div "Edit Post View Post Unpublish in DE" at bounding box center [835, 19] width 1383 height 39
click at [1281, 18] on span "Edit Post" at bounding box center [1289, 19] width 30 height 10
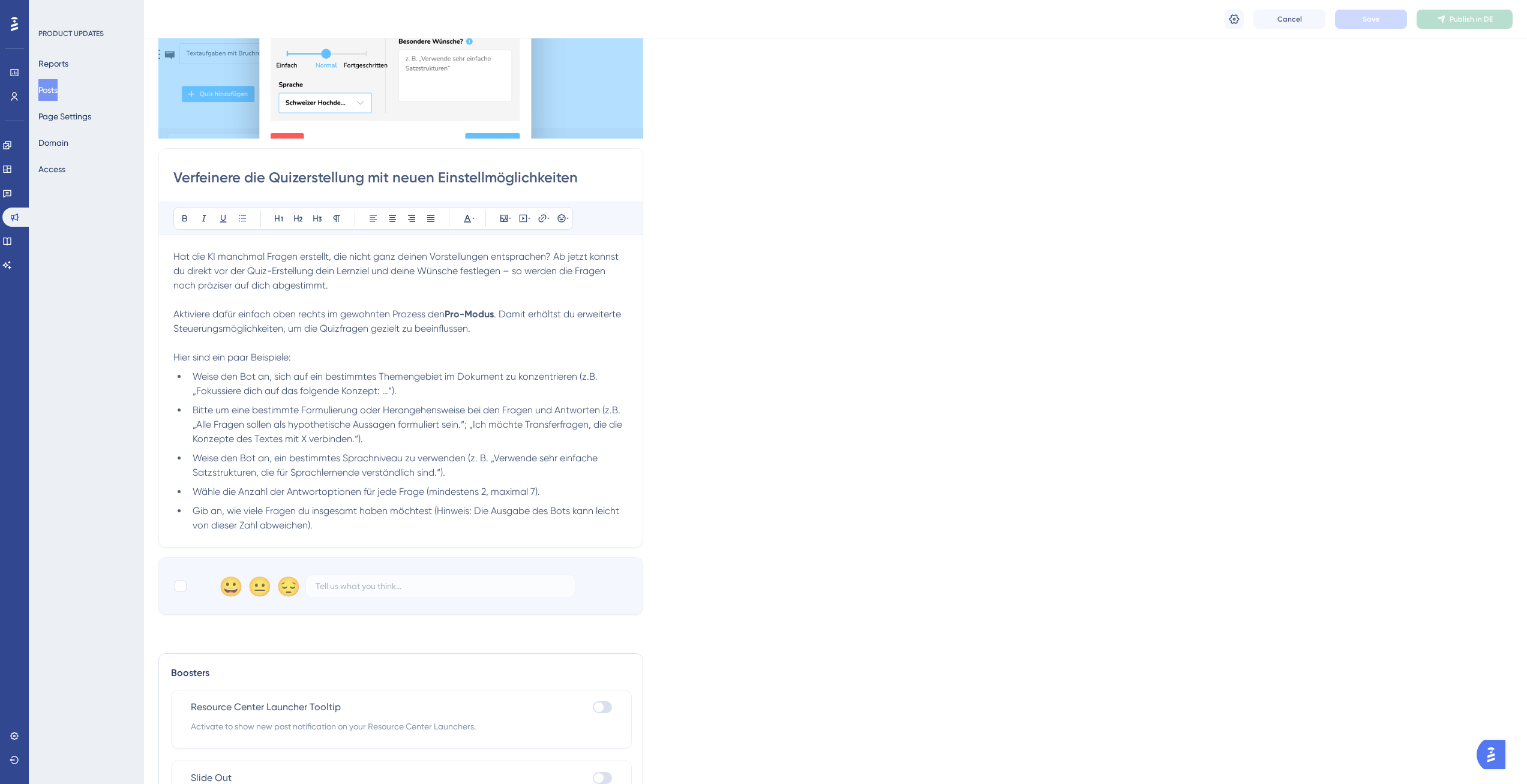
scroll to position [327, 0]
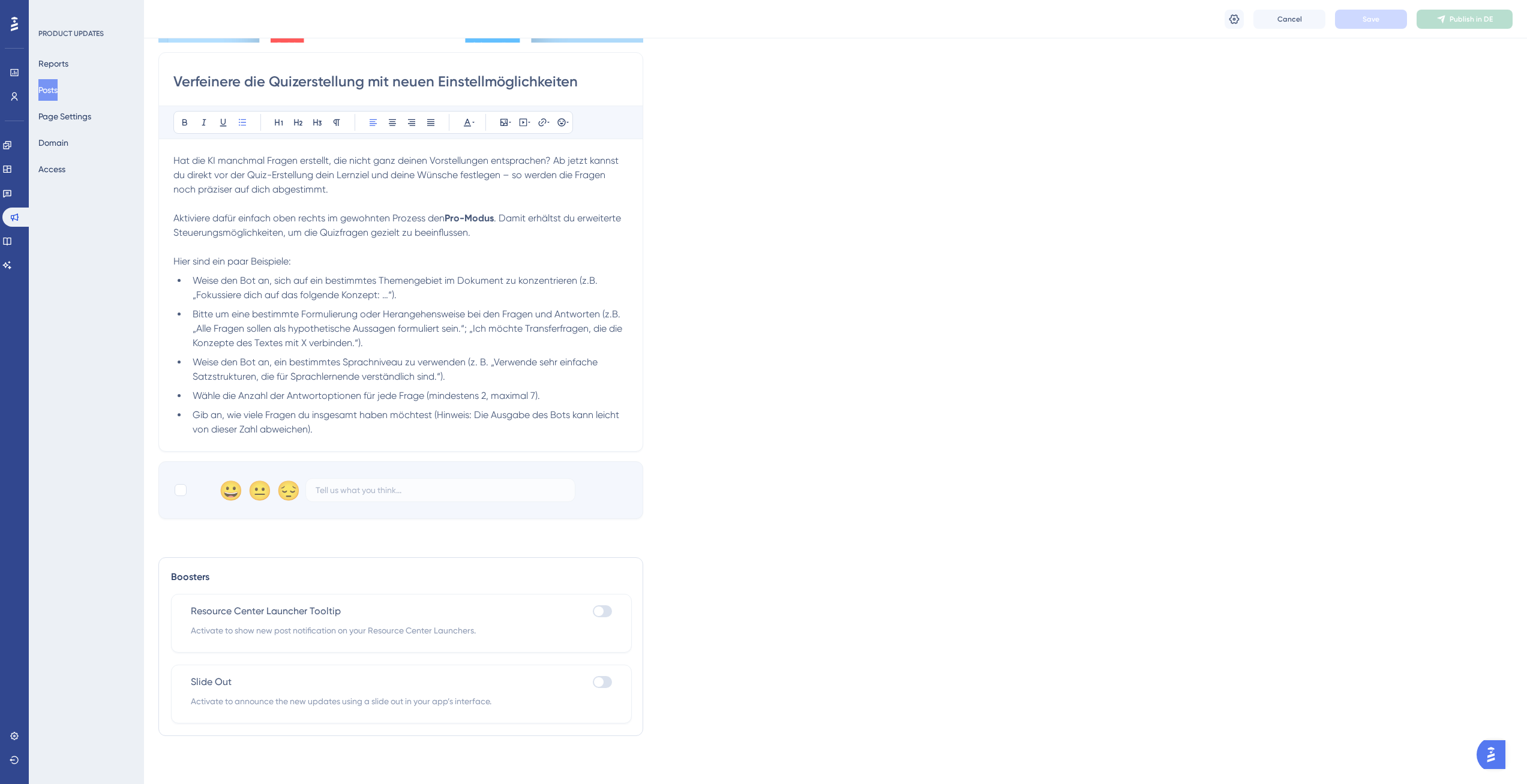
click at [593, 615] on div at bounding box center [602, 611] width 19 height 12
click at [593, 612] on input "checkbox" at bounding box center [592, 611] width 1 height 1
checkbox input "true"
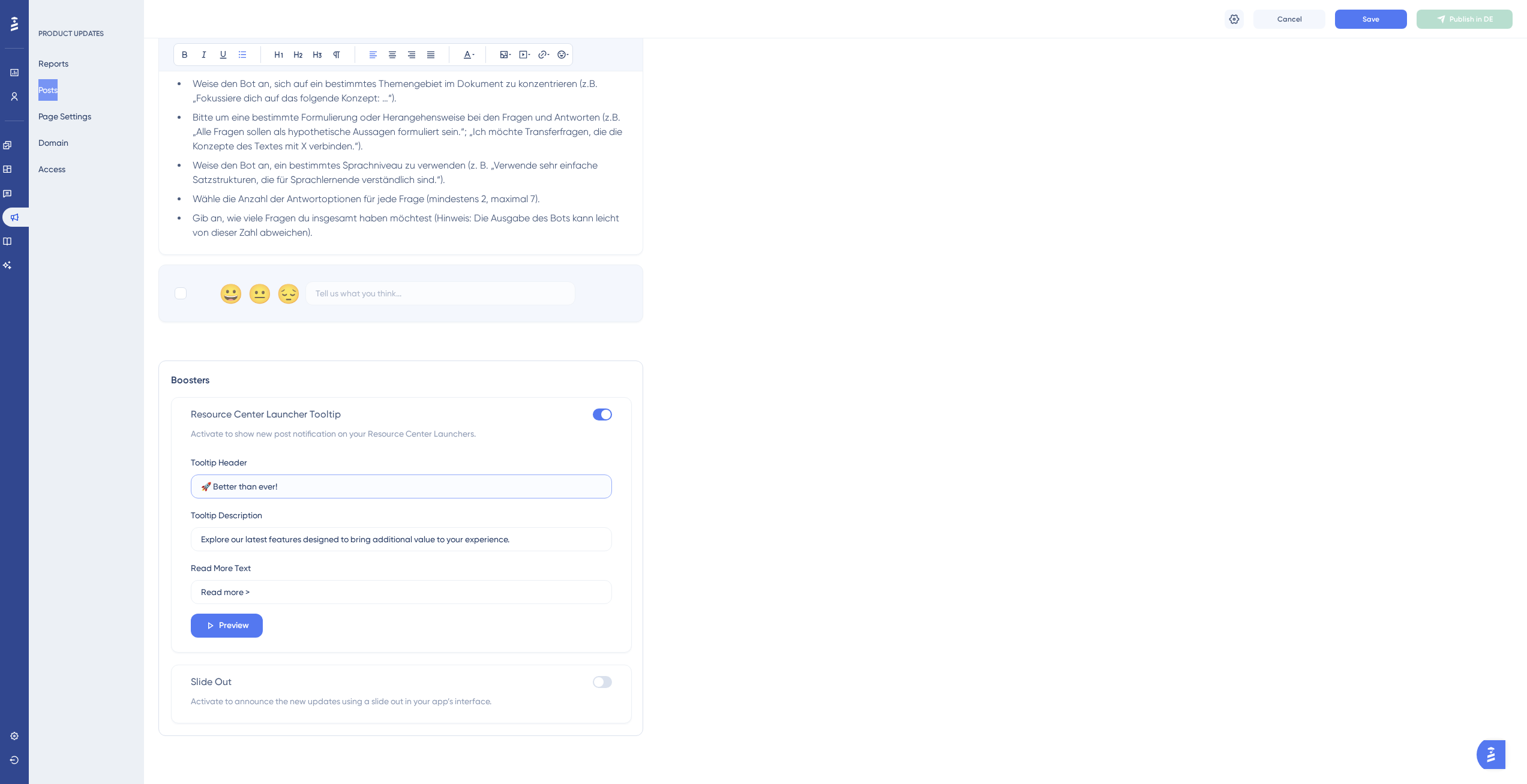
click at [305, 489] on input "🚀 Better than ever!" at bounding box center [401, 486] width 401 height 13
paste input "NEU: Optimier deine Quizgestaltung"
drag, startPoint x: 310, startPoint y: 489, endPoint x: 520, endPoint y: 489, distance: 210.0
click at [520, 489] on input "NEU: Optimier deine Quizgestaltung" at bounding box center [401, 486] width 401 height 13
type input "NEU: Optimier deine Quizerstellung"
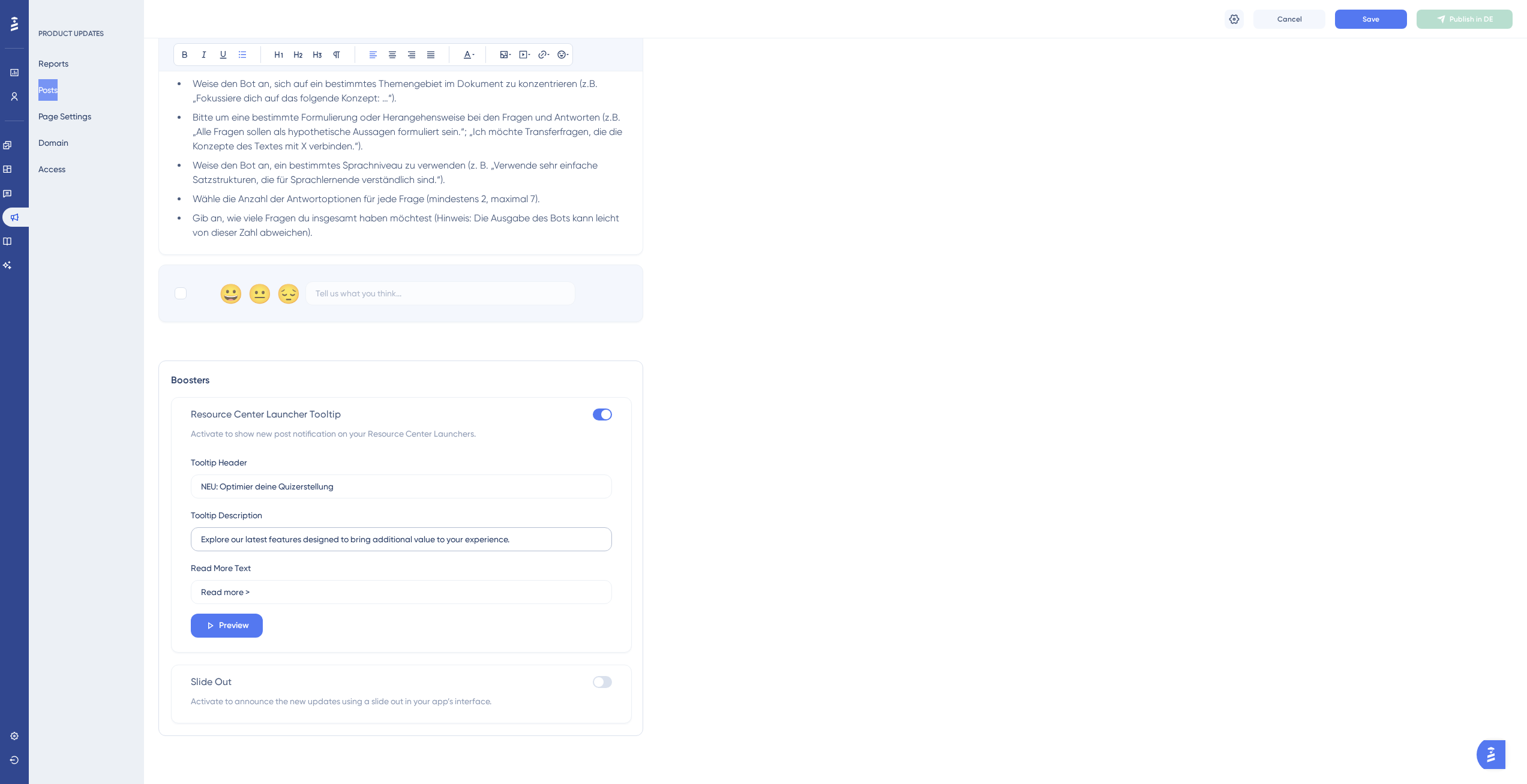
click at [376, 529] on label "Explore our latest features designed to bring additional value to your experien…" at bounding box center [401, 539] width 421 height 24
click at [376, 533] on input "Explore our latest features designed to bring additional value to your experien…" at bounding box center [401, 539] width 401 height 13
paste input "Ab jetzt kannst du dein Lernziel und deine Vorlieben festlegen, bevor du ein Qu…"
type input "Ab jetzt kannst du dein Lernziel und deine Vorlieben festlegen, bevor du ein Qu…"
click at [302, 593] on input "Read more >" at bounding box center [401, 592] width 401 height 13
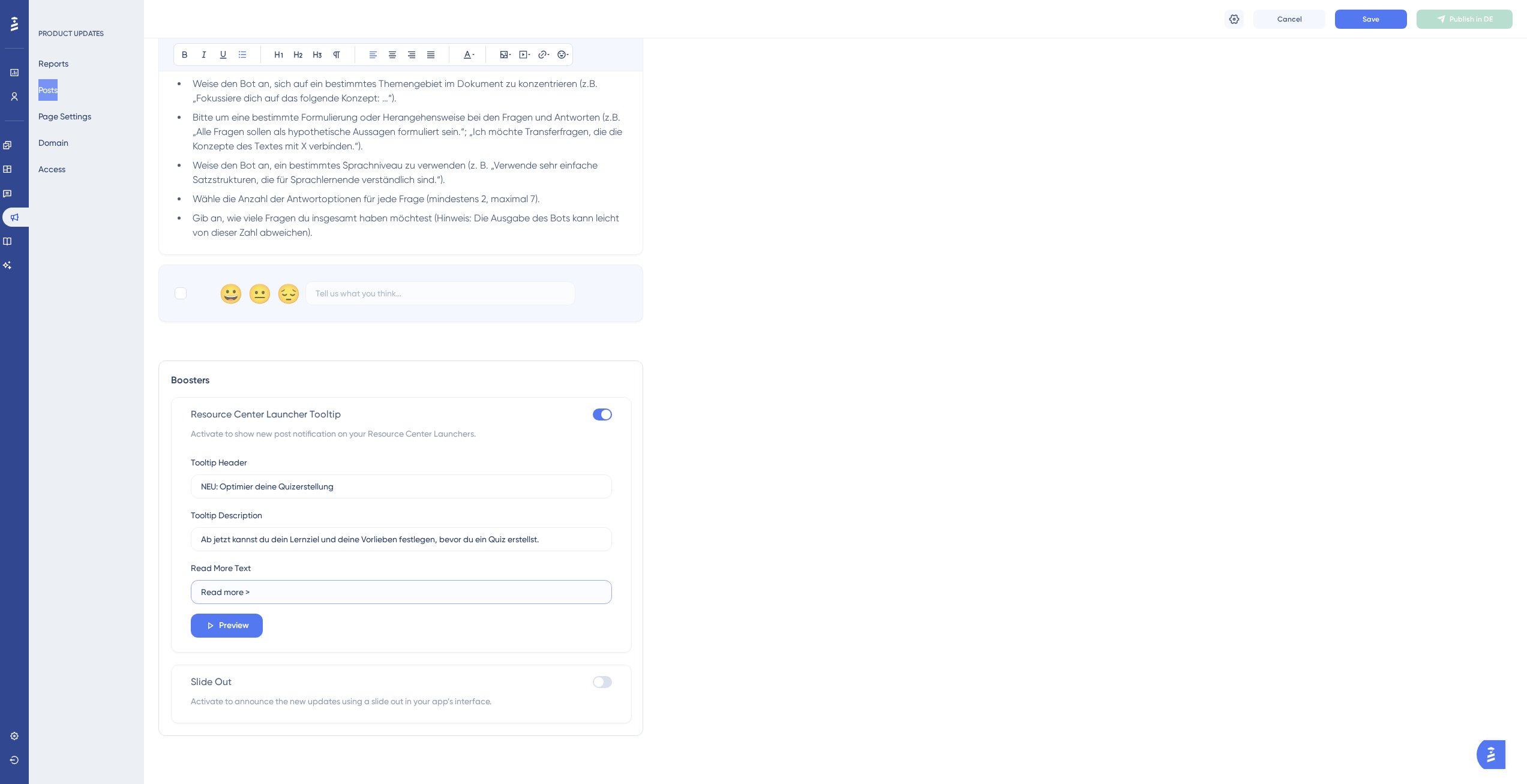
paste input "Mehr erfahren"
type input "Mehr erfahren >"
click at [235, 630] on span "Preview" at bounding box center [234, 625] width 30 height 14
click at [1375, 22] on span "Save" at bounding box center [1371, 19] width 17 height 10
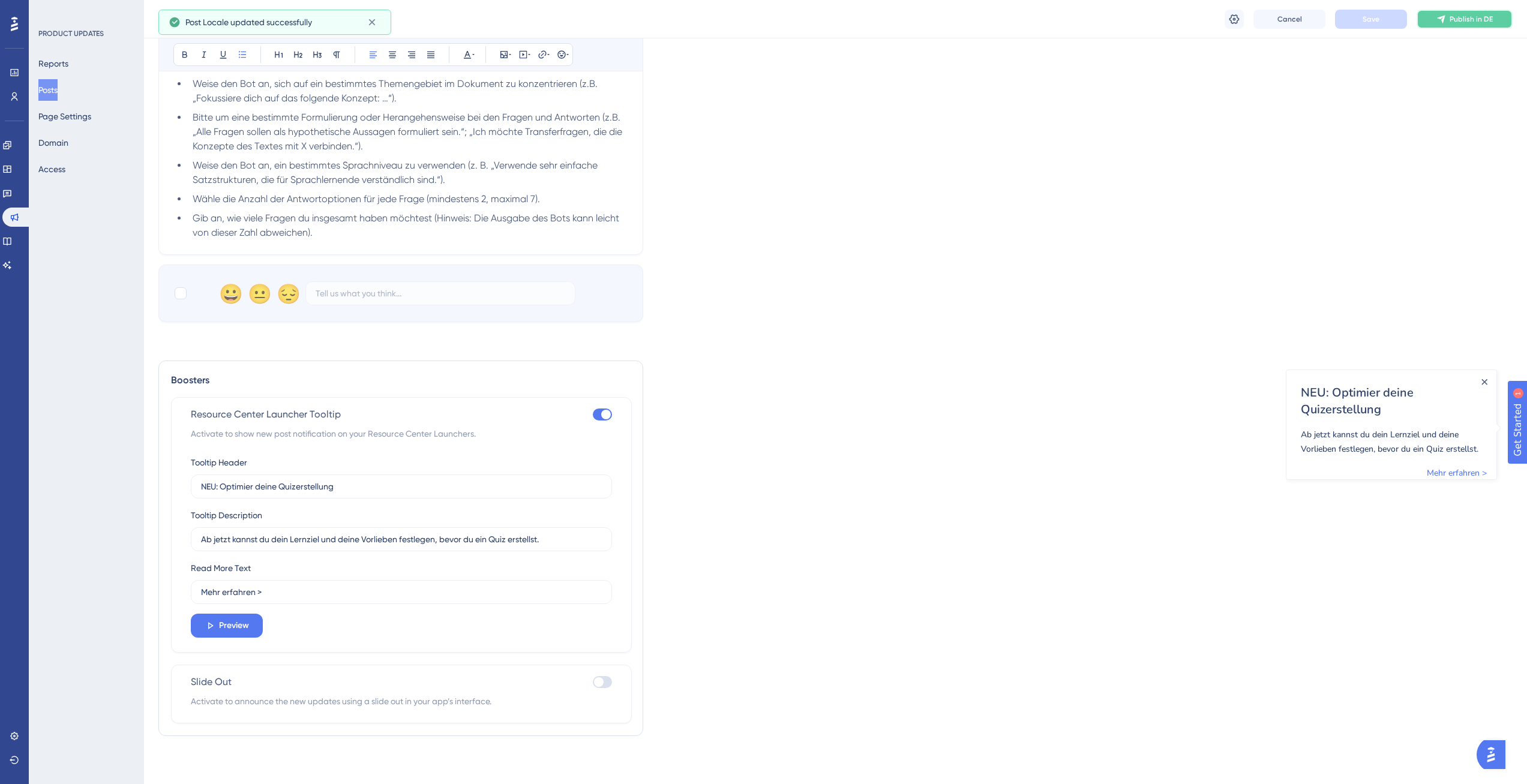
click at [1449, 17] on button "Publish in DE" at bounding box center [1464, 19] width 96 height 19
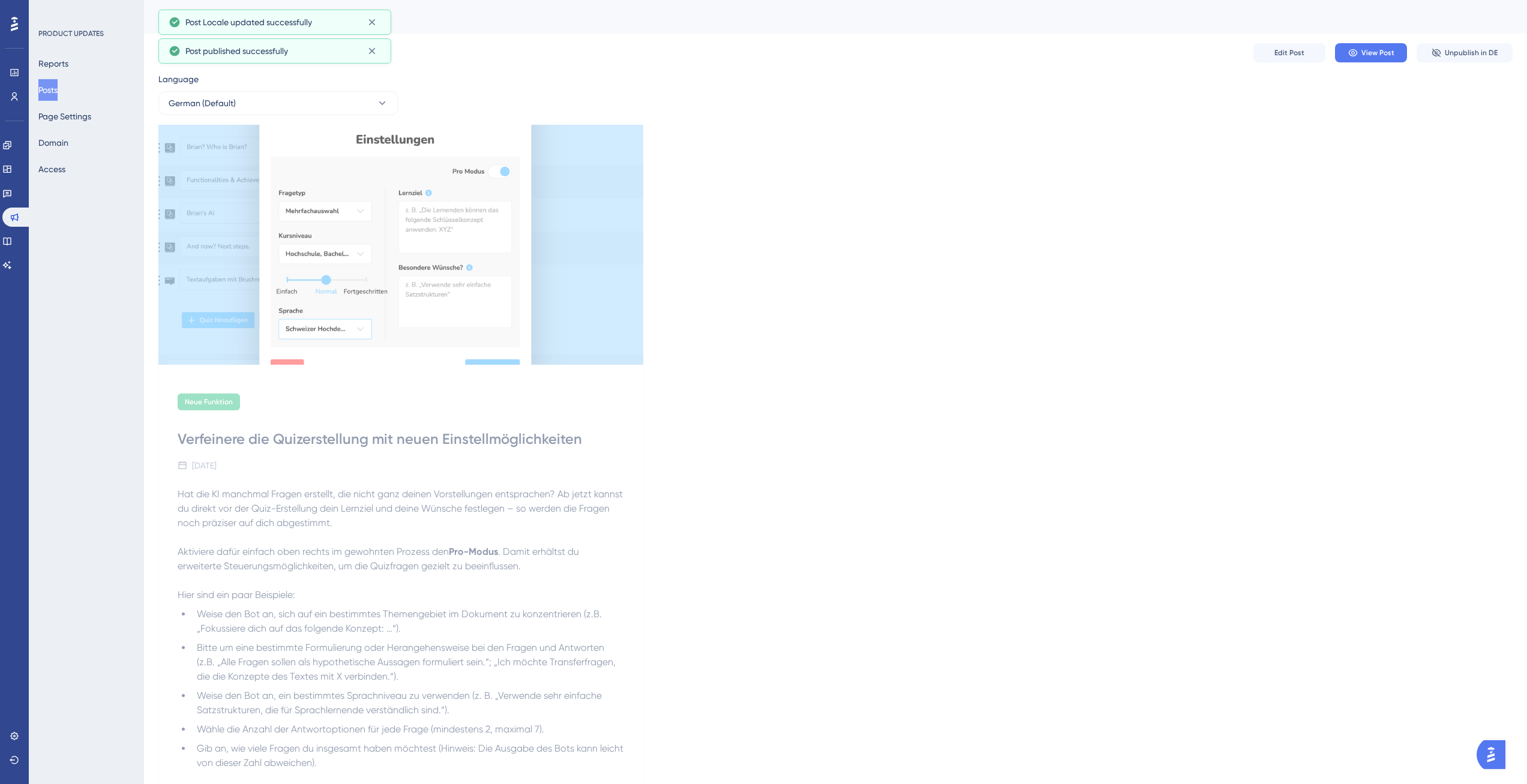
click at [859, 449] on div "Neue Funktion Verfeinere die Quizerstellung mit neuen Einstellmöglichkeiten [DA…" at bounding box center [835, 458] width 1354 height 667
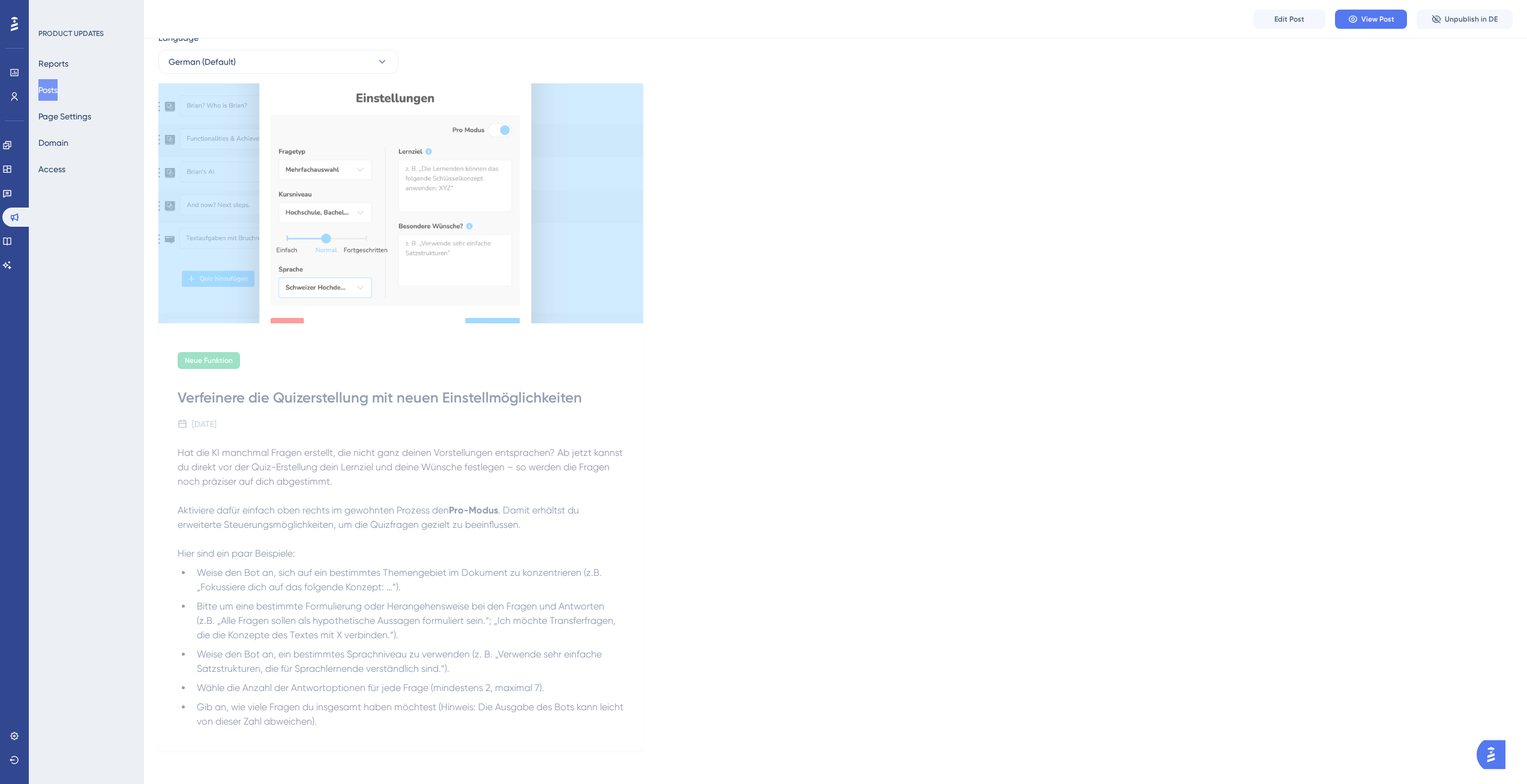
scroll to position [51, 0]
click at [1278, 21] on span "Edit Post" at bounding box center [1289, 19] width 30 height 10
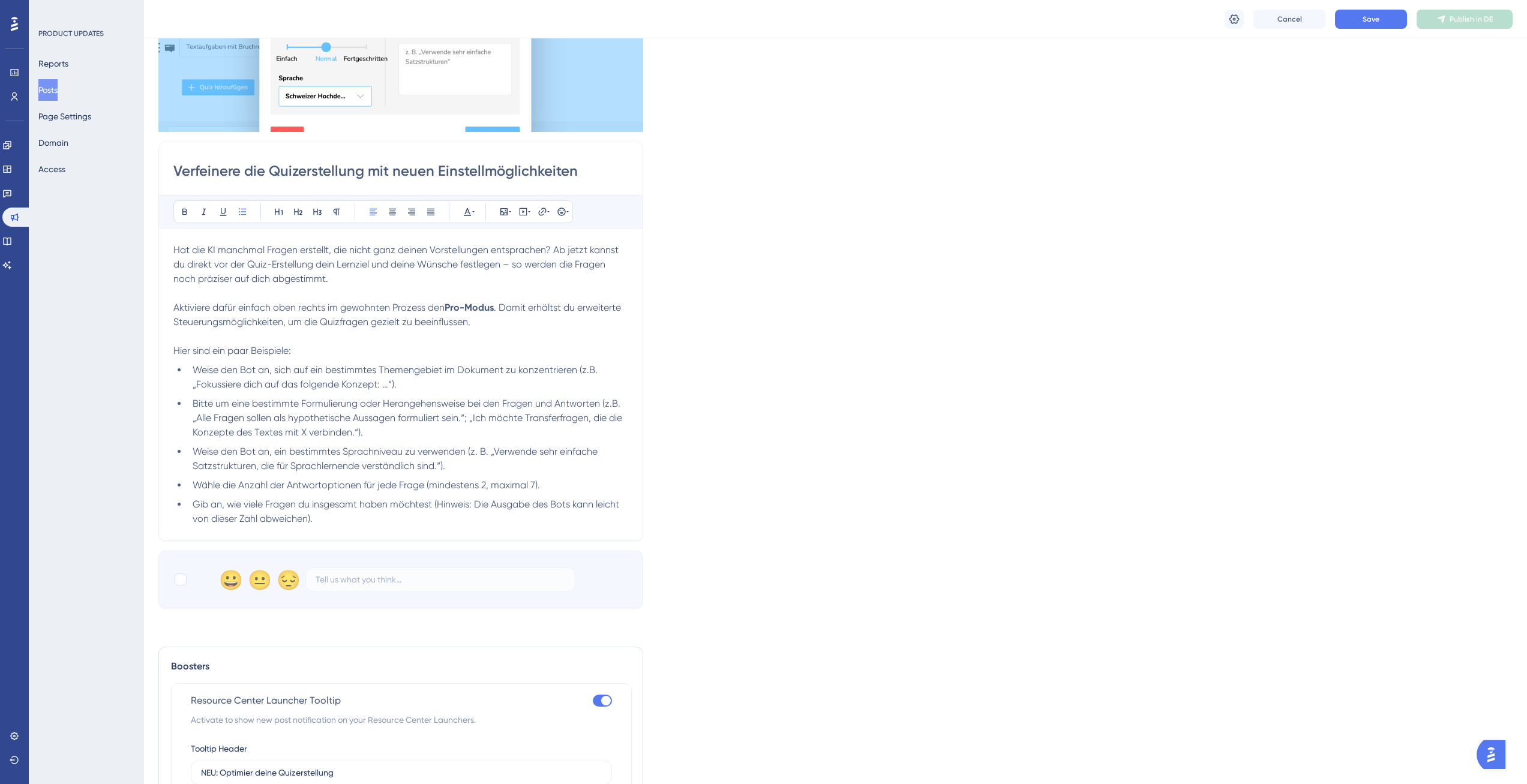
scroll to position [380, 0]
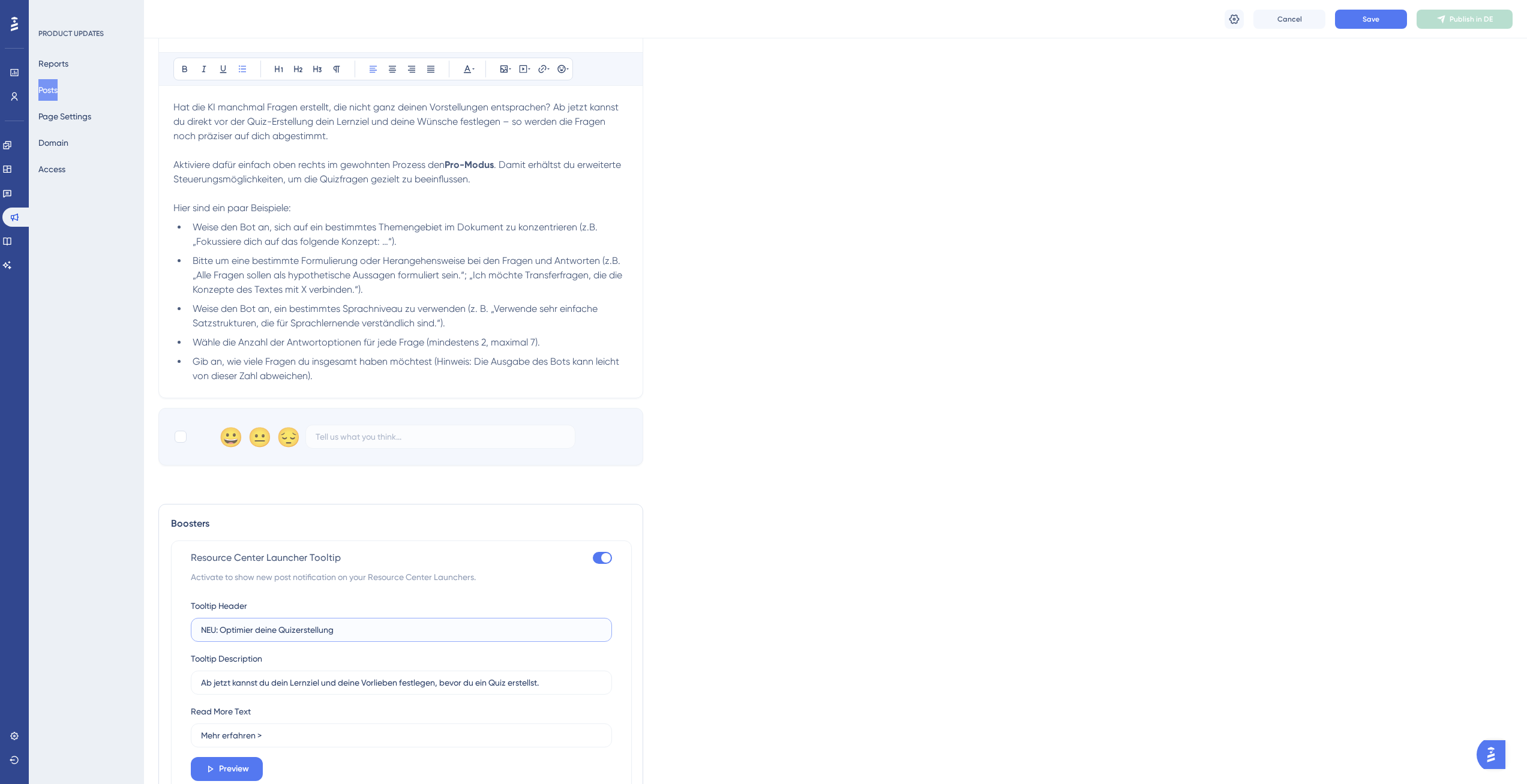
click at [259, 629] on input "NEU: Optimier deine Quizerstellung" at bounding box center [401, 629] width 401 height 13
type input "NEU: Optimiere deine Quizerstellung"
click at [1362, 19] on span "Save" at bounding box center [1371, 19] width 17 height 10
click at [1457, 16] on span "Publish in DE" at bounding box center [1471, 19] width 43 height 10
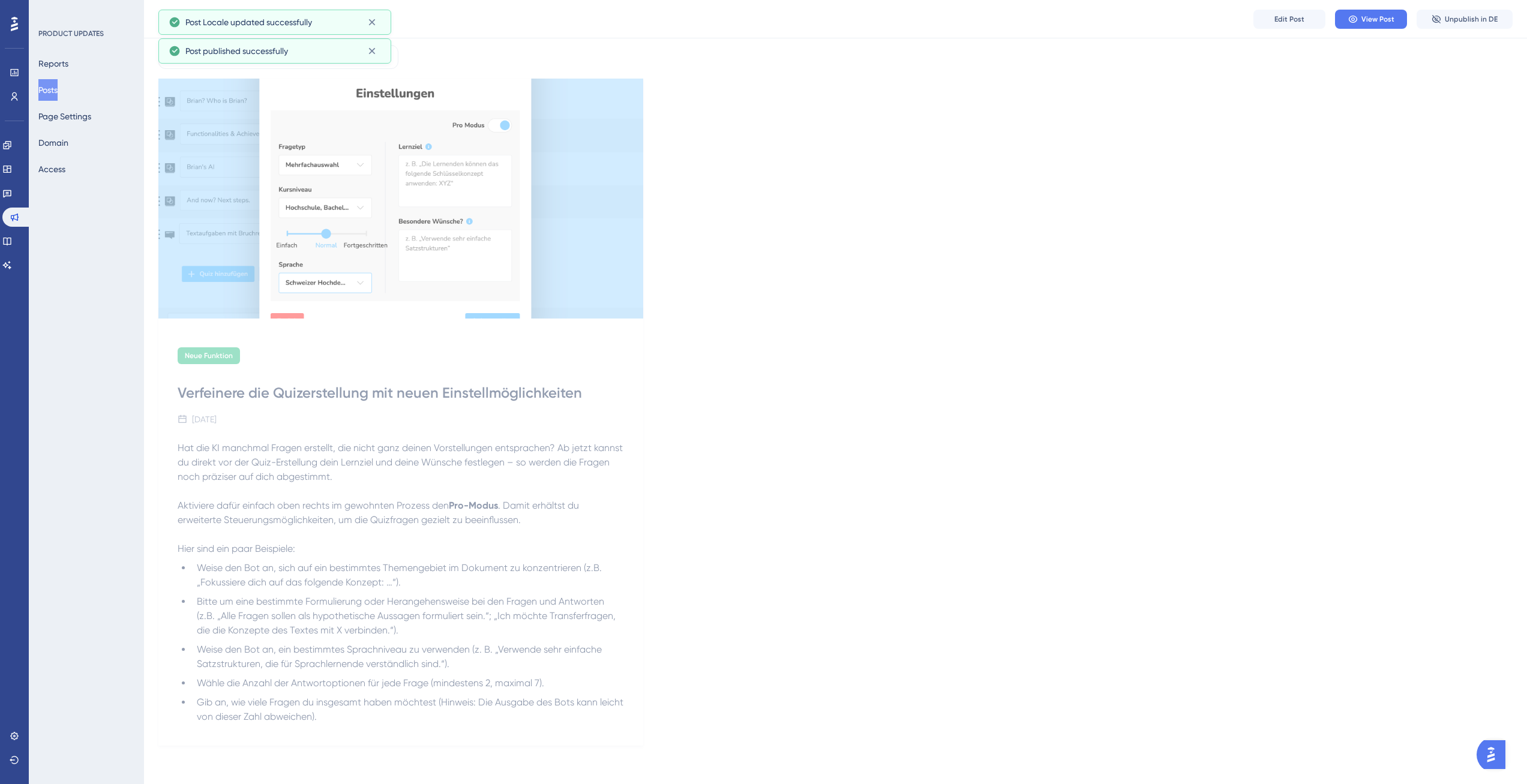
scroll to position [0, 0]
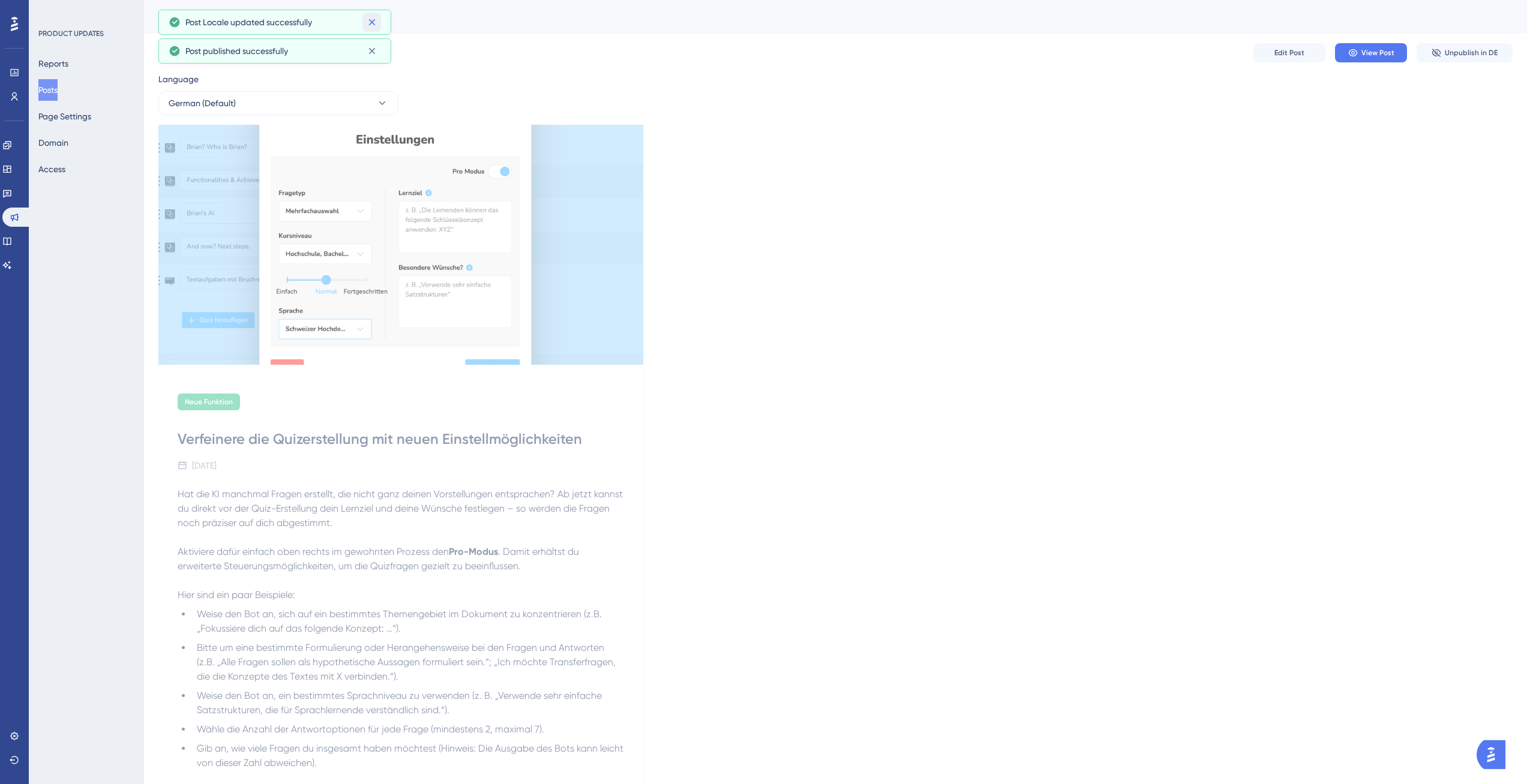
click at [379, 23] on button at bounding box center [371, 22] width 19 height 19
click at [376, 23] on icon at bounding box center [372, 22] width 12 height 12
